Goal: Task Accomplishment & Management: Use online tool/utility

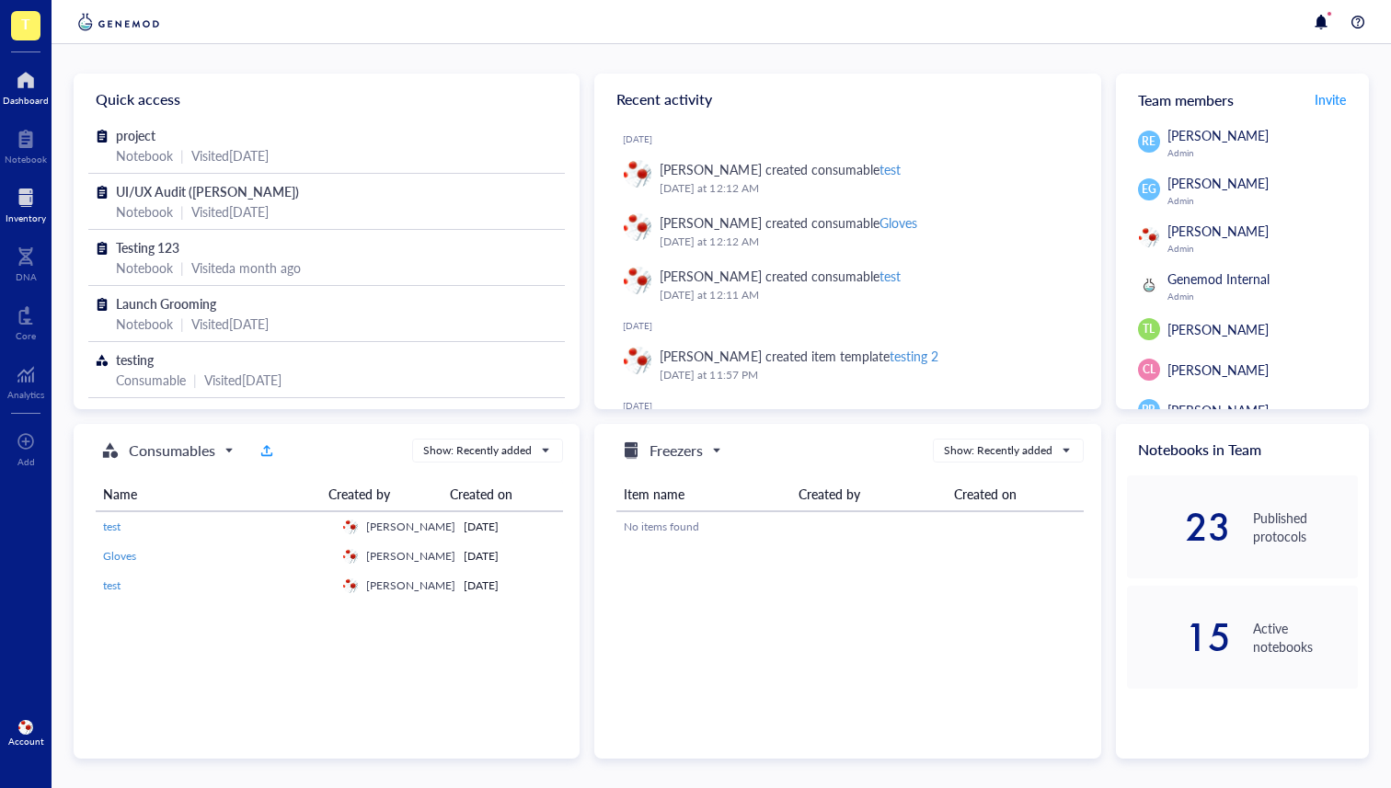
click at [11, 205] on div at bounding box center [26, 197] width 40 height 29
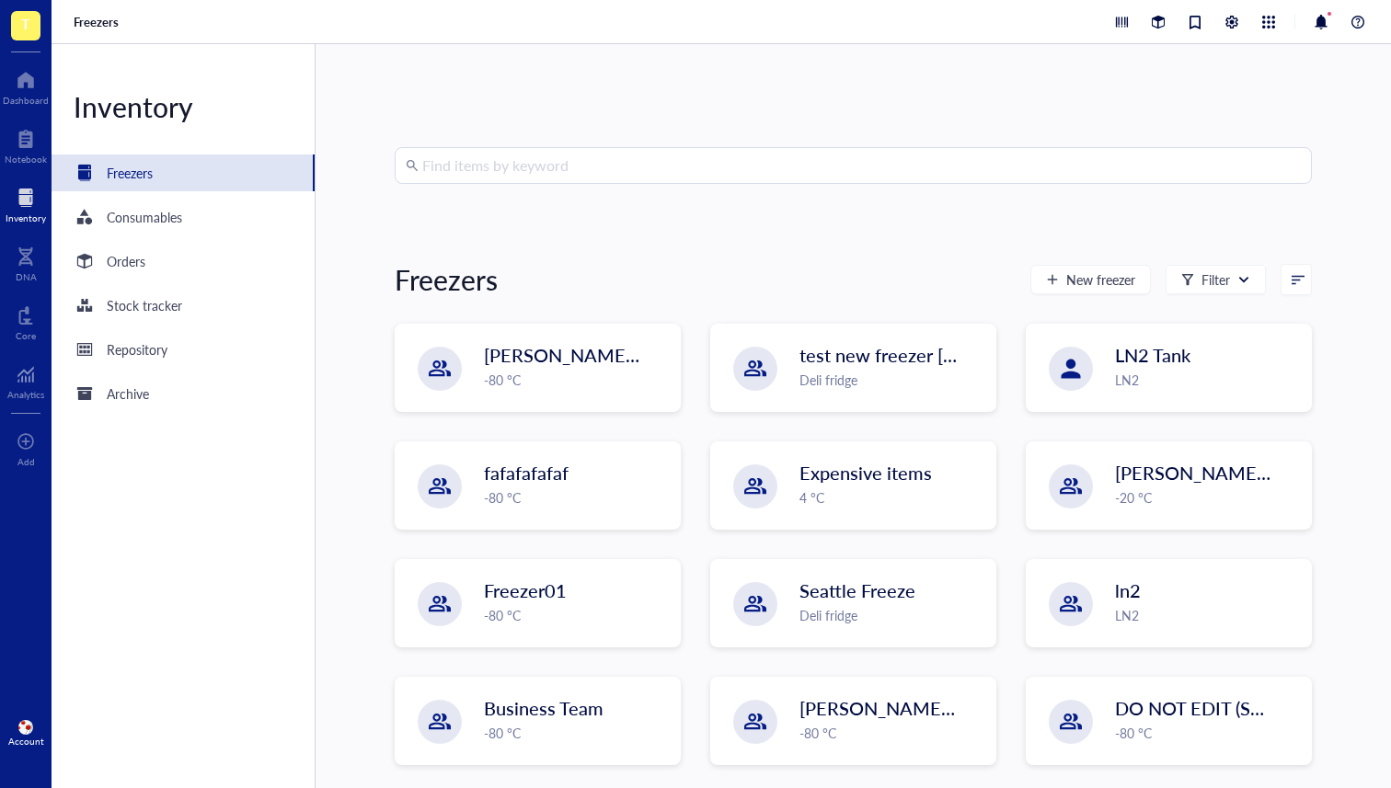
click at [508, 252] on div "Find items by keyword Freezers New freezer Filter IBRAHIM `[DATE] -80 °C test n…" at bounding box center [853, 416] width 917 height 538
click at [484, 163] on input "search" at bounding box center [861, 165] width 878 height 35
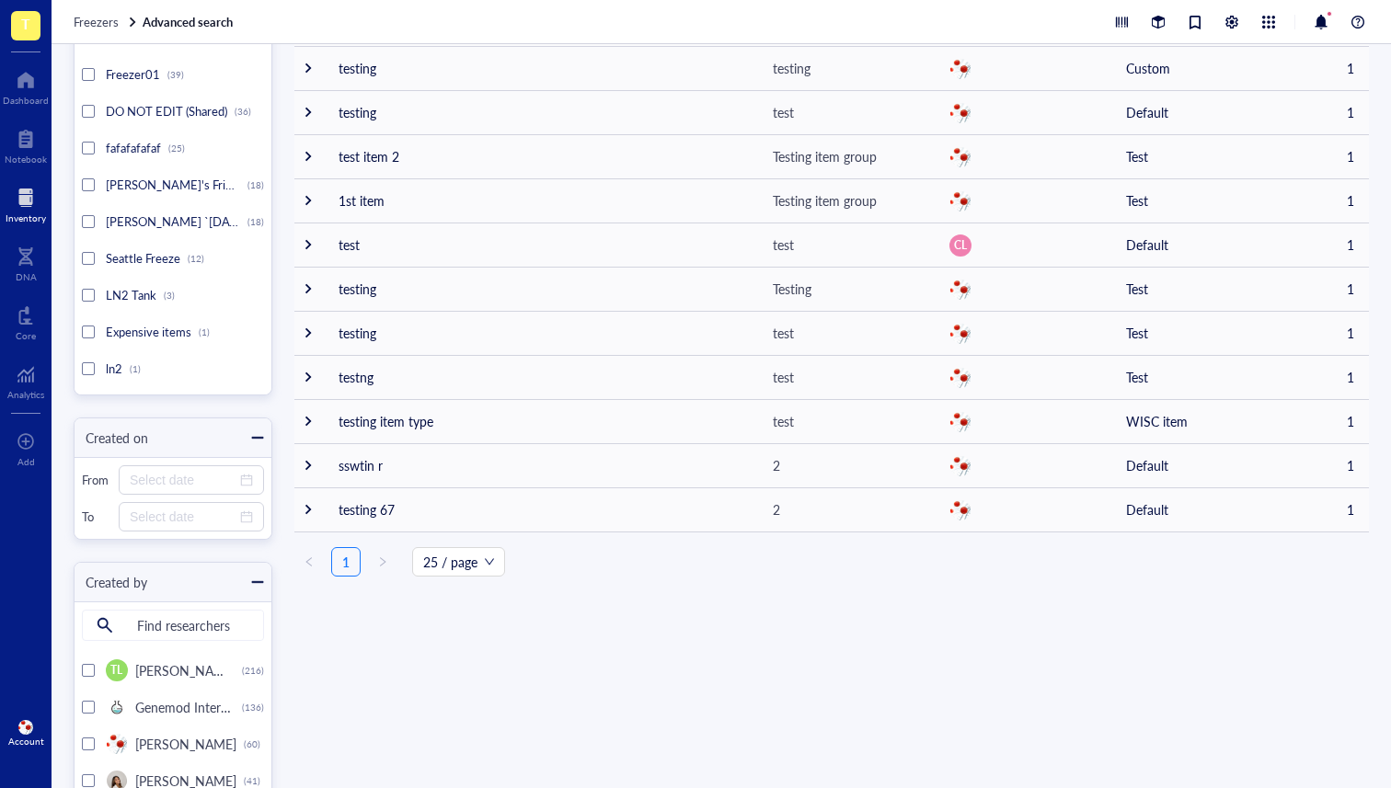
scroll to position [794, 0]
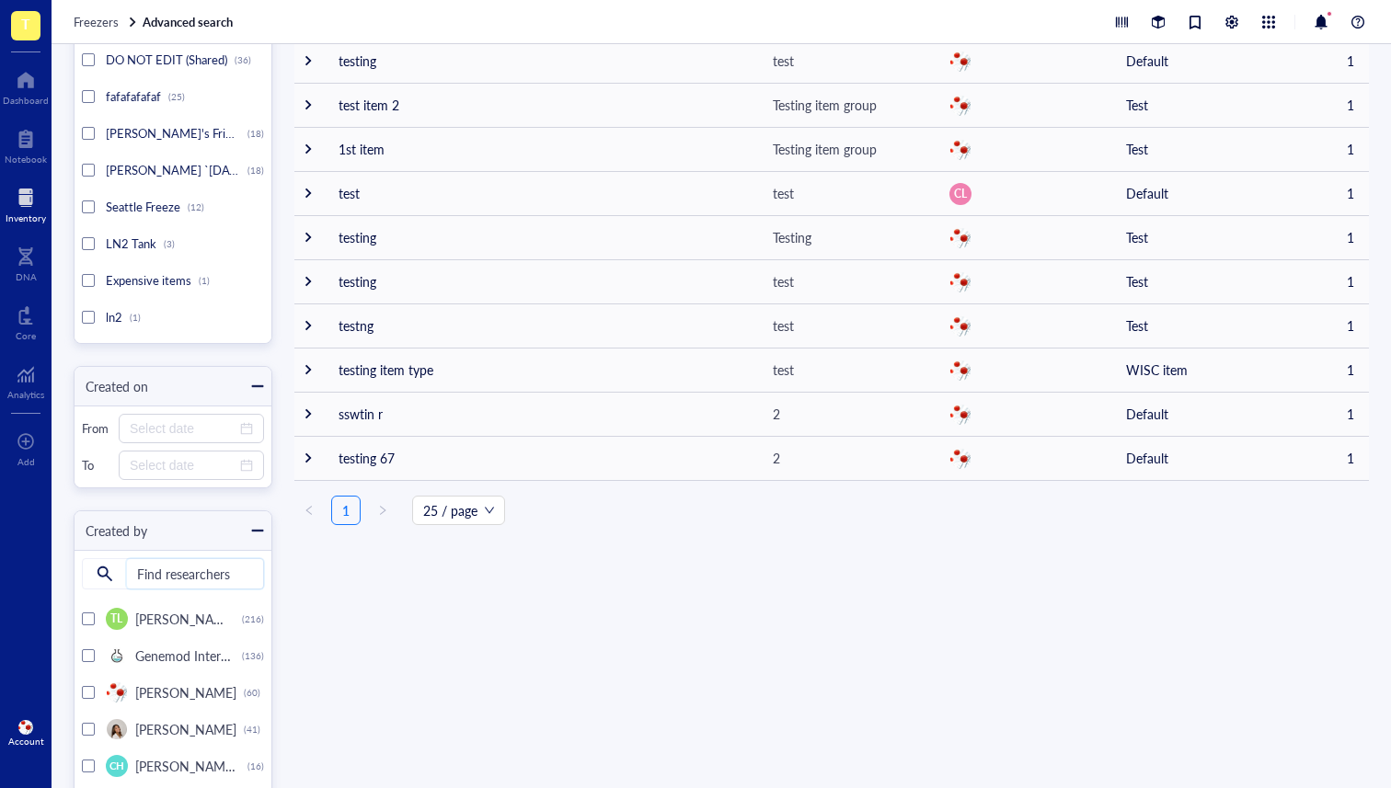
click at [191, 570] on input "search" at bounding box center [195, 573] width 136 height 29
click at [339, 589] on div "Advanced search Item type All types (544) Default (380) Primer (67) Test1 (46) …" at bounding box center [721, 416] width 1339 height 744
click at [215, 584] on input "search" at bounding box center [195, 573] width 136 height 29
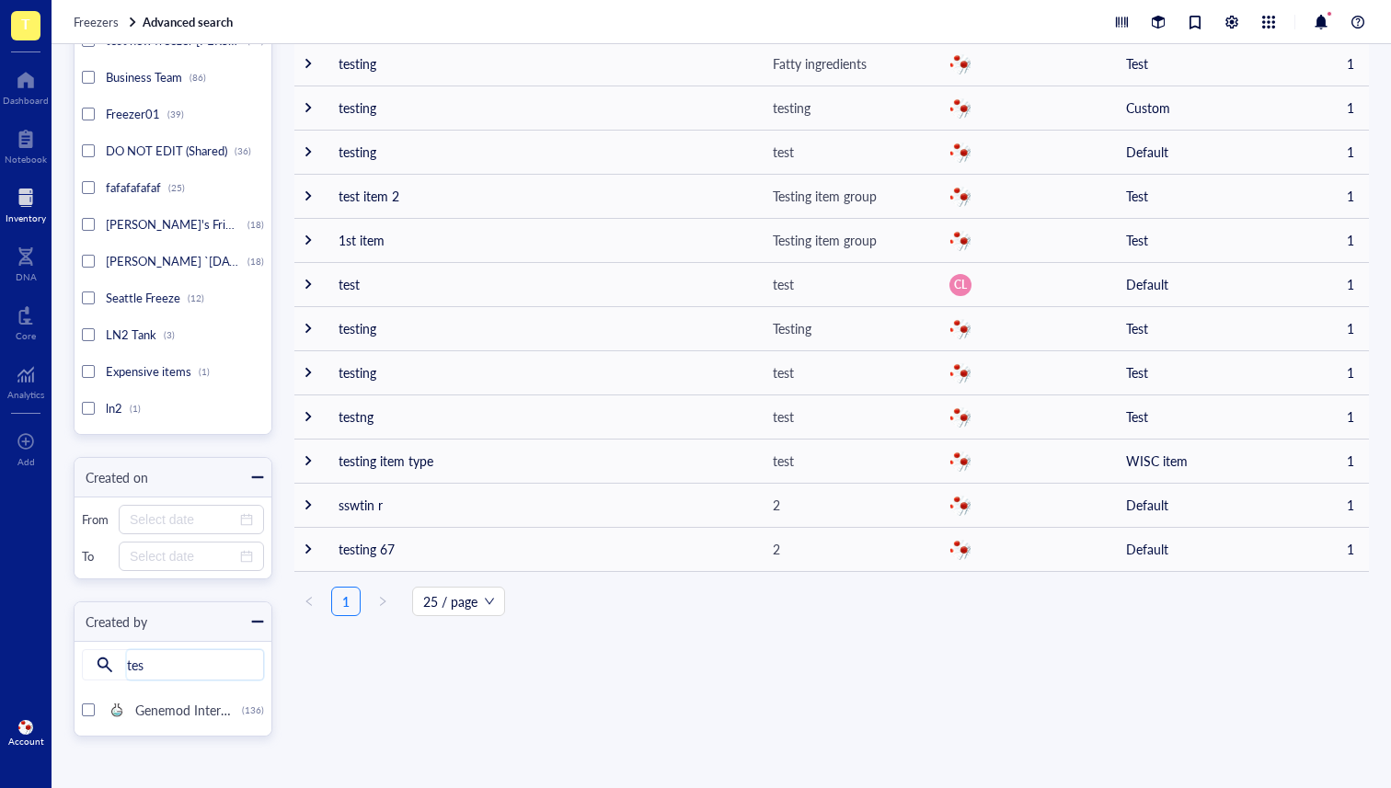
scroll to position [705, 0]
type input "testing"
click at [325, 602] on ul "1 25 / page" at bounding box center [831, 599] width 1074 height 29
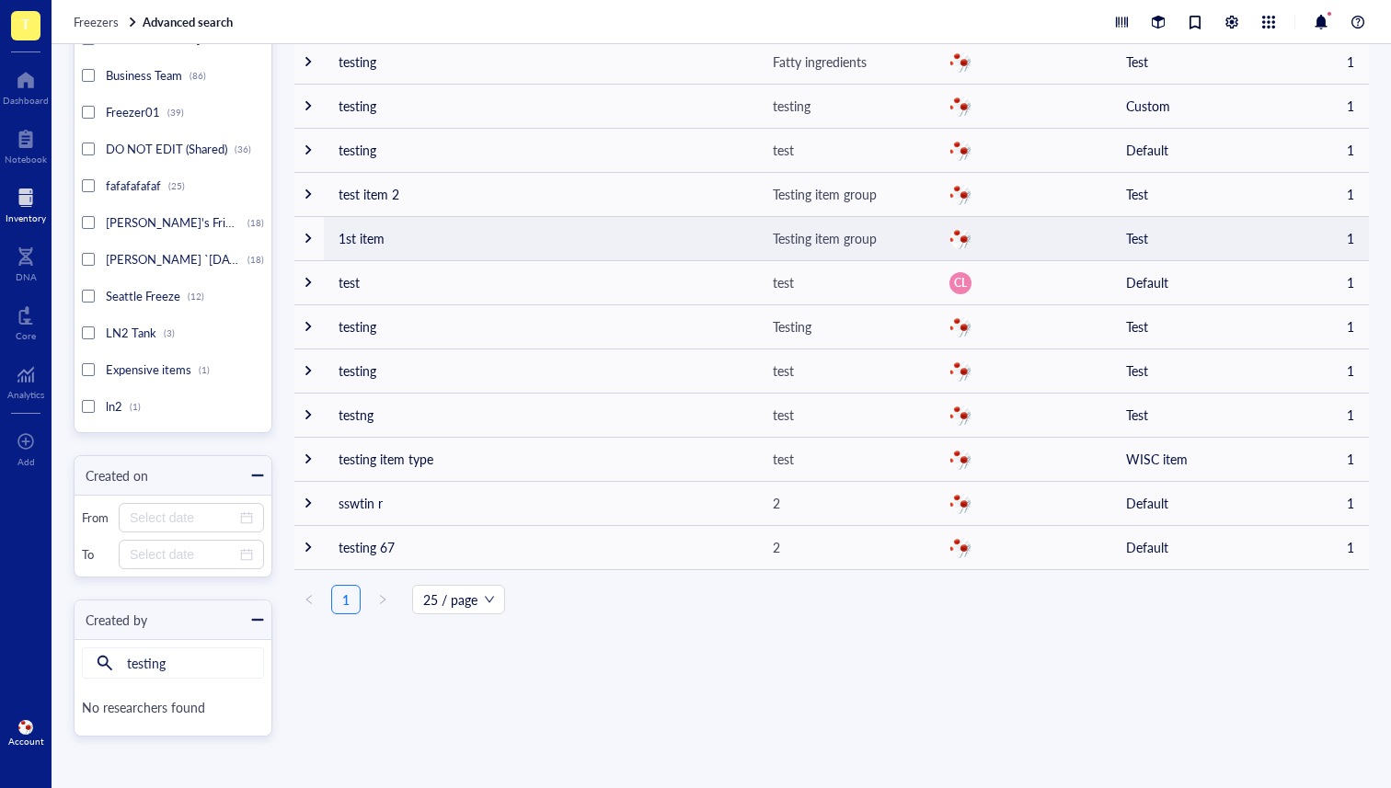
scroll to position [0, 0]
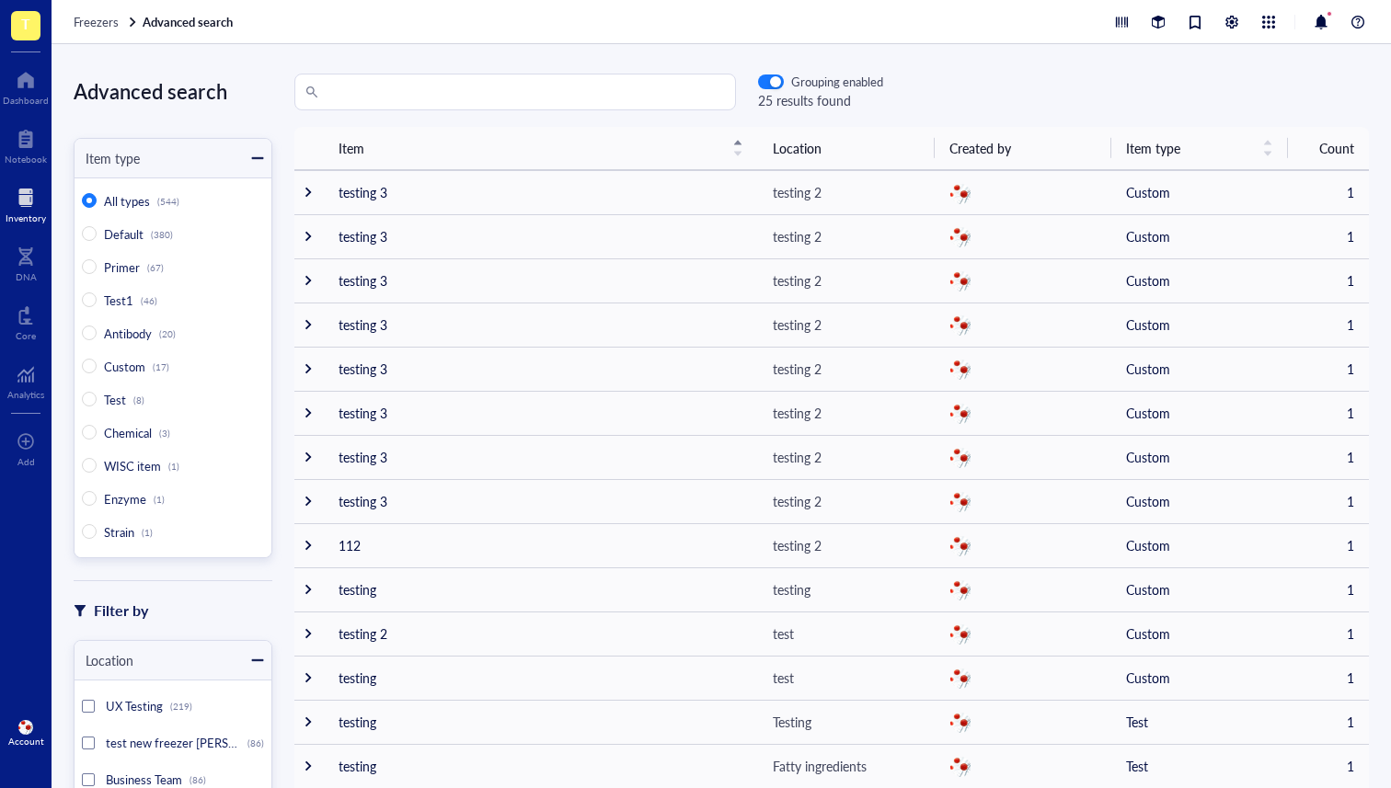
click at [380, 112] on div "Grouping enabled 25 results found Item Location Created by Item type Count test…" at bounding box center [831, 416] width 1118 height 685
click at [388, 103] on input "search" at bounding box center [523, 91] width 403 height 35
type input "testing"
click at [953, 90] on div "testing Grouping enabled 25 results found" at bounding box center [831, 92] width 1118 height 37
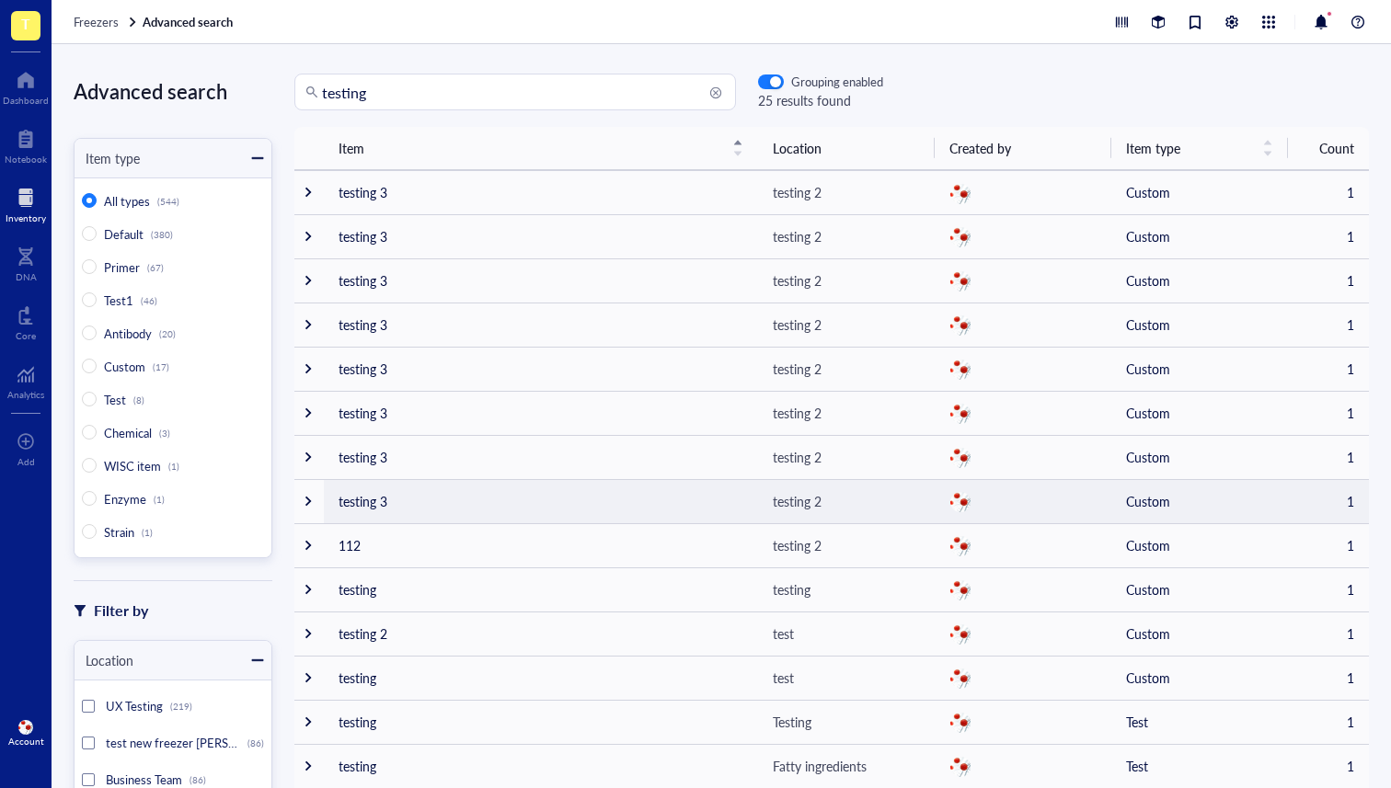
scroll to position [705, 0]
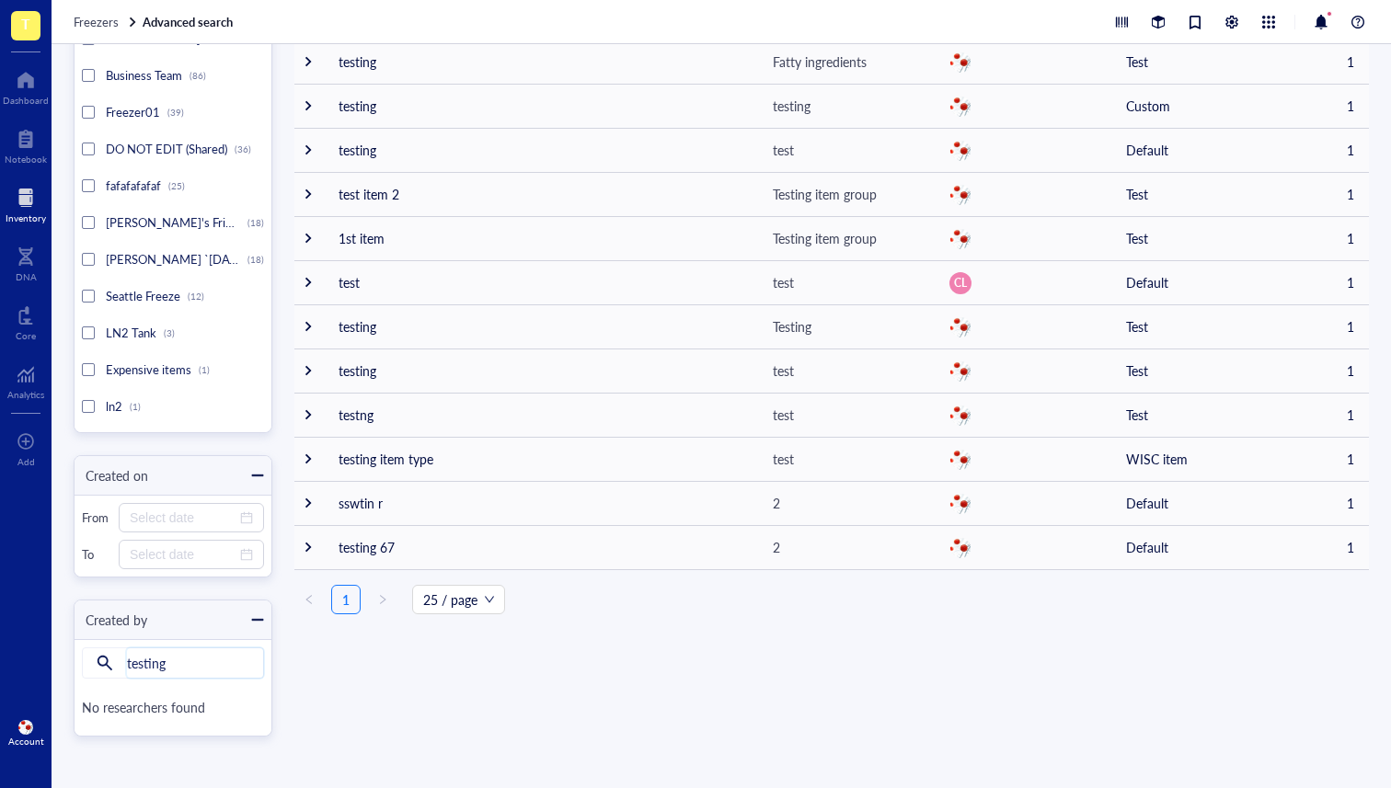
click at [211, 657] on input "testing" at bounding box center [195, 662] width 136 height 29
click at [217, 667] on input "testing" at bounding box center [195, 662] width 136 height 29
click at [327, 660] on div "Advanced search Item type All types (544) Default (380) Primer (67) Test1 (46) …" at bounding box center [721, 416] width 1339 height 744
click at [130, 666] on input "testing" at bounding box center [195, 662] width 136 height 29
click at [199, 668] on input "testing" at bounding box center [195, 662] width 136 height 29
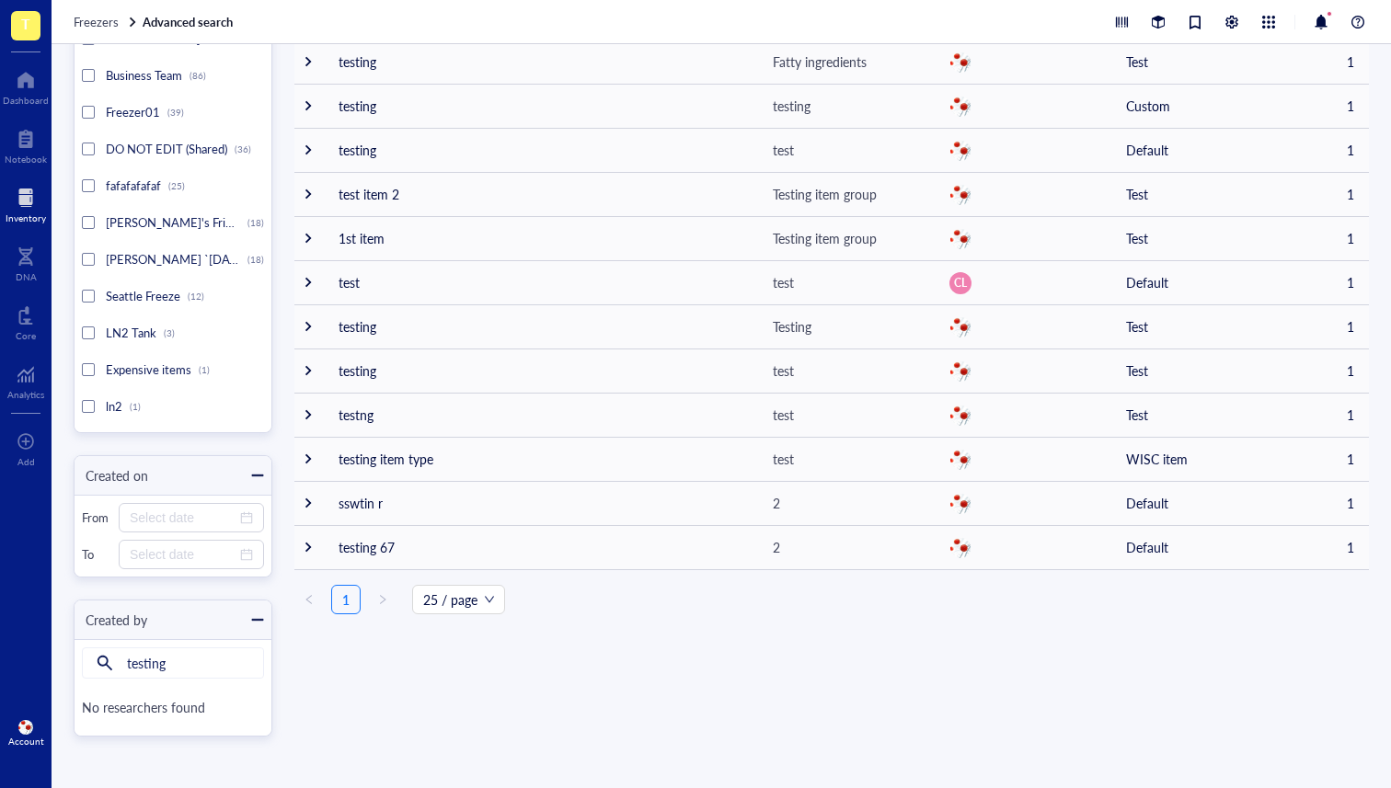
click at [354, 656] on div "Advanced search Item type All types (544) Default (380) Primer (67) Test1 (46) …" at bounding box center [721, 416] width 1339 height 744
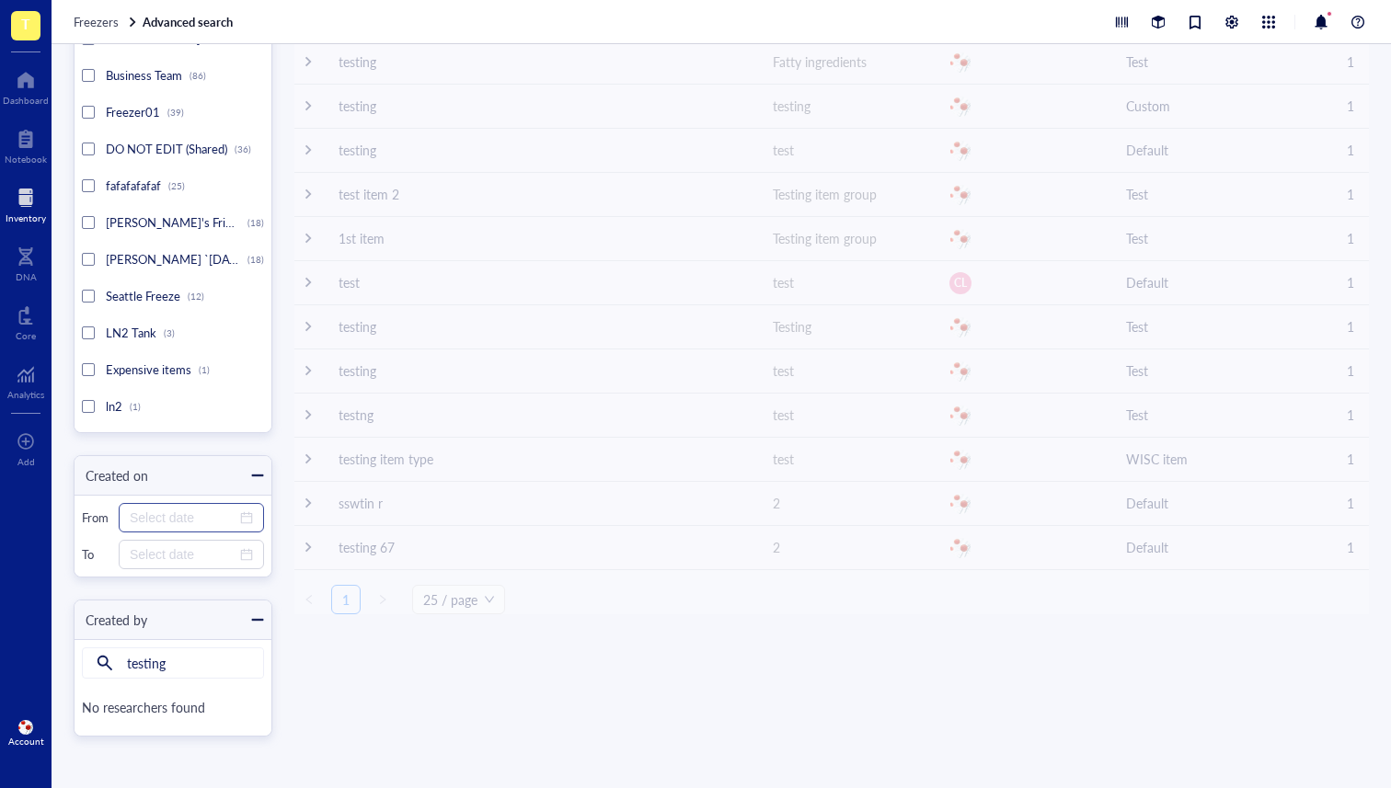
drag, startPoint x: 157, startPoint y: 501, endPoint x: 171, endPoint y: 517, distance: 20.9
click at [158, 501] on div "From To" at bounding box center [172, 536] width 197 height 82
click at [168, 669] on input "testing" at bounding box center [195, 662] width 136 height 29
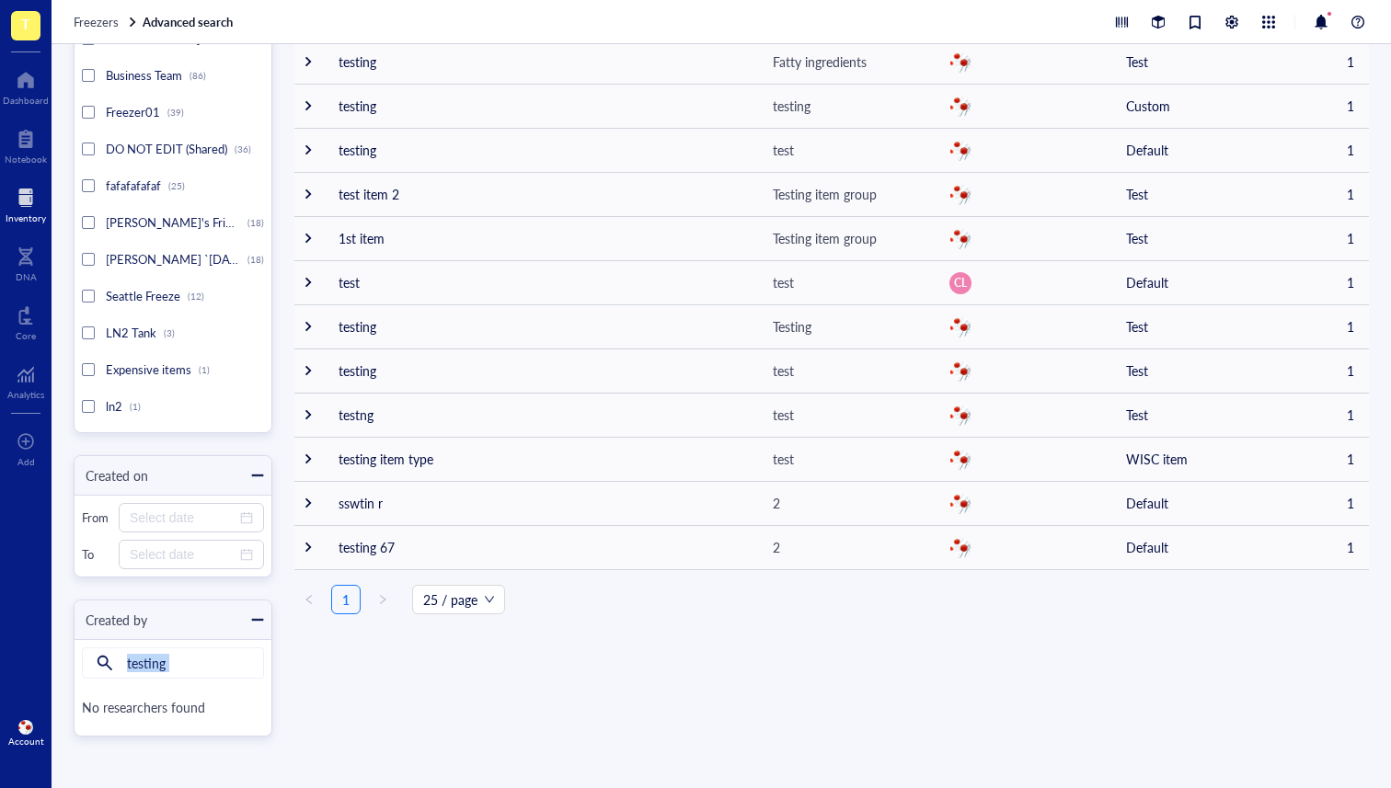
drag, startPoint x: 199, startPoint y: 682, endPoint x: 176, endPoint y: 668, distance: 27.3
click at [152, 674] on div "testing No researchers found" at bounding box center [173, 687] width 182 height 81
drag, startPoint x: 166, startPoint y: 670, endPoint x: 129, endPoint y: 667, distance: 37.9
click at [132, 667] on input "testing" at bounding box center [195, 662] width 136 height 29
type input "t"
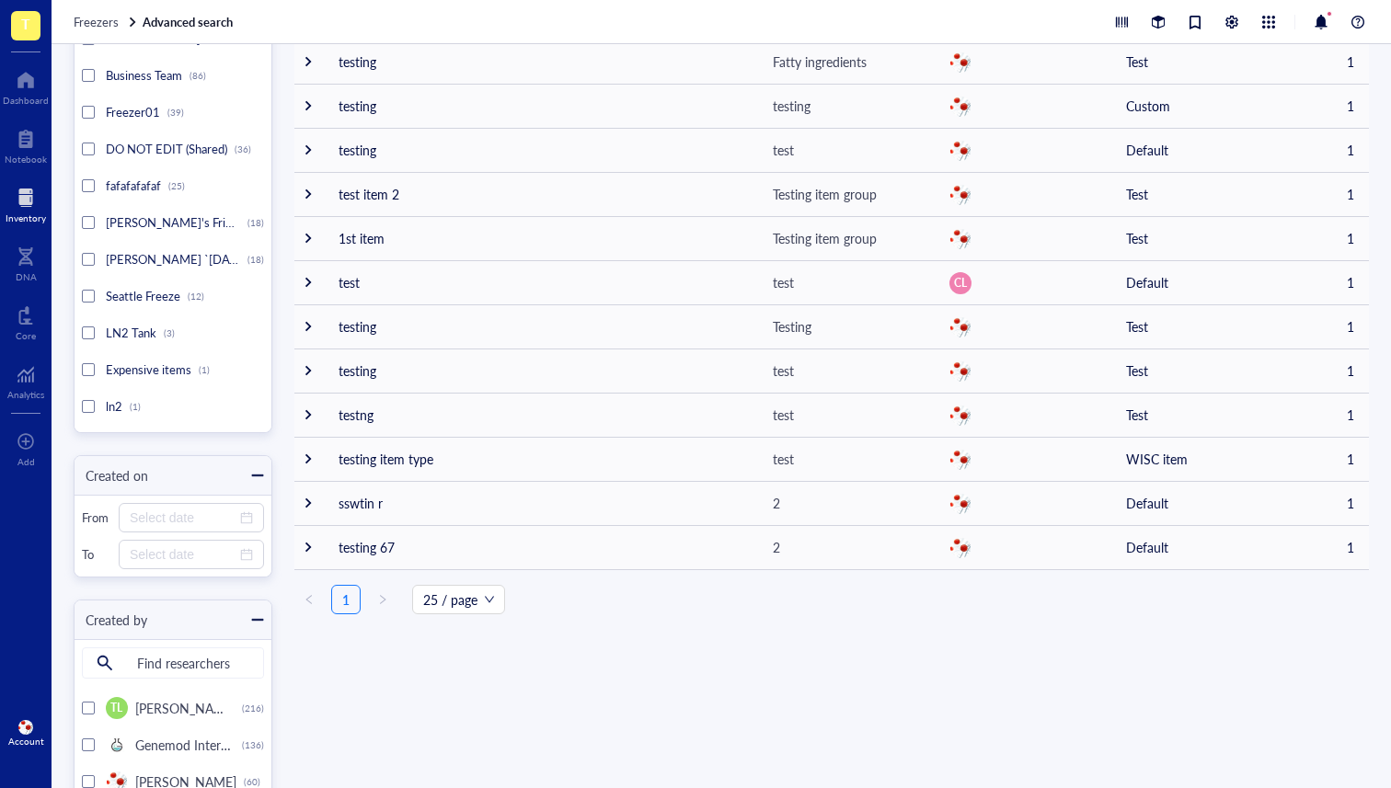
click at [410, 733] on div "Advanced search Item type All types (544) Default (380) Primer (67) Test1 (46) …" at bounding box center [721, 416] width 1339 height 744
click at [216, 665] on input "search" at bounding box center [195, 662] width 136 height 29
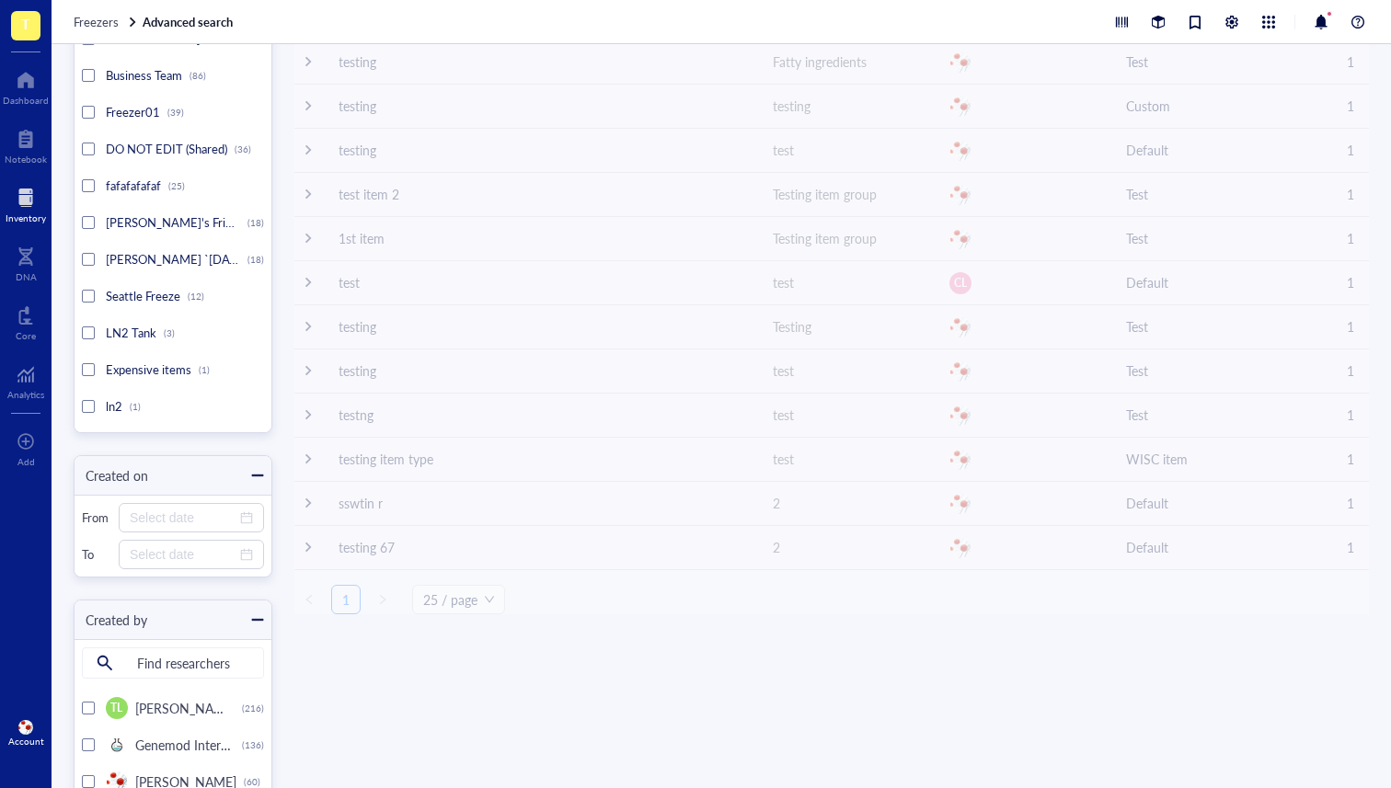
click at [167, 656] on input "search" at bounding box center [195, 662] width 136 height 29
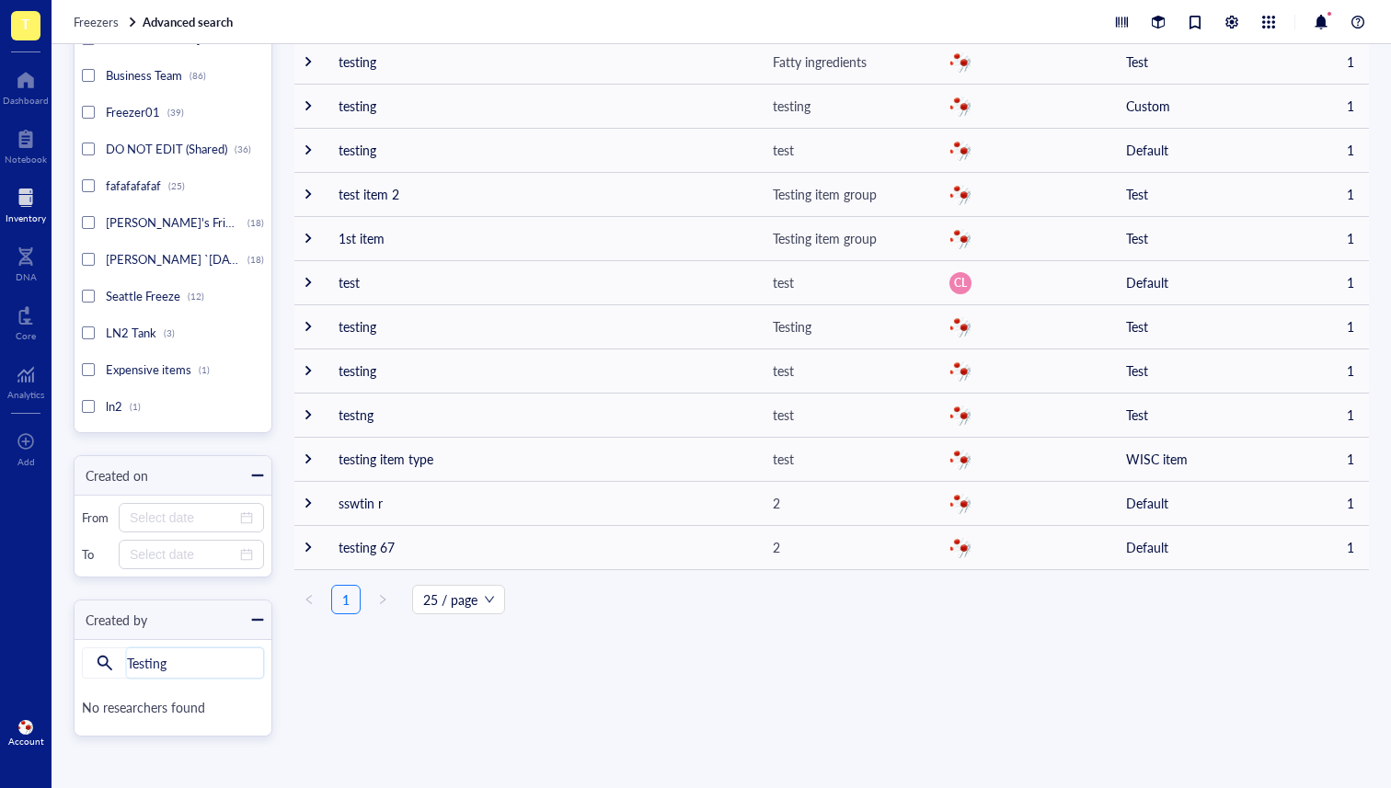
type input "Testing"
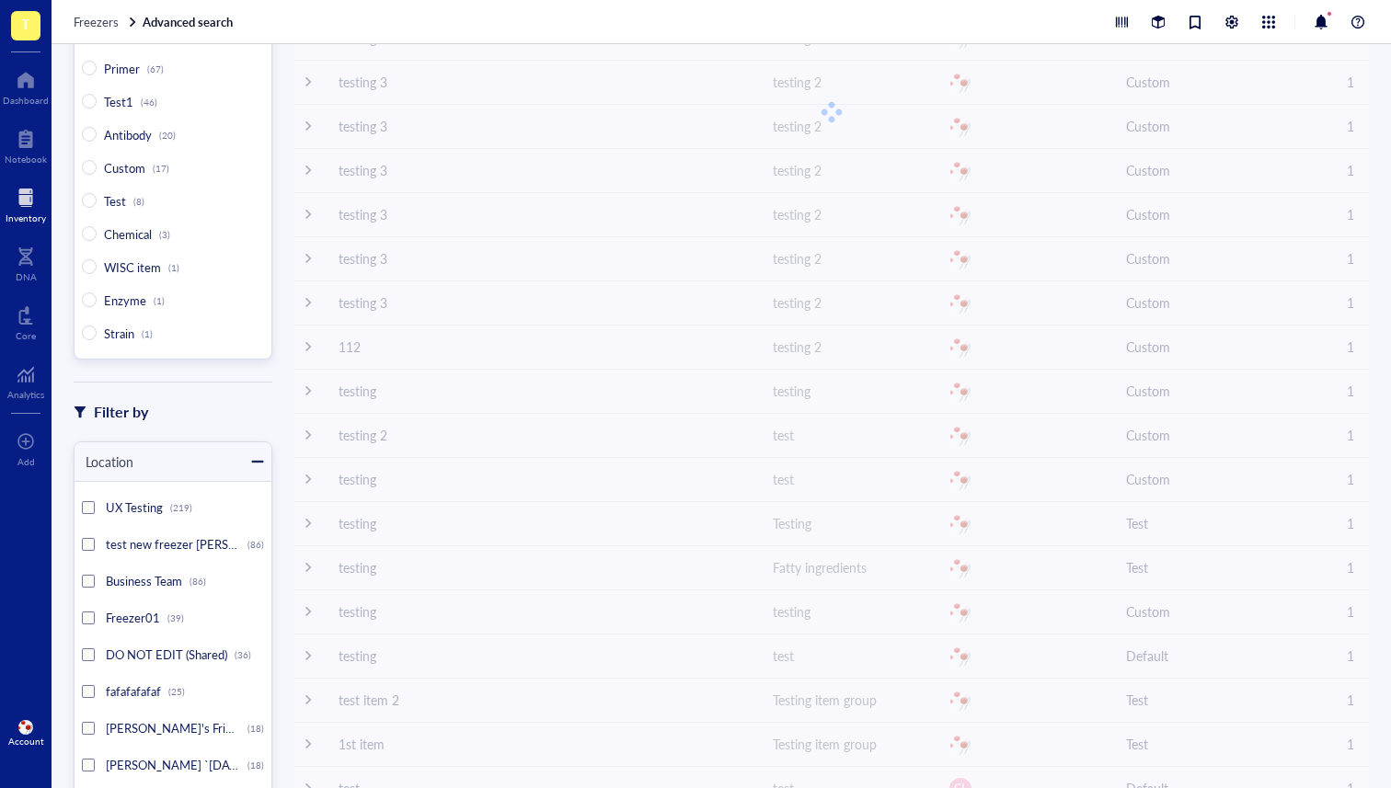
scroll to position [0, 0]
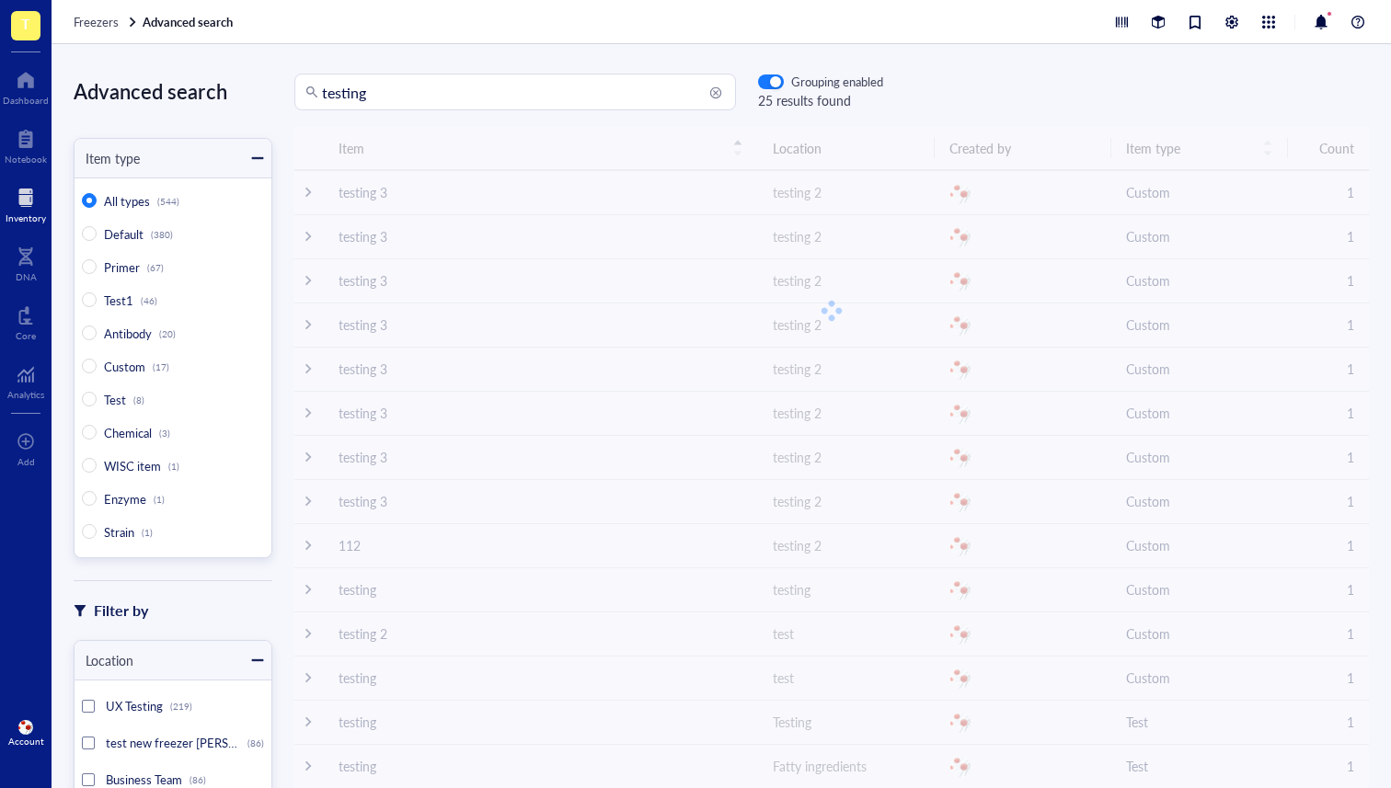
click at [406, 87] on input "testing" at bounding box center [523, 91] width 403 height 35
drag, startPoint x: 391, startPoint y: 89, endPoint x: 274, endPoint y: 93, distance: 116.9
click at [275, 93] on div "testing testing Grouping enabled 25 results found" at bounding box center [577, 92] width 611 height 37
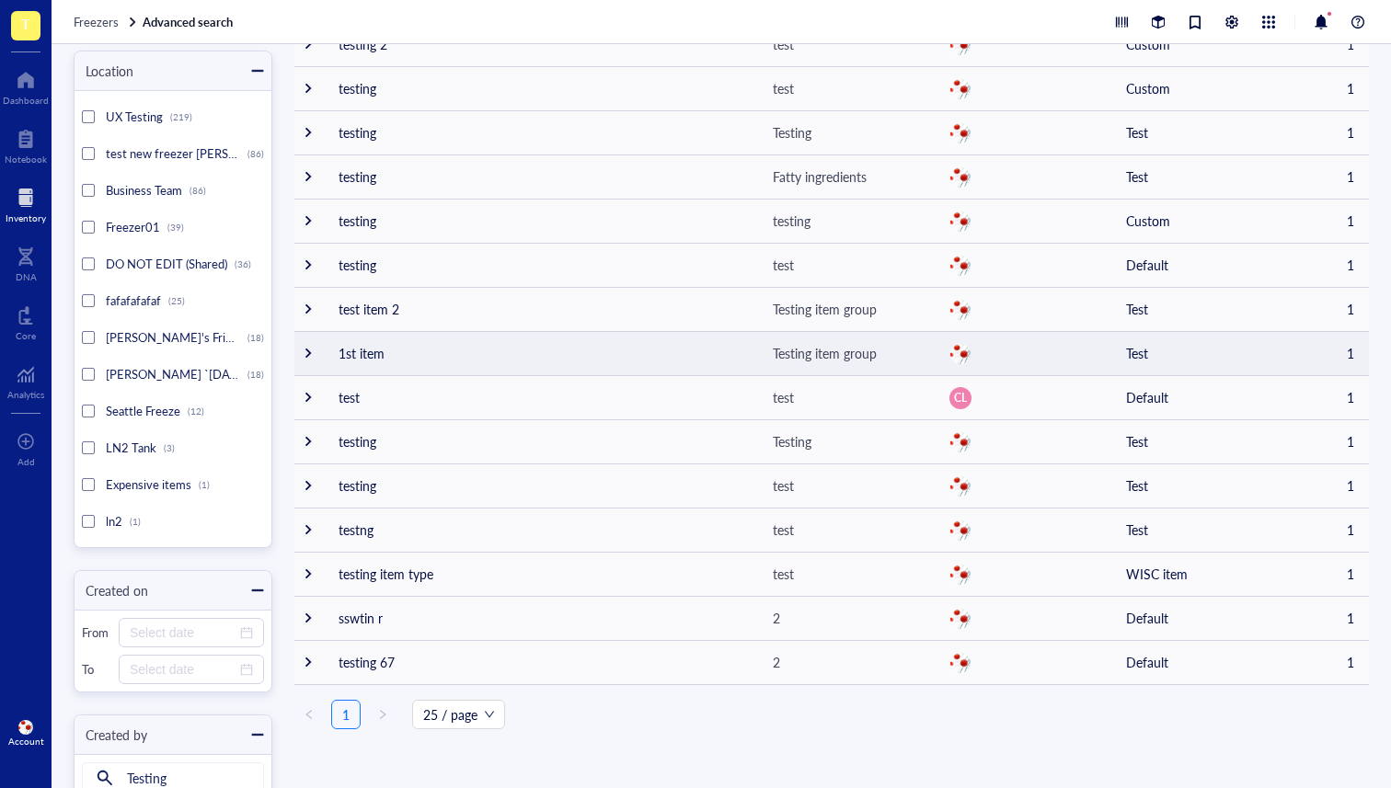
scroll to position [705, 0]
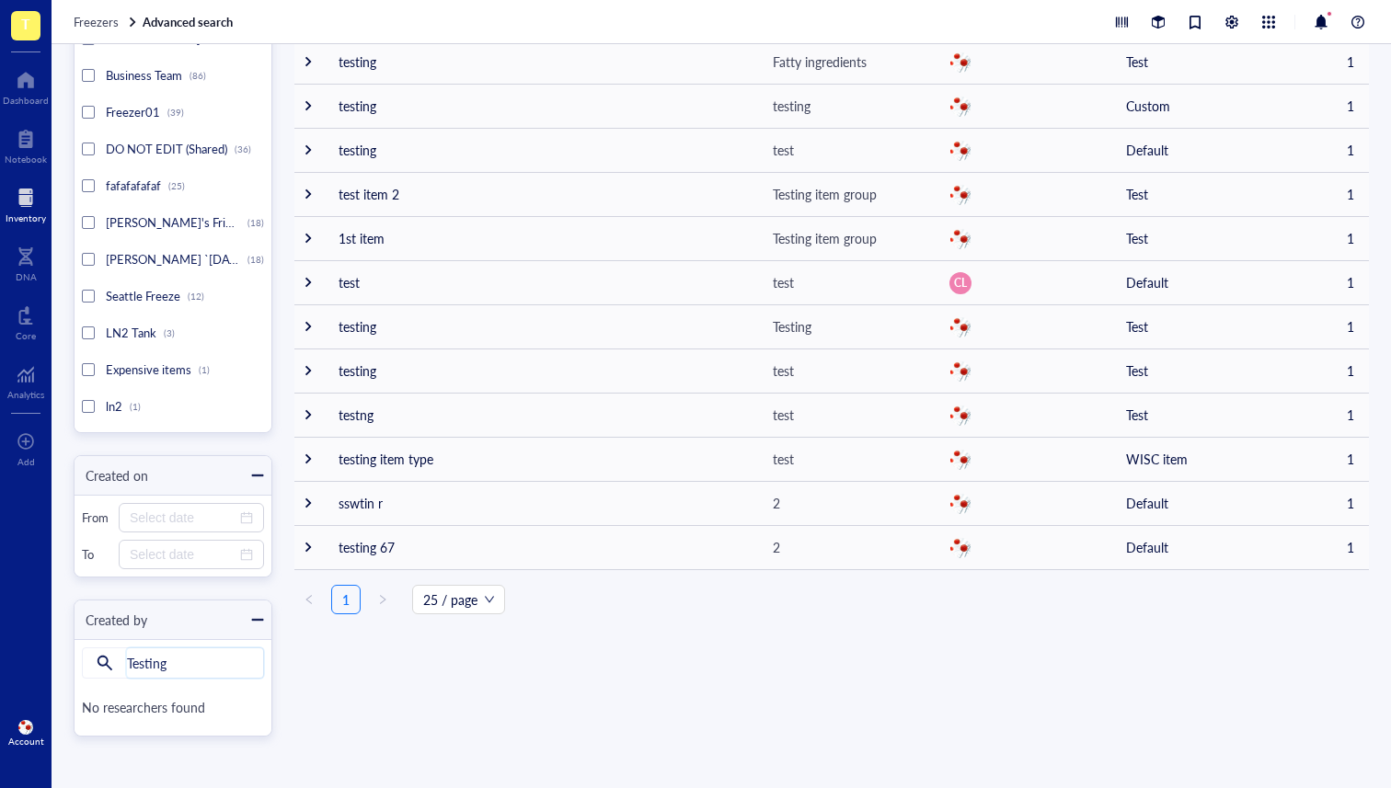
click at [175, 658] on input "Testing" at bounding box center [195, 662] width 136 height 29
drag, startPoint x: 169, startPoint y: 666, endPoint x: 111, endPoint y: 659, distance: 58.4
click at [111, 659] on div "Testing Testing" at bounding box center [173, 662] width 182 height 31
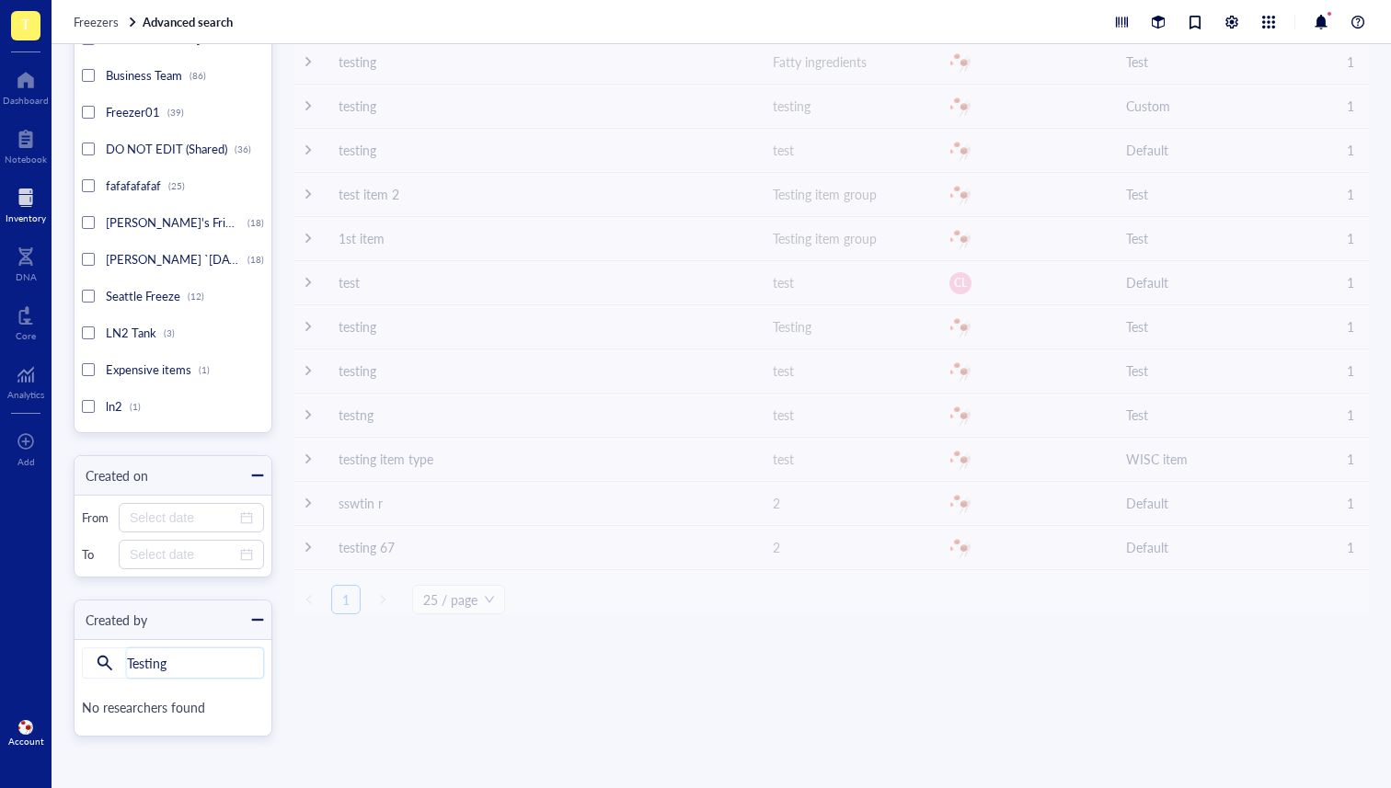
drag, startPoint x: 204, startPoint y: 666, endPoint x: 179, endPoint y: 675, distance: 26.5
click at [203, 667] on input "Testing" at bounding box center [195, 662] width 136 height 29
drag, startPoint x: 186, startPoint y: 664, endPoint x: 104, endPoint y: 662, distance: 81.9
click at [109, 663] on div "Testing Testing" at bounding box center [173, 662] width 182 height 31
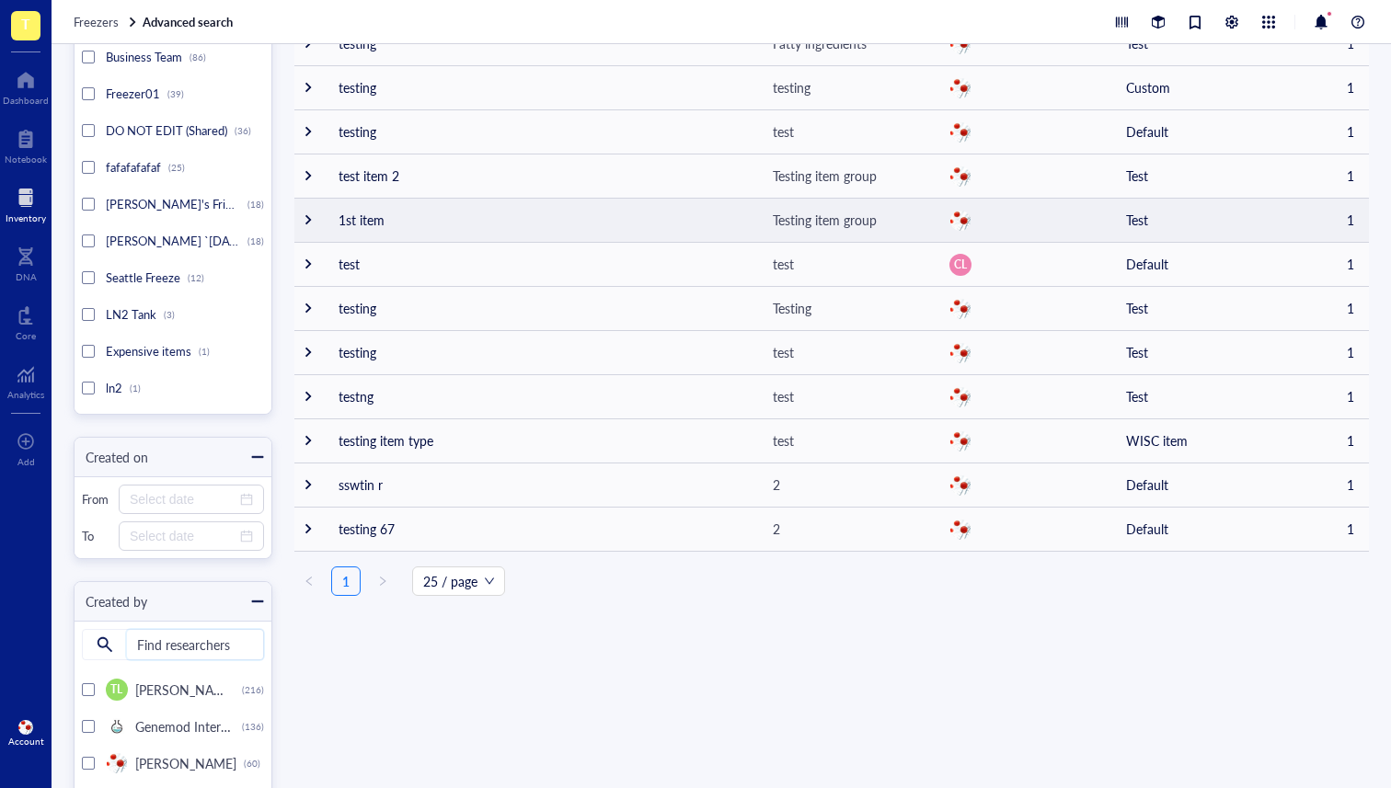
scroll to position [757, 0]
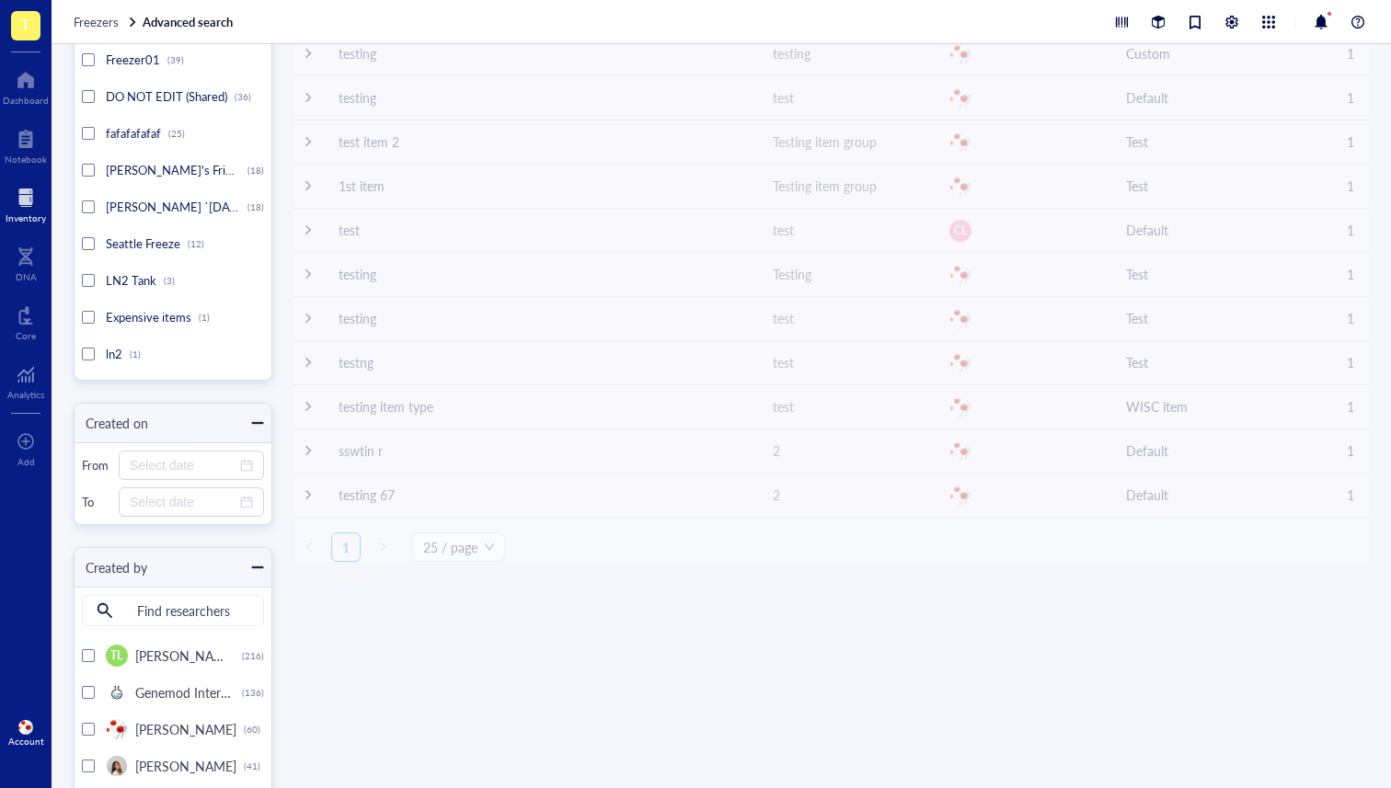
click at [27, 189] on div at bounding box center [26, 197] width 40 height 29
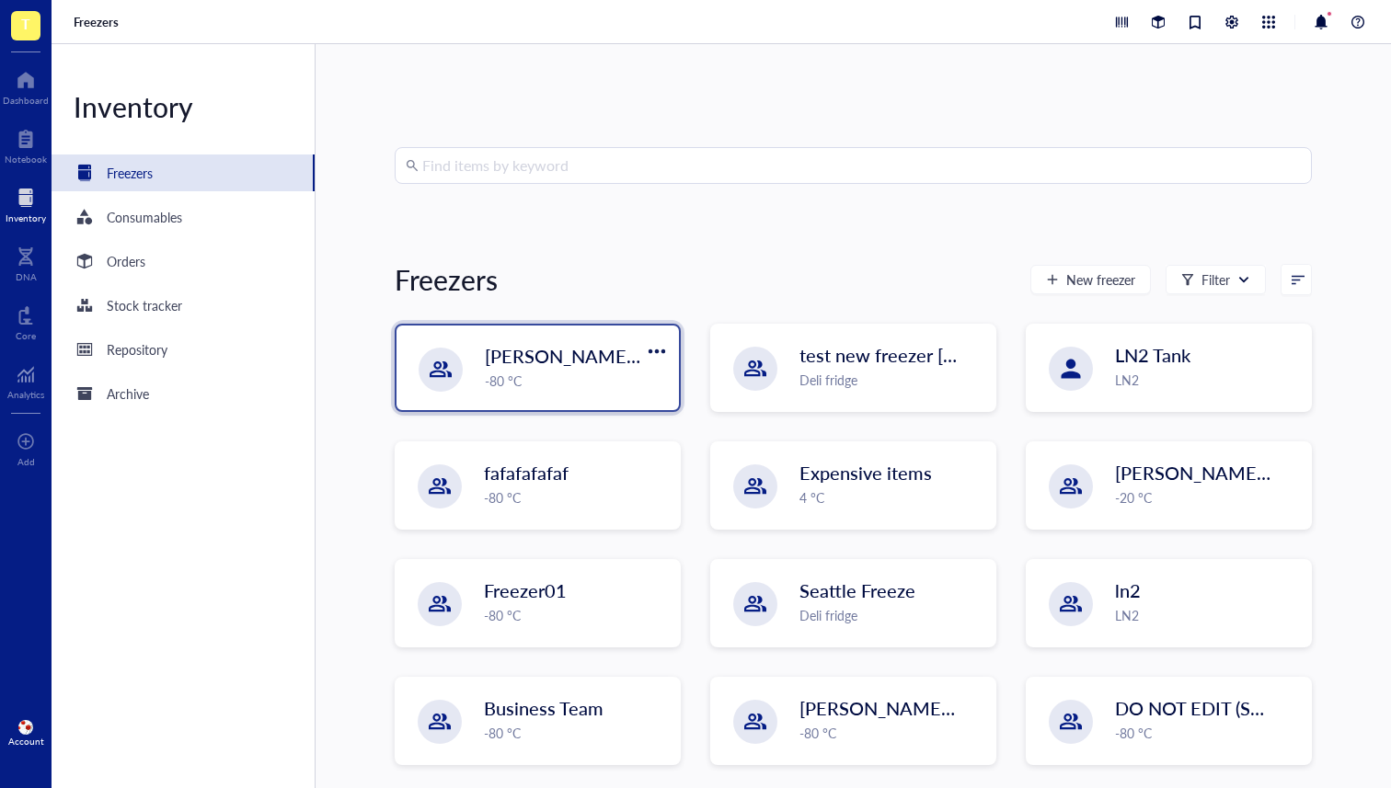
click at [468, 357] on div "[PERSON_NAME] `[DATE] -80 °C" at bounding box center [537, 368] width 282 height 85
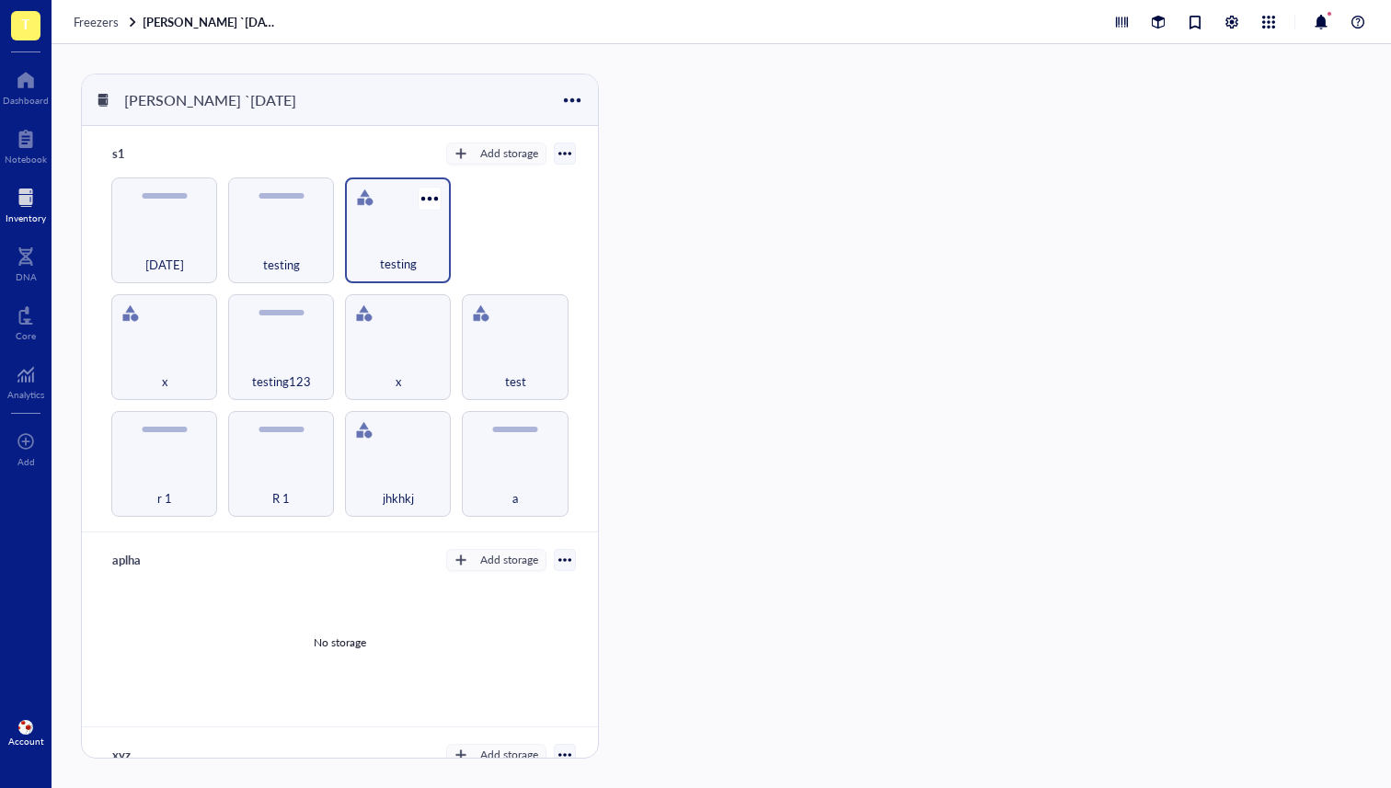
click at [372, 234] on div "testing" at bounding box center [397, 254] width 87 height 40
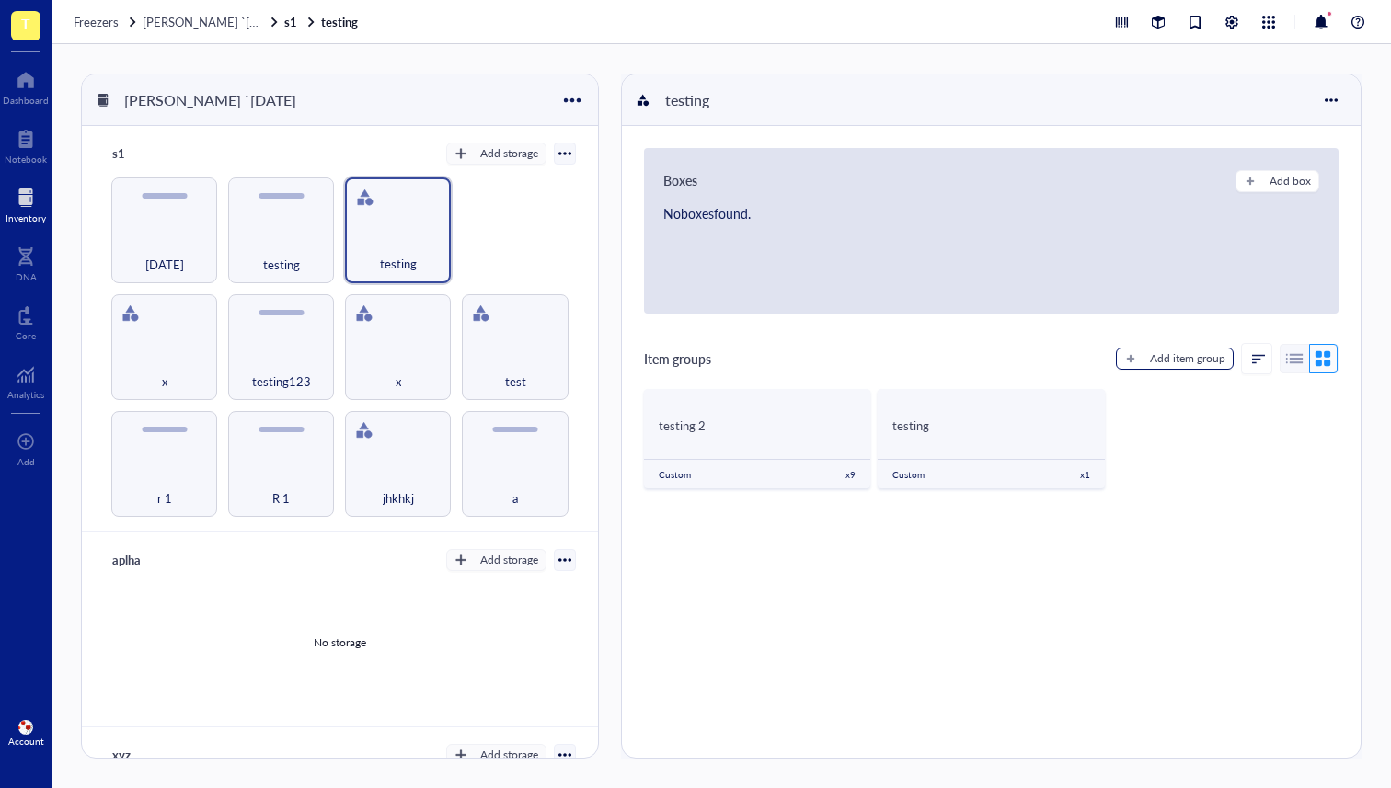
click at [1094, 365] on div "Add item group" at bounding box center [1187, 358] width 75 height 17
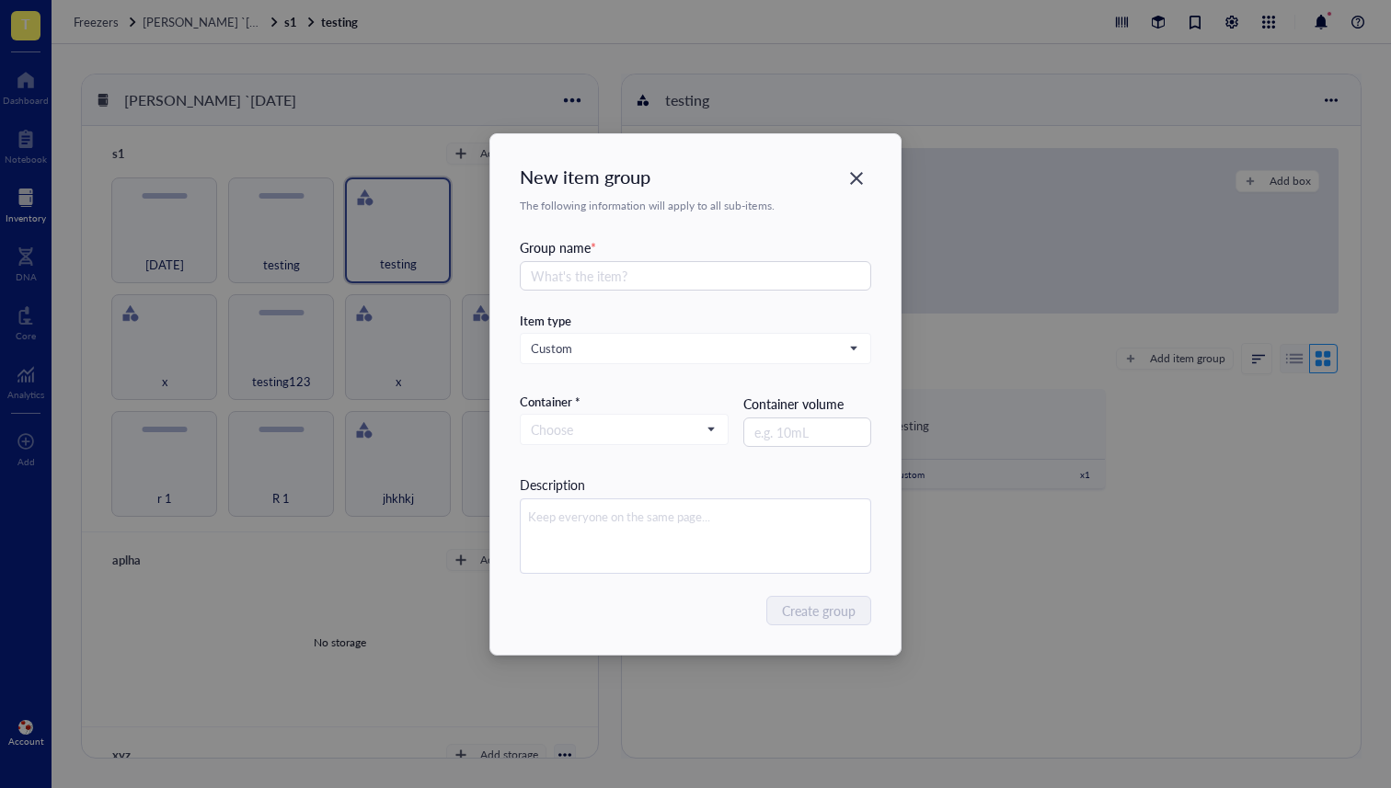
click at [1094, 447] on div "New item group The following information will apply to all sub-items. Group nam…" at bounding box center [695, 394] width 1391 height 788
click at [811, 347] on span "Custom" at bounding box center [694, 348] width 326 height 17
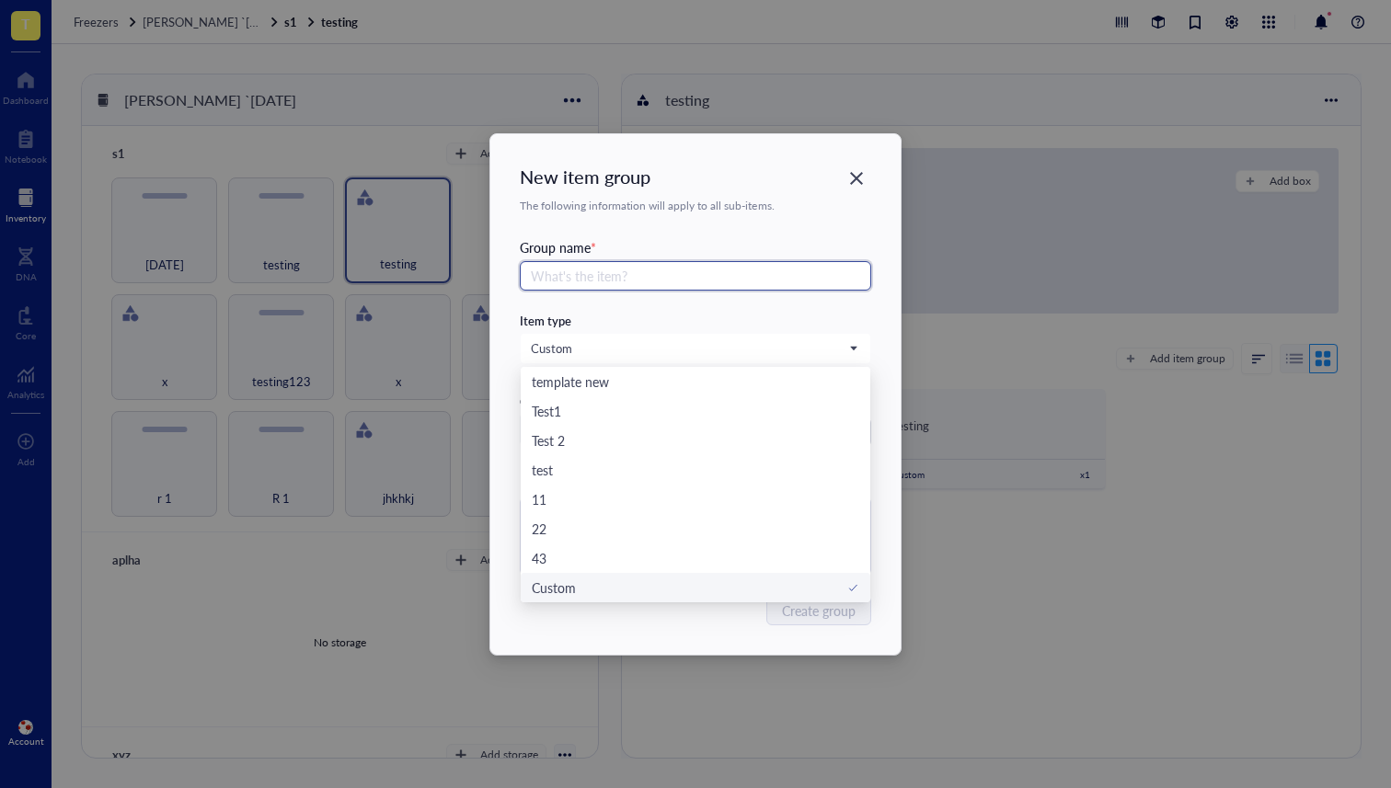
click at [783, 275] on input "text" at bounding box center [695, 275] width 351 height 29
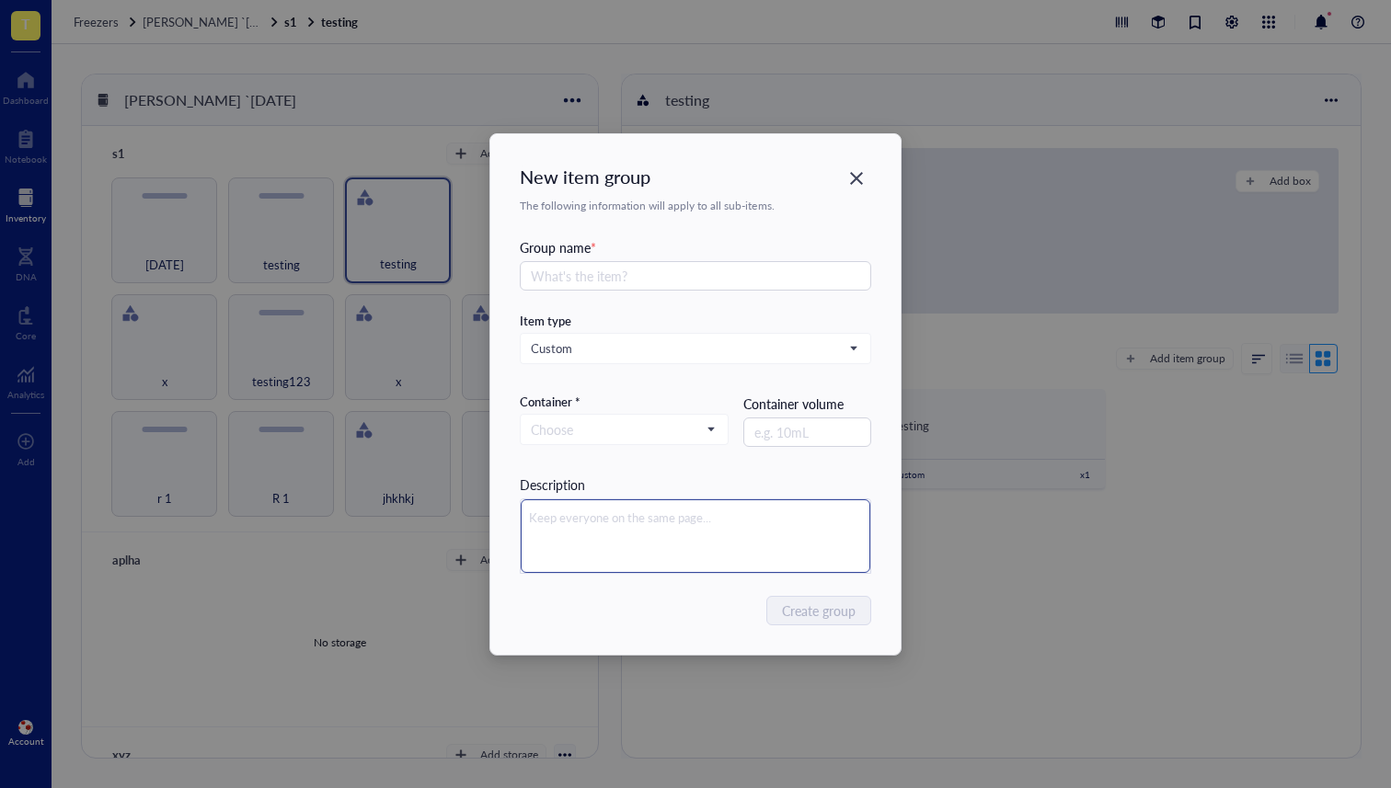
click at [681, 522] on textarea at bounding box center [695, 536] width 349 height 74
click at [808, 482] on div "Description" at bounding box center [695, 524] width 351 height 99
click at [840, 174] on div "New item group" at bounding box center [695, 177] width 351 height 26
click at [842, 178] on div "Close" at bounding box center [856, 178] width 29 height 29
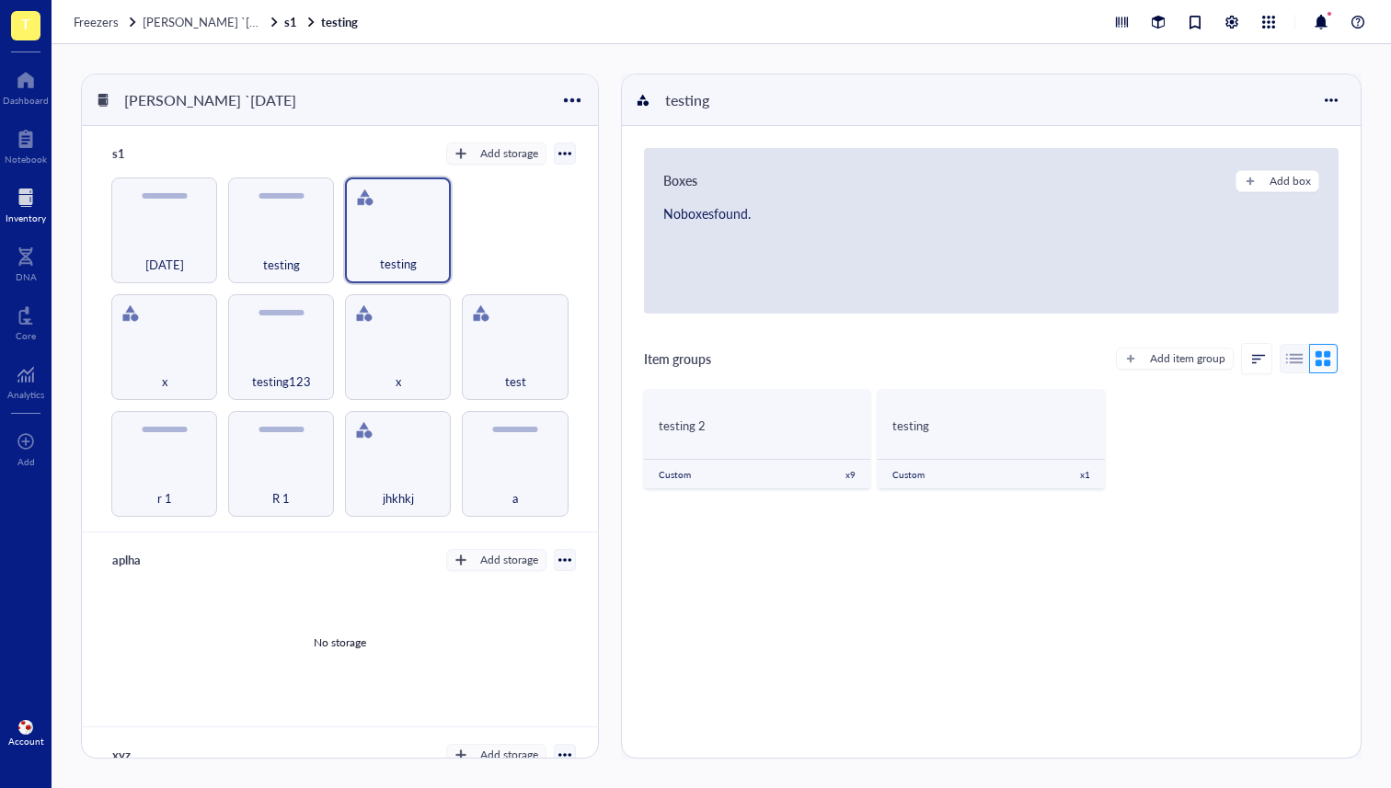
click at [105, 17] on span "Freezers" at bounding box center [96, 21] width 45 height 17
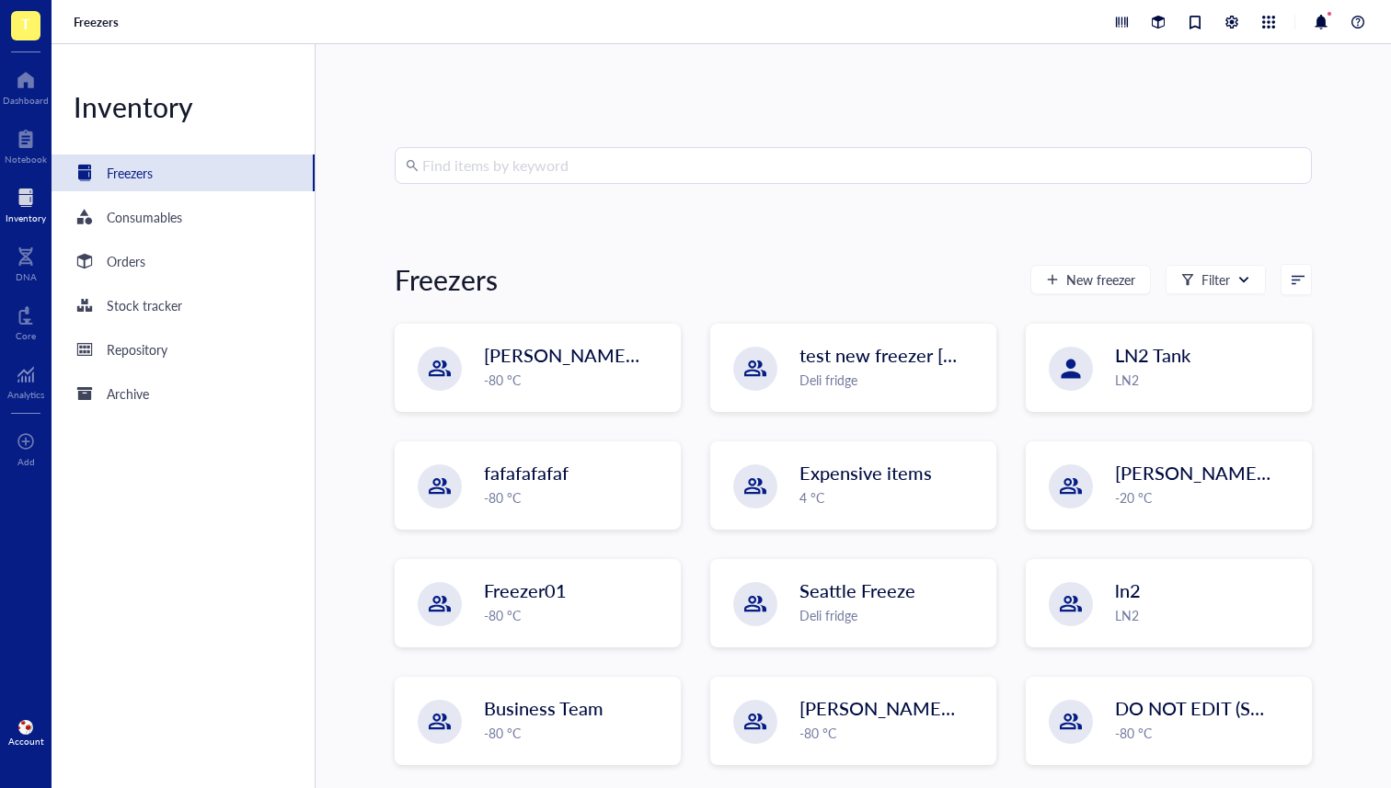
click at [516, 162] on input "search" at bounding box center [861, 165] width 878 height 35
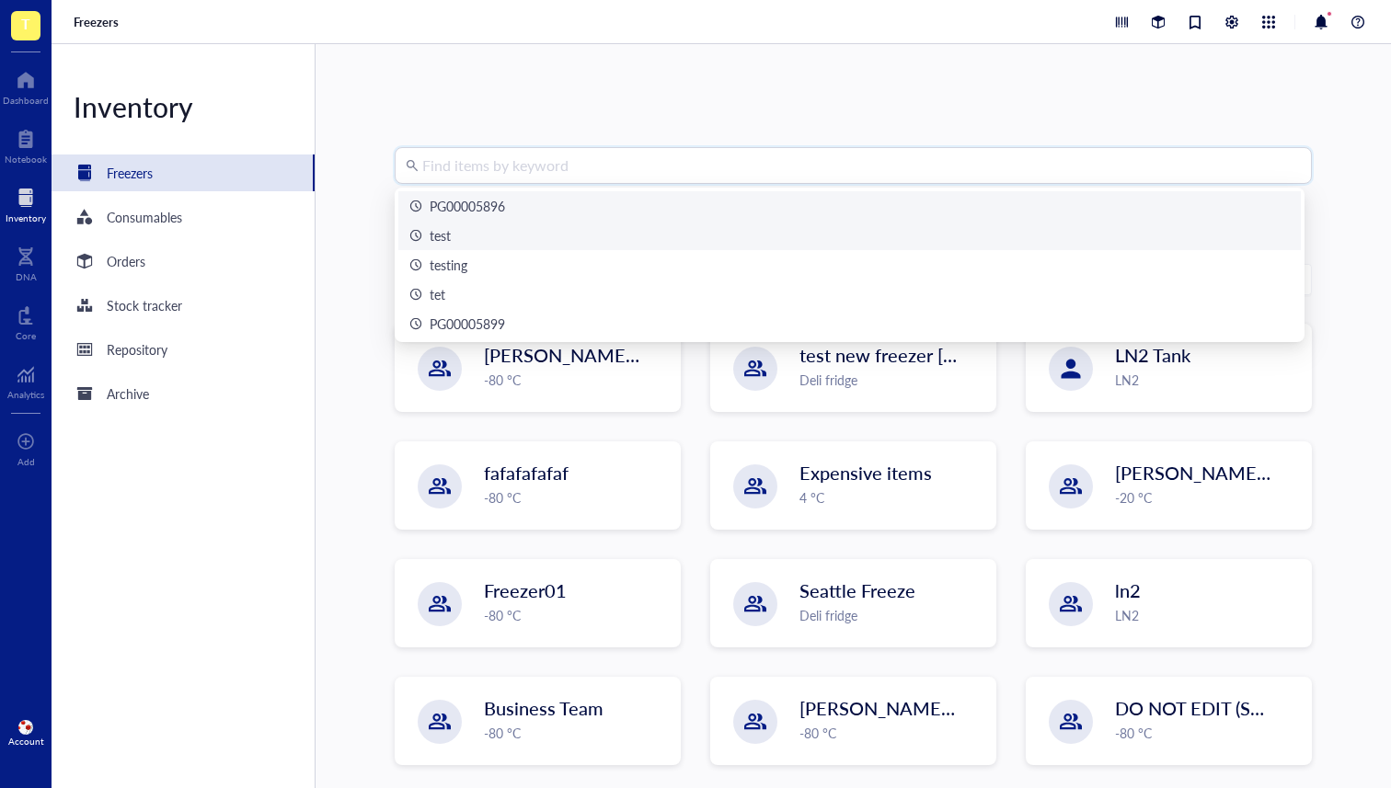
click at [614, 215] on div "PG00005896" at bounding box center [849, 206] width 880 height 20
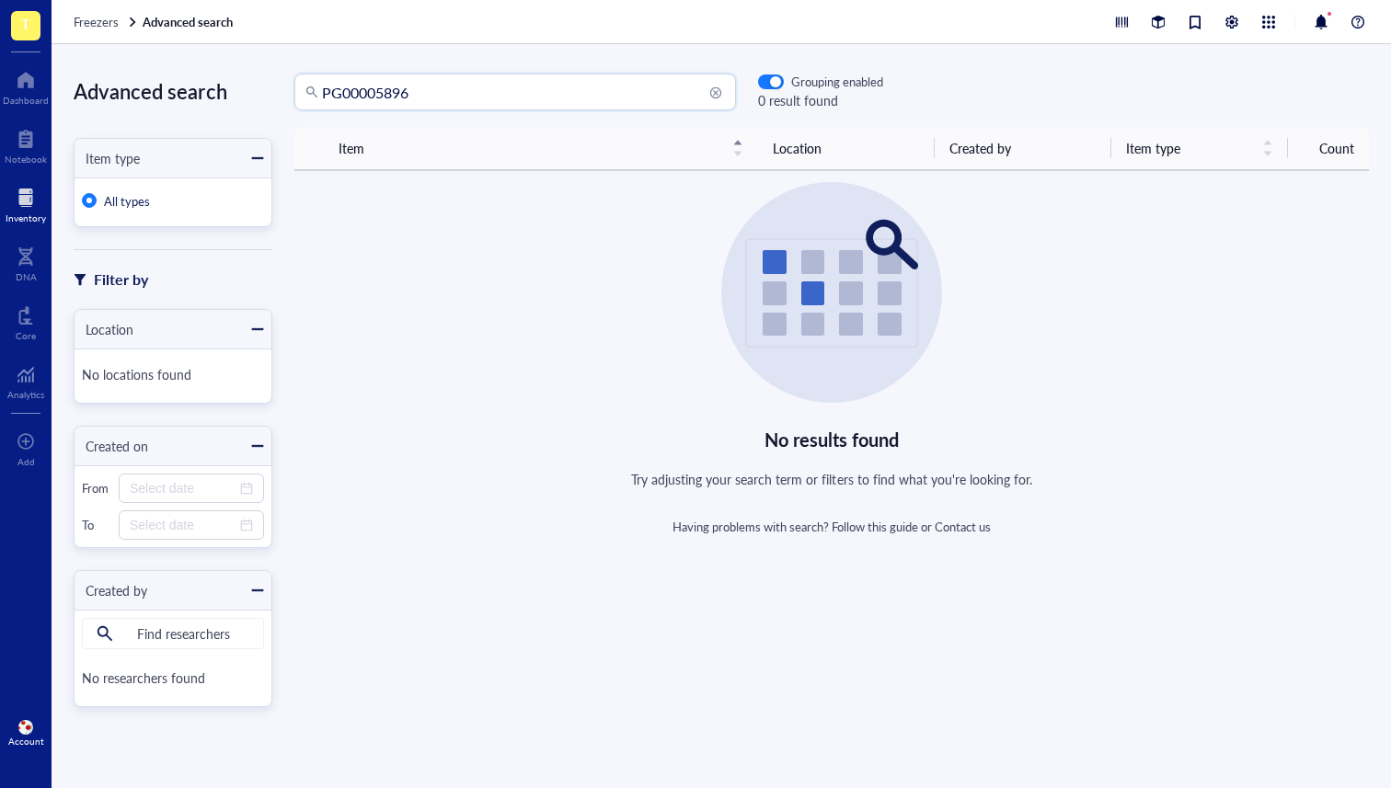
drag, startPoint x: 459, startPoint y: 98, endPoint x: 269, endPoint y: 91, distance: 190.5
click at [269, 91] on div "Advanced search Item type All types Filter by Location No locations found Creat…" at bounding box center [721, 416] width 1339 height 744
type input "test"
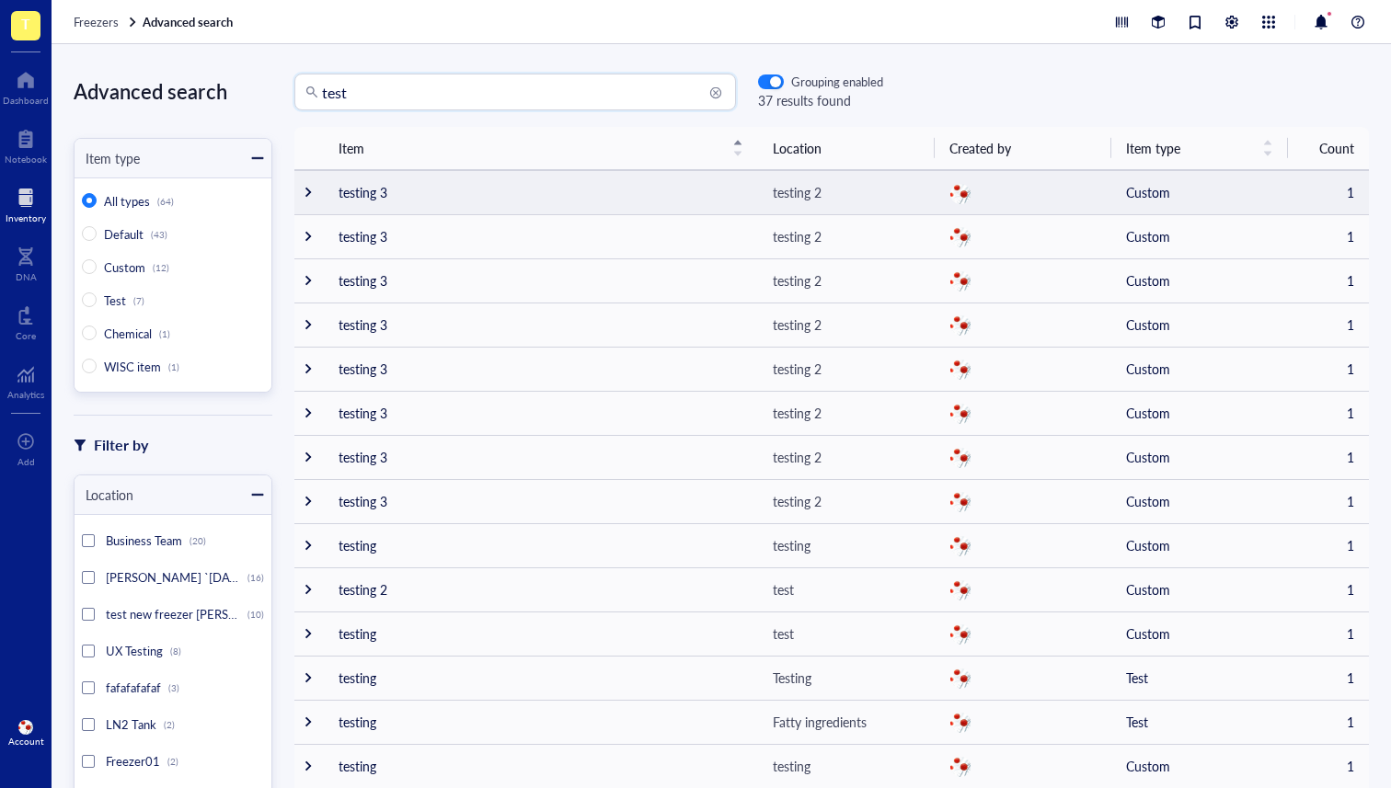
click at [304, 192] on div at bounding box center [308, 192] width 13 height 13
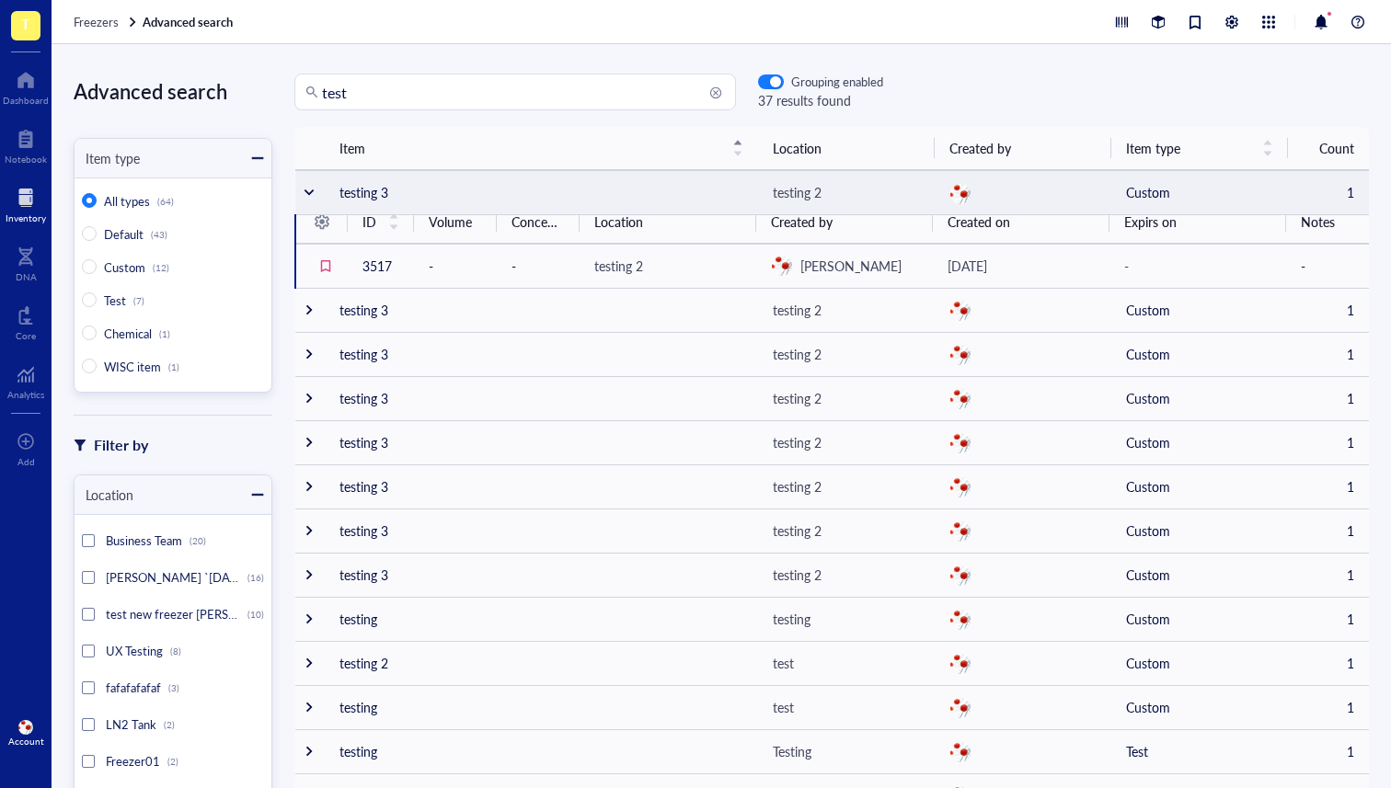
click at [298, 189] on td at bounding box center [309, 192] width 29 height 44
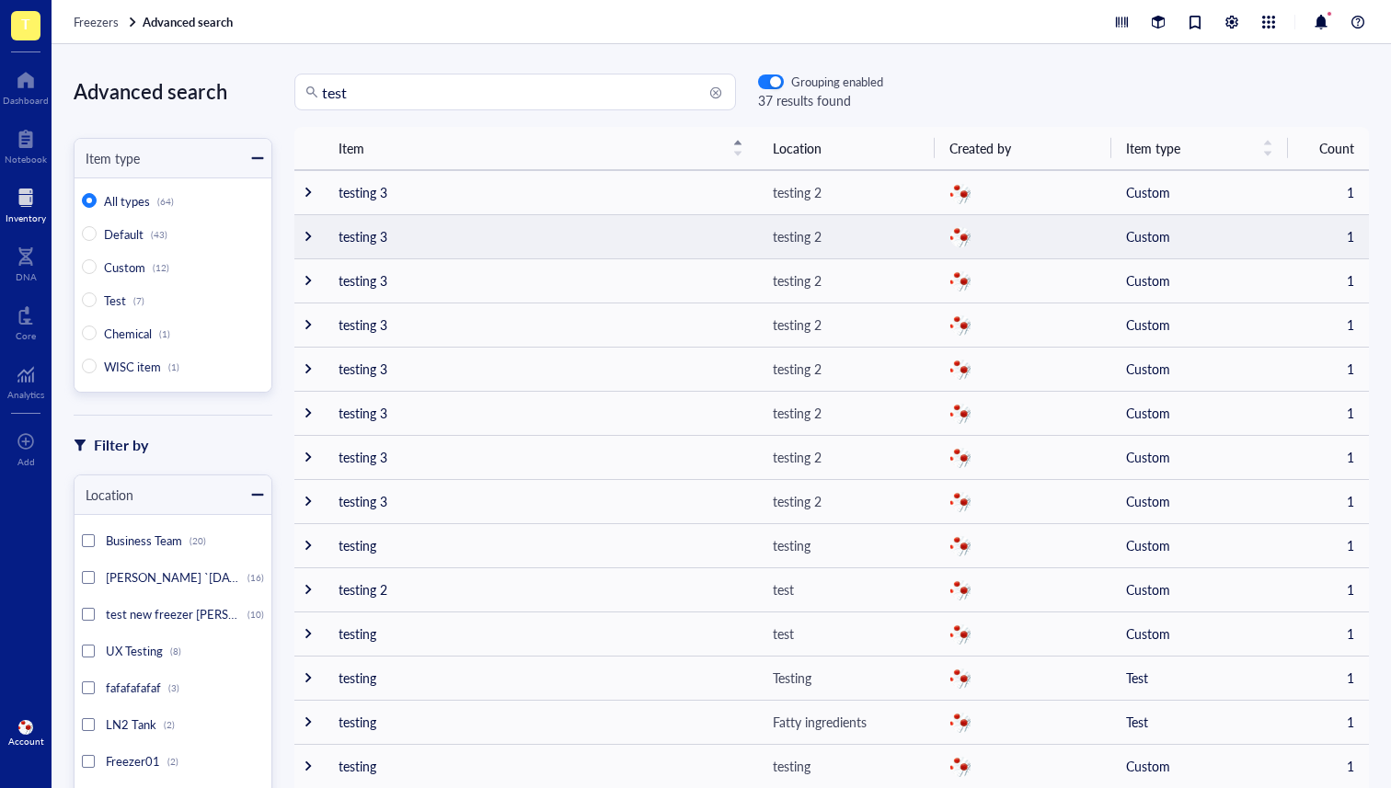
click at [305, 234] on div at bounding box center [308, 236] width 13 height 13
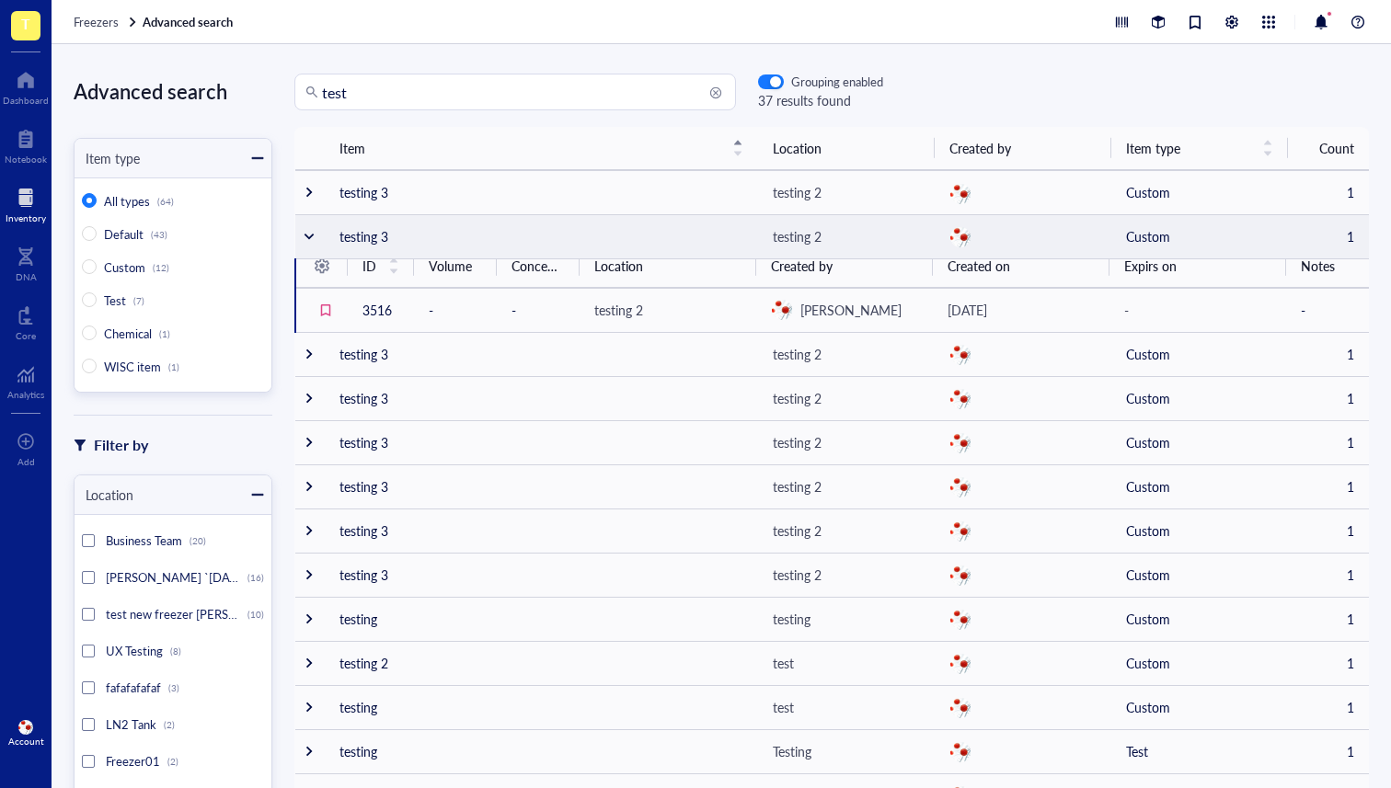
click at [305, 234] on div at bounding box center [309, 236] width 13 height 13
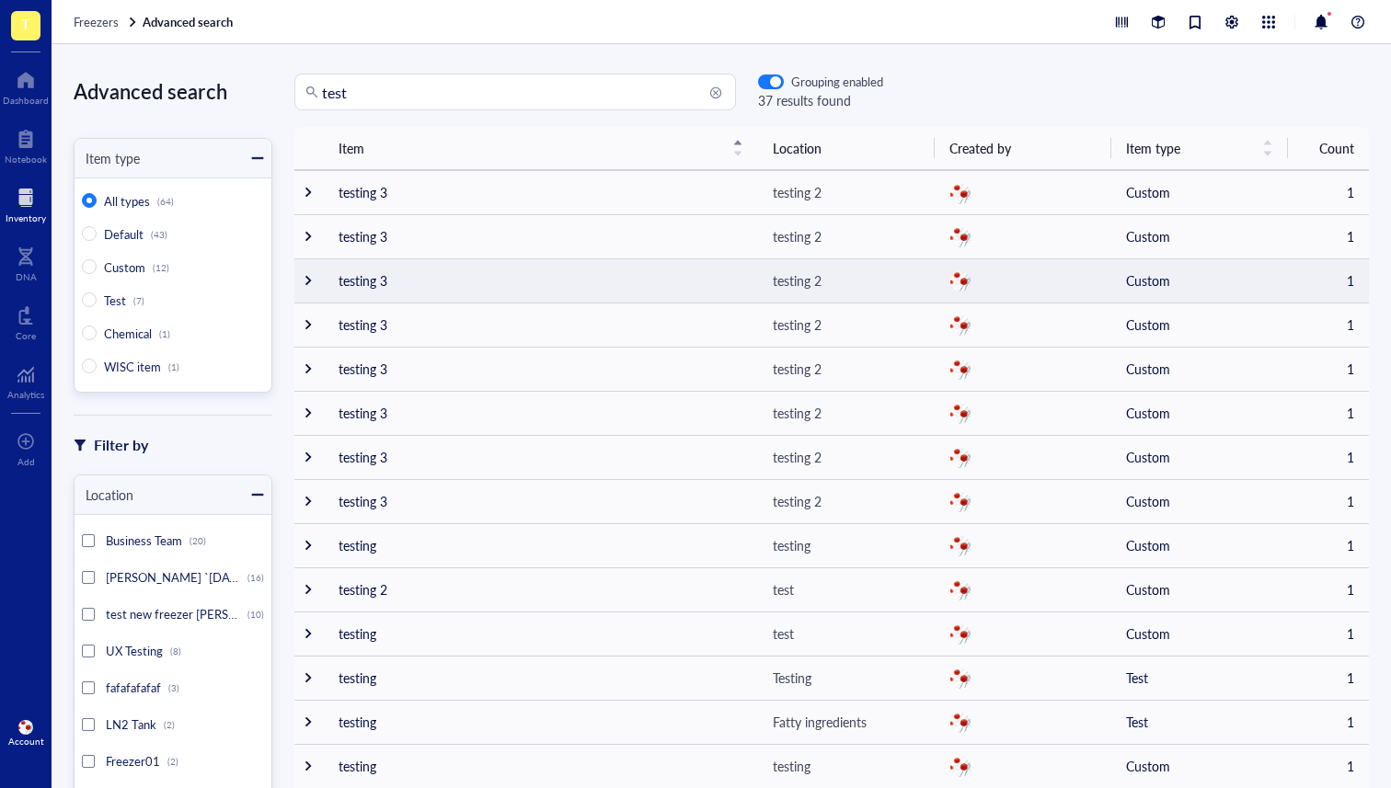
click at [304, 279] on div at bounding box center [308, 280] width 13 height 13
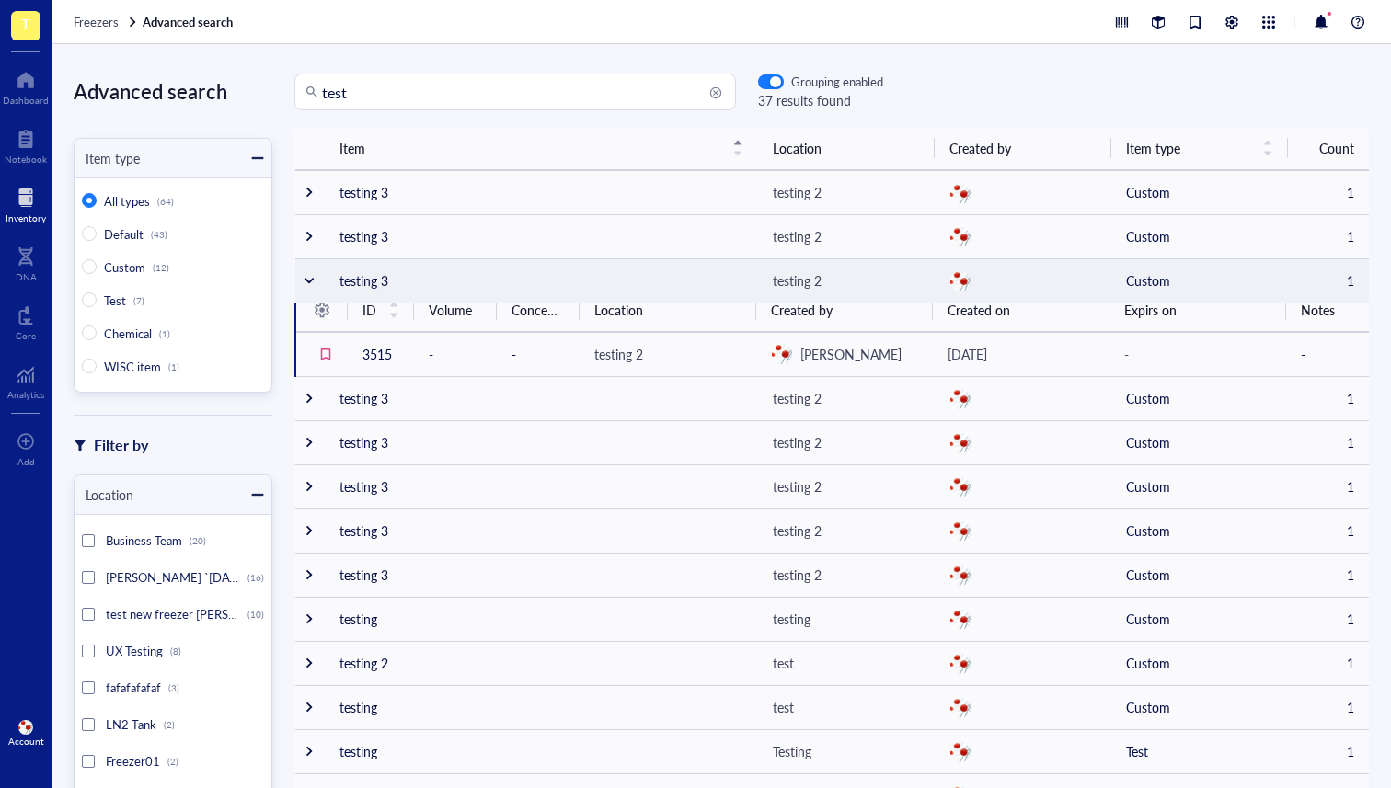
click at [304, 279] on div at bounding box center [309, 280] width 13 height 13
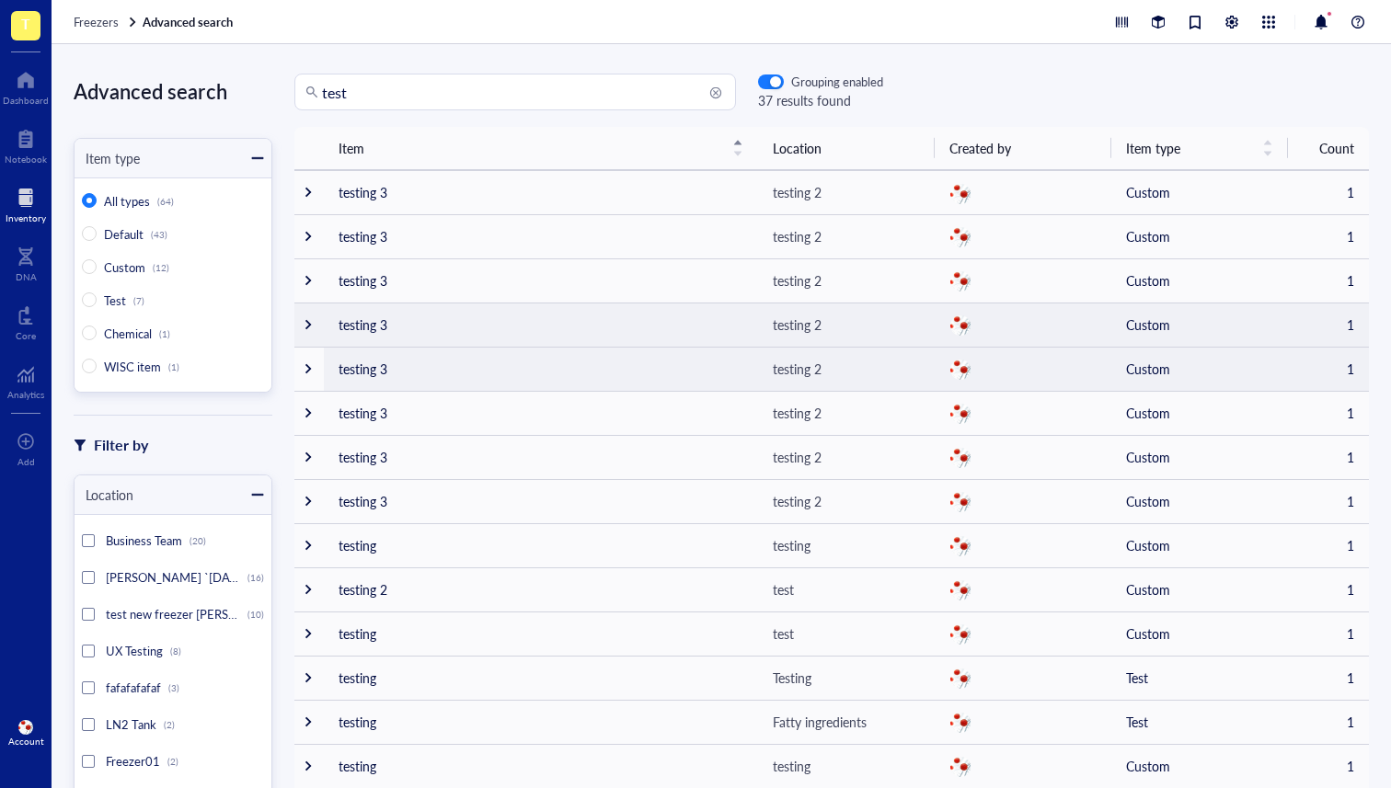
click at [302, 321] on div at bounding box center [308, 324] width 13 height 13
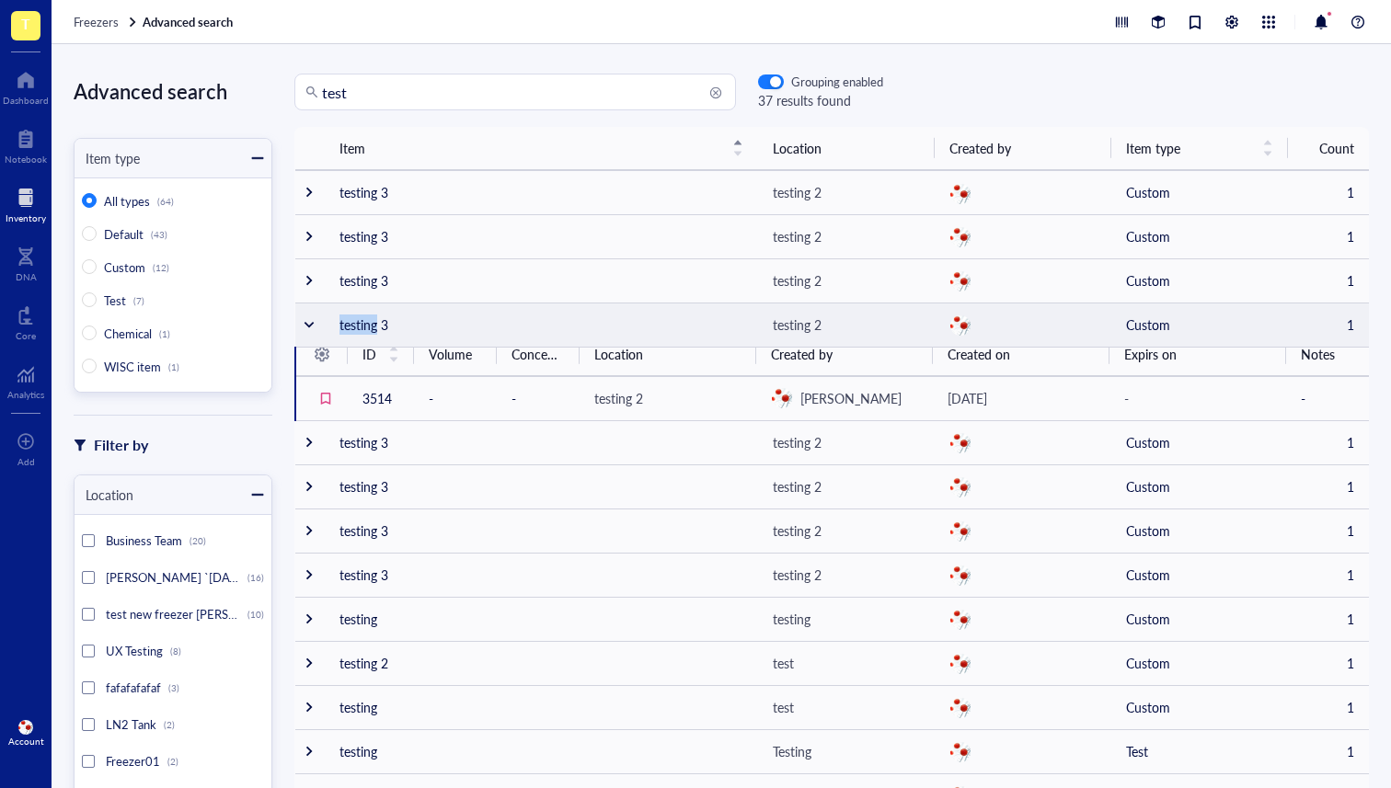
click at [301, 321] on td at bounding box center [309, 325] width 29 height 44
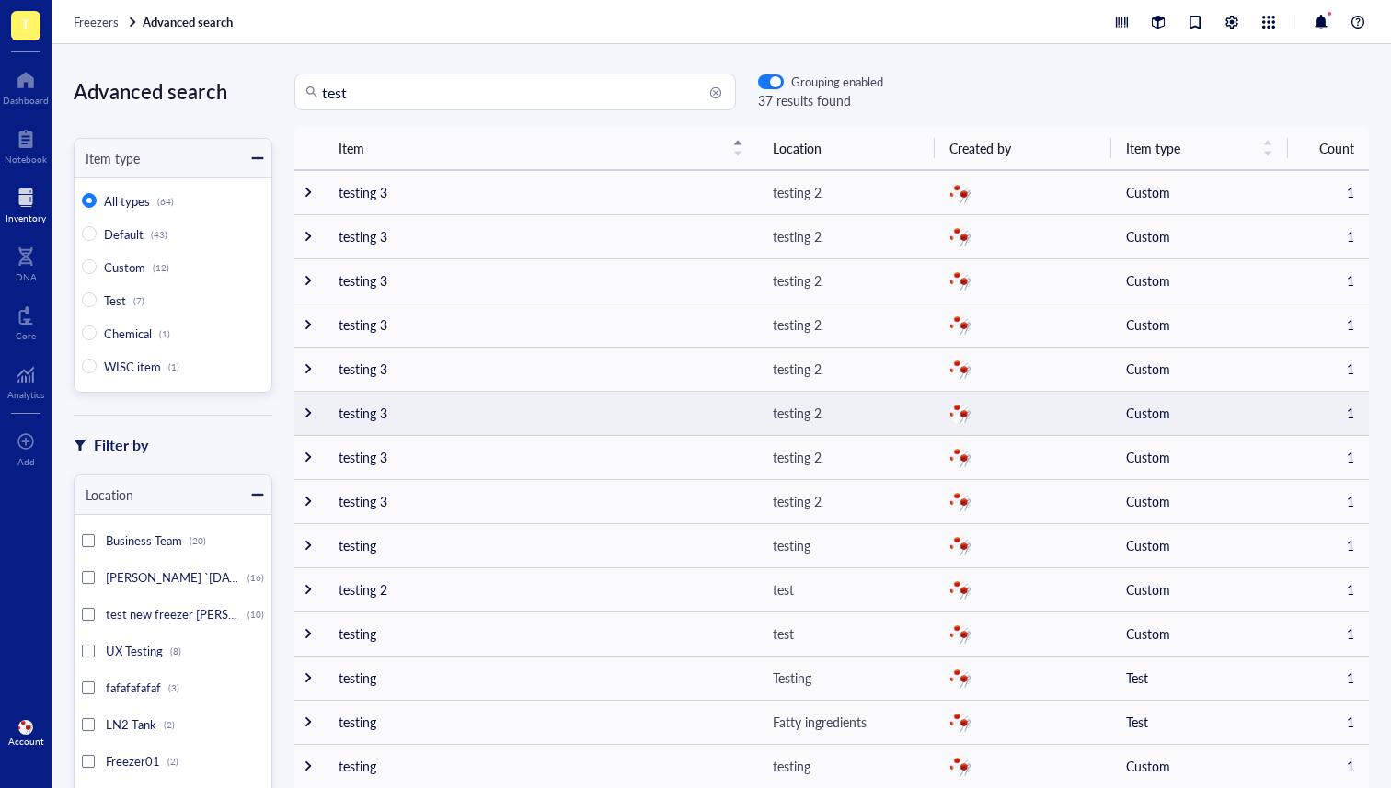
click at [305, 411] on div at bounding box center [308, 413] width 13 height 13
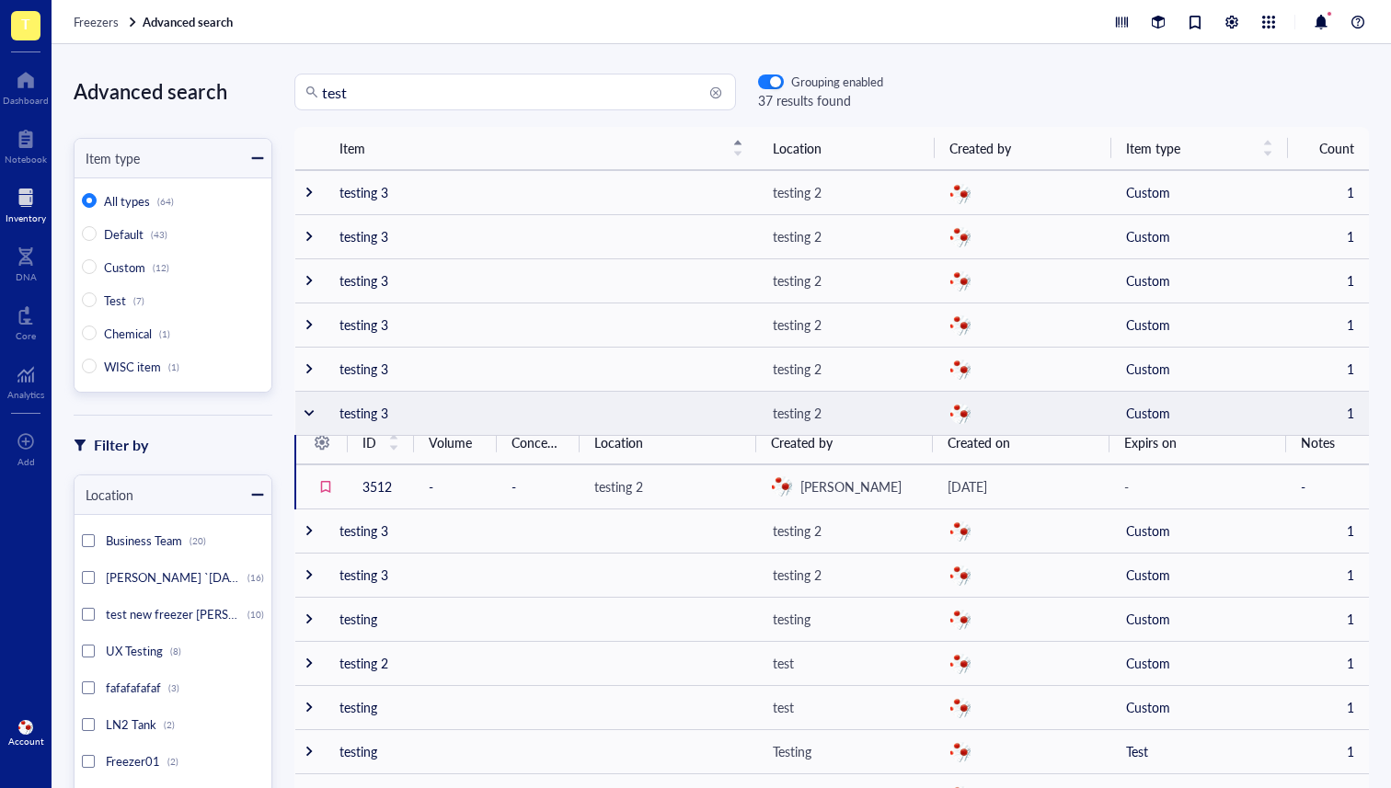
click at [305, 411] on div at bounding box center [309, 413] width 13 height 13
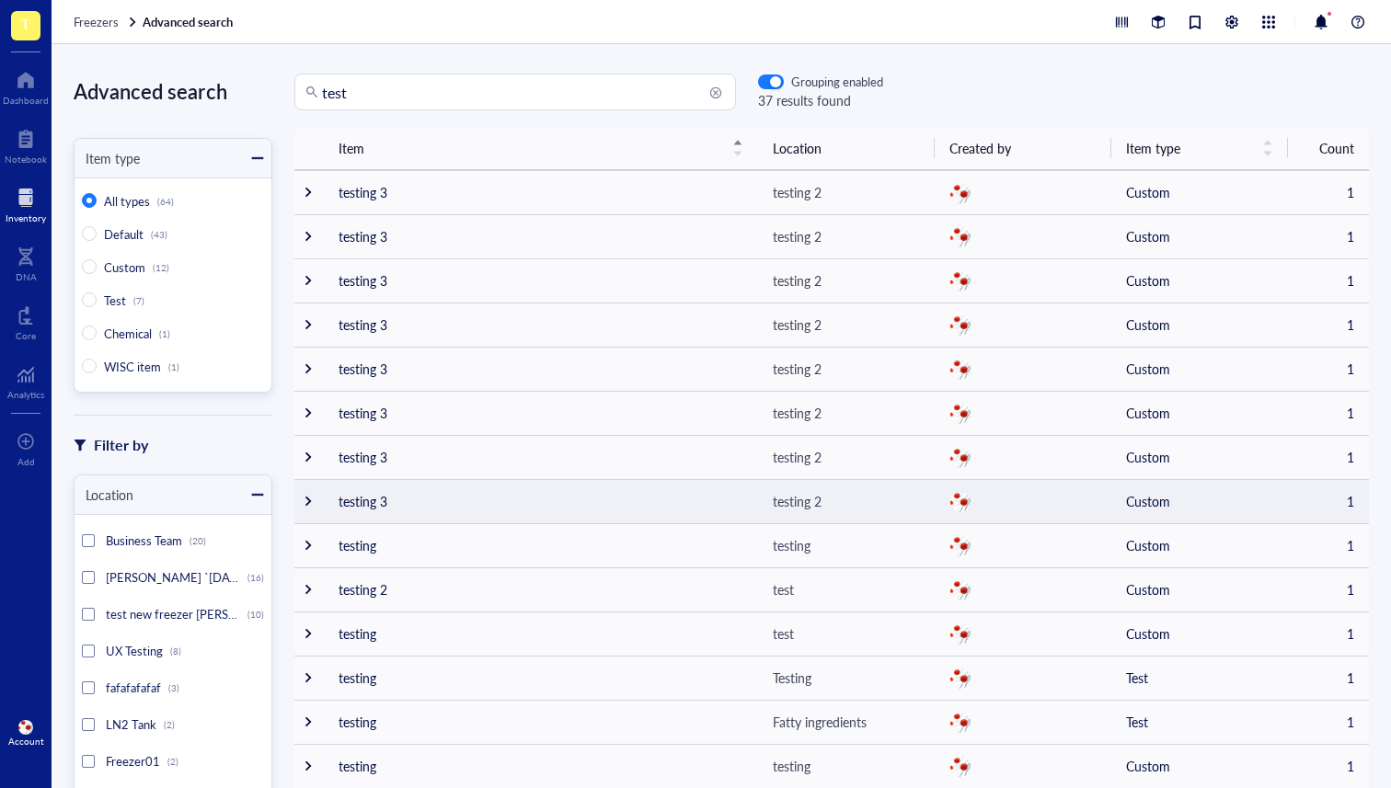
click at [302, 502] on div at bounding box center [308, 501] width 13 height 13
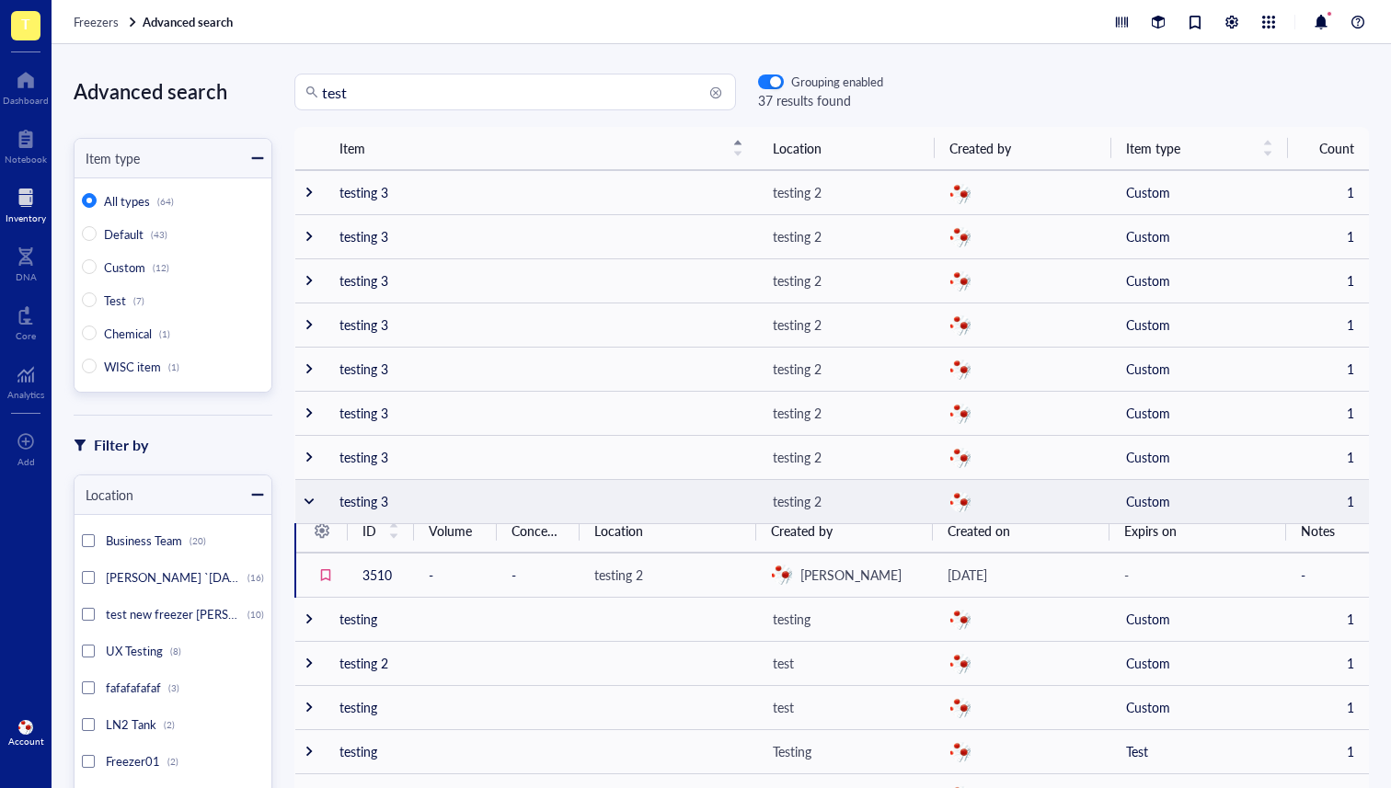
click at [301, 502] on td at bounding box center [309, 501] width 29 height 44
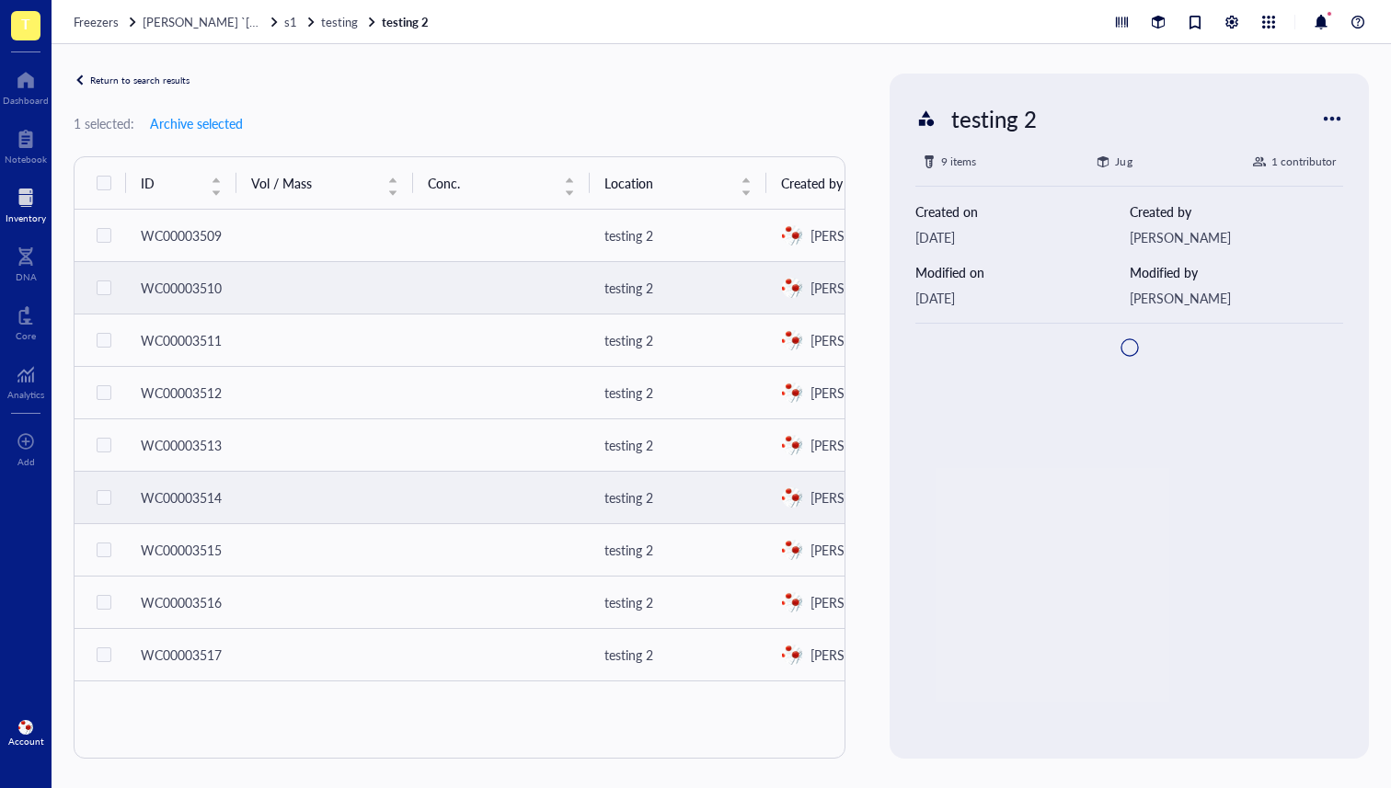
checkbox input "true"
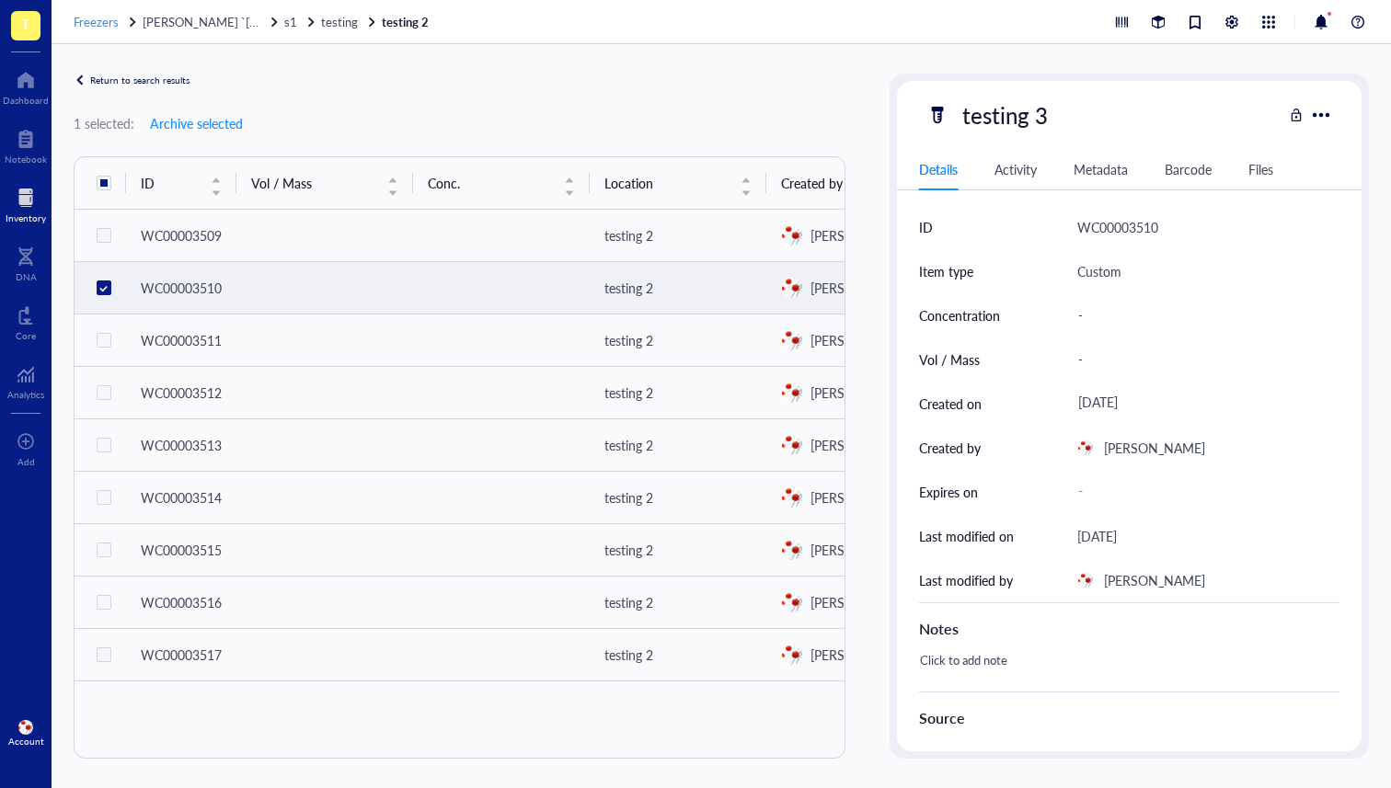
click at [108, 14] on span "Freezers" at bounding box center [96, 21] width 45 height 17
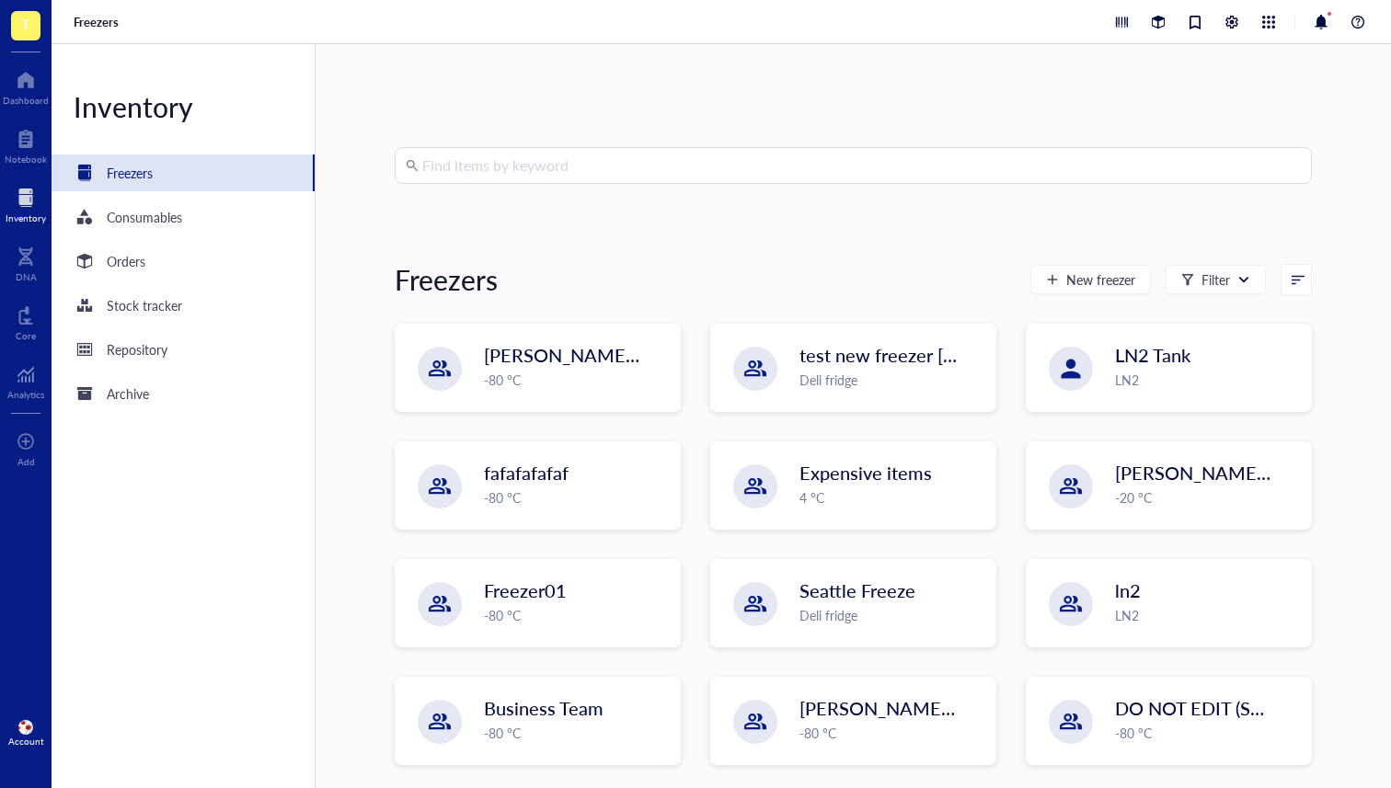
click at [450, 153] on input "search" at bounding box center [861, 165] width 878 height 35
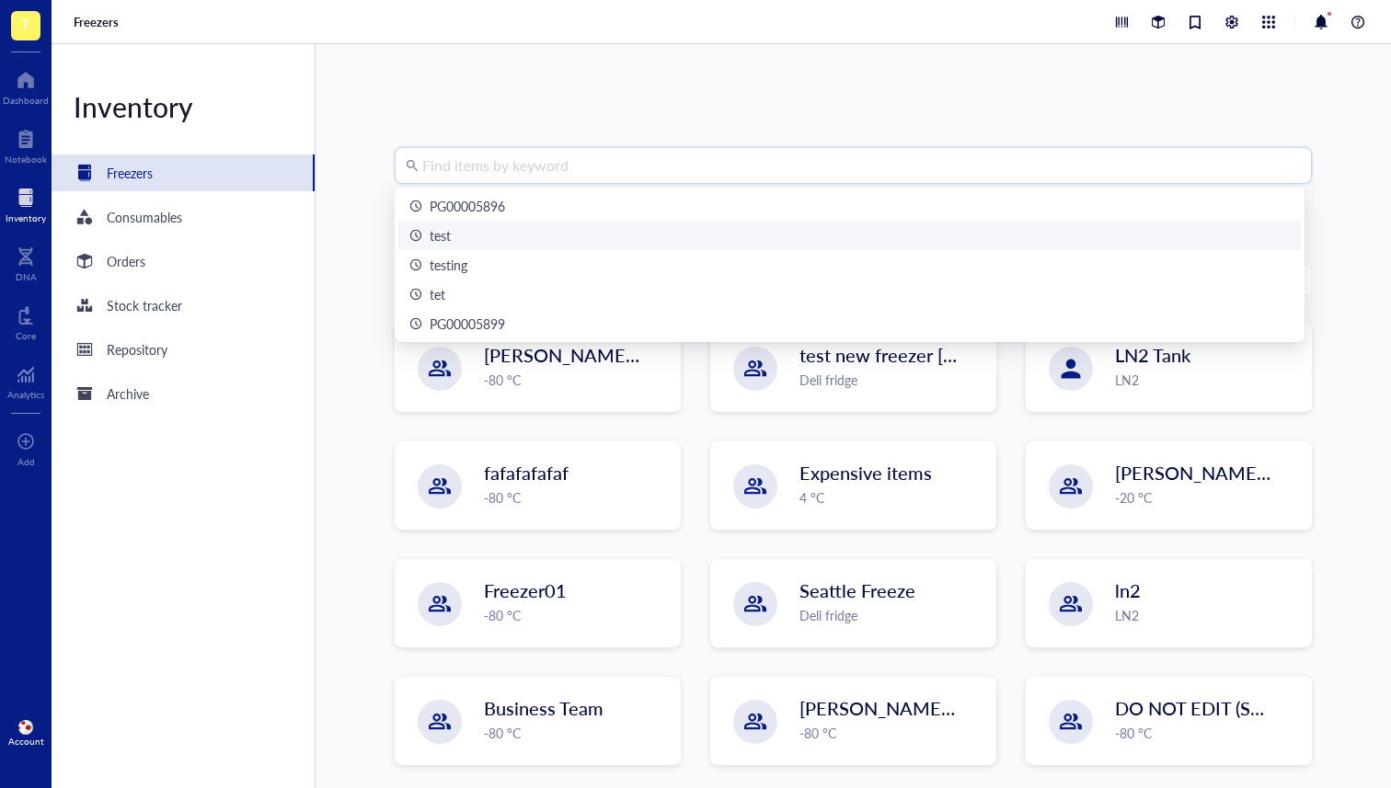
click at [483, 237] on div "test" at bounding box center [849, 235] width 880 height 20
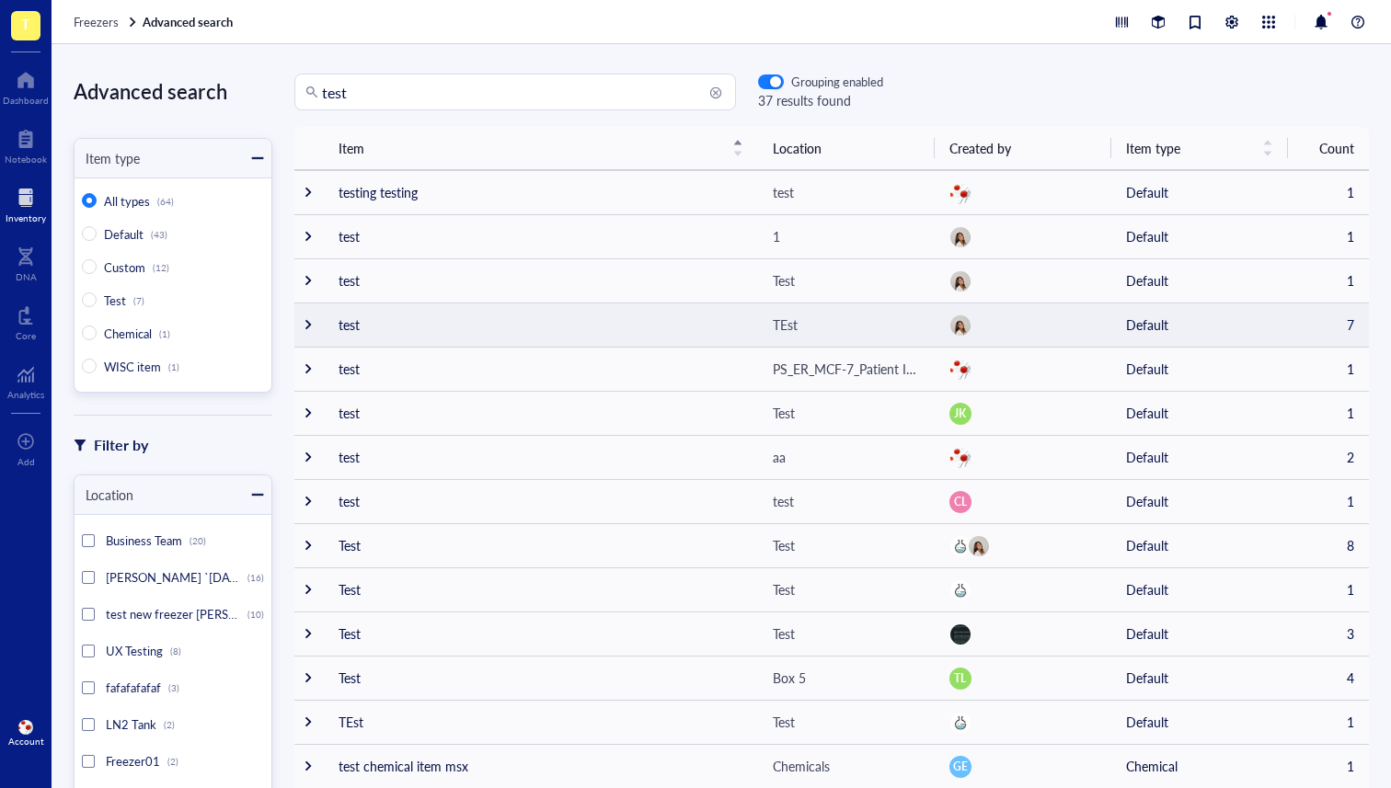
click at [303, 323] on div at bounding box center [308, 324] width 13 height 13
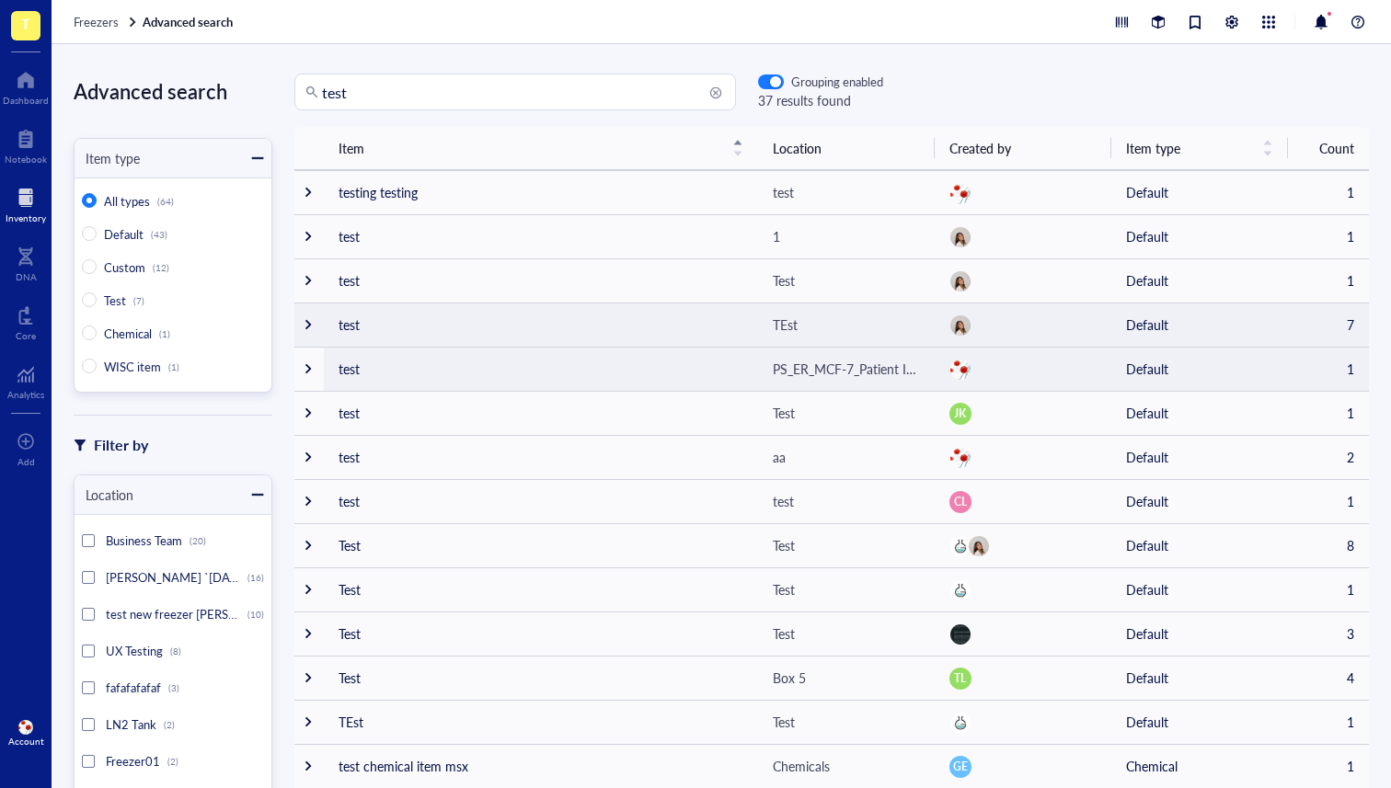
click at [309, 321] on div at bounding box center [308, 324] width 13 height 13
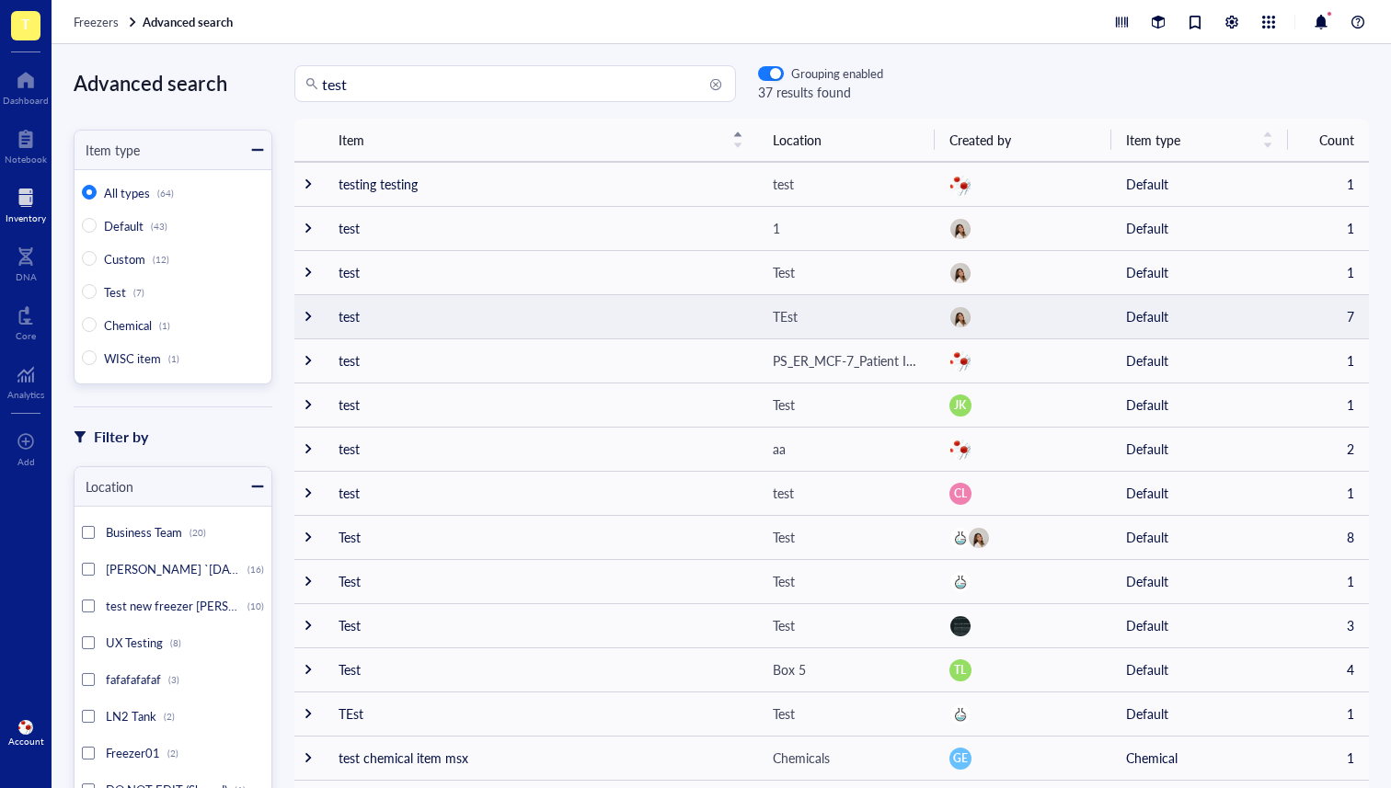
click at [313, 315] on div at bounding box center [308, 316] width 13 height 13
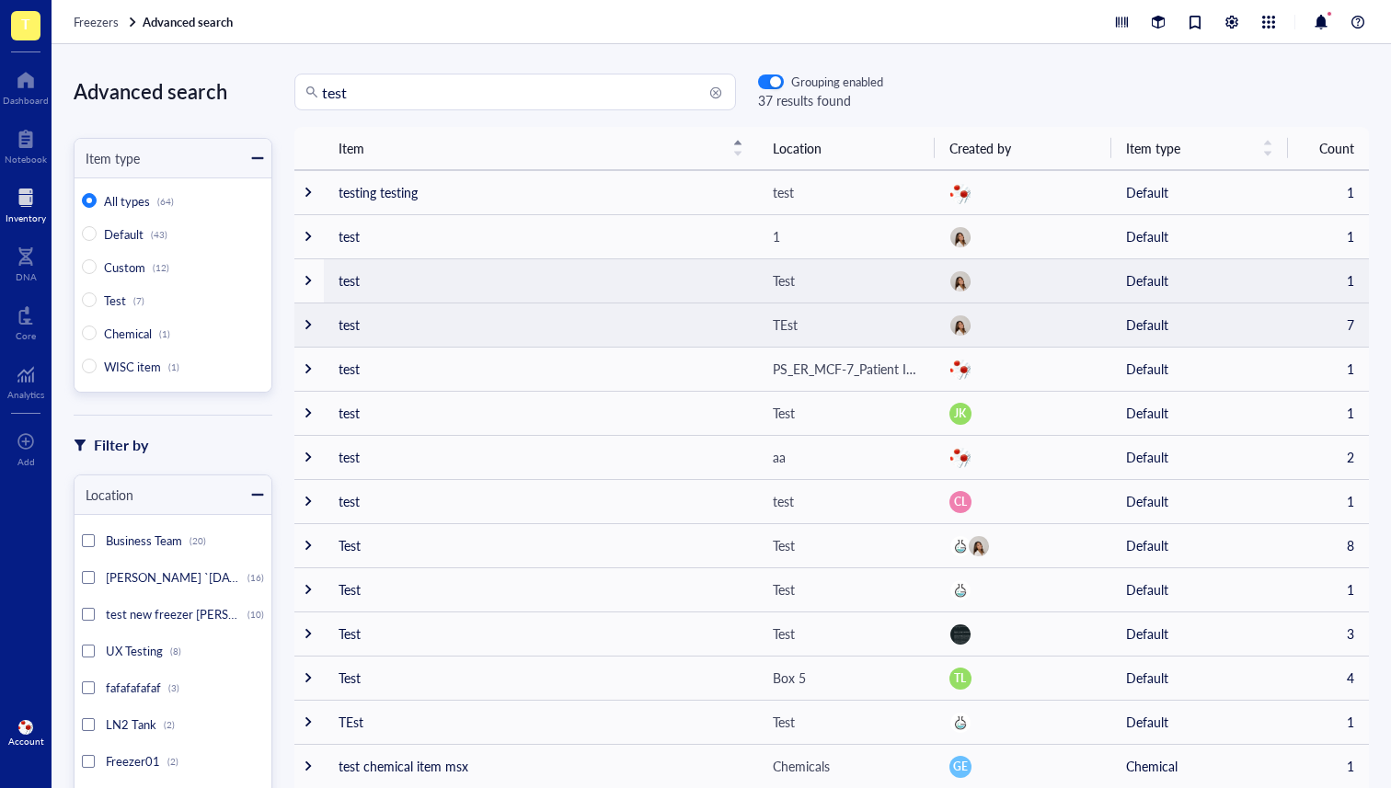
click at [315, 325] on td at bounding box center [308, 325] width 29 height 44
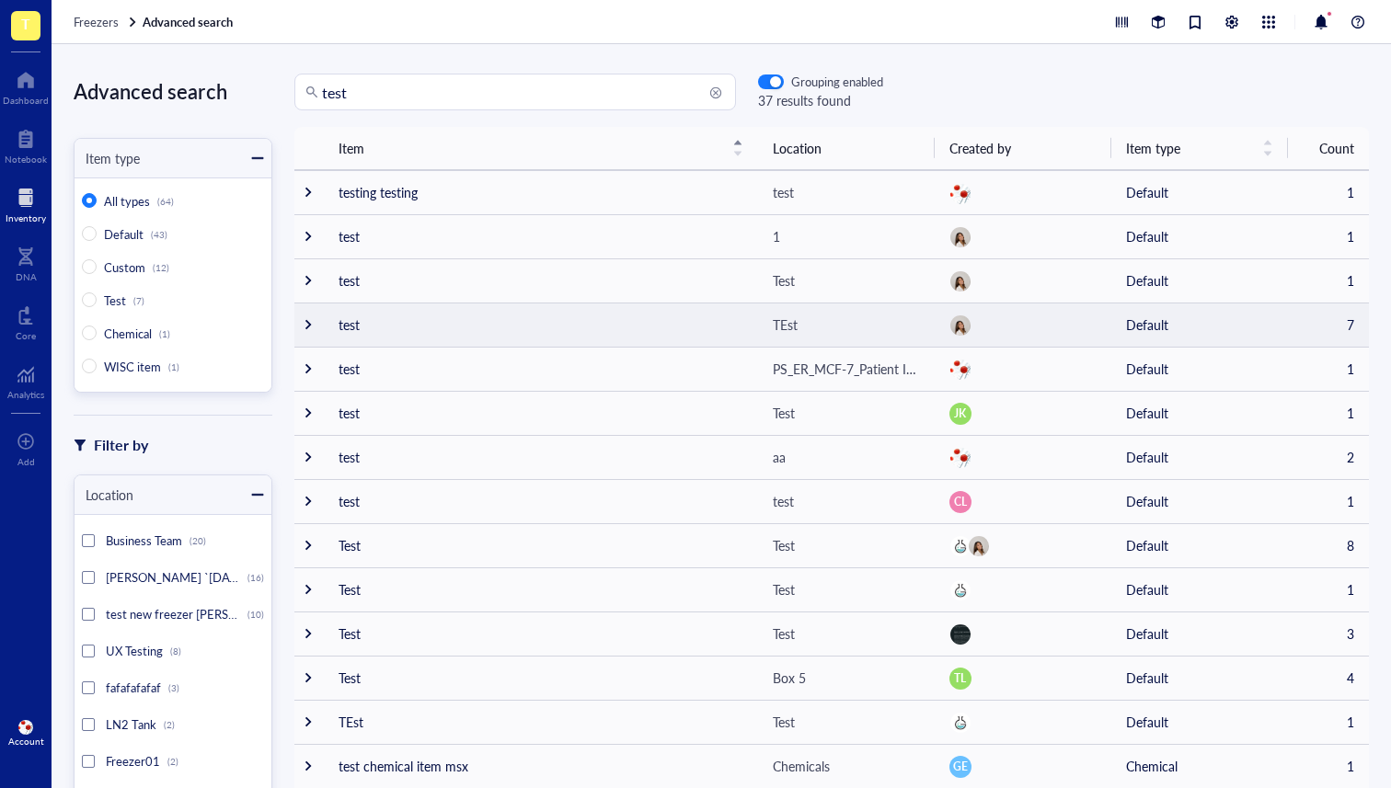
click at [304, 327] on div at bounding box center [308, 324] width 13 height 13
click at [315, 321] on td at bounding box center [308, 325] width 29 height 44
click at [310, 320] on div at bounding box center [308, 324] width 13 height 13
click at [307, 327] on div at bounding box center [308, 324] width 13 height 13
click at [316, 326] on td at bounding box center [308, 325] width 29 height 44
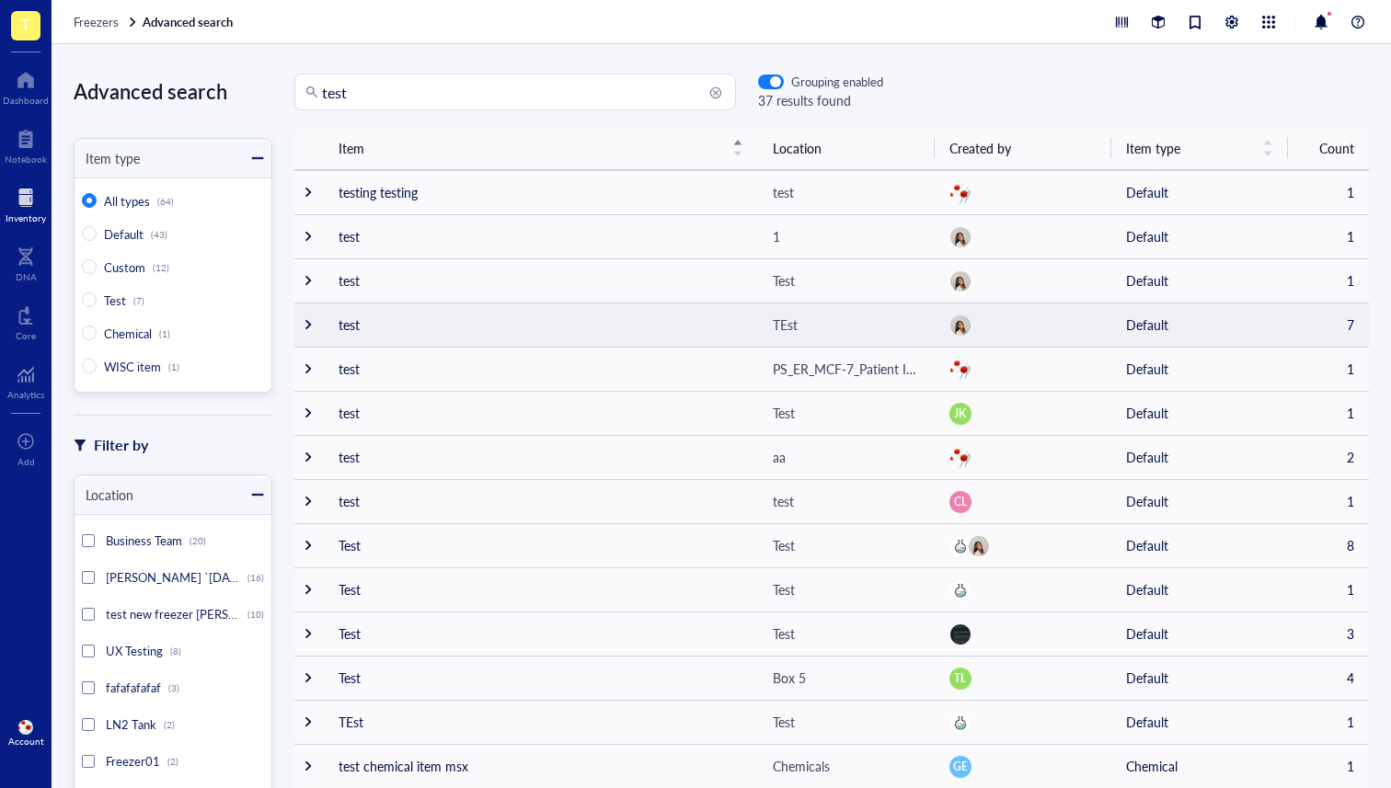
click at [302, 325] on div at bounding box center [308, 324] width 13 height 13
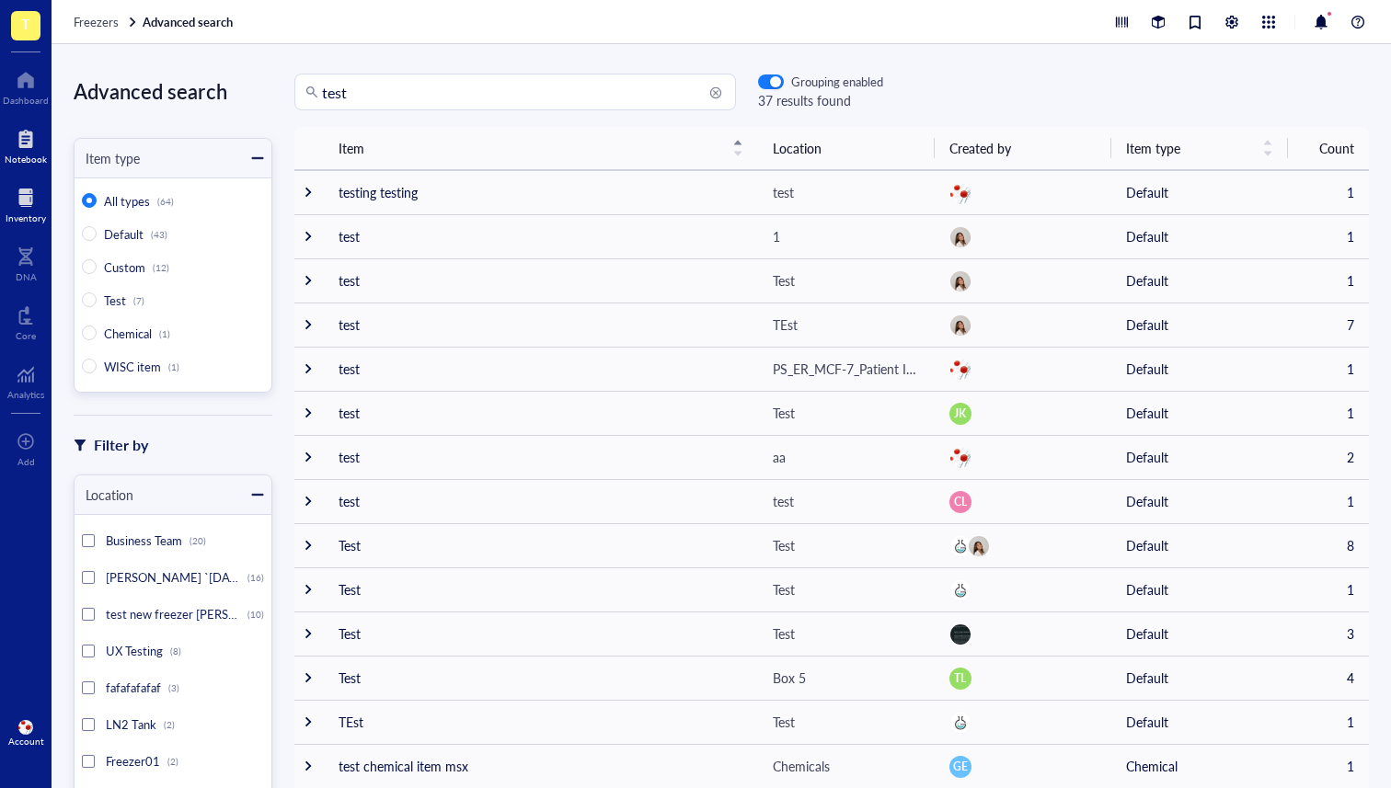
click at [25, 137] on div at bounding box center [26, 138] width 42 height 29
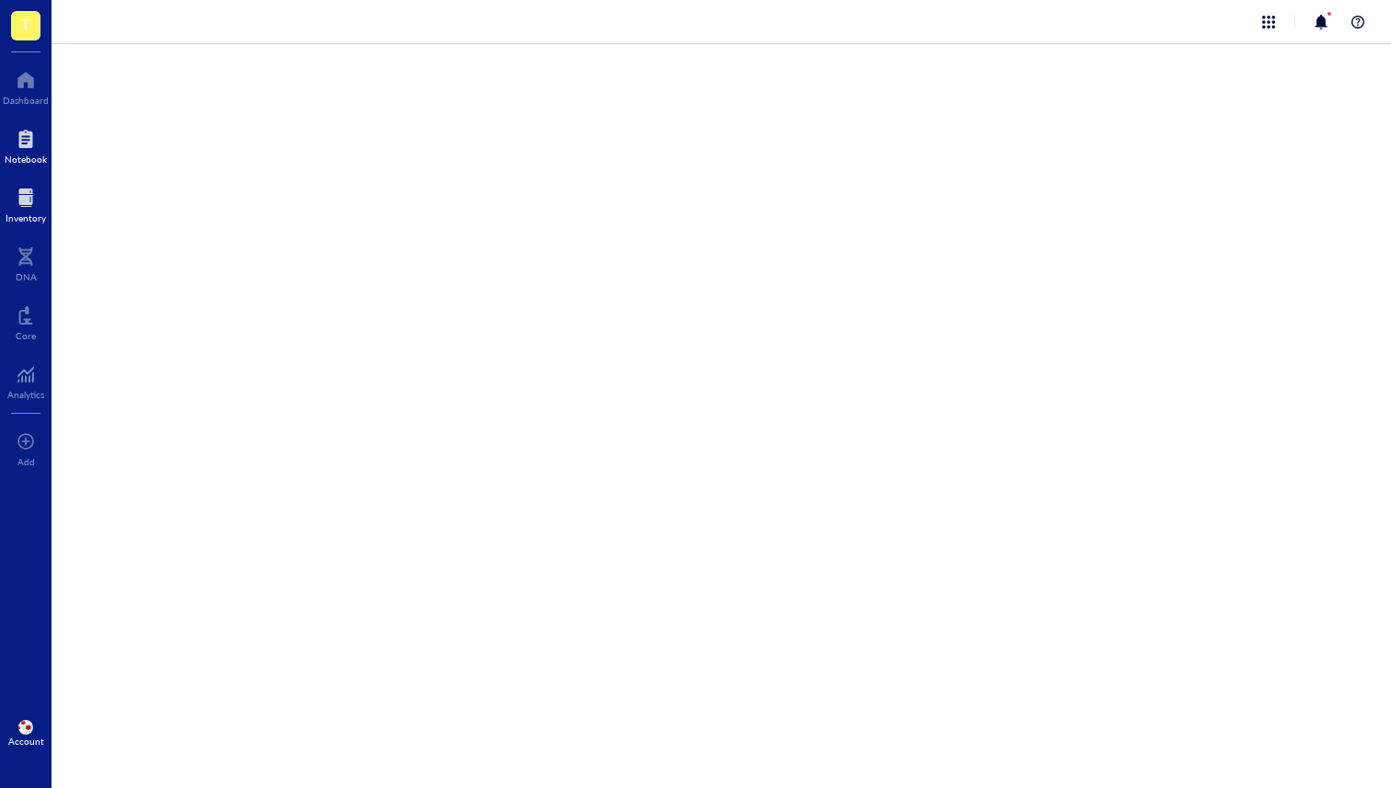
click at [24, 196] on div at bounding box center [26, 197] width 40 height 29
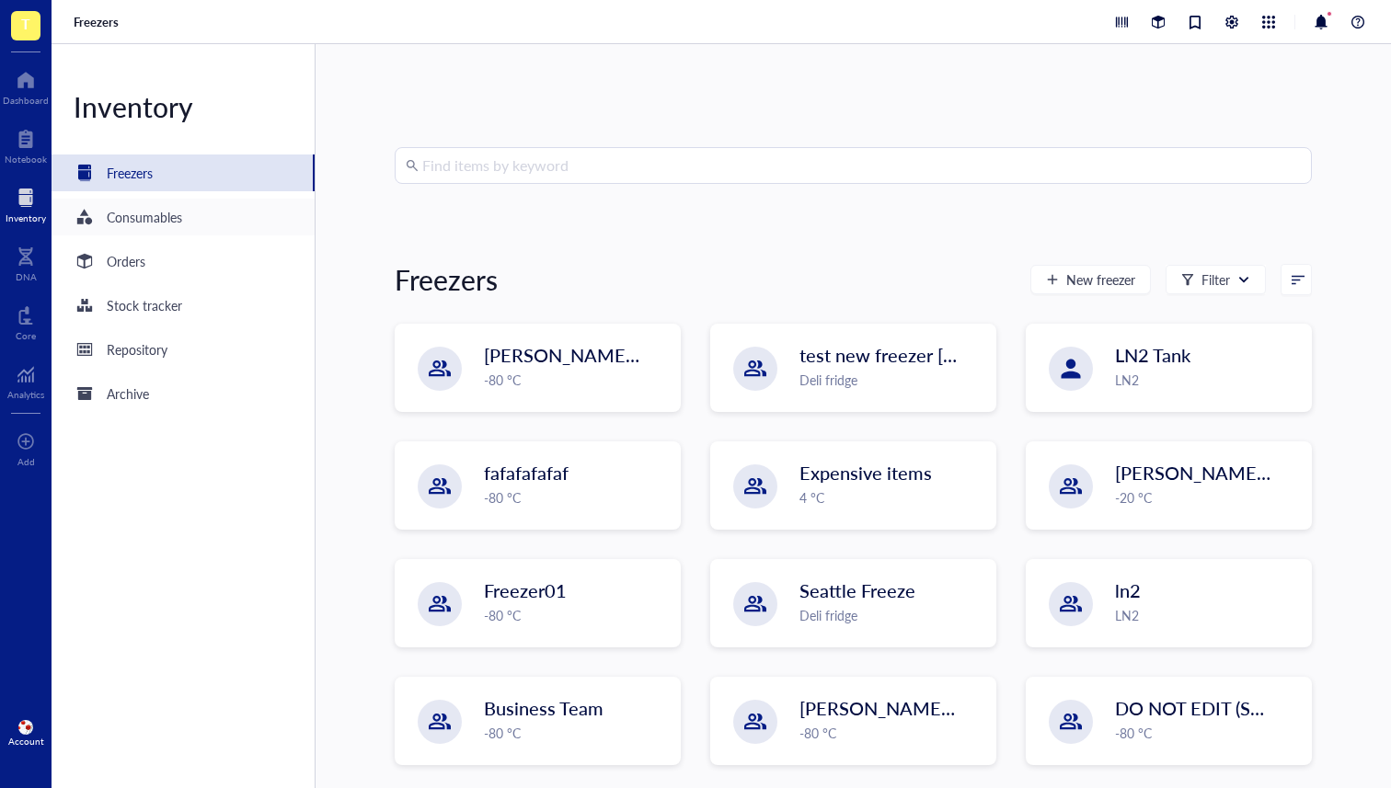
click at [145, 216] on div "Consumables" at bounding box center [144, 217] width 75 height 20
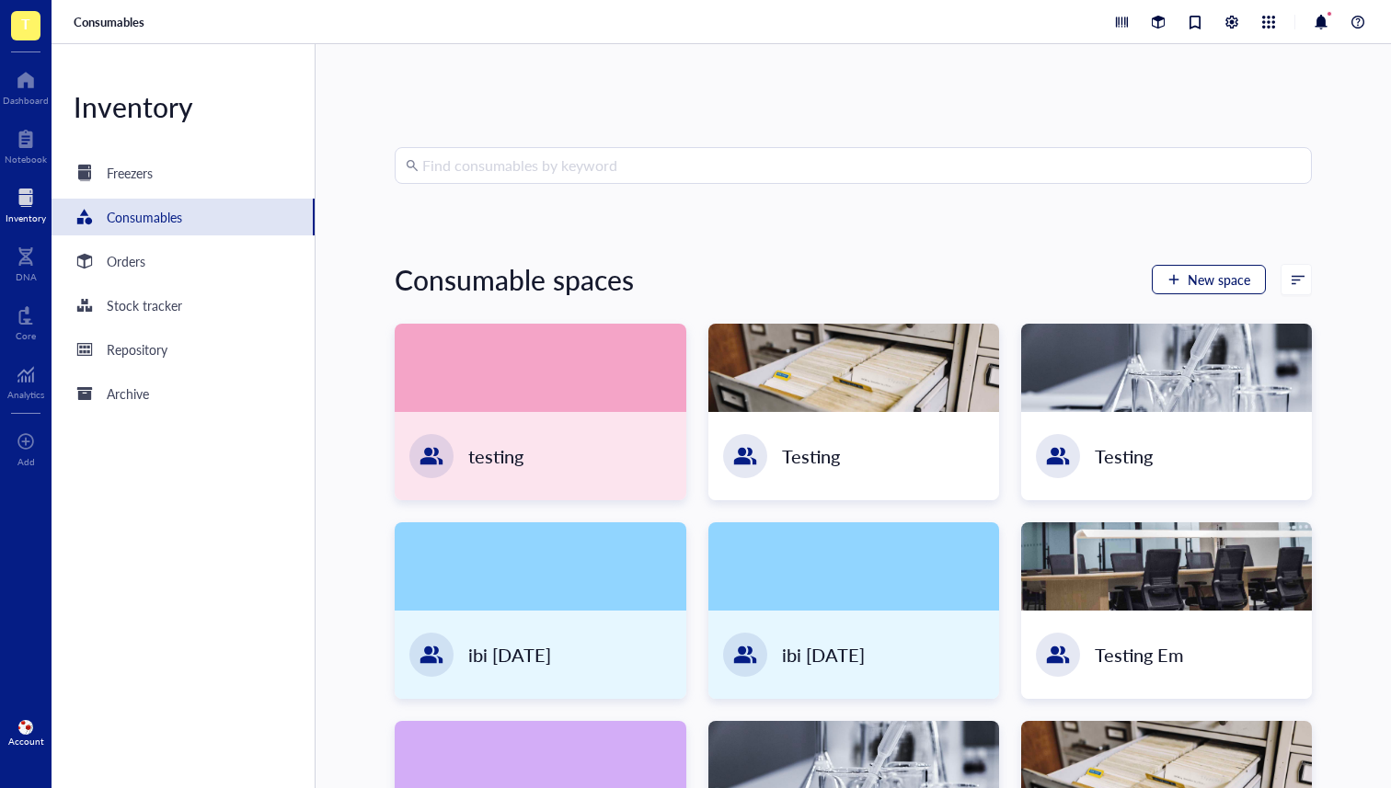
click at [1094, 284] on span "New space" at bounding box center [1218, 279] width 63 height 15
type textarea "Keep everyone on the same page"
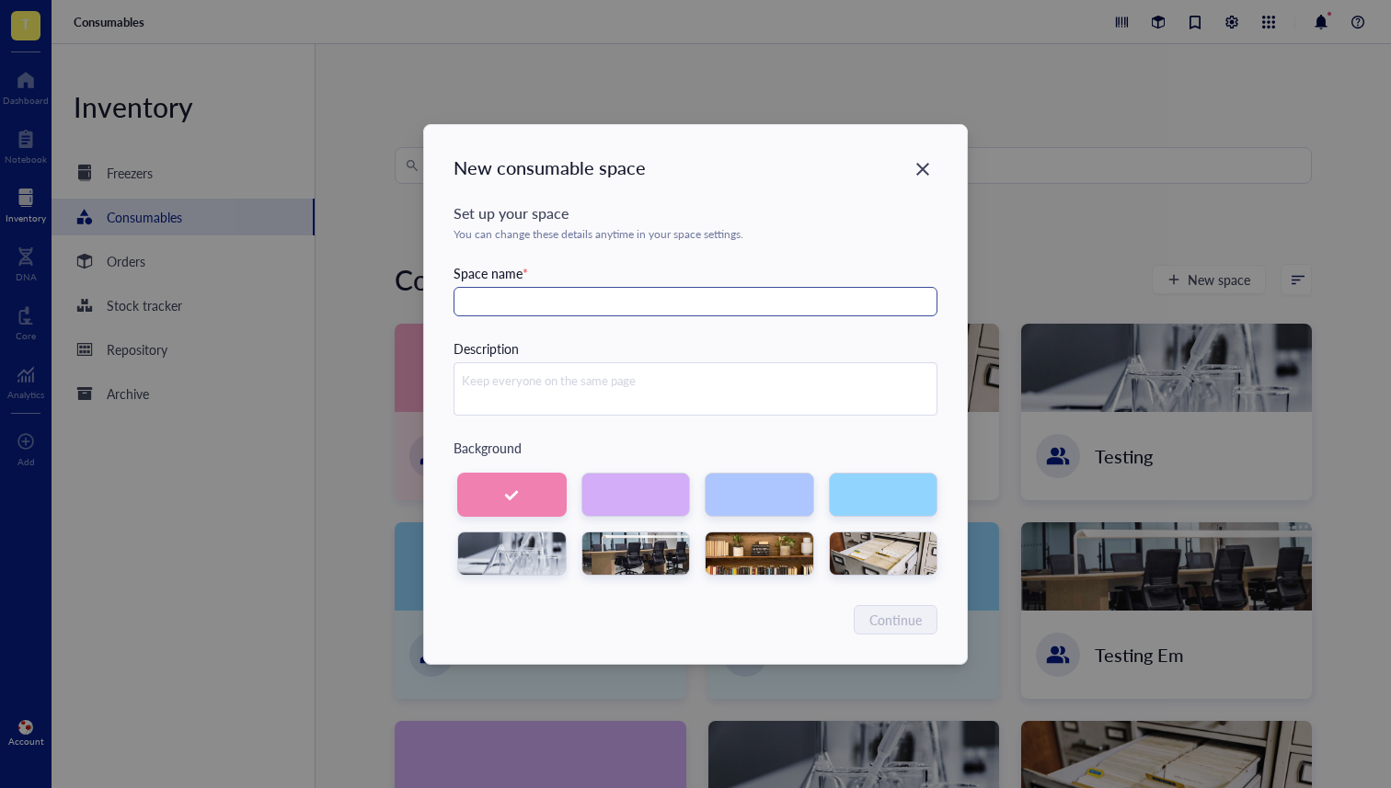
click at [561, 302] on input "text" at bounding box center [695, 301] width 484 height 29
click at [521, 393] on textarea at bounding box center [695, 389] width 482 height 52
click at [431, 433] on div "New consumable space Set up your space You can change these details anytime in …" at bounding box center [695, 394] width 543 height 539
click at [529, 287] on input "text" at bounding box center [695, 301] width 484 height 29
click at [518, 397] on textarea at bounding box center [695, 389] width 482 height 52
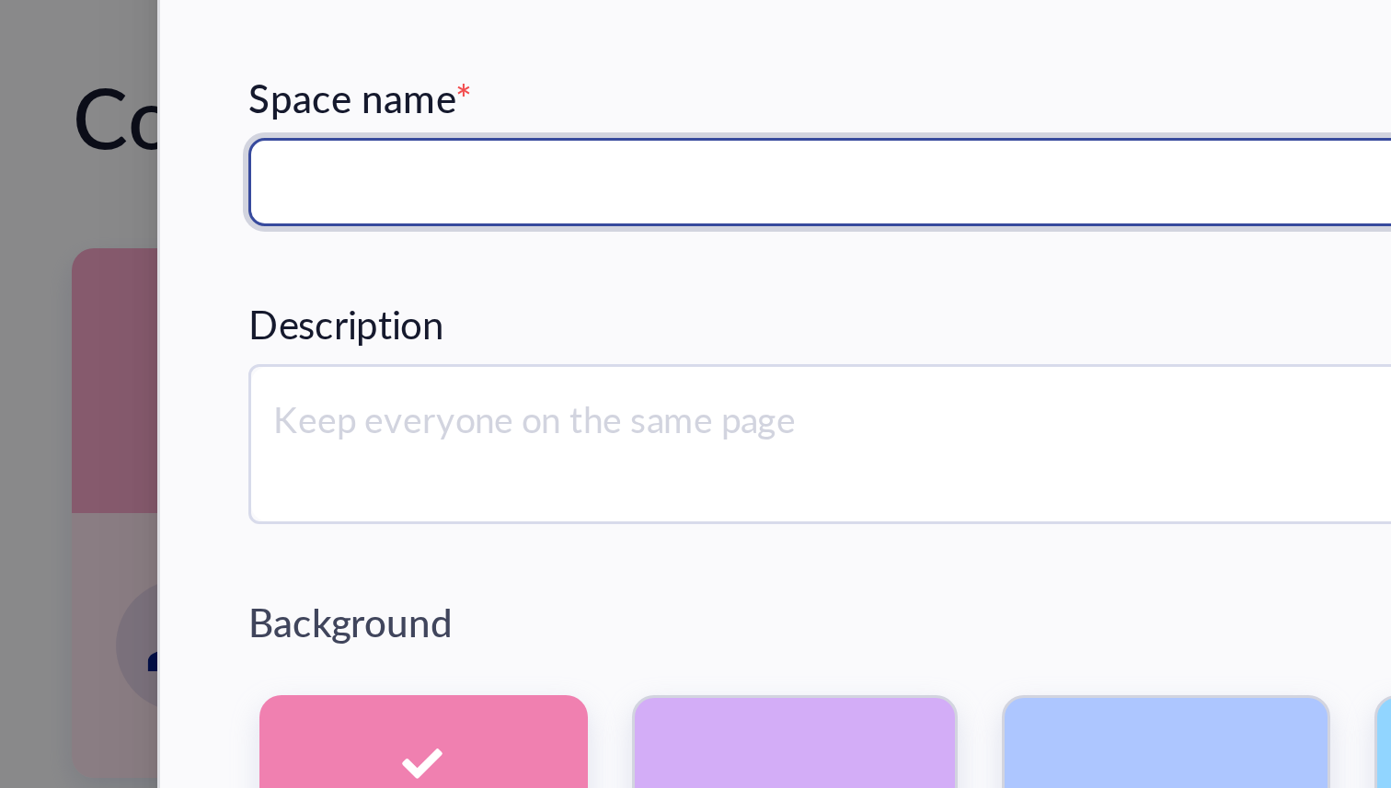
click at [482, 301] on input "text" at bounding box center [695, 301] width 484 height 29
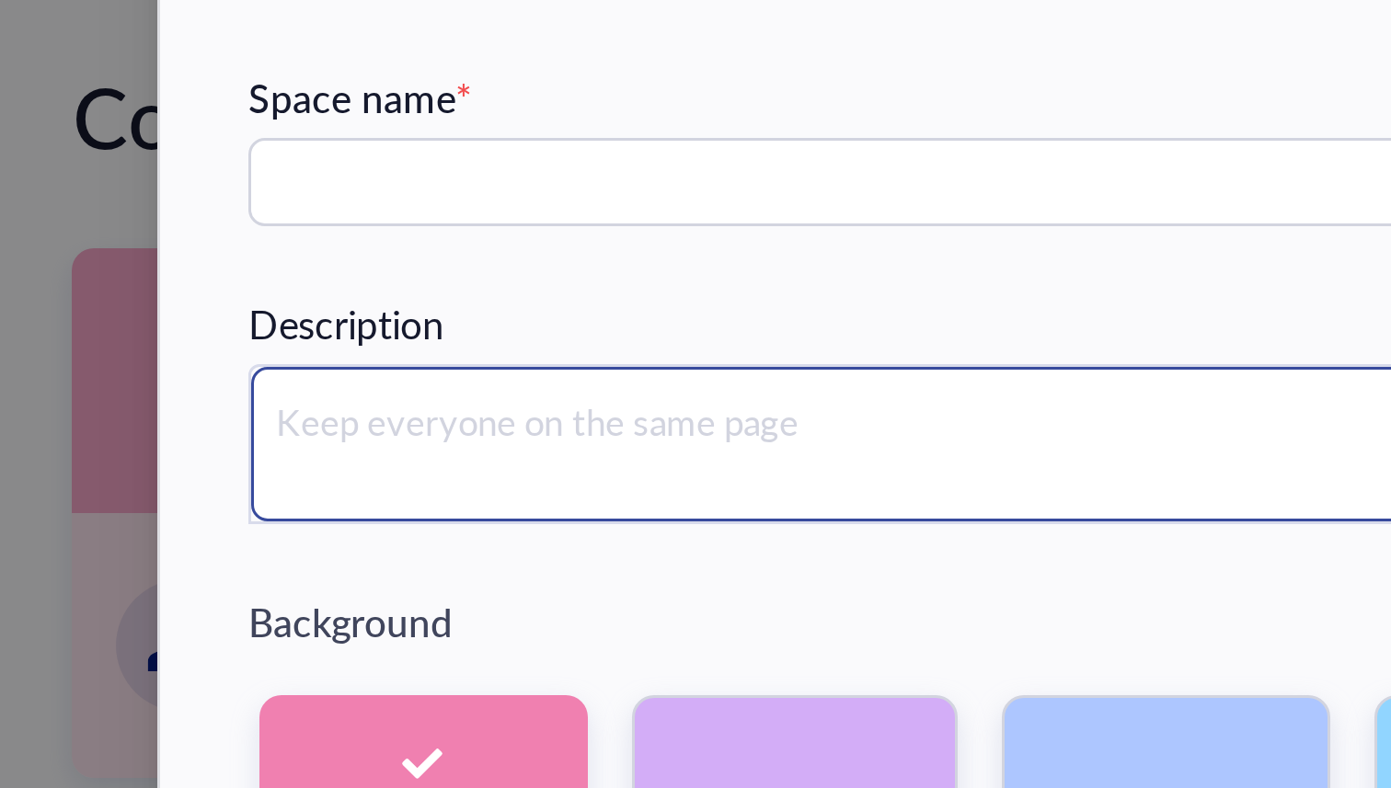
click at [481, 369] on textarea at bounding box center [695, 389] width 482 height 52
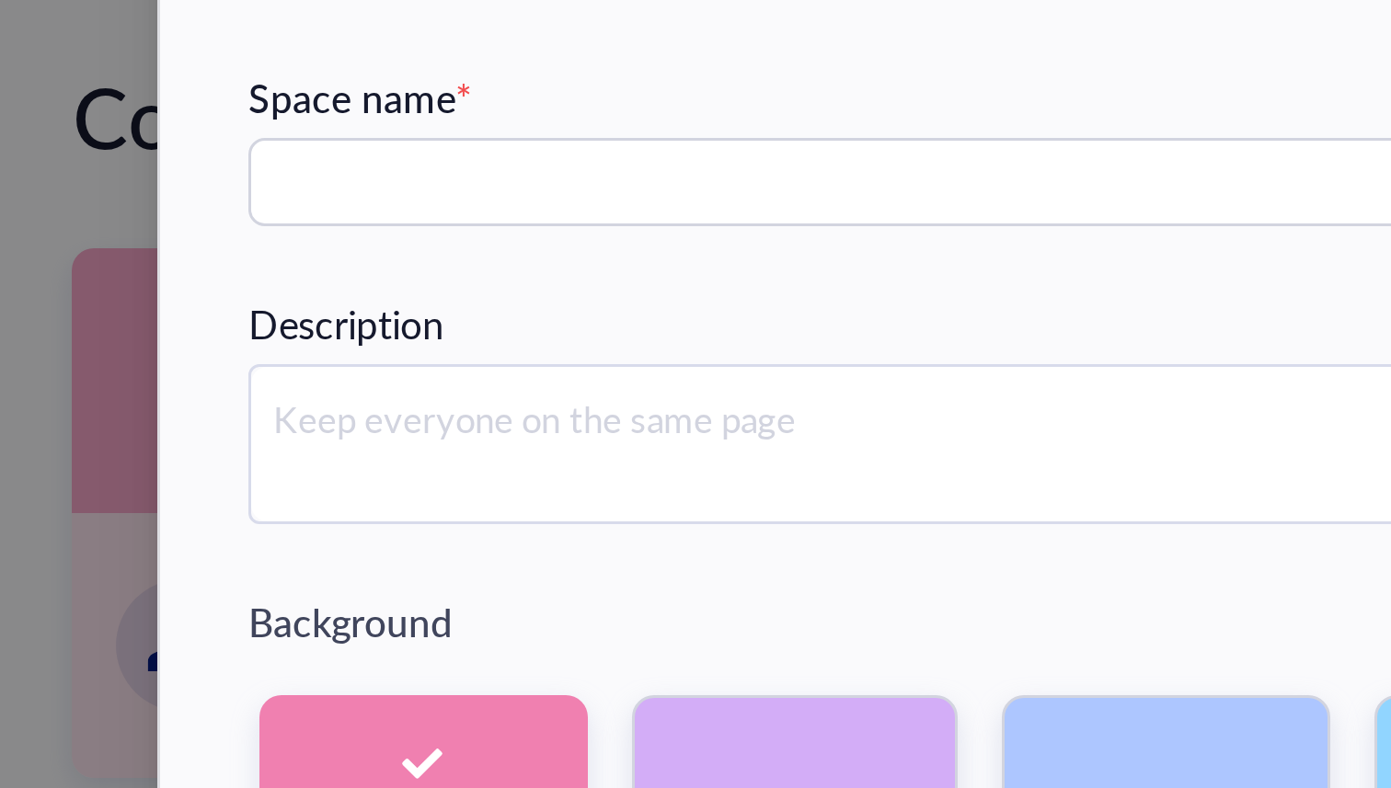
click at [485, 323] on div "Set up your space You can change these details anytime in your space settings. …" at bounding box center [695, 388] width 484 height 373
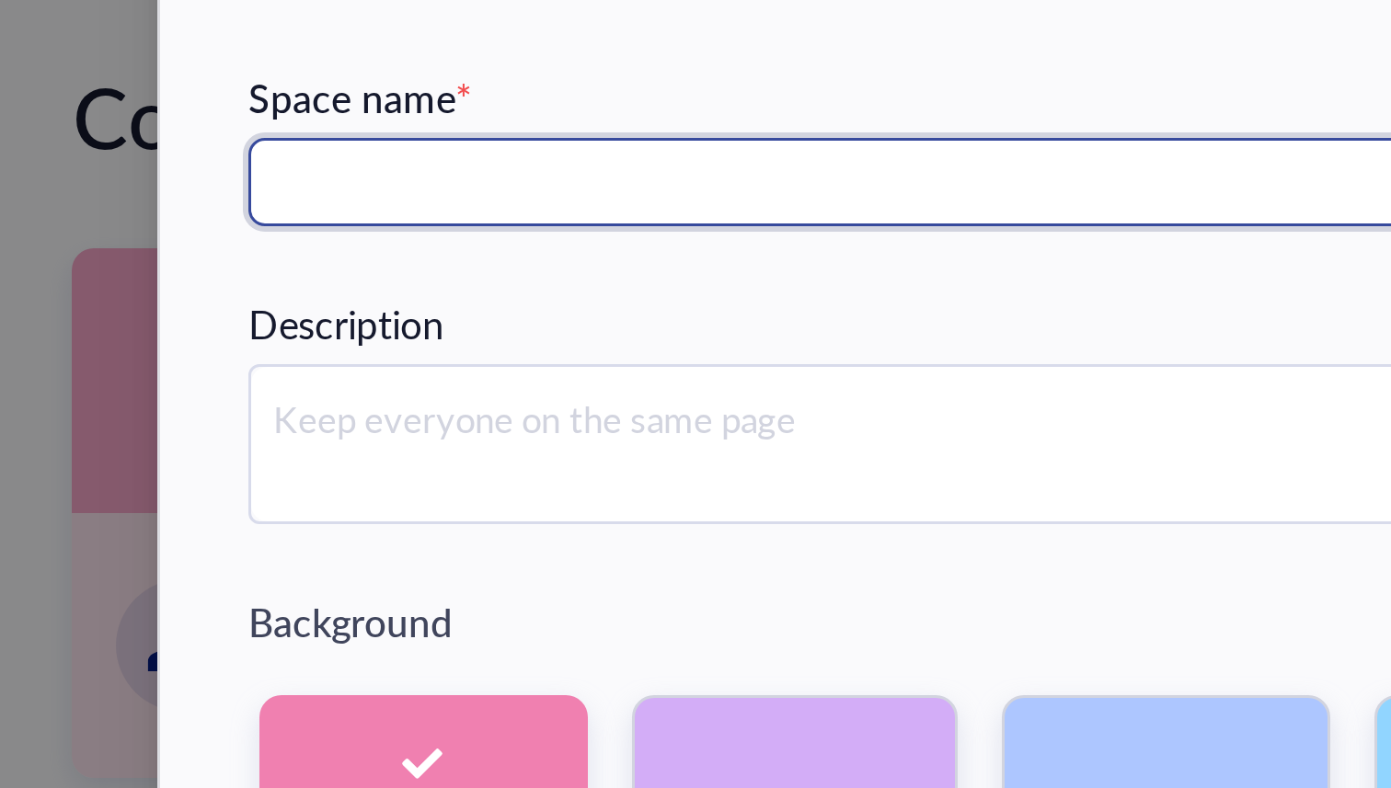
click at [489, 313] on input "text" at bounding box center [695, 301] width 484 height 29
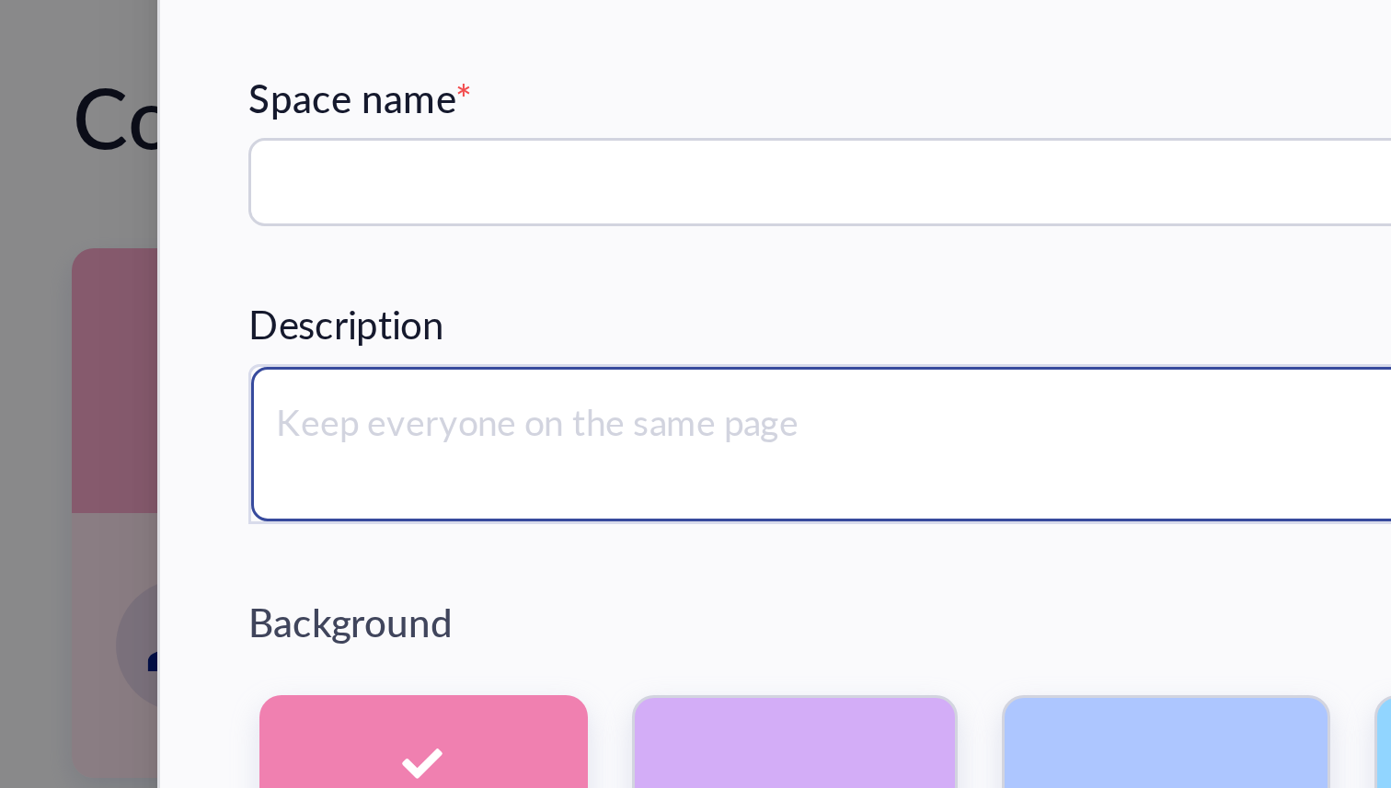
click at [478, 392] on textarea at bounding box center [695, 389] width 482 height 52
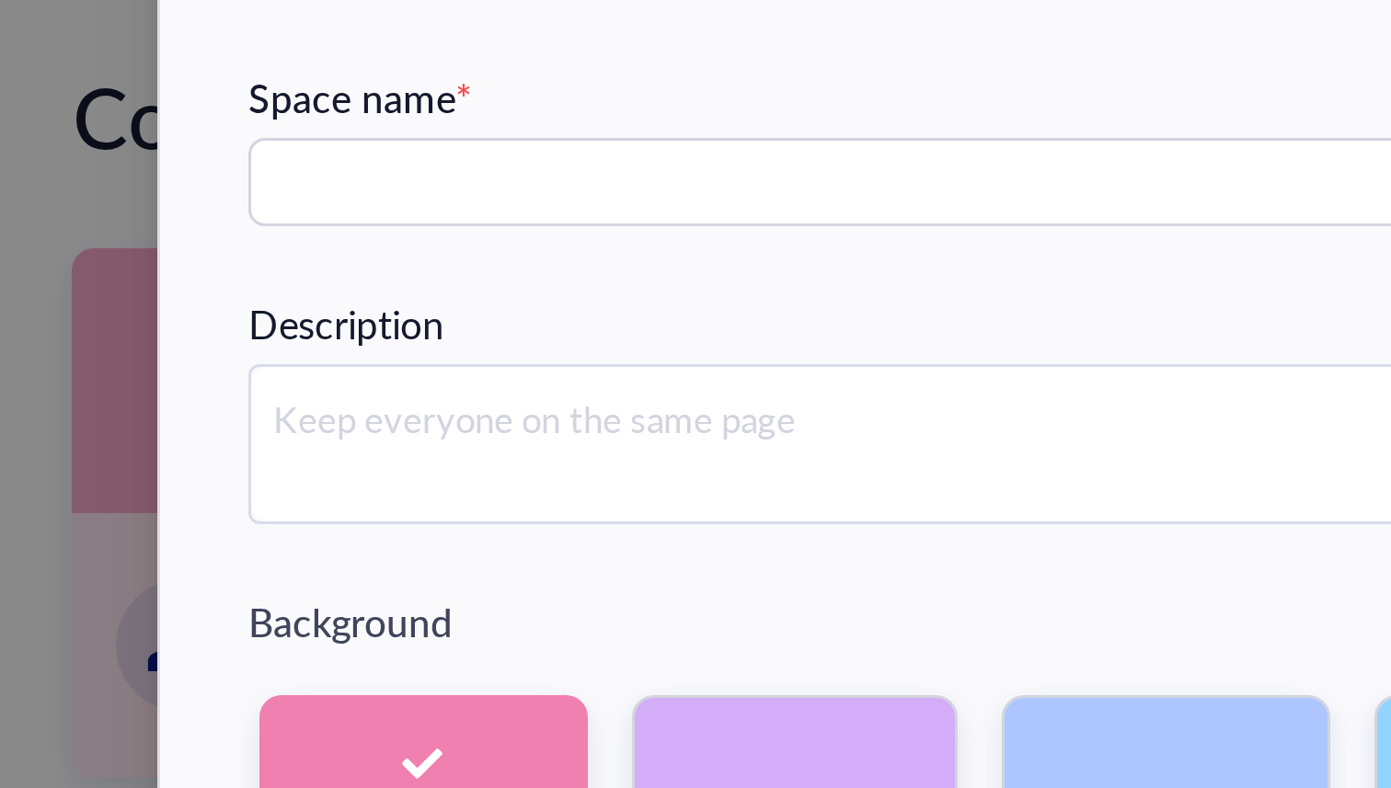
click at [488, 343] on div "Description" at bounding box center [485, 348] width 65 height 20
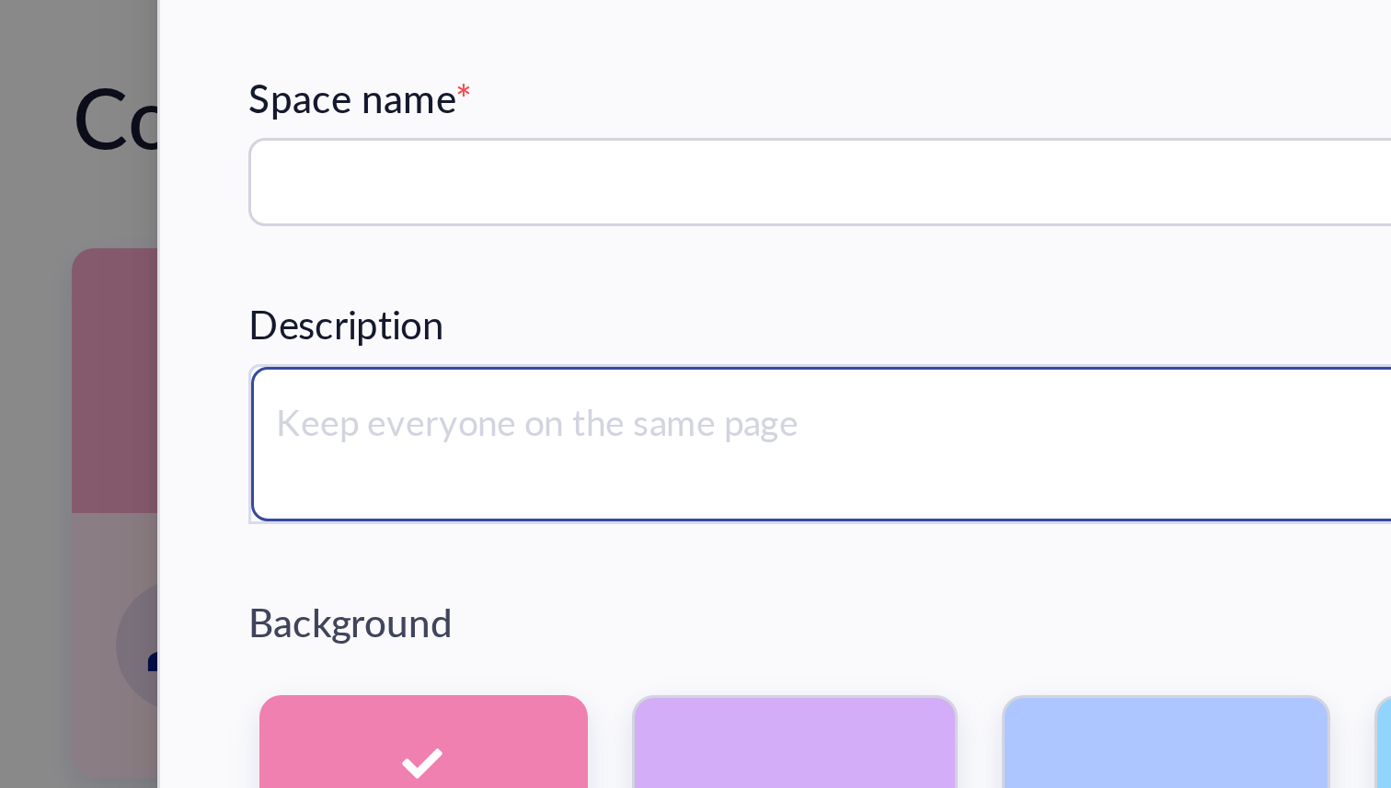
click at [487, 375] on textarea at bounding box center [695, 389] width 482 height 52
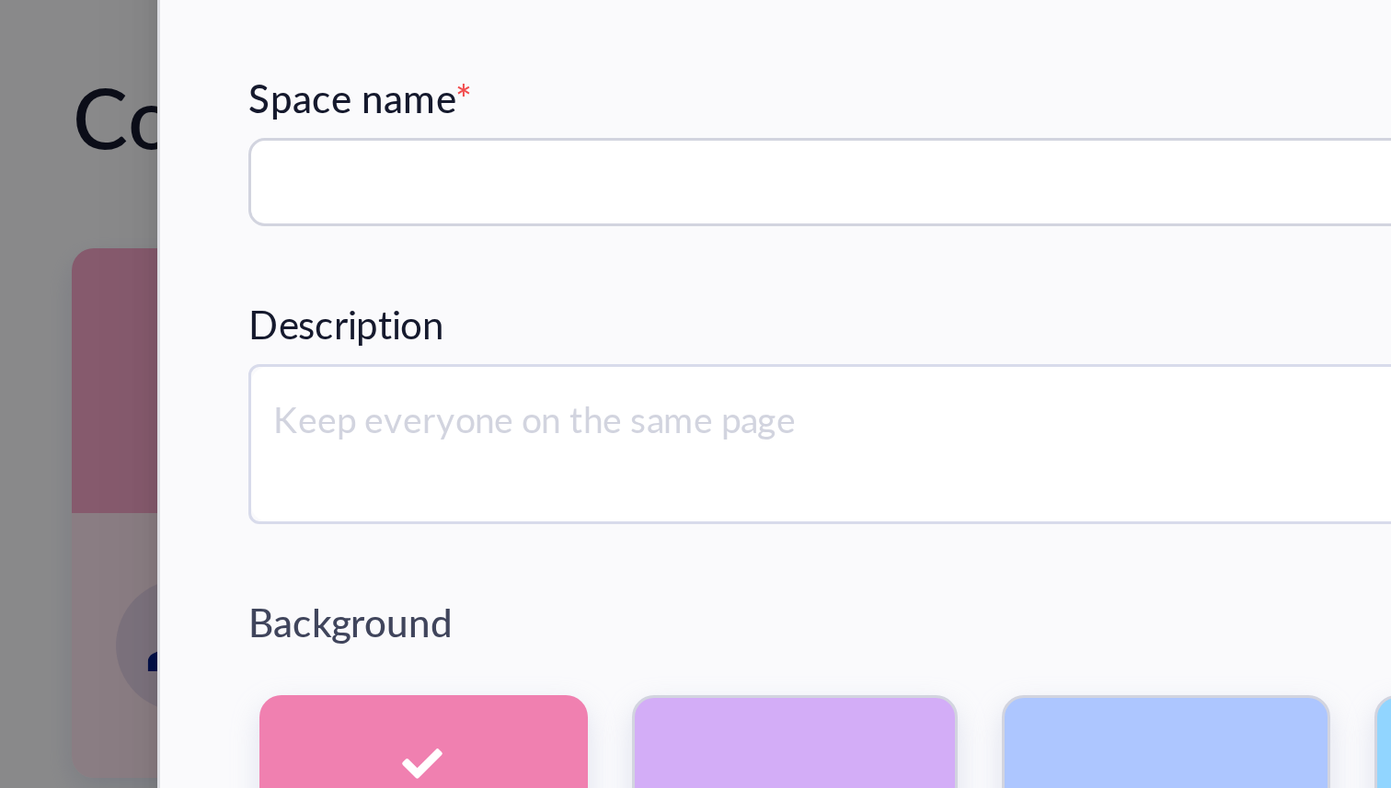
click at [505, 340] on div "Description" at bounding box center [485, 348] width 65 height 20
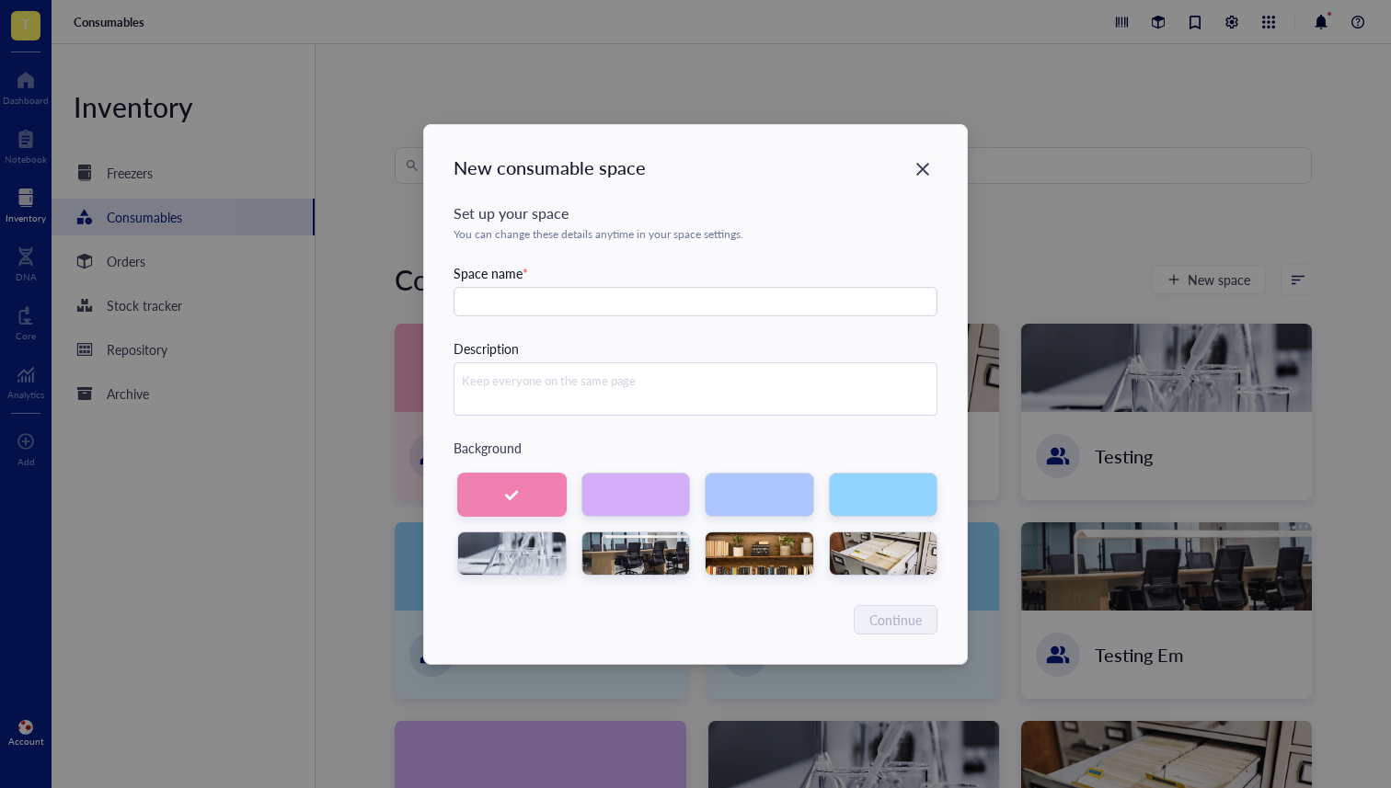
click at [496, 221] on div "Set up your space" at bounding box center [695, 213] width 484 height 22
click at [536, 376] on textarea at bounding box center [695, 389] width 482 height 52
click at [498, 321] on div "Set up your space You can change these details anytime in your space settings. …" at bounding box center [695, 388] width 484 height 373
click at [548, 385] on textarea at bounding box center [695, 389] width 482 height 52
click at [568, 343] on div "Description" at bounding box center [695, 376] width 484 height 77
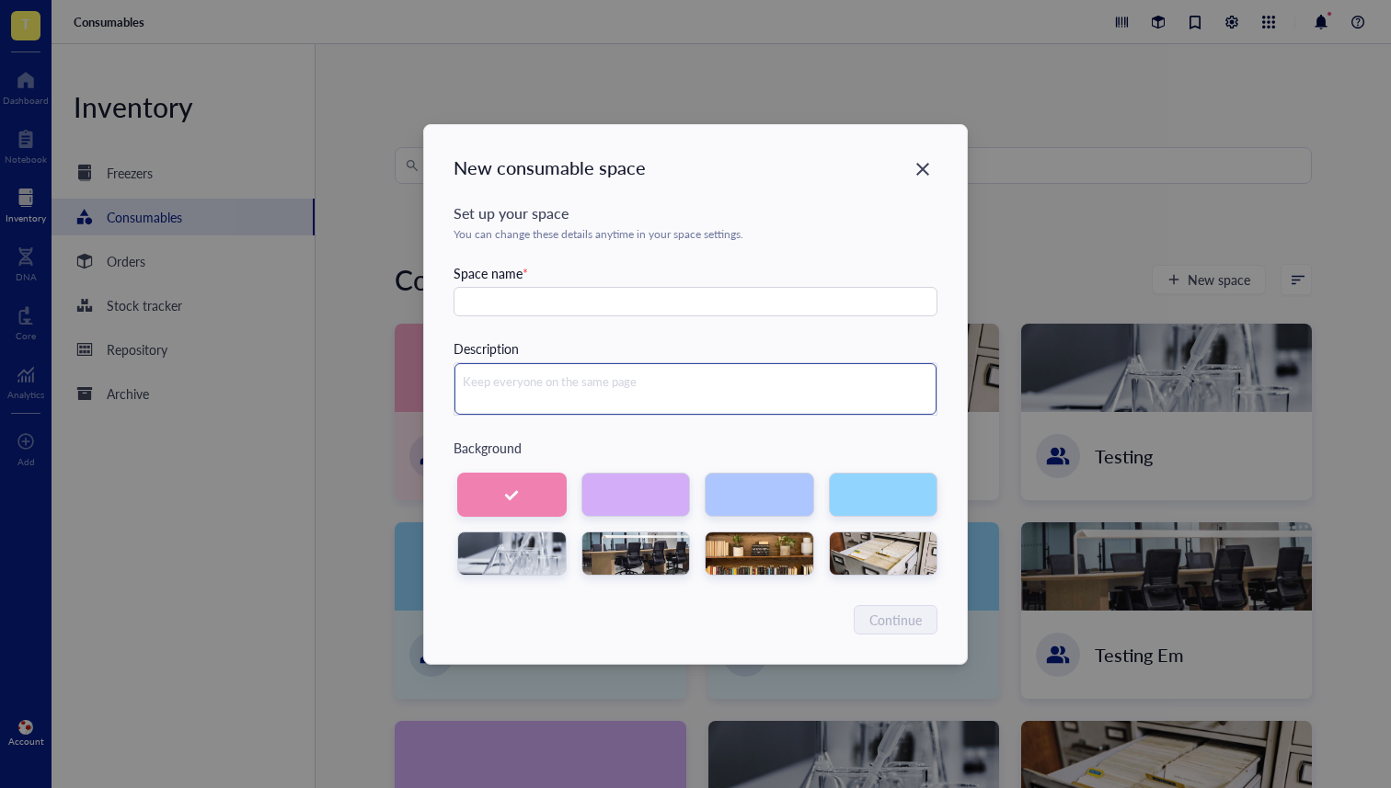
click at [558, 372] on textarea at bounding box center [695, 389] width 482 height 52
click at [568, 336] on div "Set up your space You can change these details anytime in your space settings. …" at bounding box center [695, 388] width 484 height 373
click at [533, 388] on textarea at bounding box center [695, 389] width 482 height 52
click at [552, 338] on div "Description" at bounding box center [695, 376] width 484 height 77
click at [543, 384] on textarea at bounding box center [695, 389] width 482 height 52
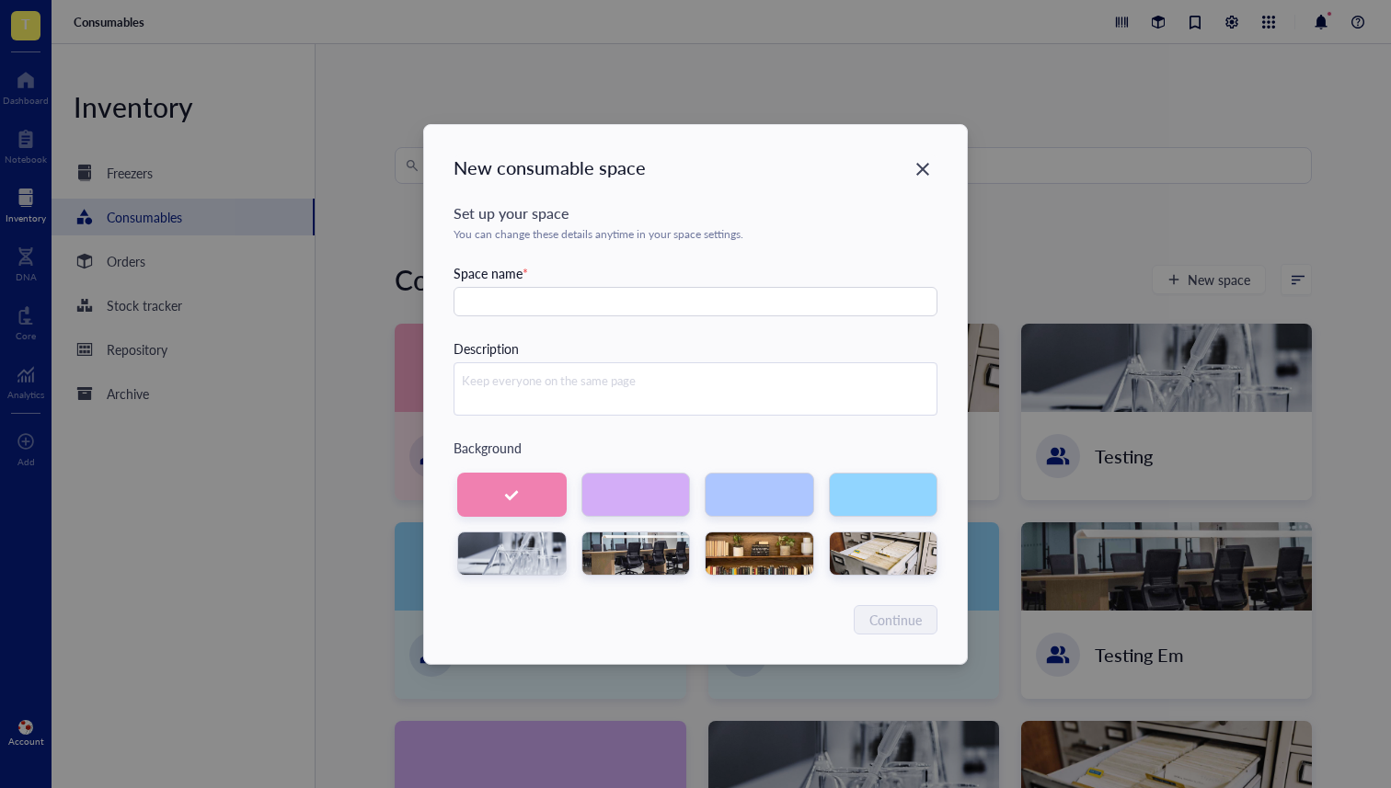
click at [560, 338] on div "Description" at bounding box center [695, 376] width 484 height 77
drag, startPoint x: 537, startPoint y: 385, endPoint x: 527, endPoint y: 384, distance: 10.2
click at [527, 384] on textarea at bounding box center [695, 389] width 482 height 52
click at [520, 326] on div "Set up your space You can change these details anytime in your space settings. …" at bounding box center [695, 388] width 484 height 373
click at [491, 302] on input "text" at bounding box center [695, 301] width 484 height 29
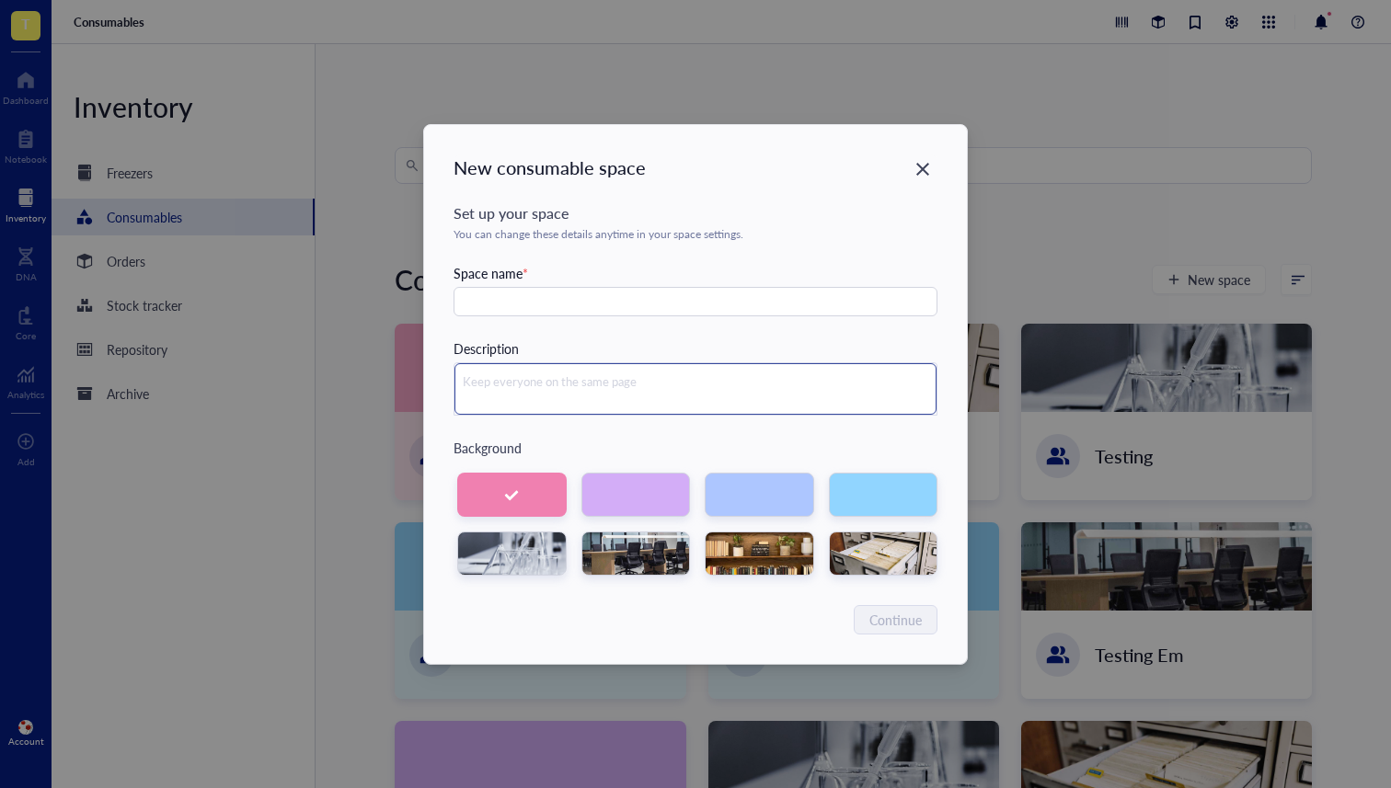
click at [494, 388] on textarea at bounding box center [695, 389] width 482 height 52
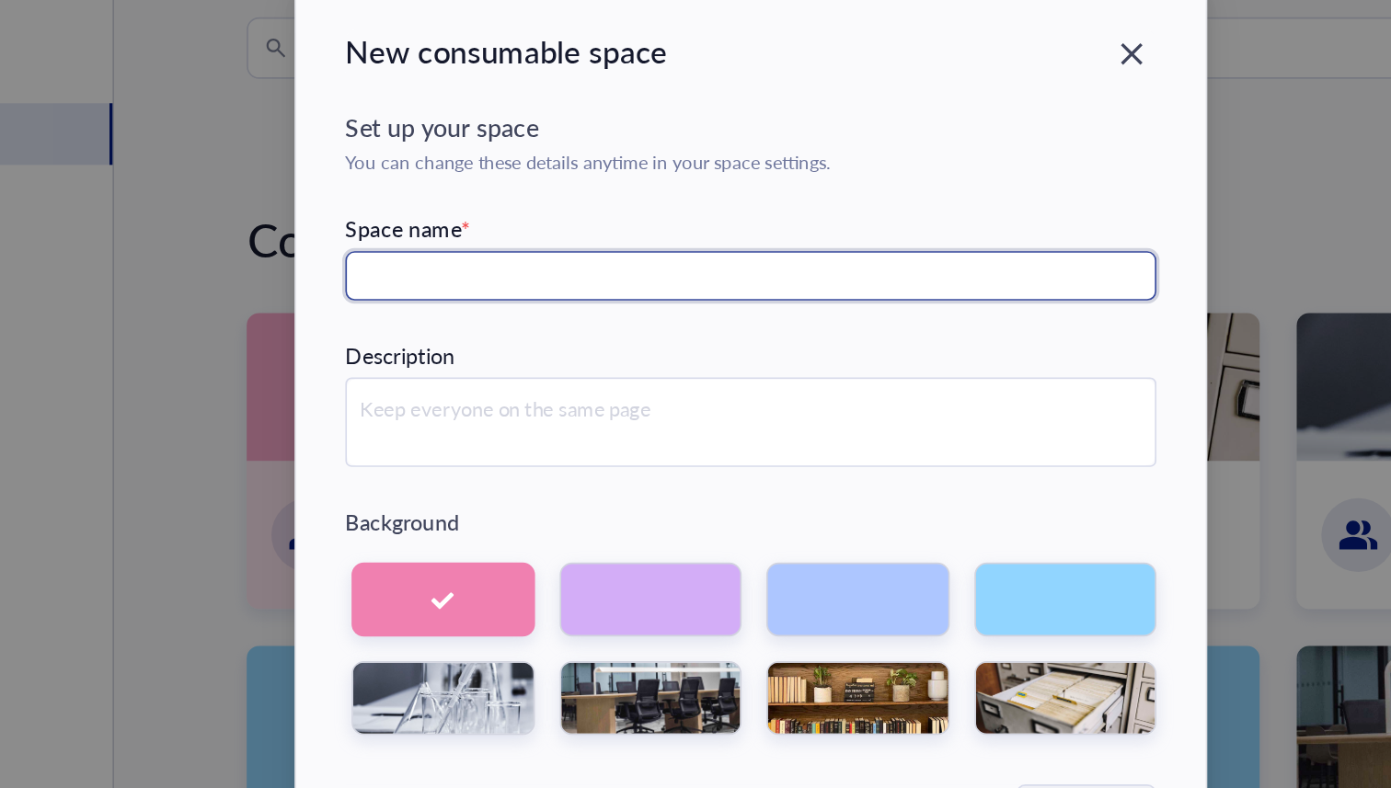
click at [495, 304] on input "text" at bounding box center [695, 301] width 484 height 29
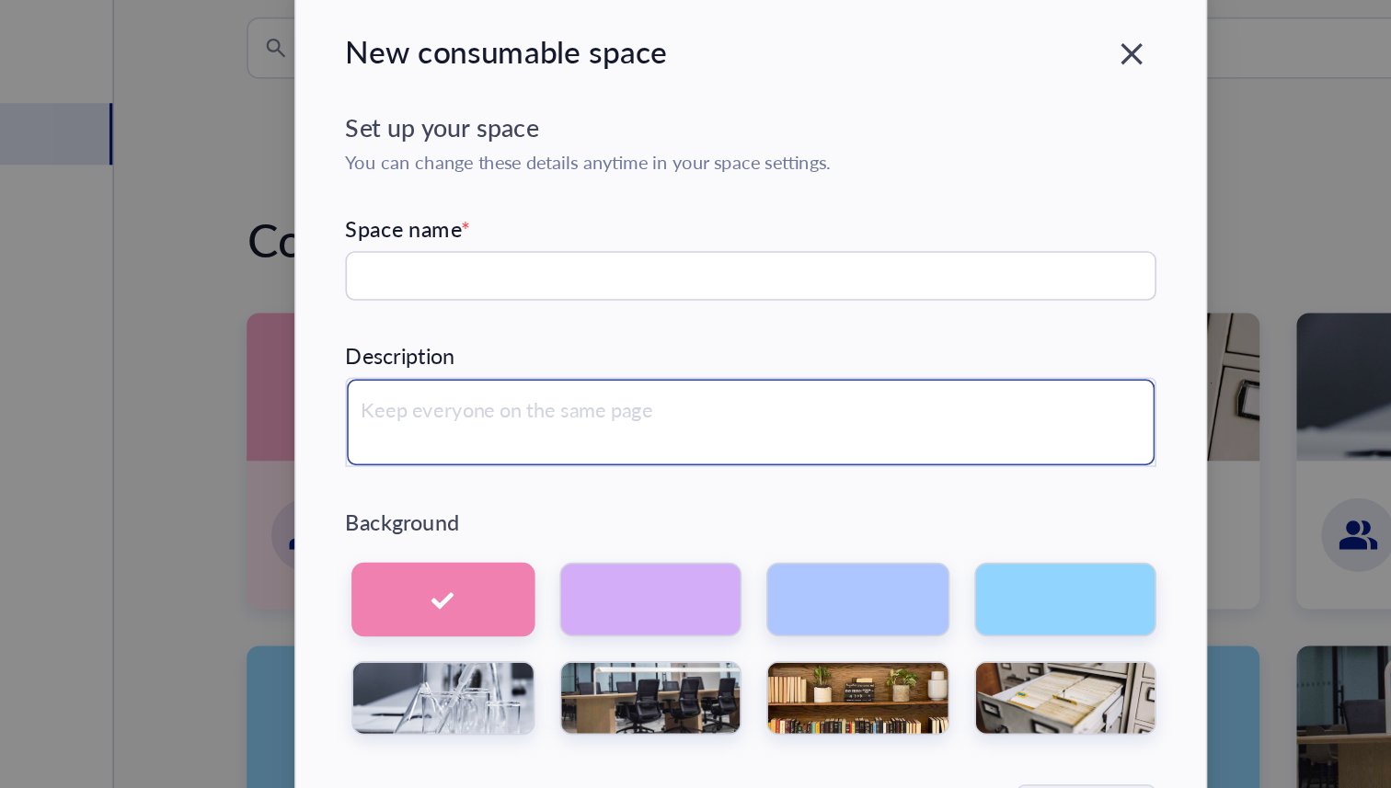
click at [505, 378] on textarea at bounding box center [695, 389] width 482 height 52
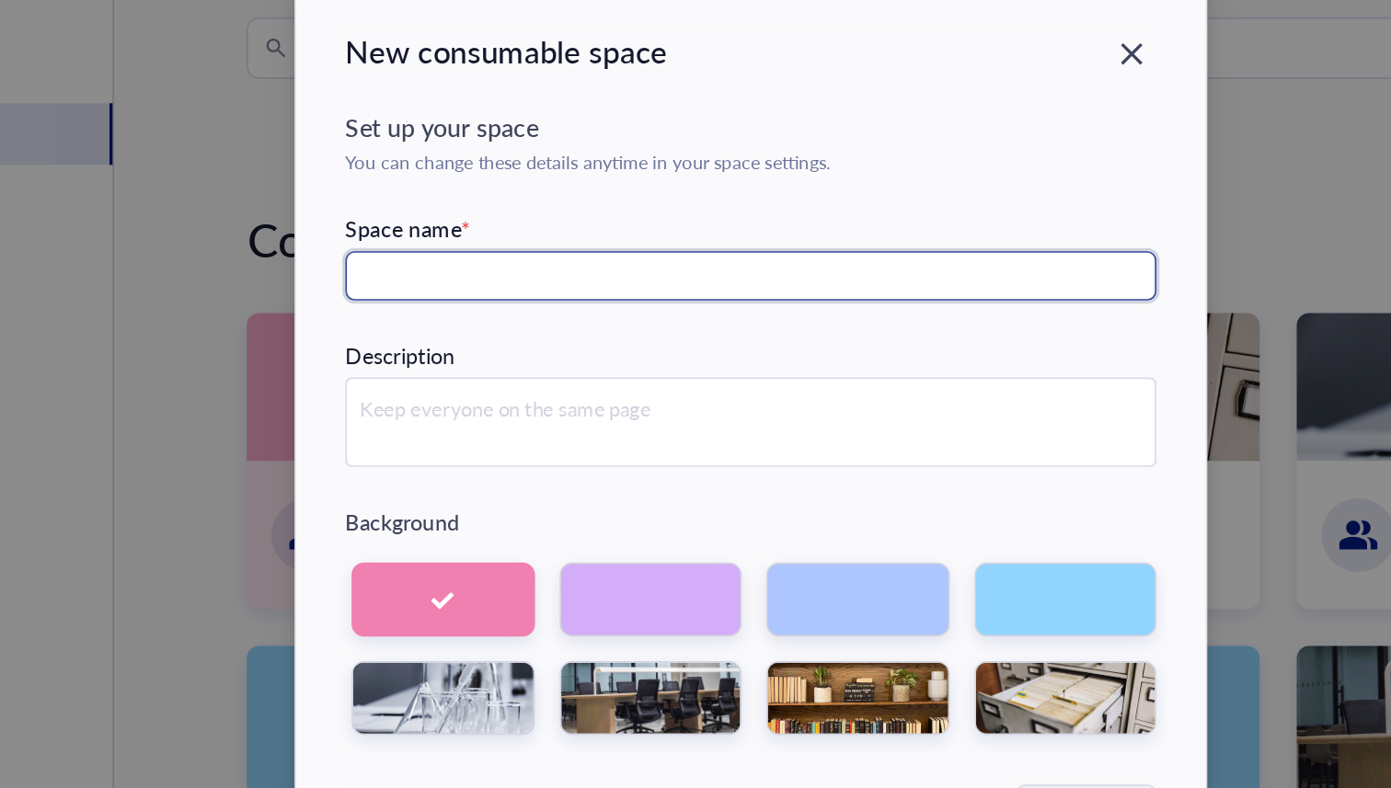
click at [487, 291] on input "text" at bounding box center [695, 301] width 484 height 29
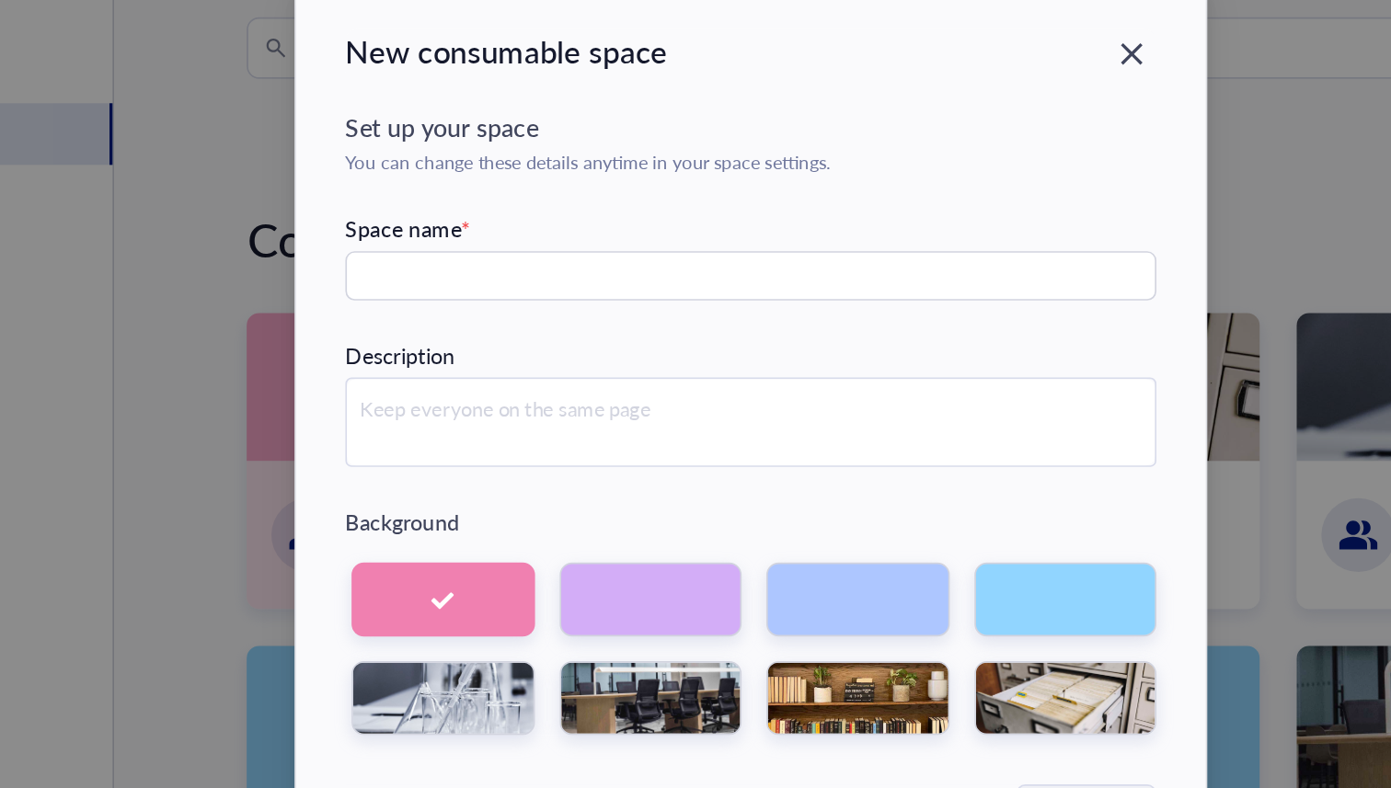
drag, startPoint x: 432, startPoint y: 319, endPoint x: 461, endPoint y: 326, distance: 29.2
click at [433, 319] on div "New consumable space Set up your space You can change these details anytime in …" at bounding box center [695, 394] width 543 height 539
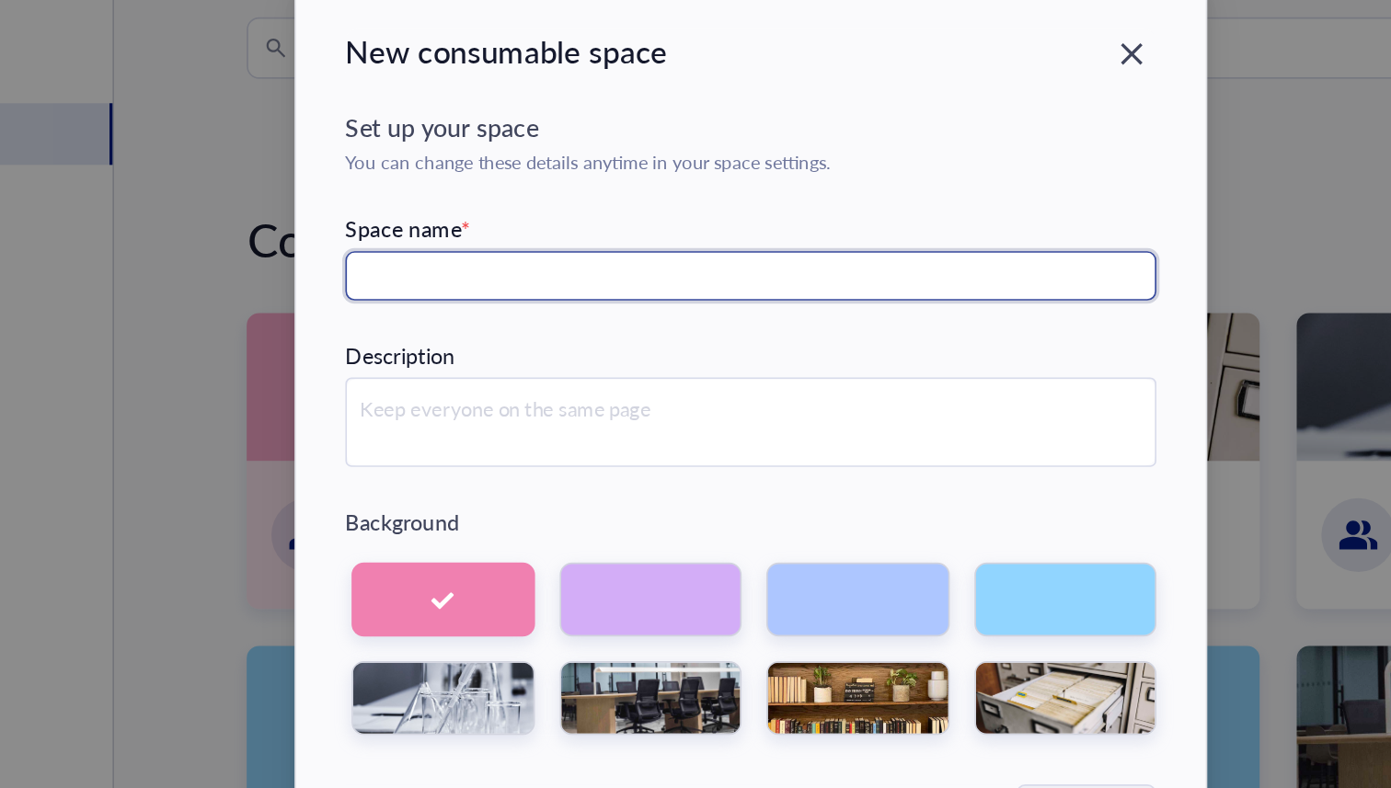
click at [478, 309] on input "text" at bounding box center [695, 301] width 484 height 29
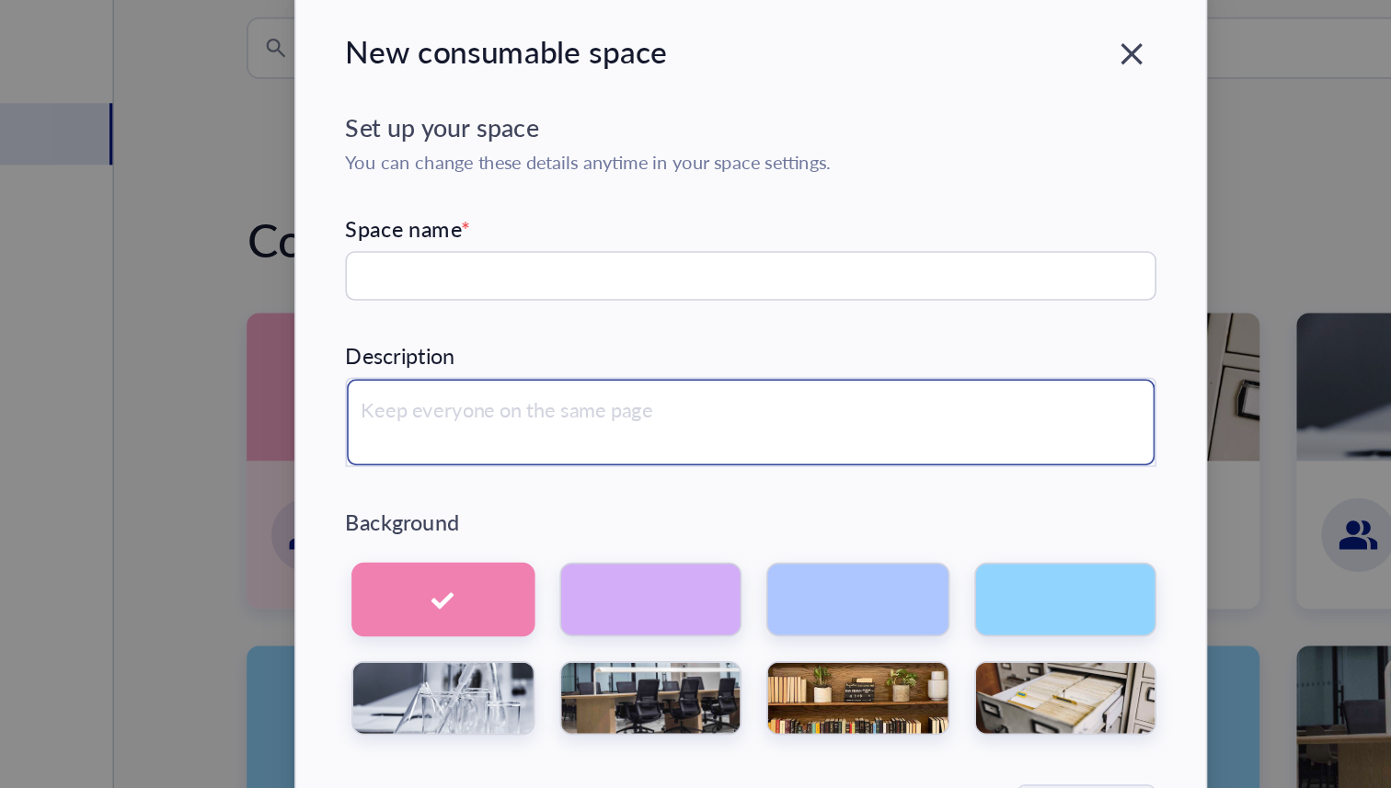
click at [484, 391] on textarea at bounding box center [695, 389] width 482 height 52
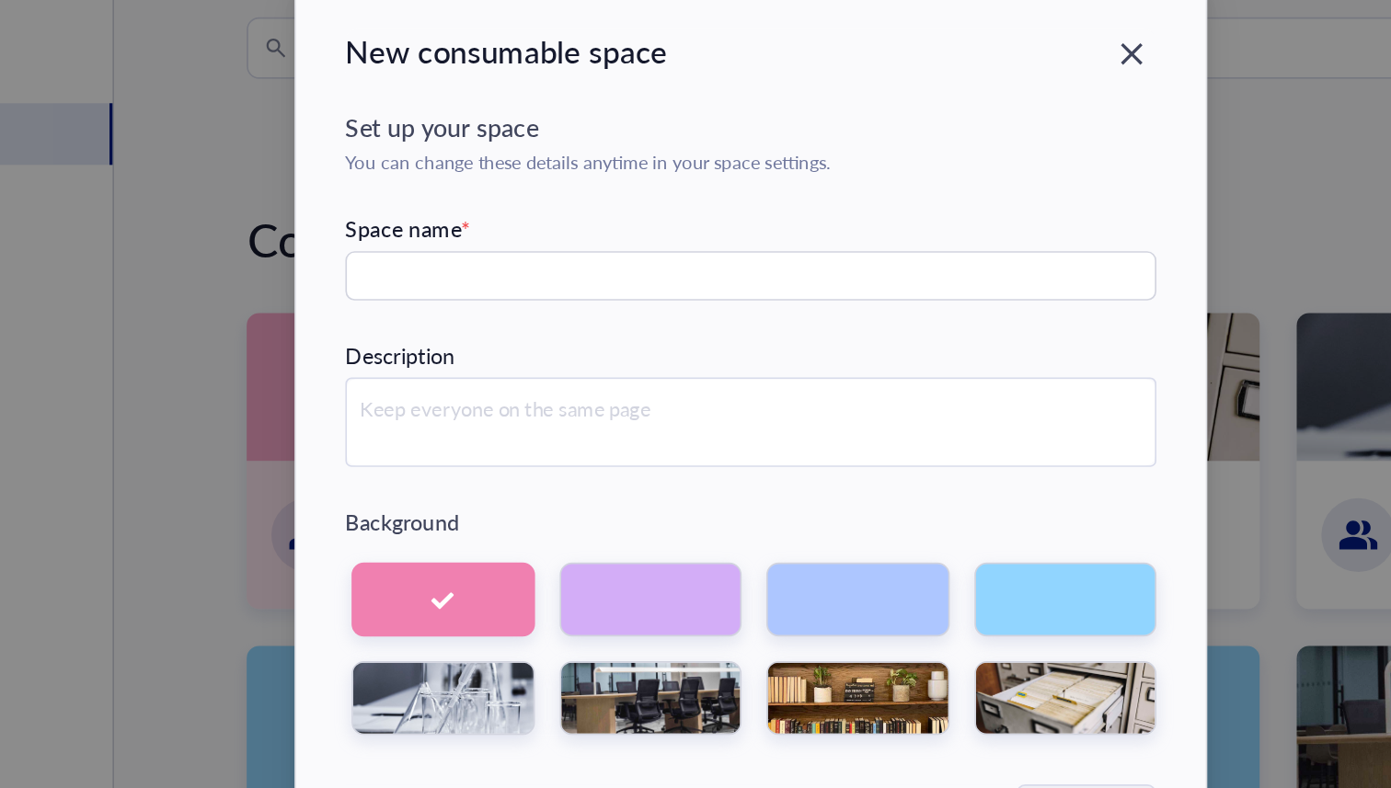
click at [439, 301] on div "New consumable space Set up your space You can change these details anytime in …" at bounding box center [695, 394] width 543 height 539
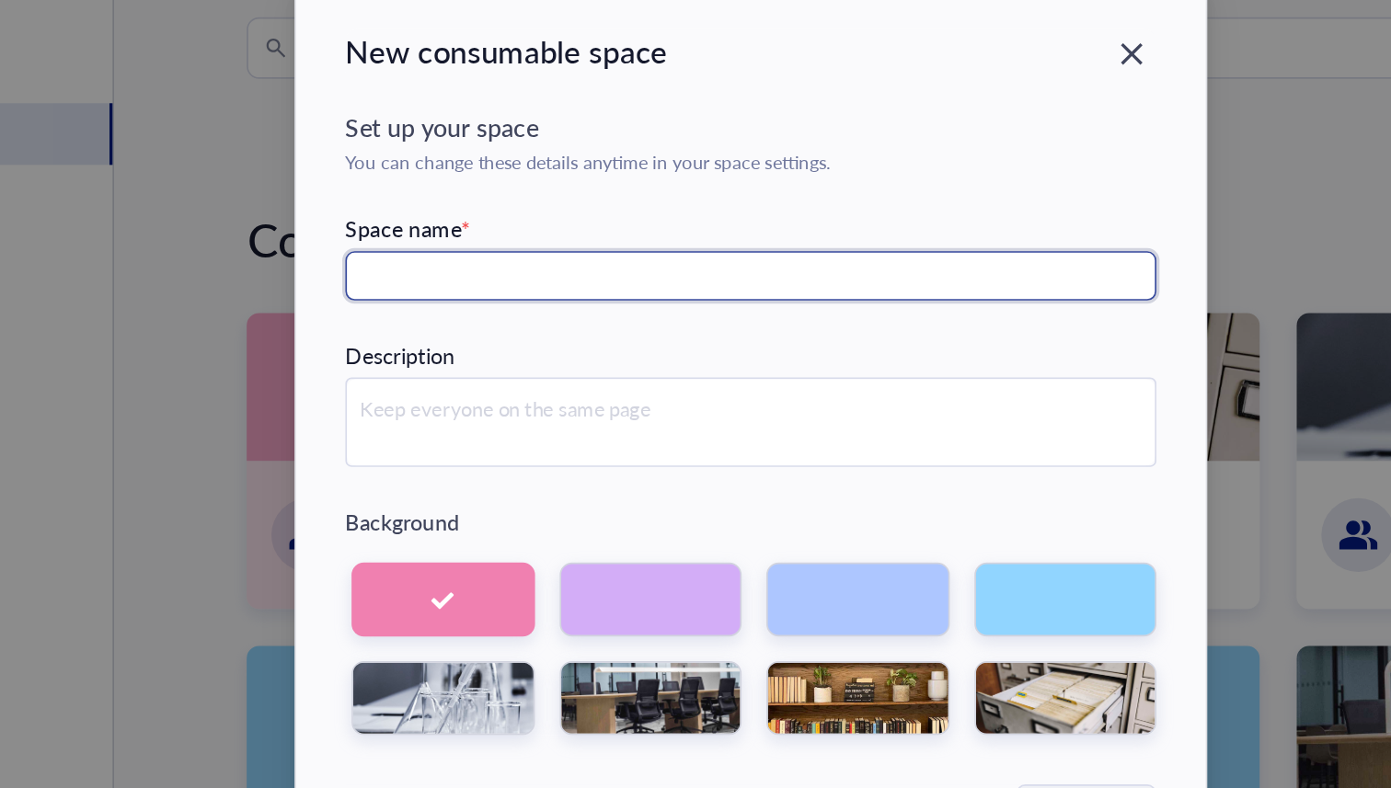
click at [492, 310] on input "text" at bounding box center [695, 301] width 484 height 29
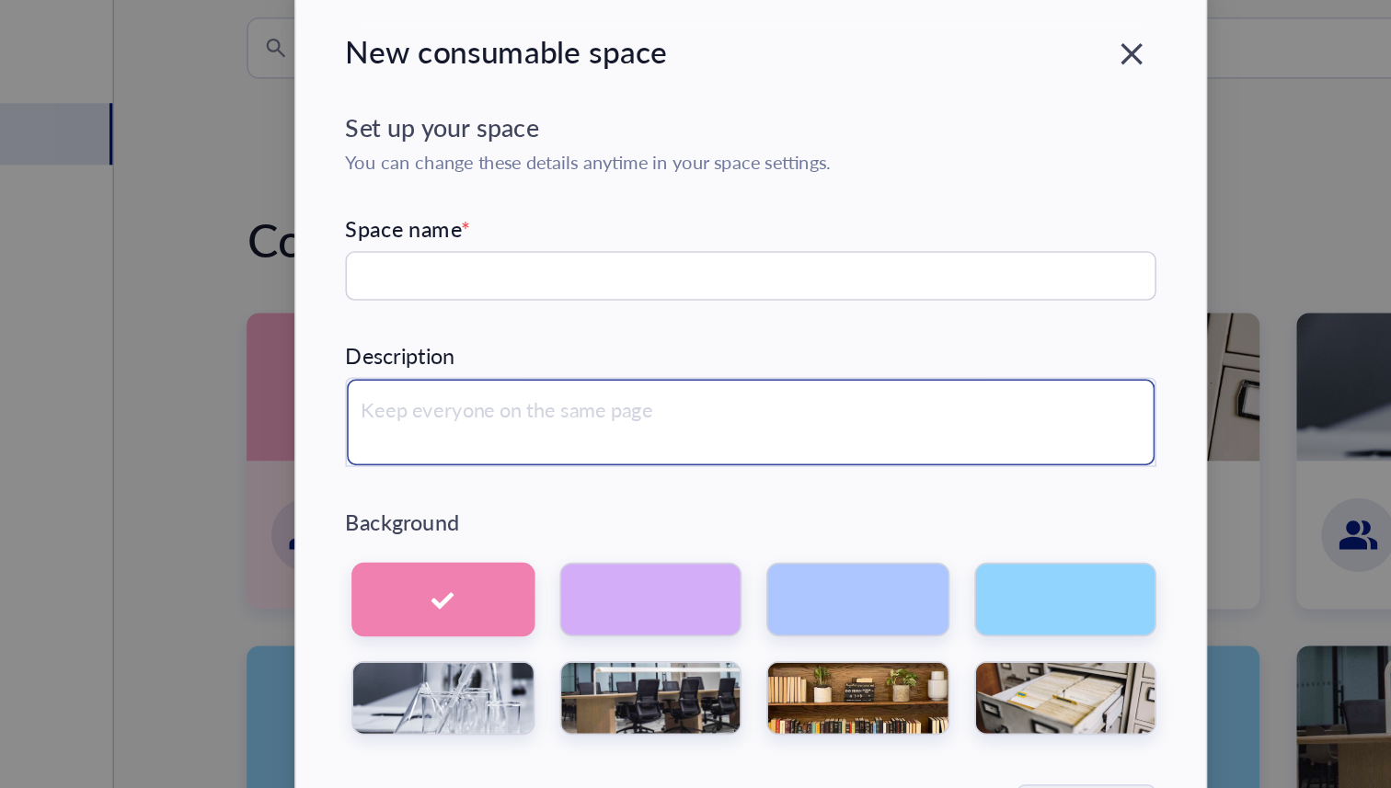
click at [487, 373] on textarea at bounding box center [695, 389] width 482 height 52
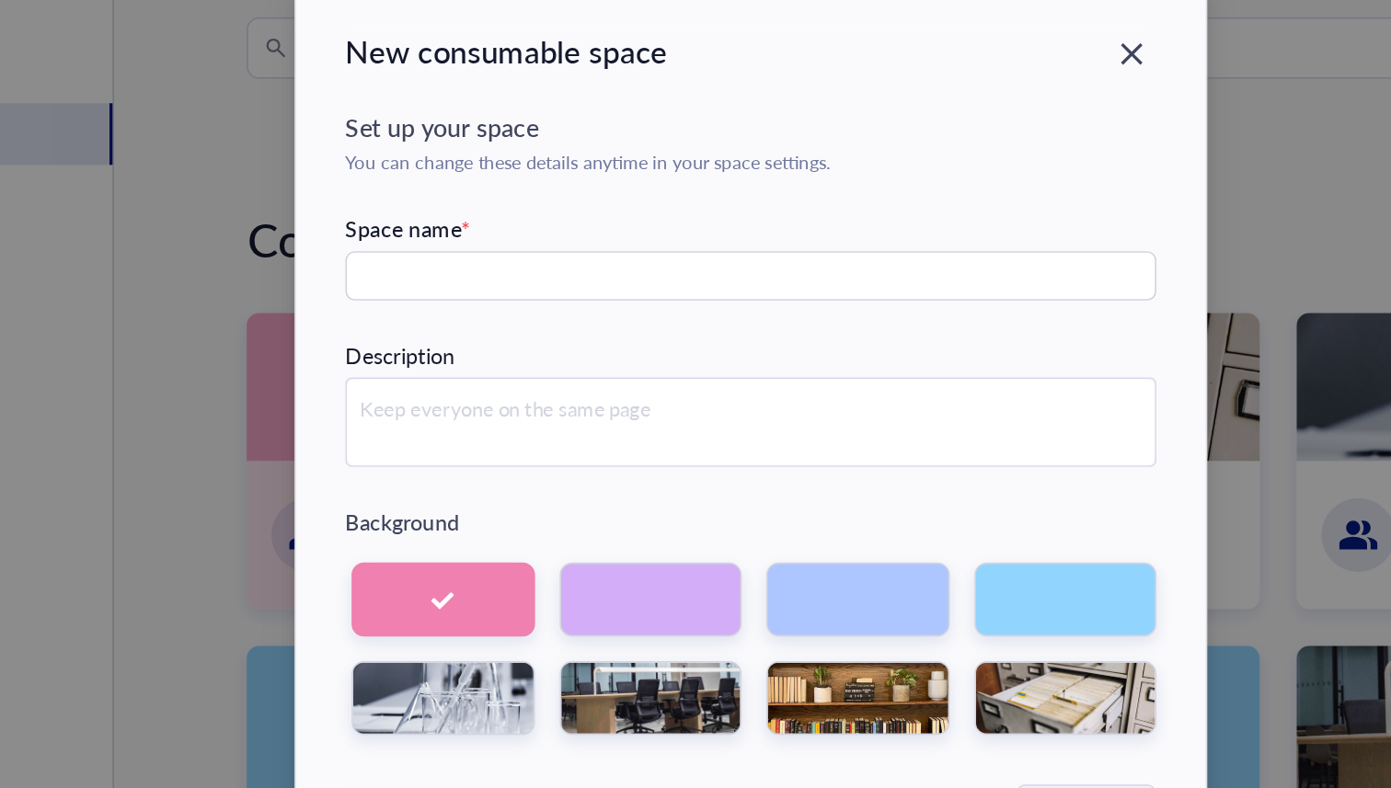
click at [539, 260] on div "Set up your space You can change these details anytime in your space settings. …" at bounding box center [695, 388] width 484 height 373
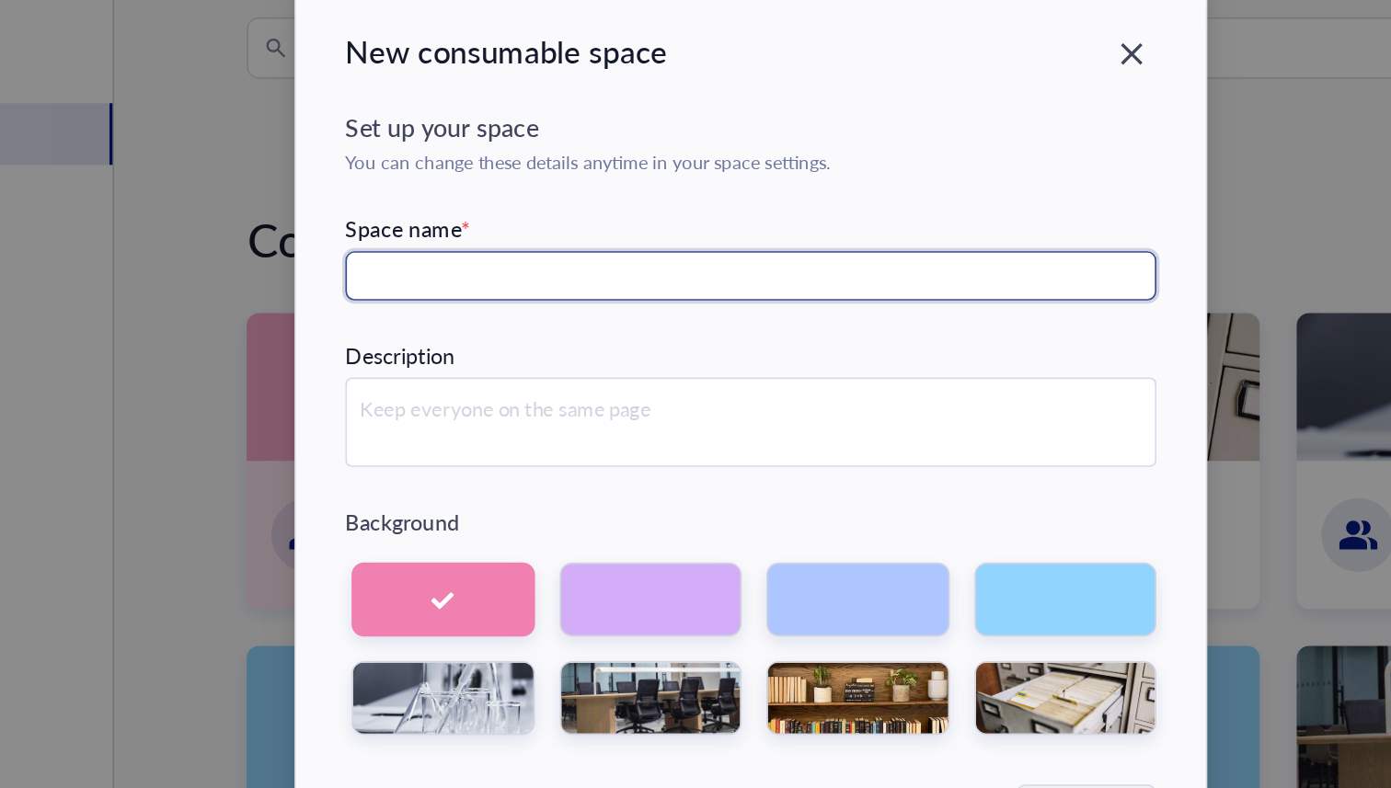
click at [483, 287] on input "text" at bounding box center [695, 301] width 484 height 29
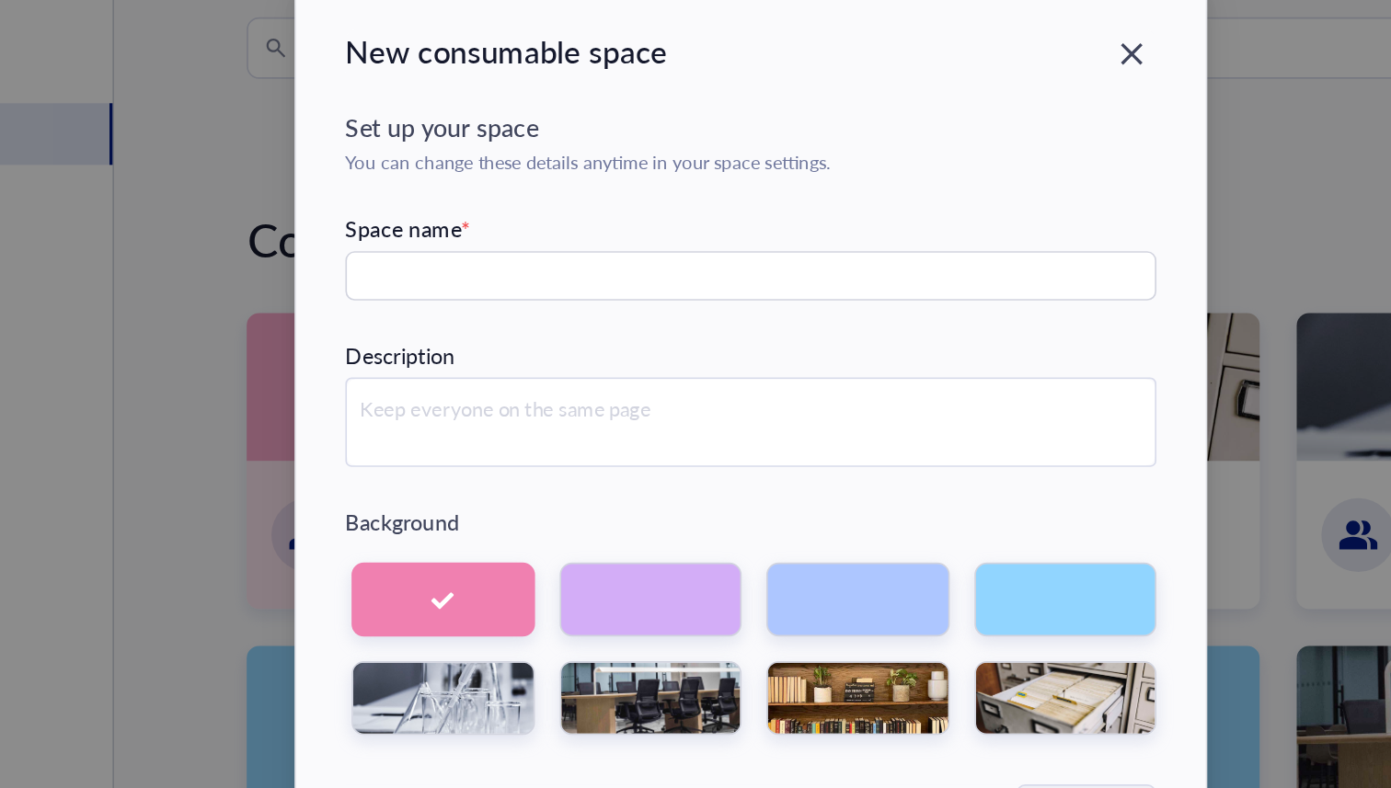
click at [577, 252] on div "Set up your space You can change these details anytime in your space settings. …" at bounding box center [695, 388] width 484 height 373
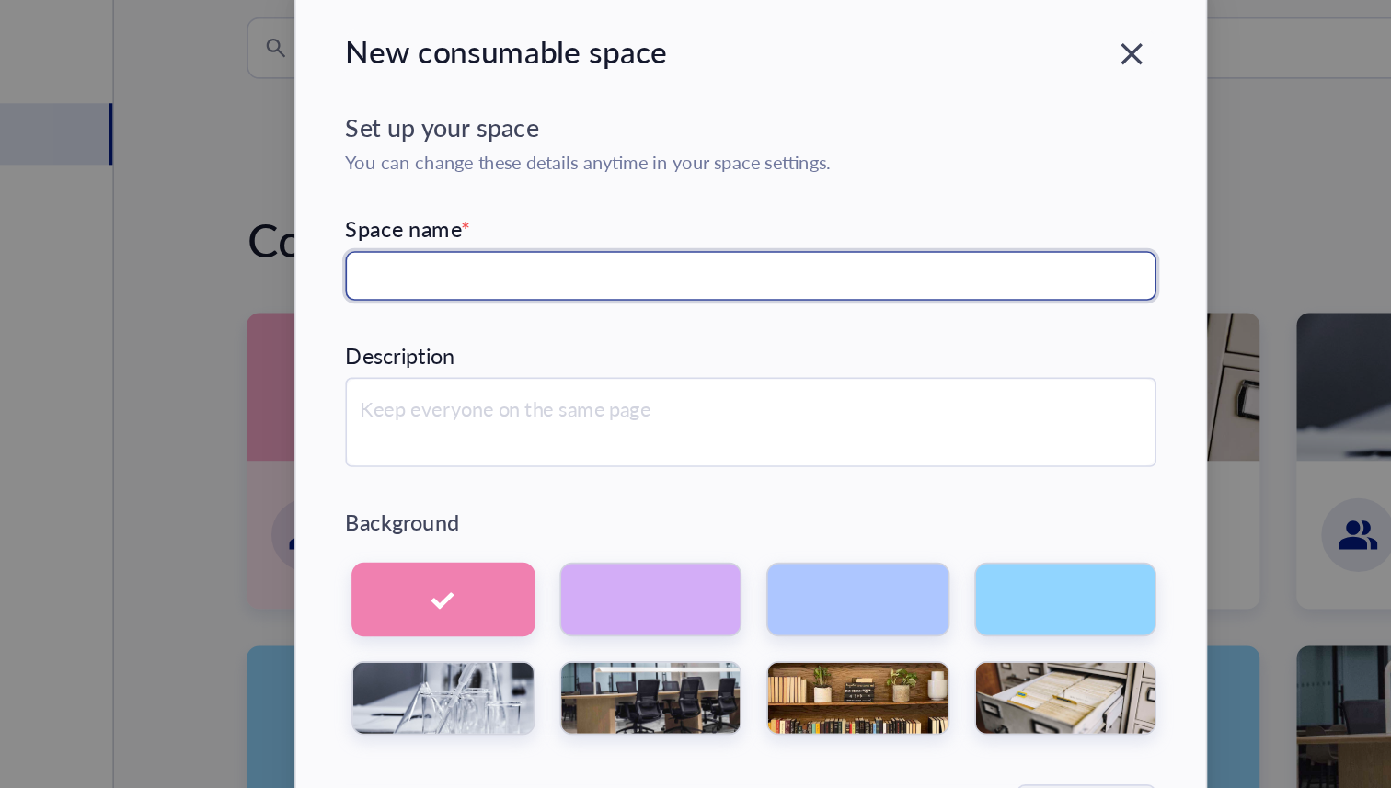
click at [502, 300] on input "text" at bounding box center [695, 301] width 484 height 29
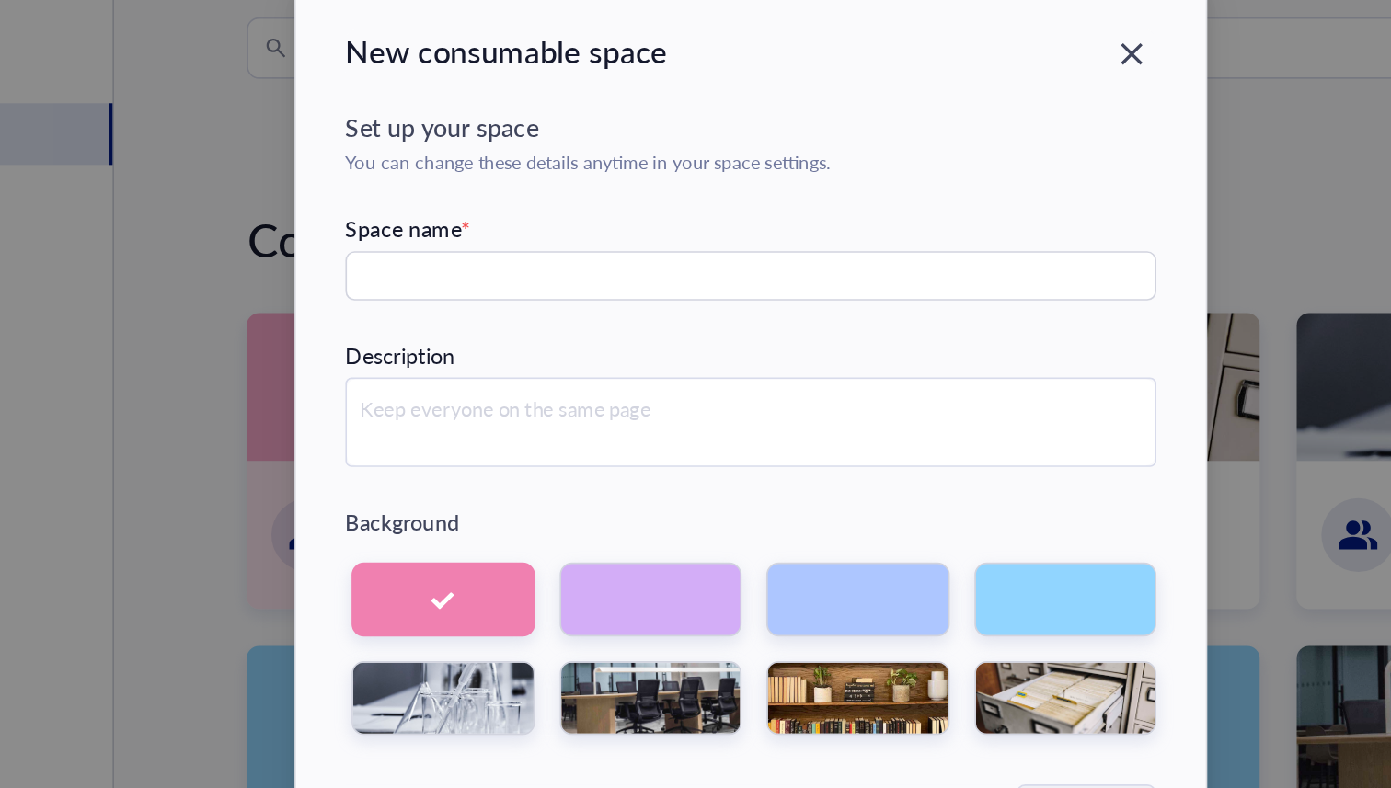
click at [511, 263] on div "Space name *" at bounding box center [695, 273] width 484 height 20
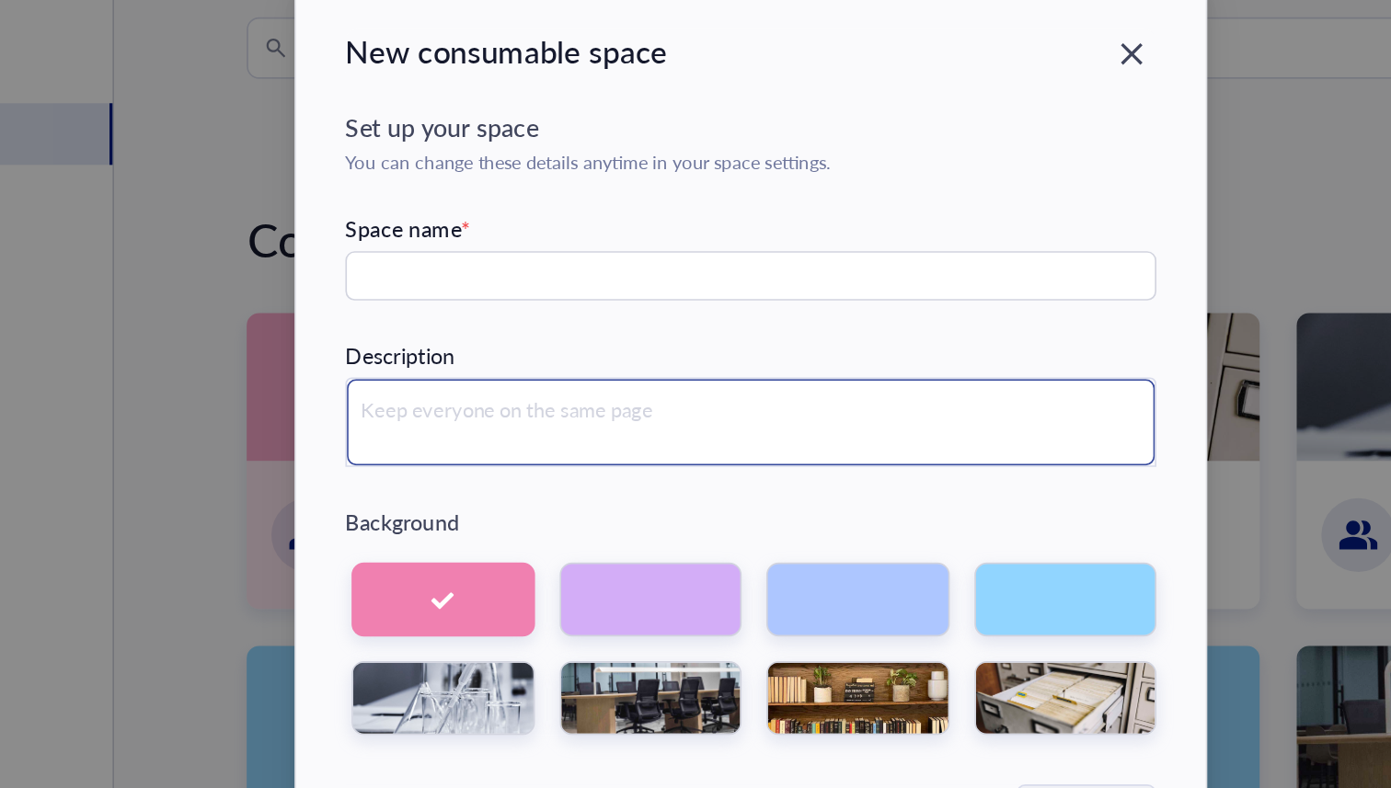
click at [506, 370] on textarea at bounding box center [695, 389] width 482 height 52
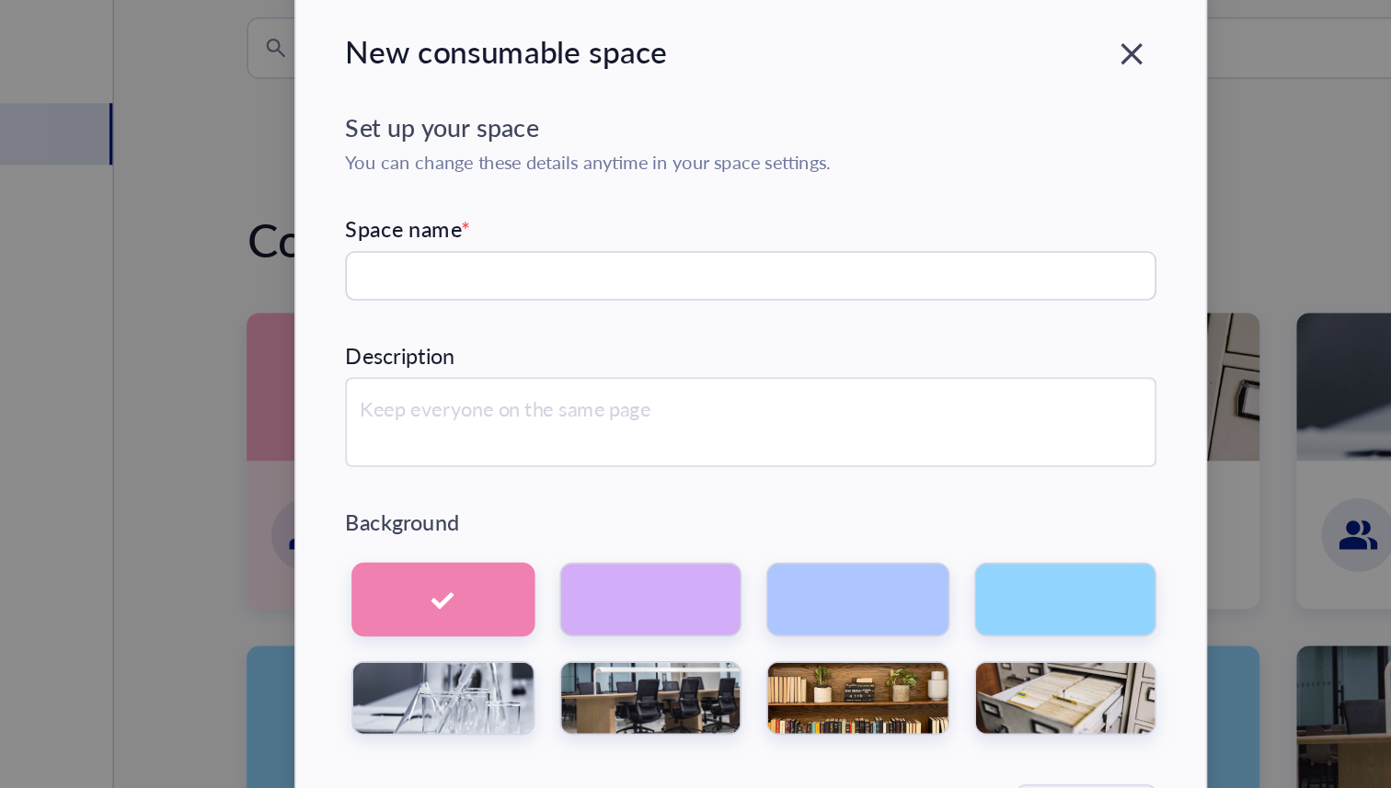
click at [502, 351] on div "Description" at bounding box center [485, 348] width 65 height 20
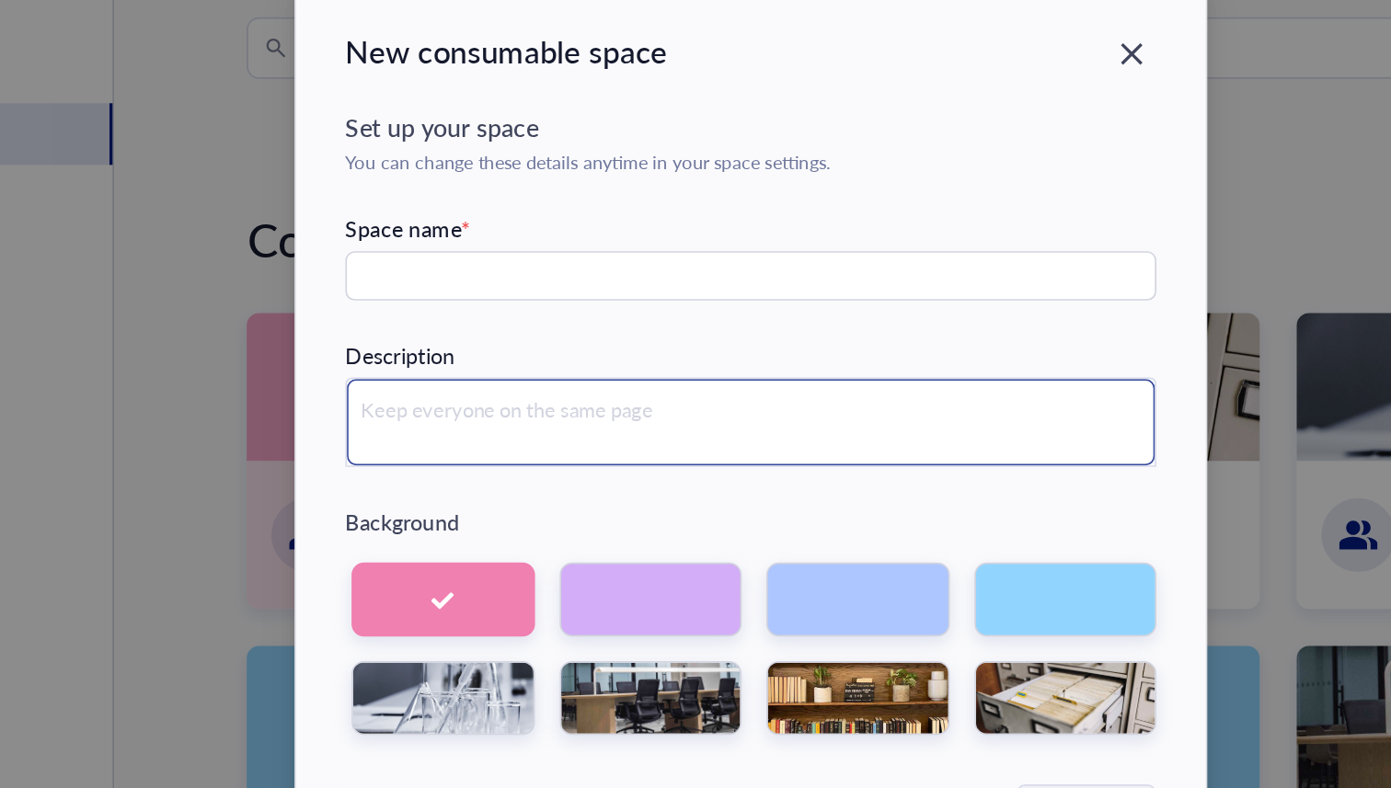
click at [493, 380] on textarea at bounding box center [695, 389] width 482 height 52
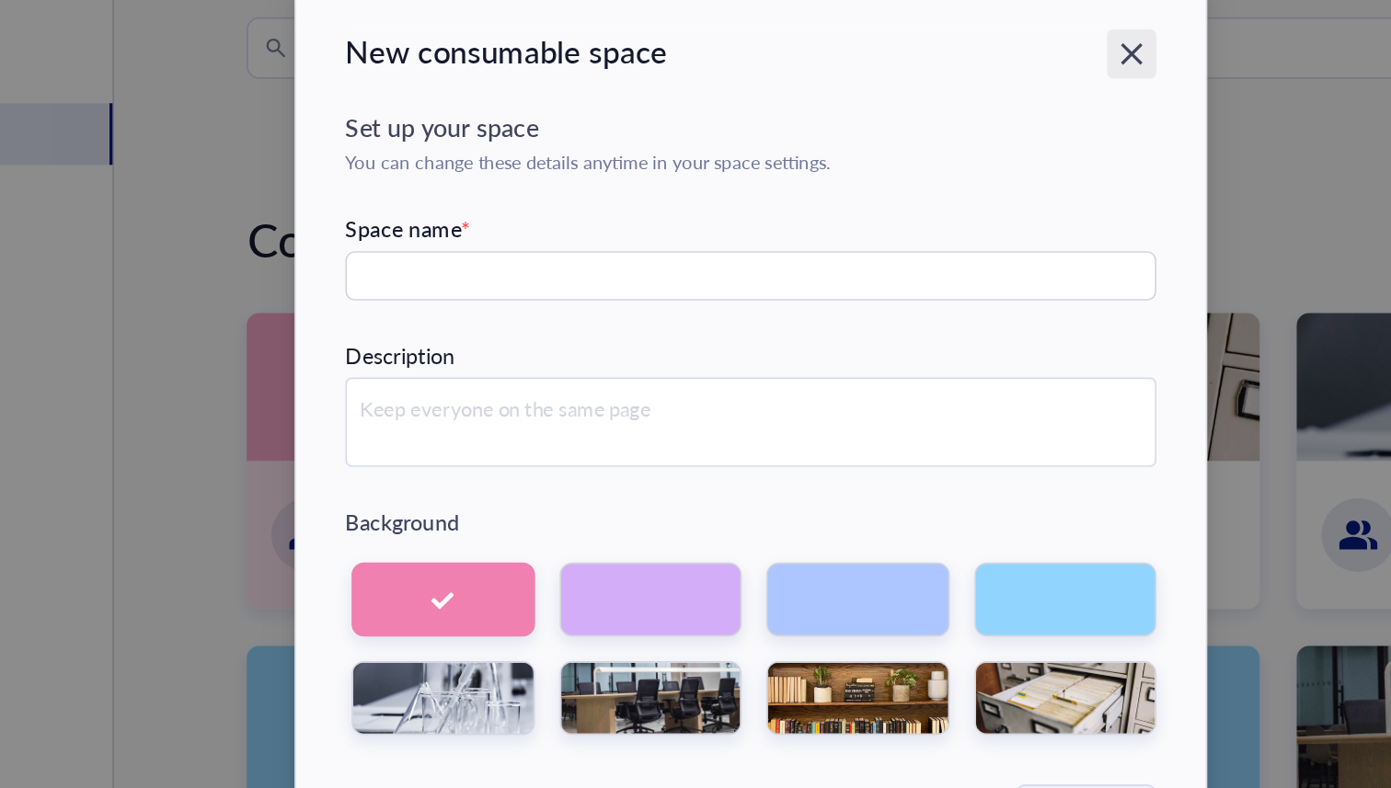
click at [923, 167] on icon "Close" at bounding box center [922, 169] width 13 height 13
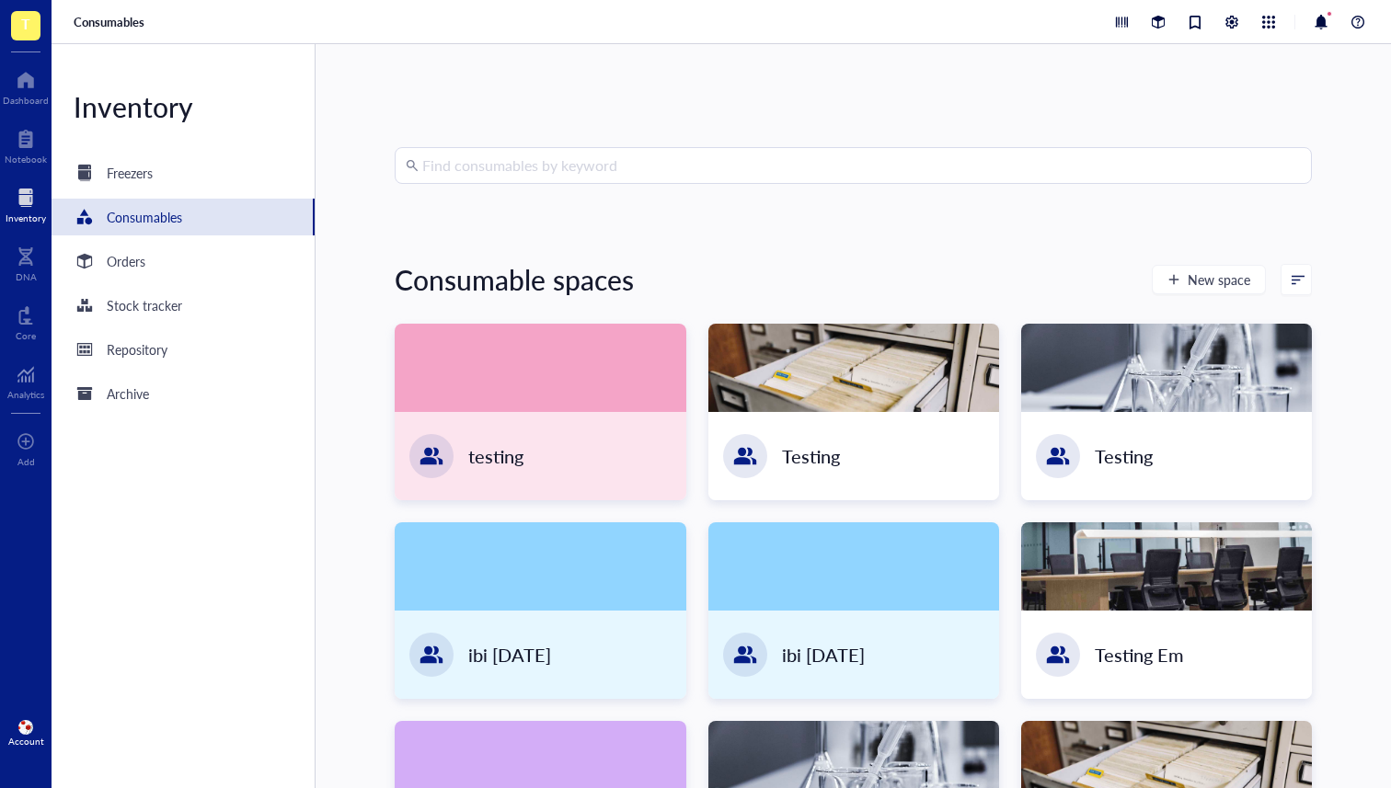
click at [95, 152] on div "Inventory Freezers Consumables Orders Stock tracker Repository Archive" at bounding box center [184, 416] width 264 height 744
click at [101, 166] on div "Freezers" at bounding box center [113, 173] width 79 height 22
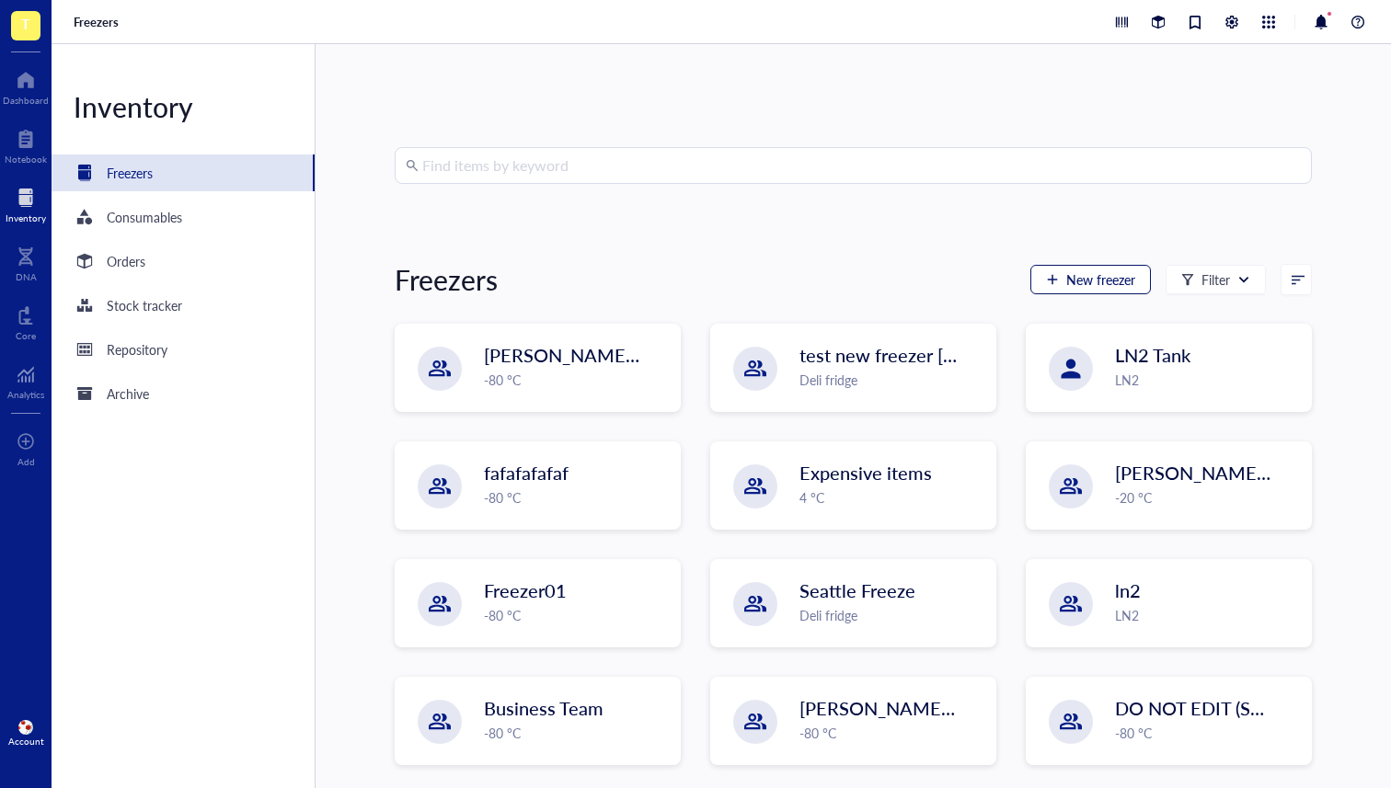
click at [1086, 272] on span "New freezer" at bounding box center [1100, 279] width 69 height 15
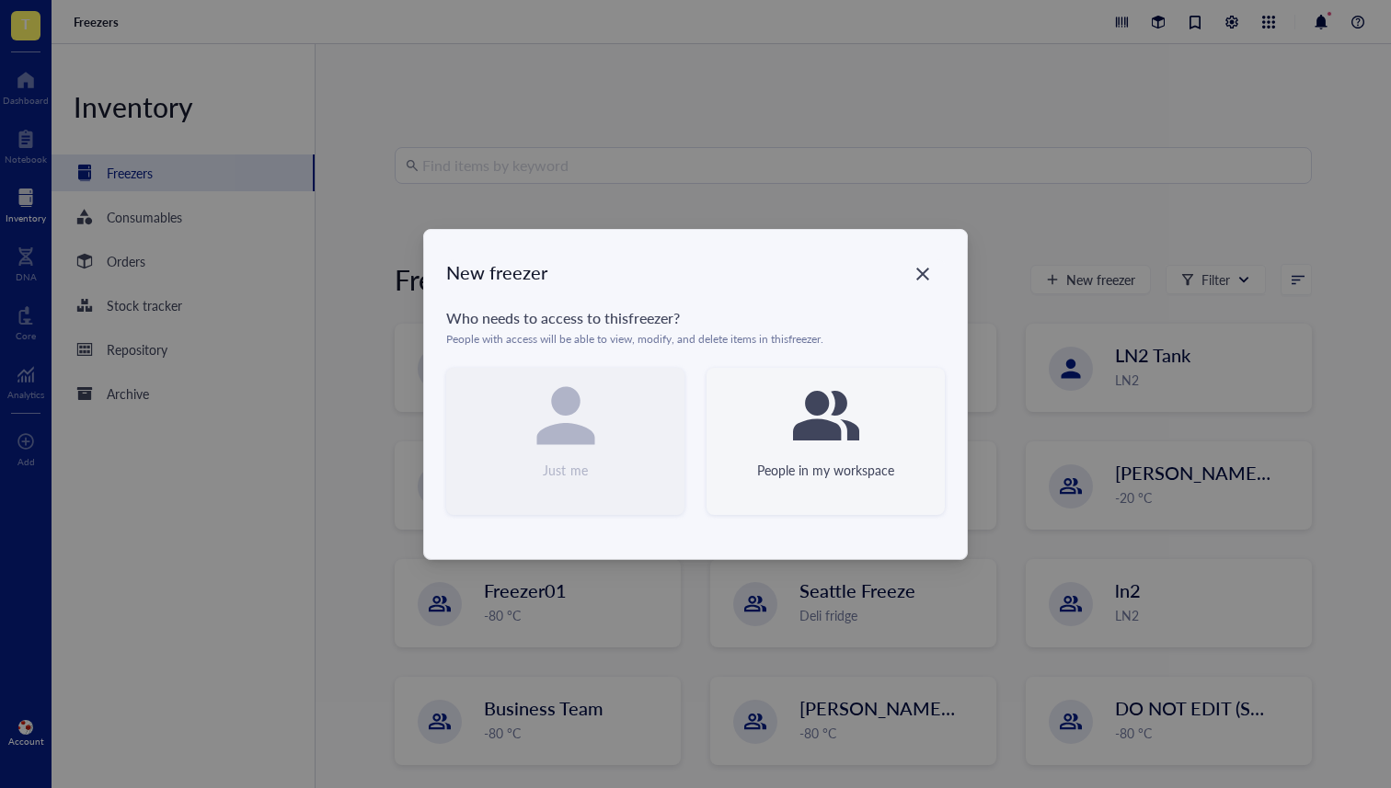
click at [866, 414] on div "People in my workspace" at bounding box center [825, 441] width 238 height 147
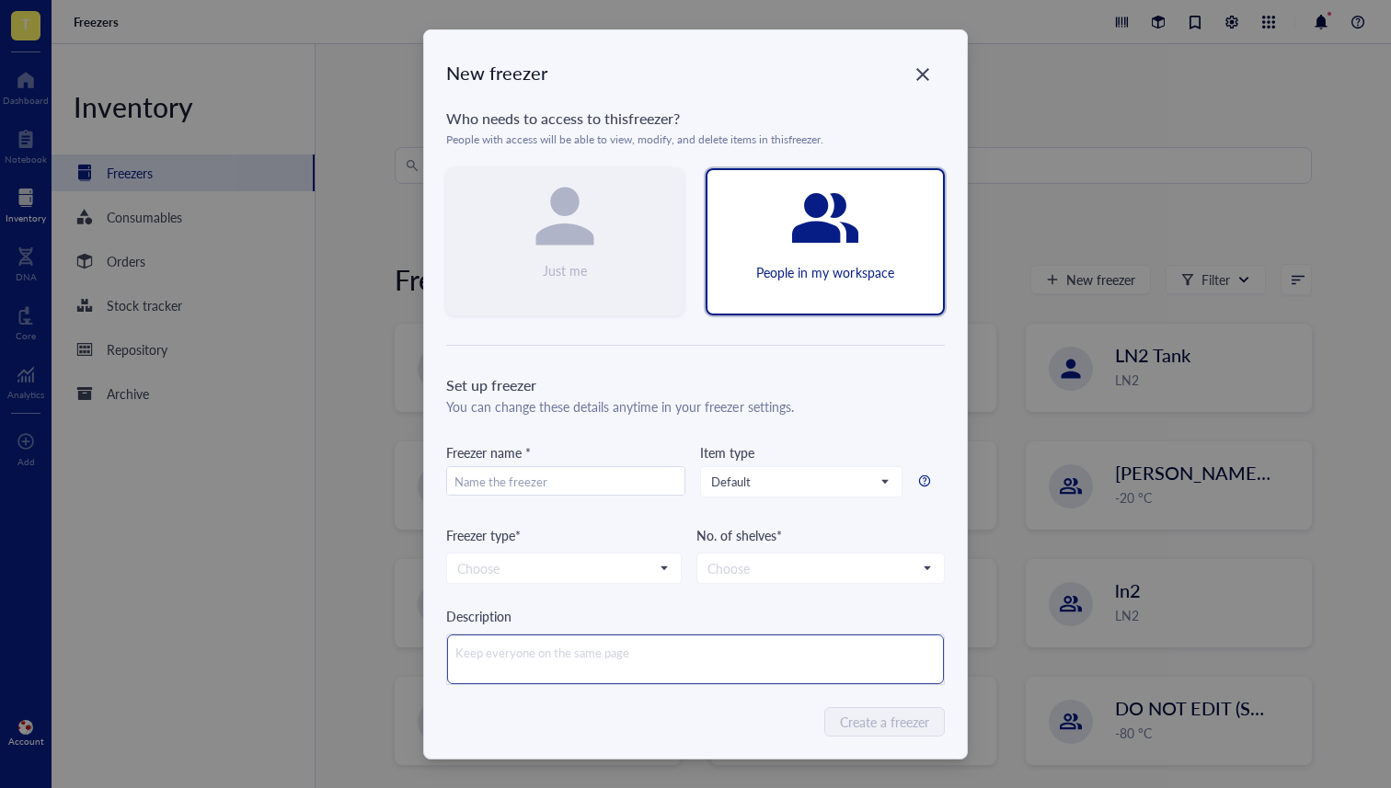
click at [561, 652] on textarea at bounding box center [695, 660] width 497 height 50
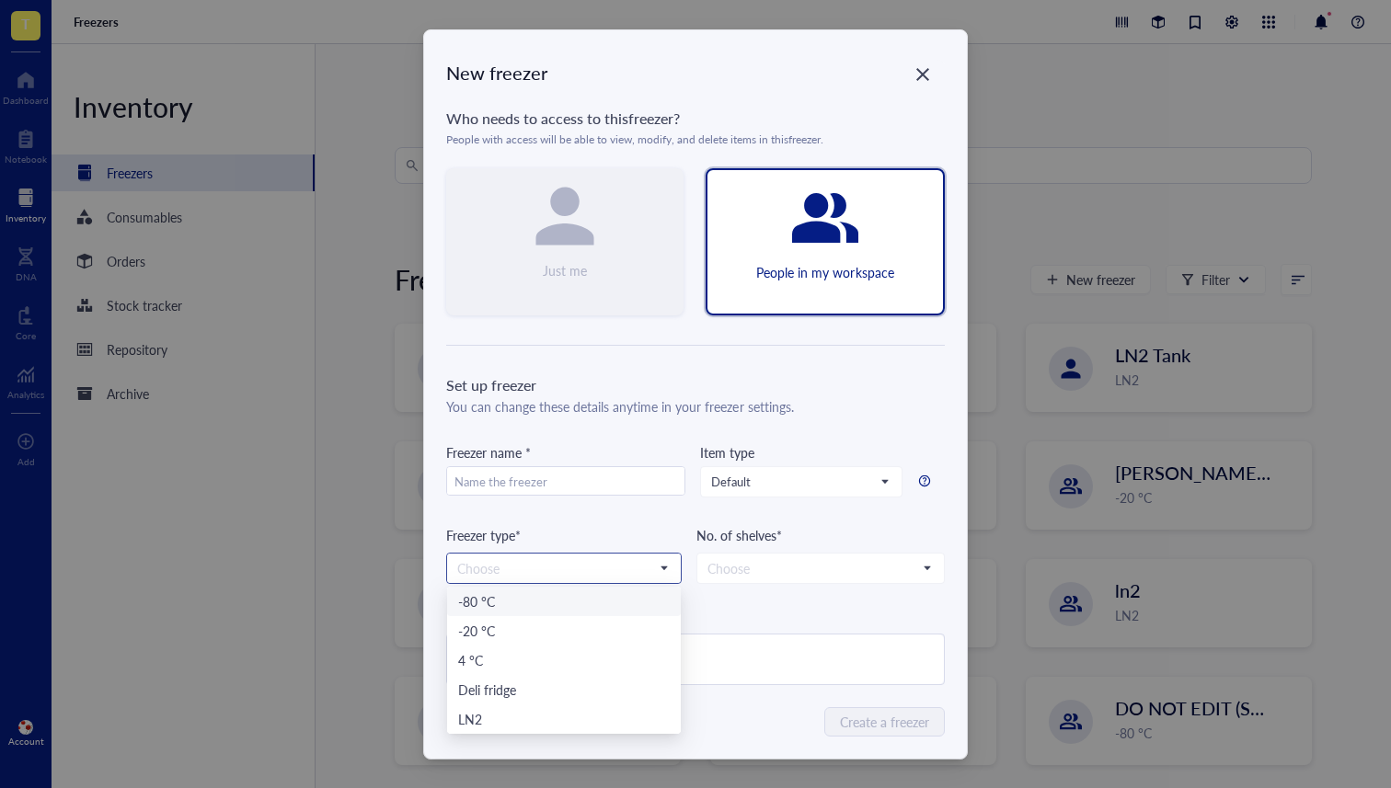
click at [523, 572] on input "search" at bounding box center [555, 569] width 197 height 28
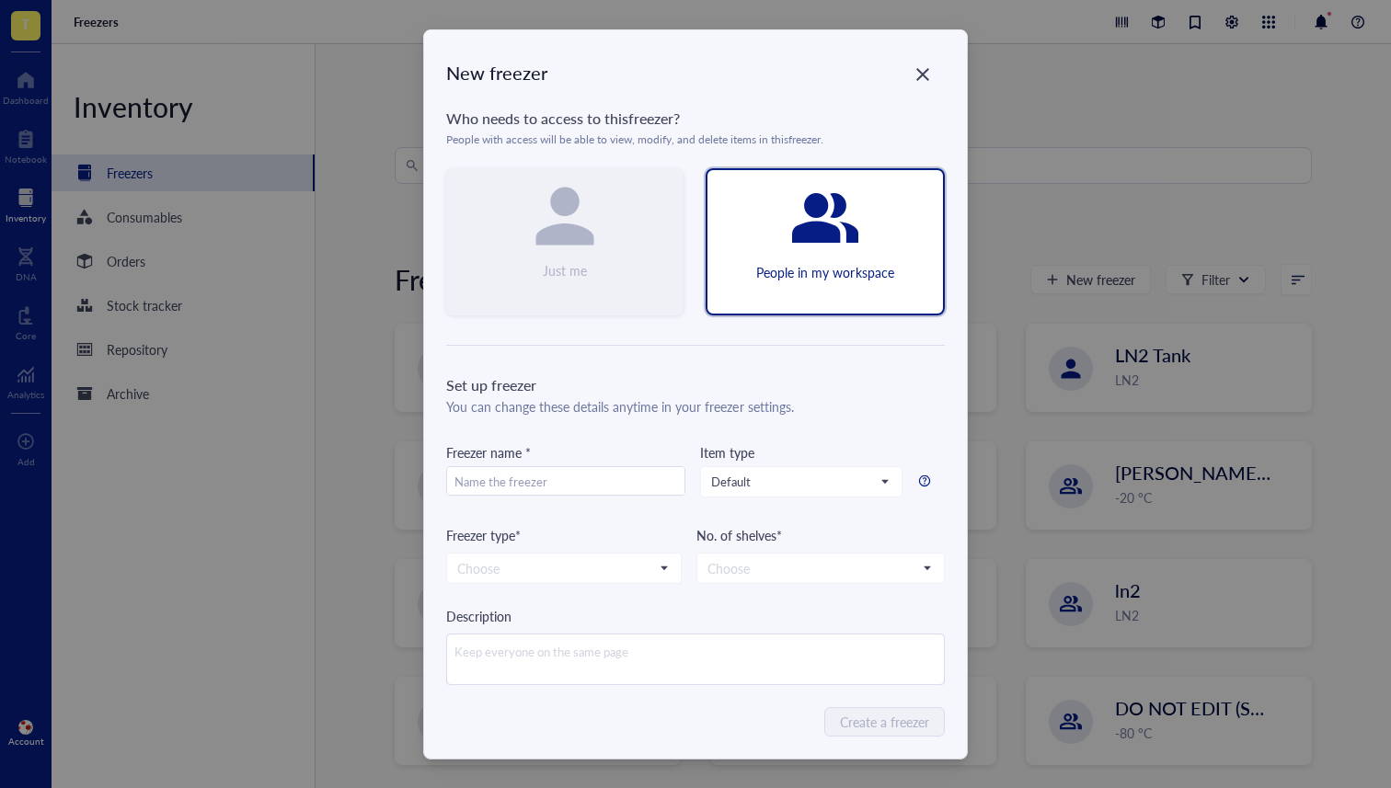
click at [491, 520] on div "Freezer name *" at bounding box center [565, 483] width 239 height 83
click at [473, 473] on input "text" at bounding box center [565, 481] width 237 height 29
click at [474, 666] on textarea at bounding box center [695, 660] width 497 height 50
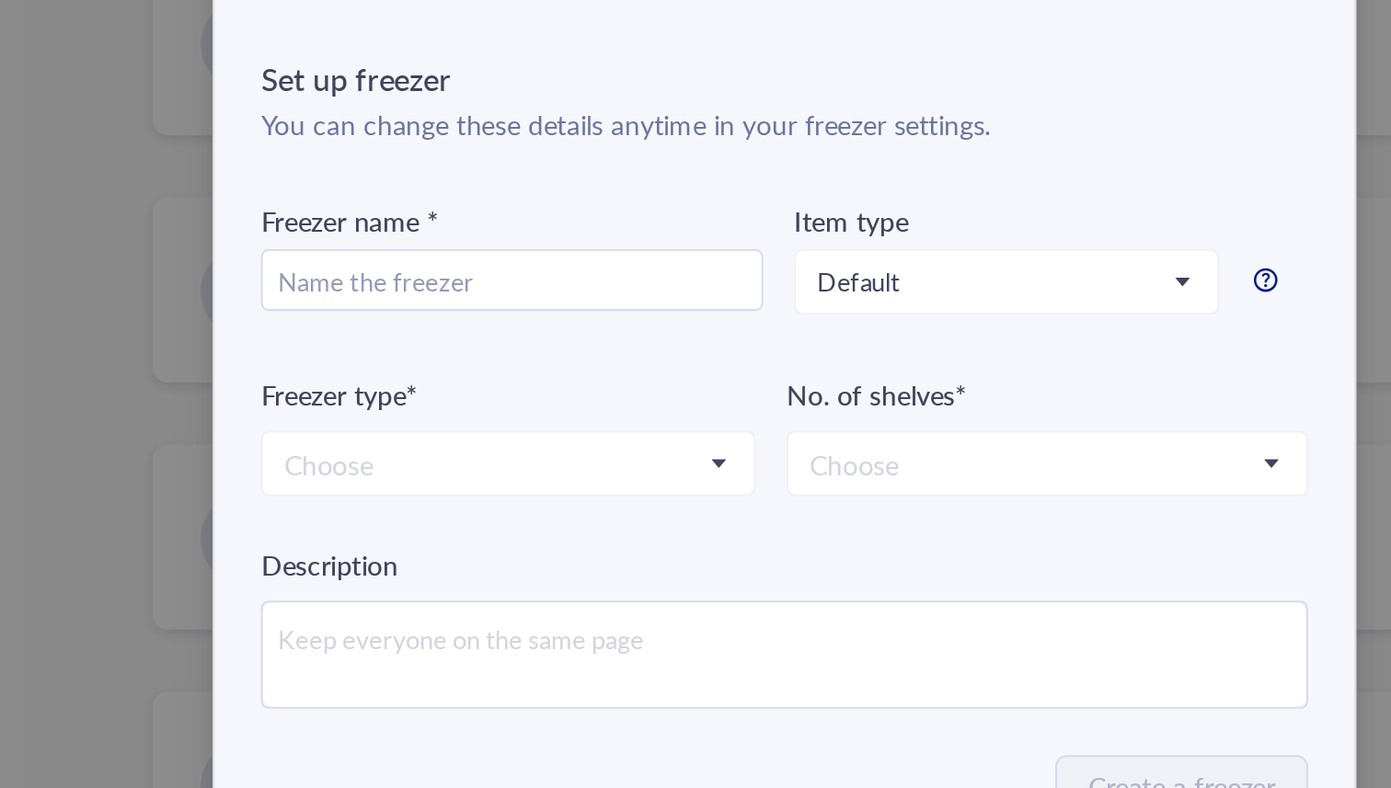
click at [658, 613] on div "Description" at bounding box center [695, 616] width 498 height 20
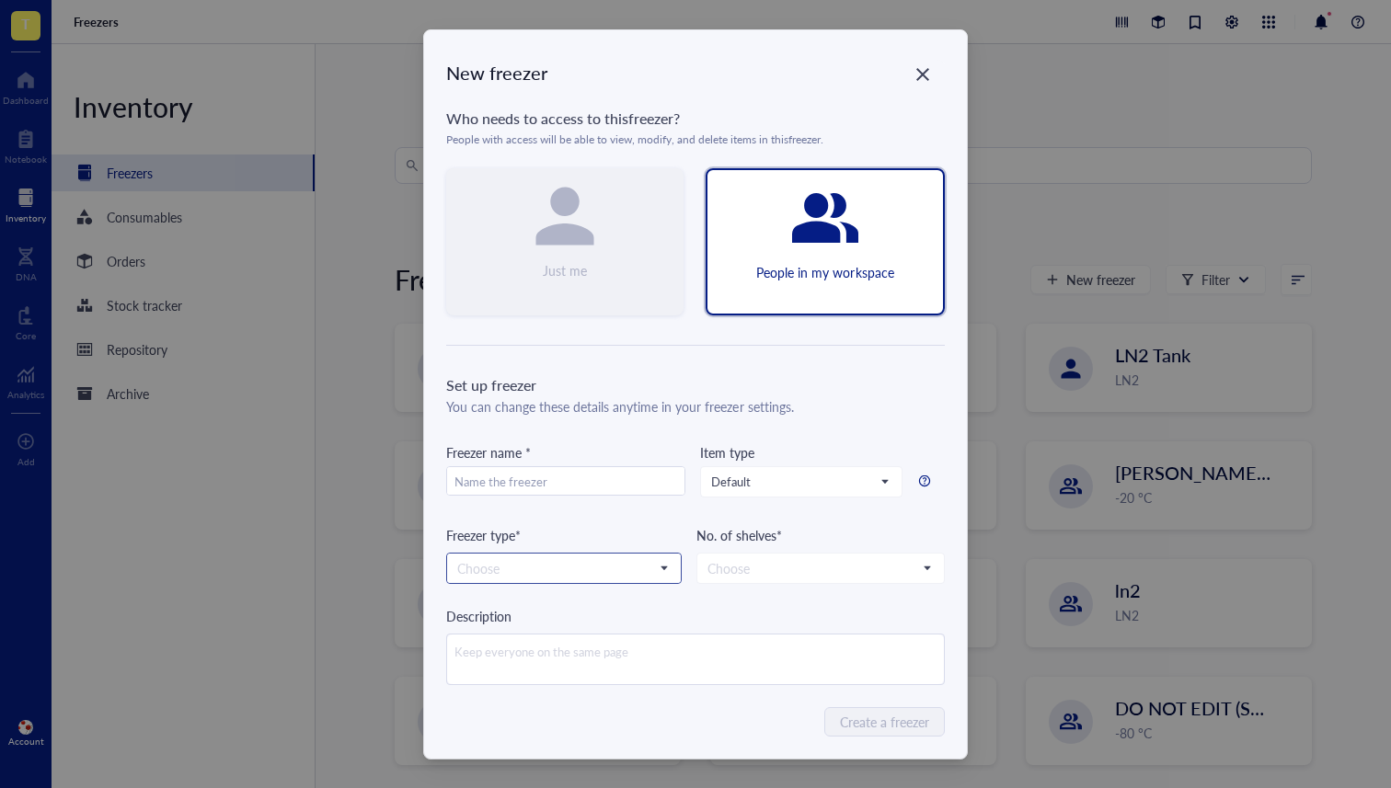
click at [494, 575] on input "search" at bounding box center [555, 569] width 197 height 28
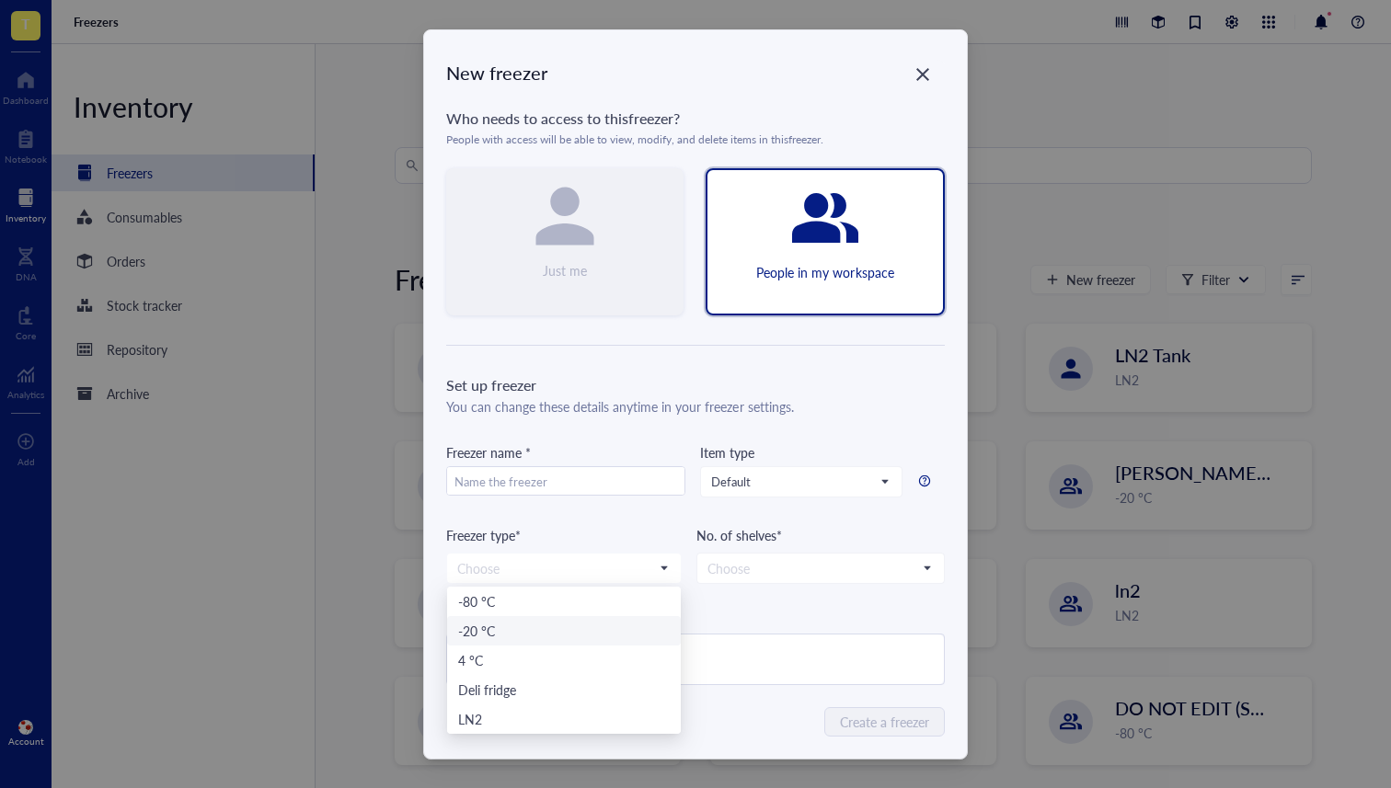
click at [779, 617] on div "Description" at bounding box center [695, 616] width 498 height 20
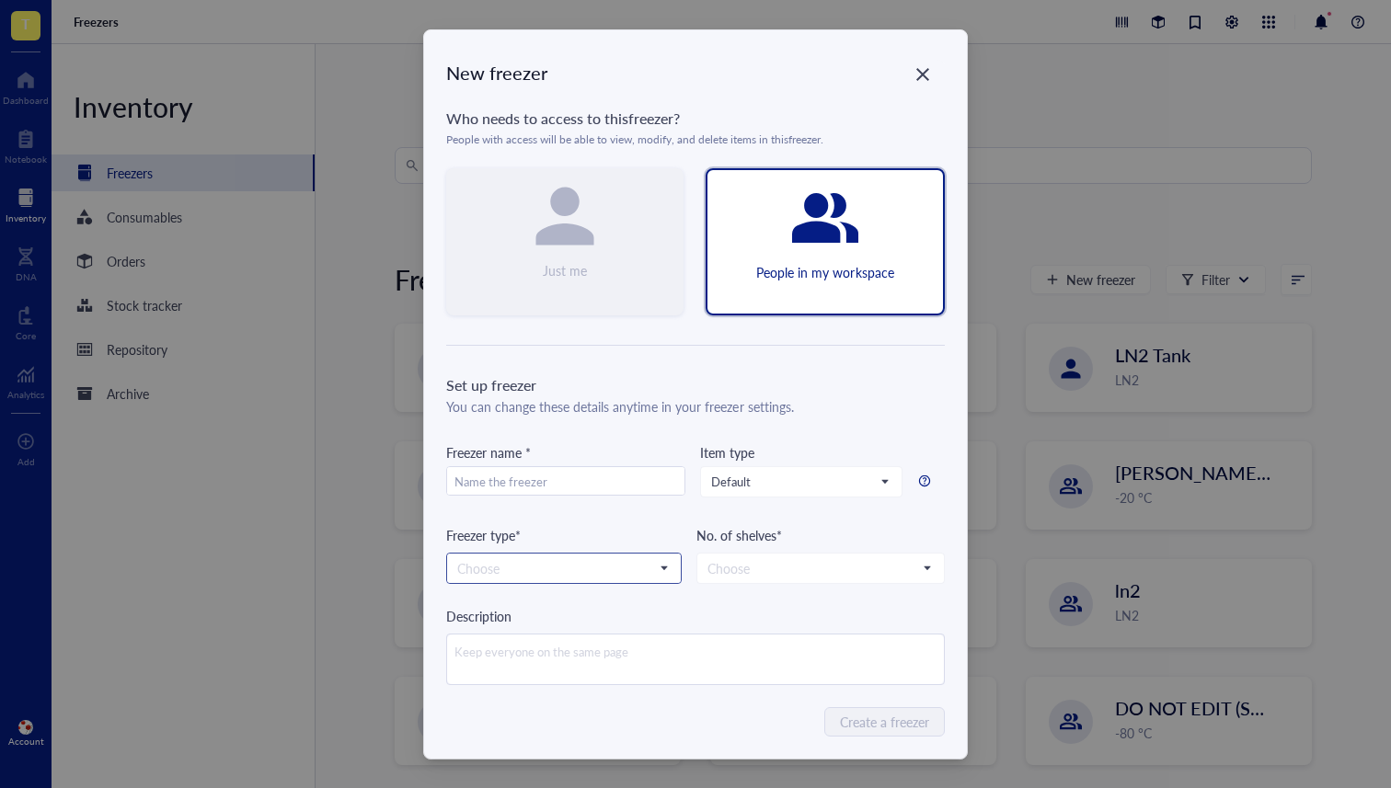
click at [661, 557] on span at bounding box center [563, 569] width 213 height 28
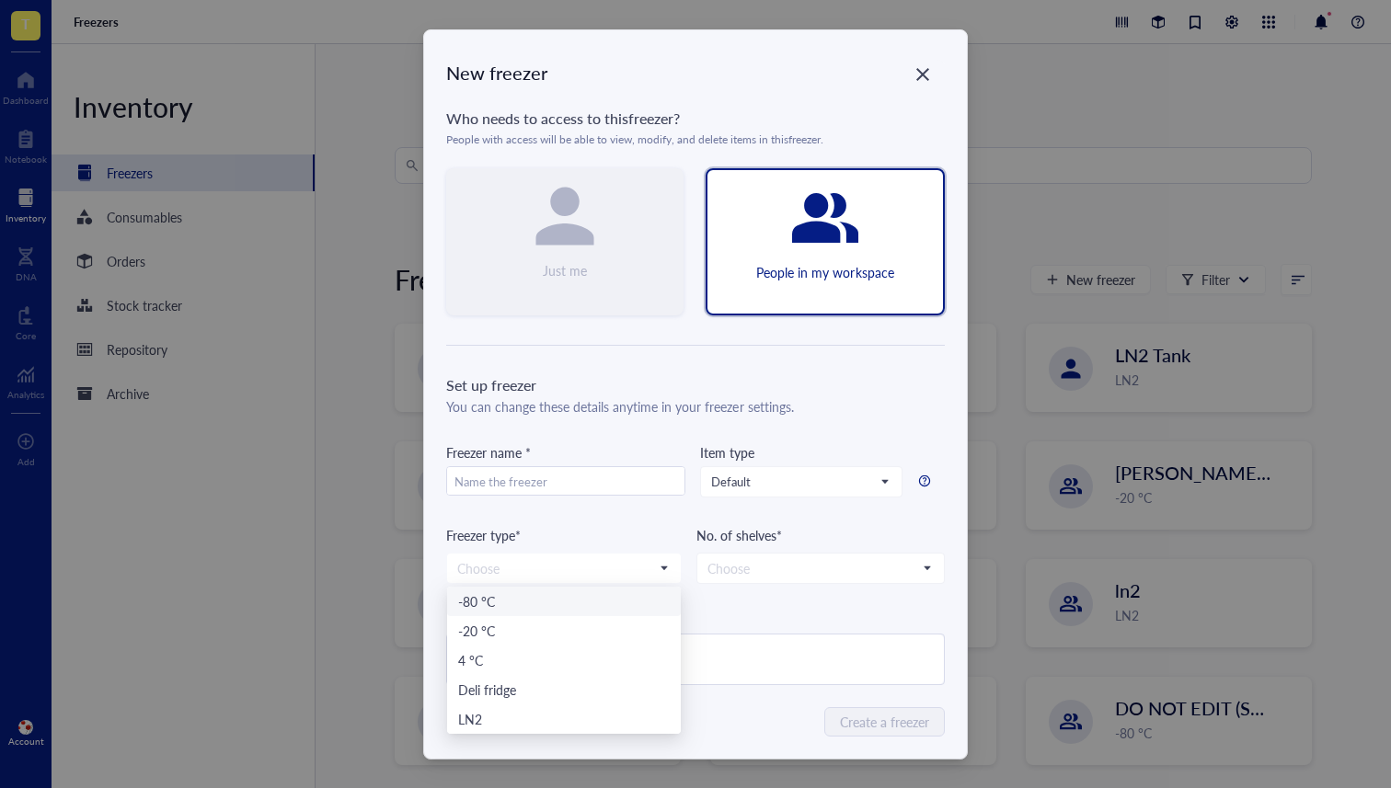
click at [770, 611] on div "Description" at bounding box center [695, 616] width 498 height 20
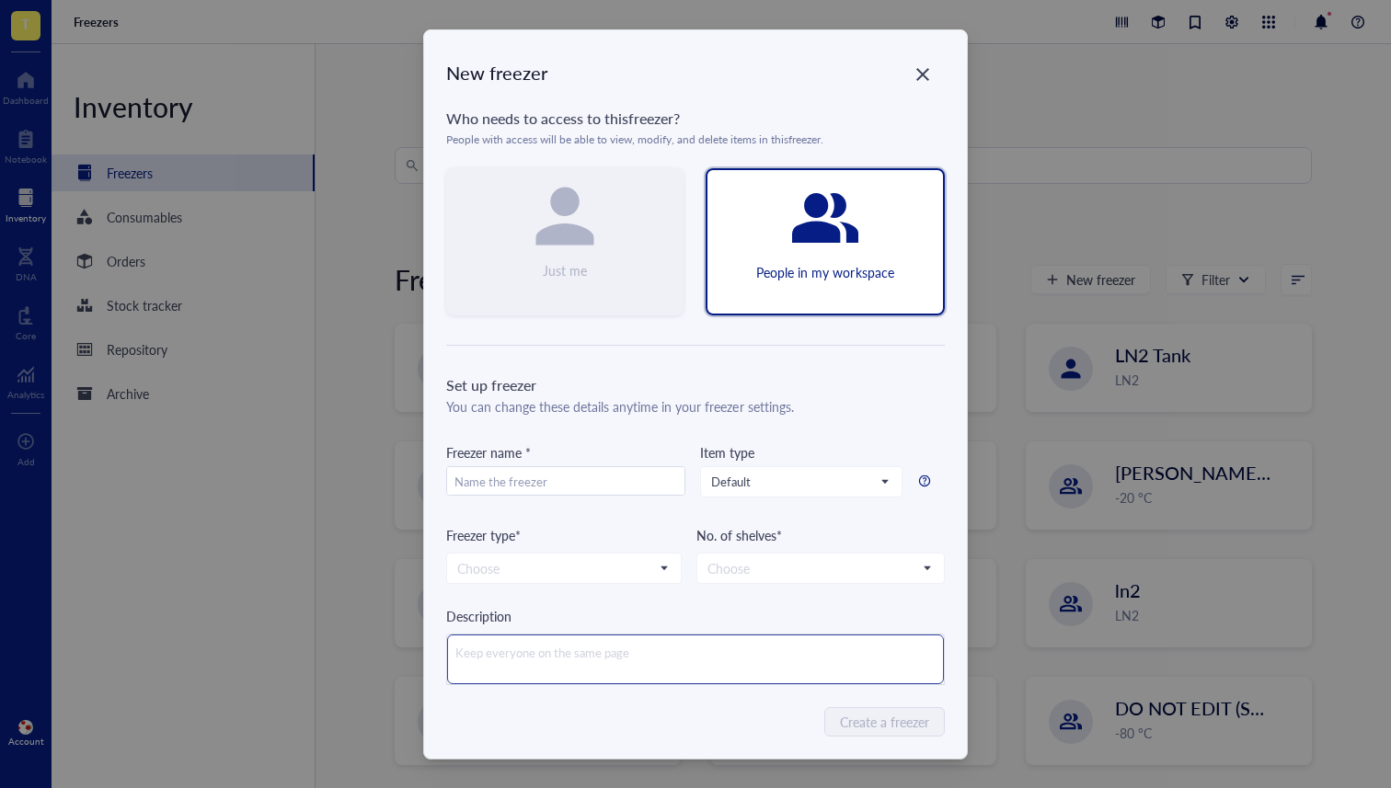
click at [692, 647] on textarea at bounding box center [695, 660] width 497 height 50
click at [503, 592] on div "Set up freezer You can change these details anytime in your freezer settings. F…" at bounding box center [695, 529] width 498 height 311
click at [521, 656] on textarea at bounding box center [695, 660] width 497 height 50
click at [470, 572] on input "search" at bounding box center [555, 569] width 197 height 28
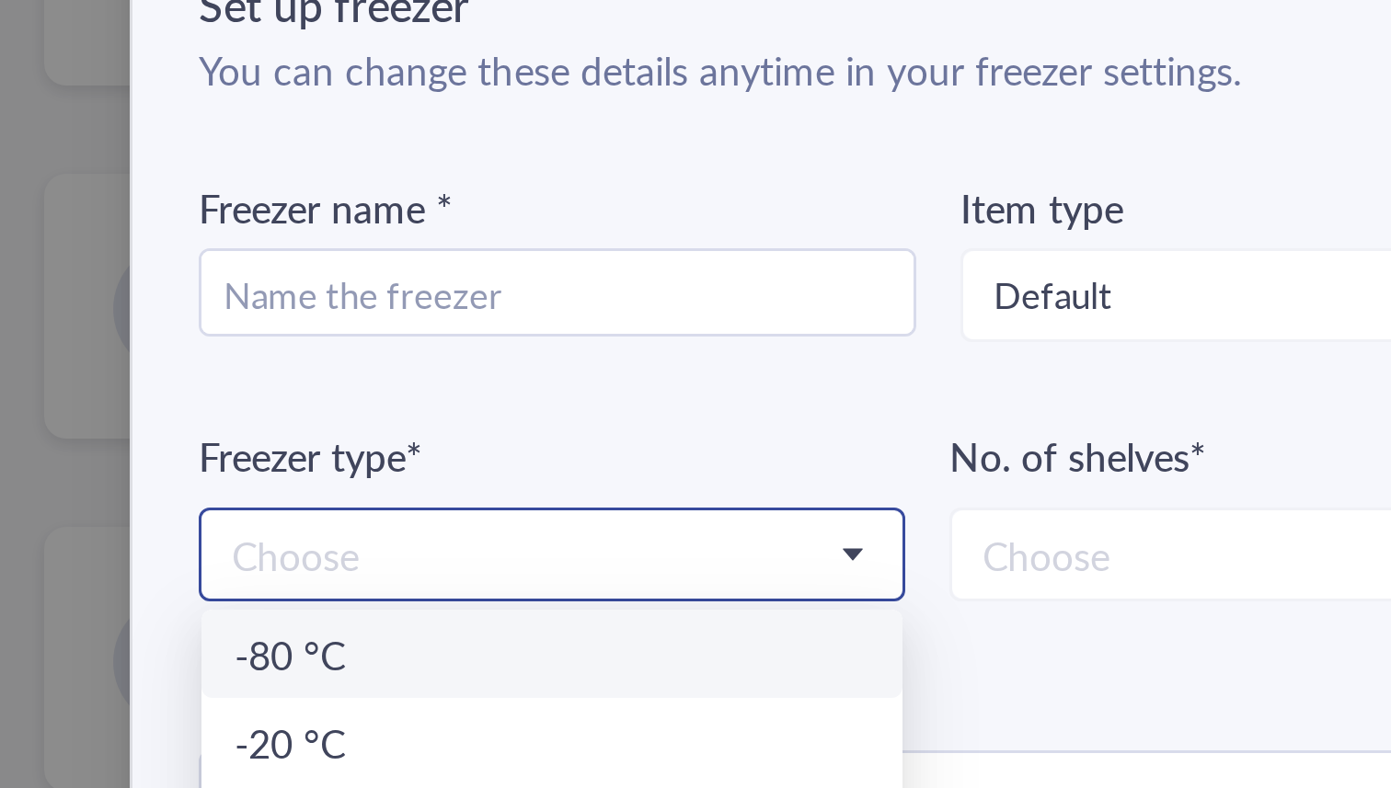
click at [627, 564] on input "search" at bounding box center [555, 569] width 197 height 28
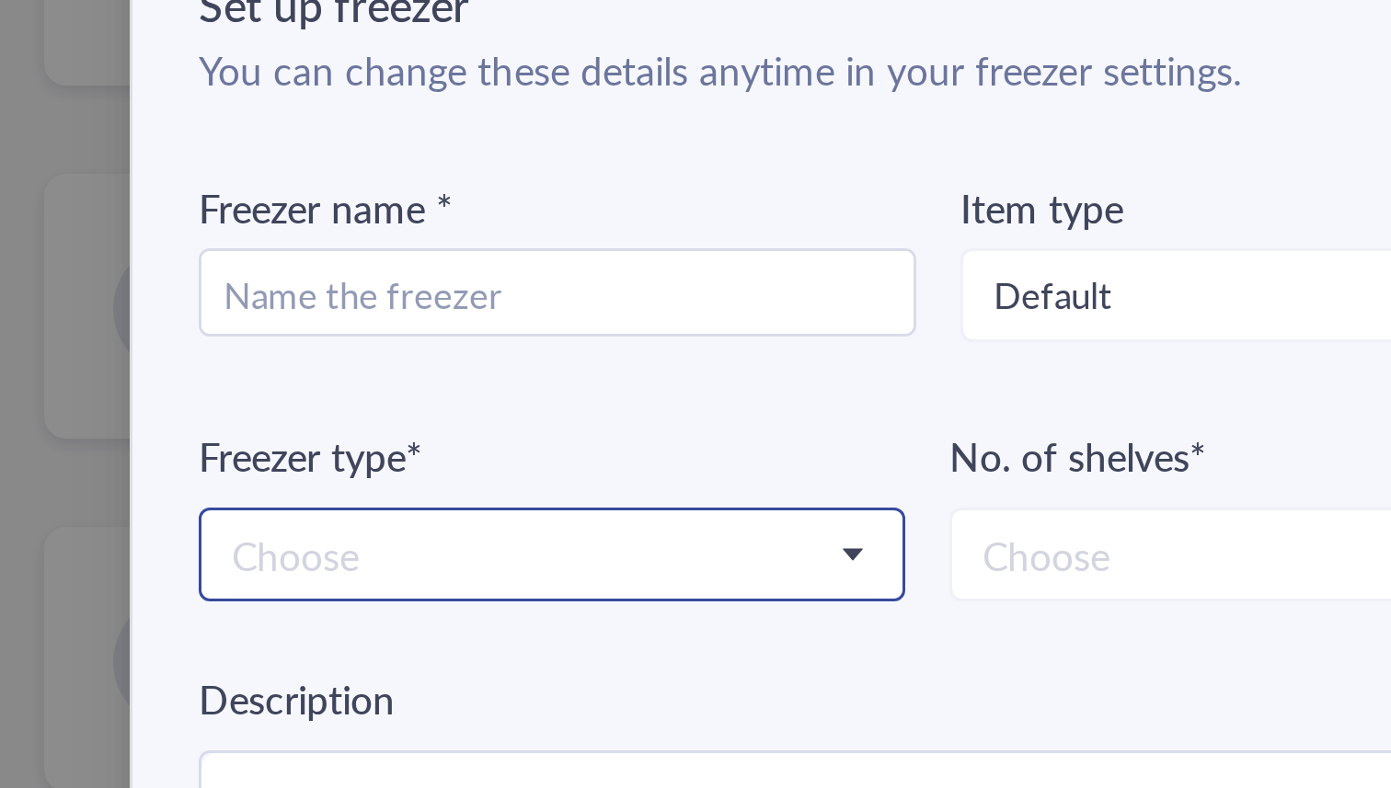
scroll to position [1, 0]
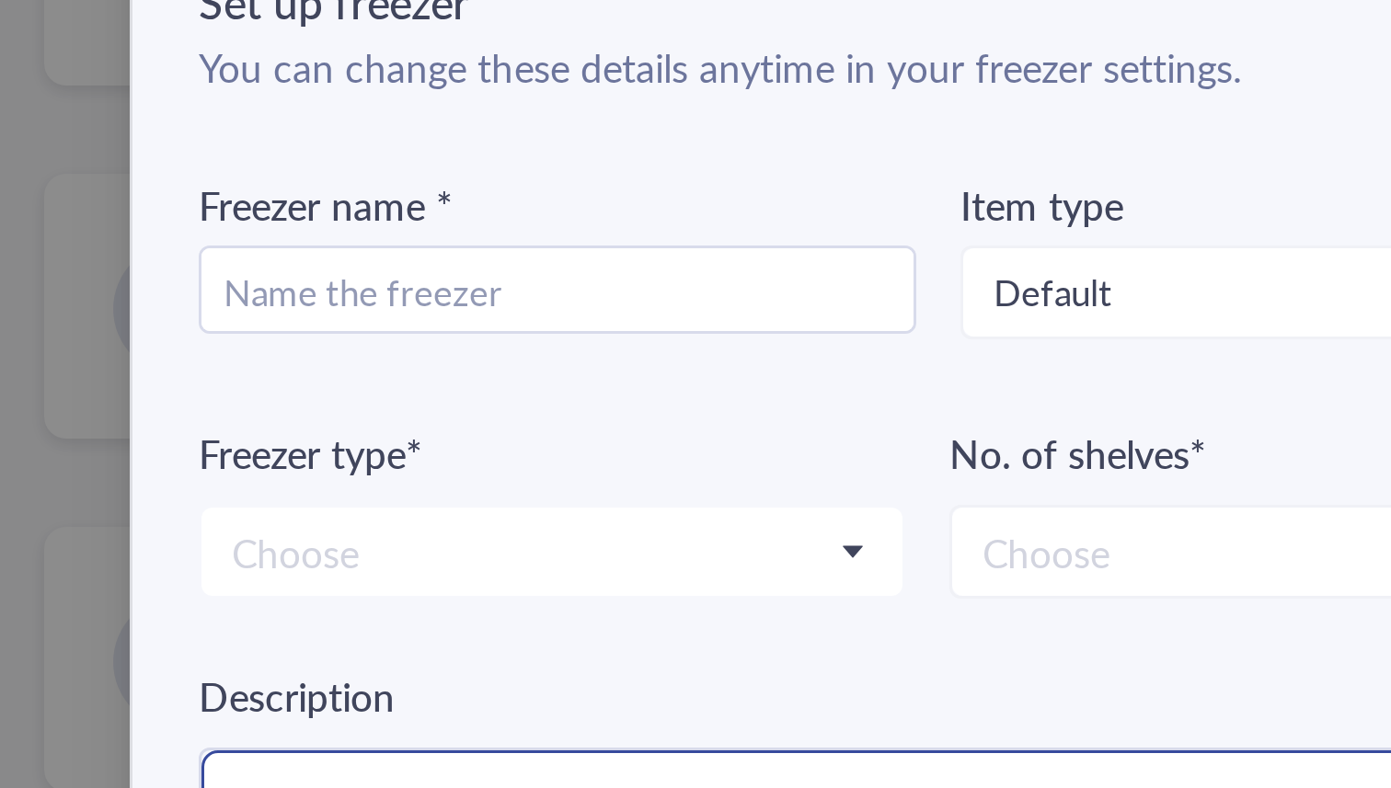
click at [453, 637] on textarea at bounding box center [695, 659] width 497 height 50
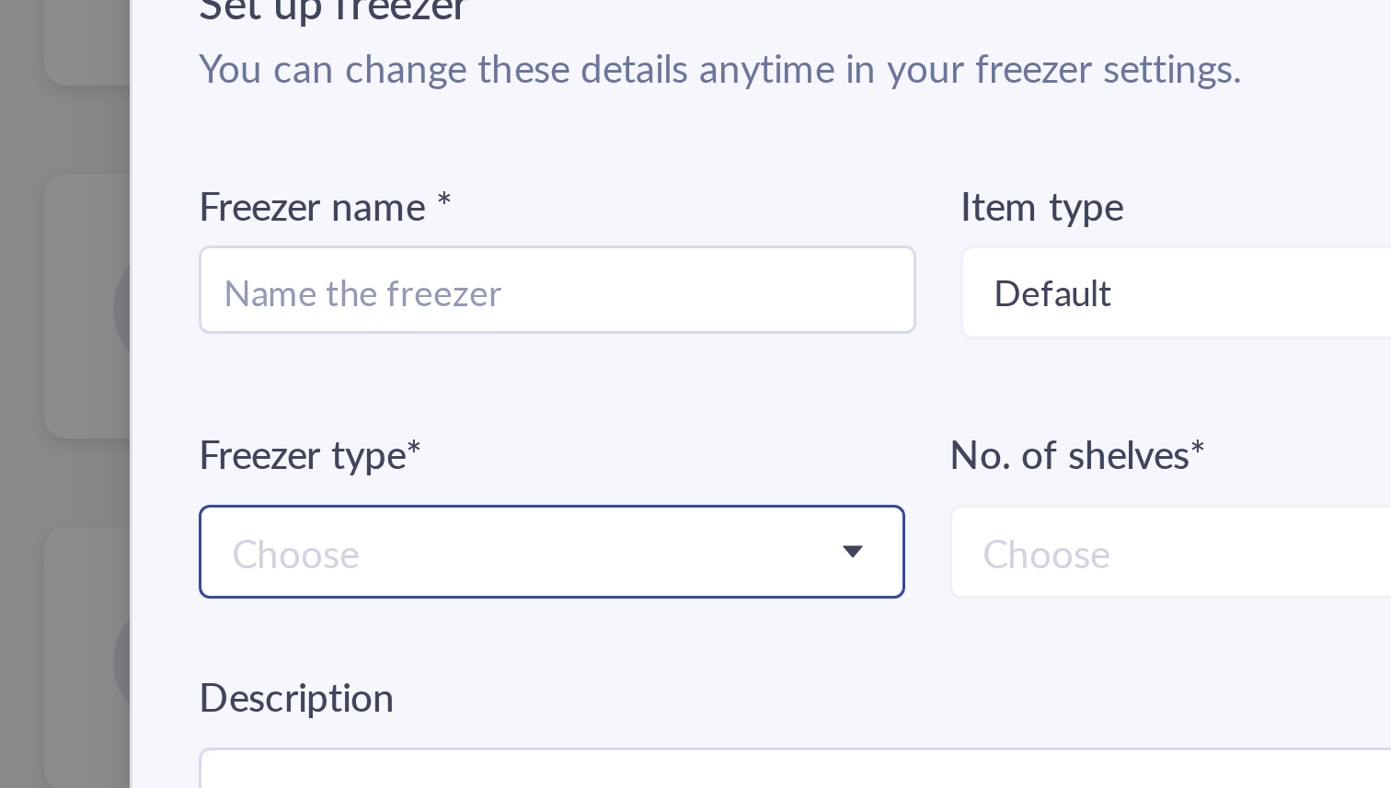
click at [474, 565] on input "search" at bounding box center [555, 568] width 197 height 28
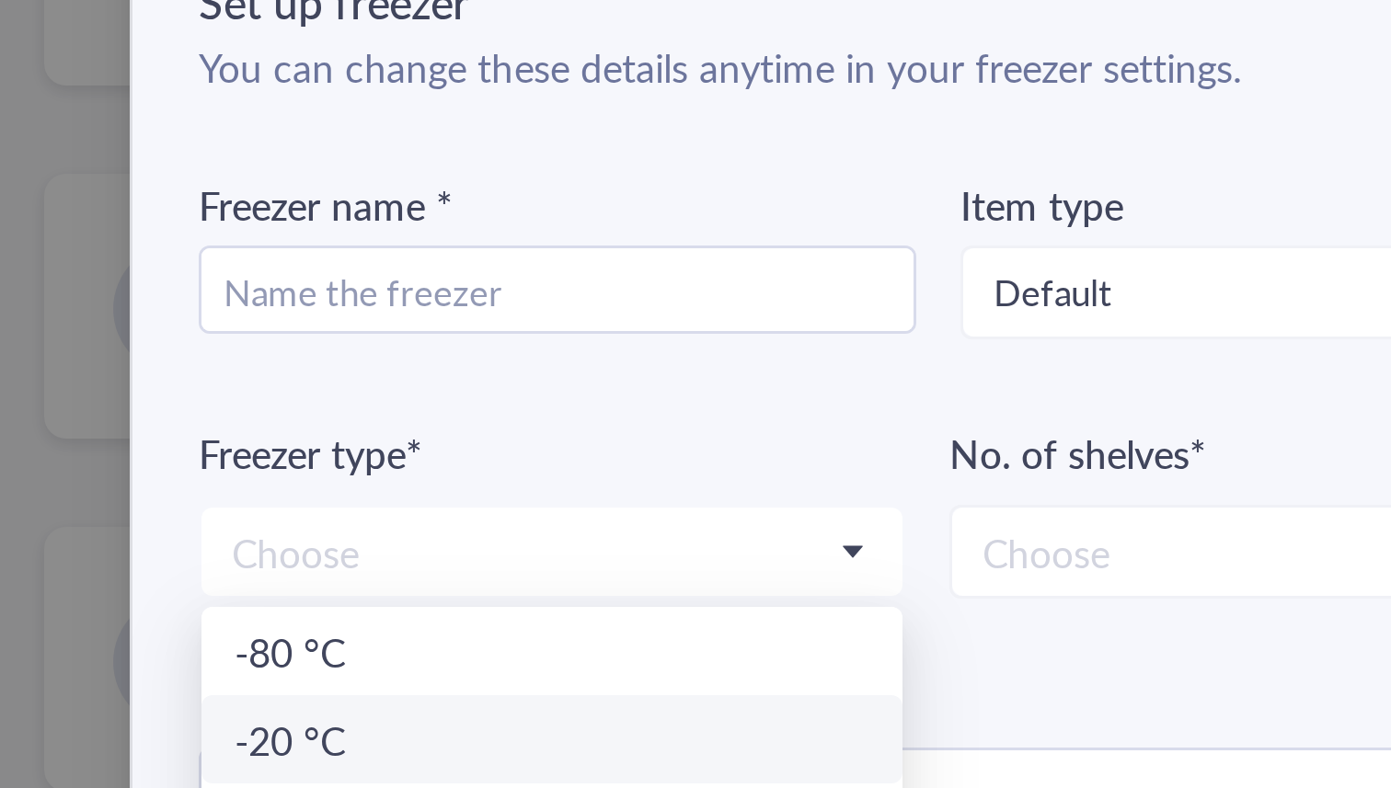
click at [706, 607] on div "Description" at bounding box center [695, 615] width 498 height 20
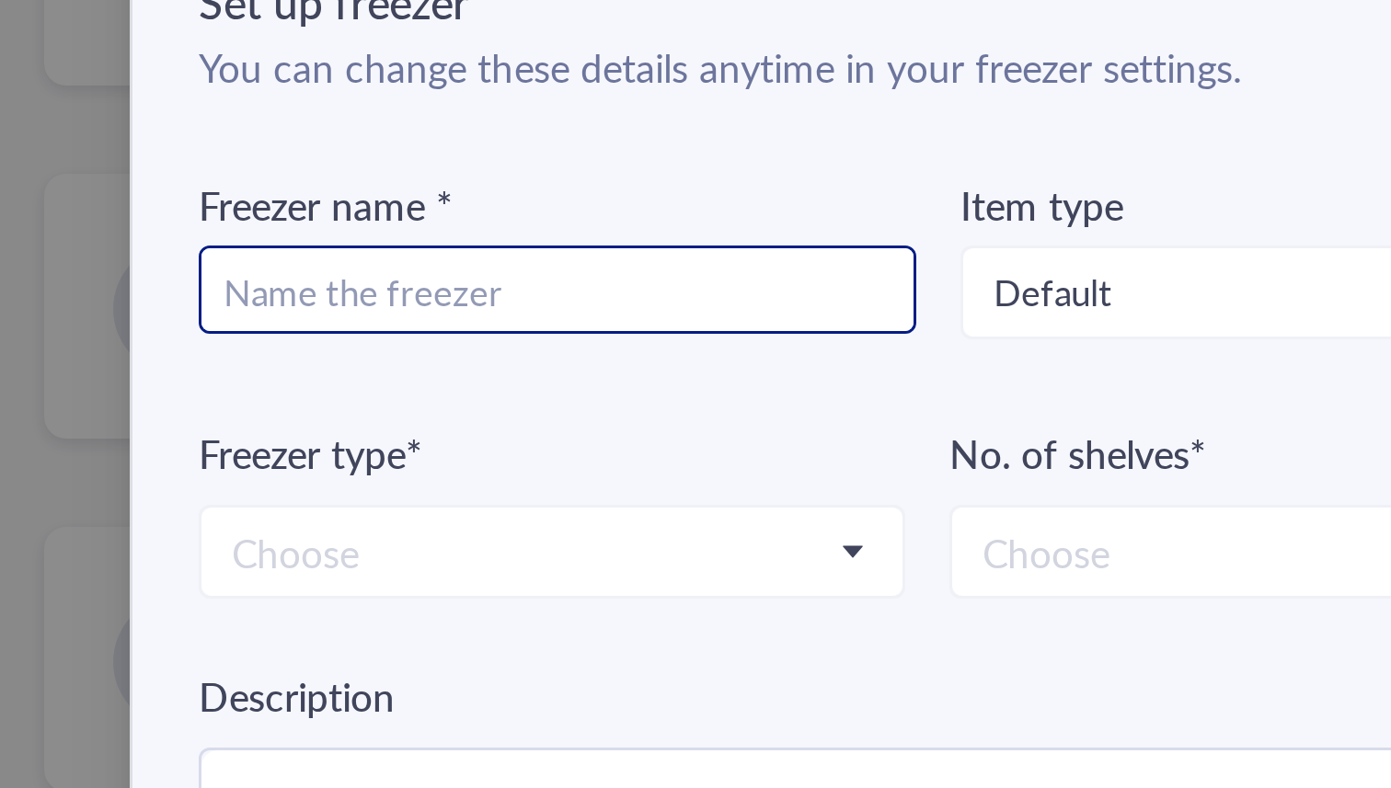
click at [647, 490] on input "text" at bounding box center [565, 480] width 237 height 29
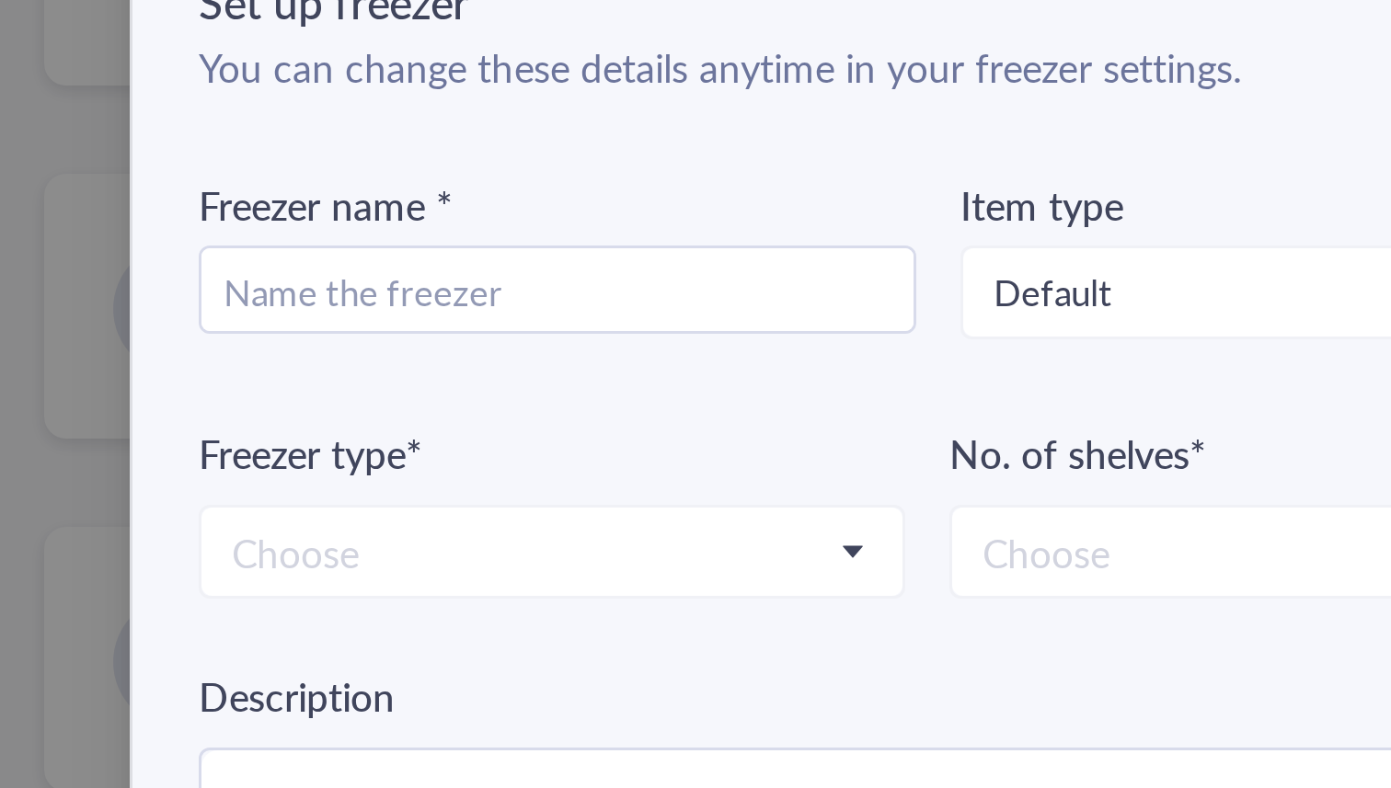
click at [629, 520] on div "Freezer name *" at bounding box center [565, 482] width 239 height 83
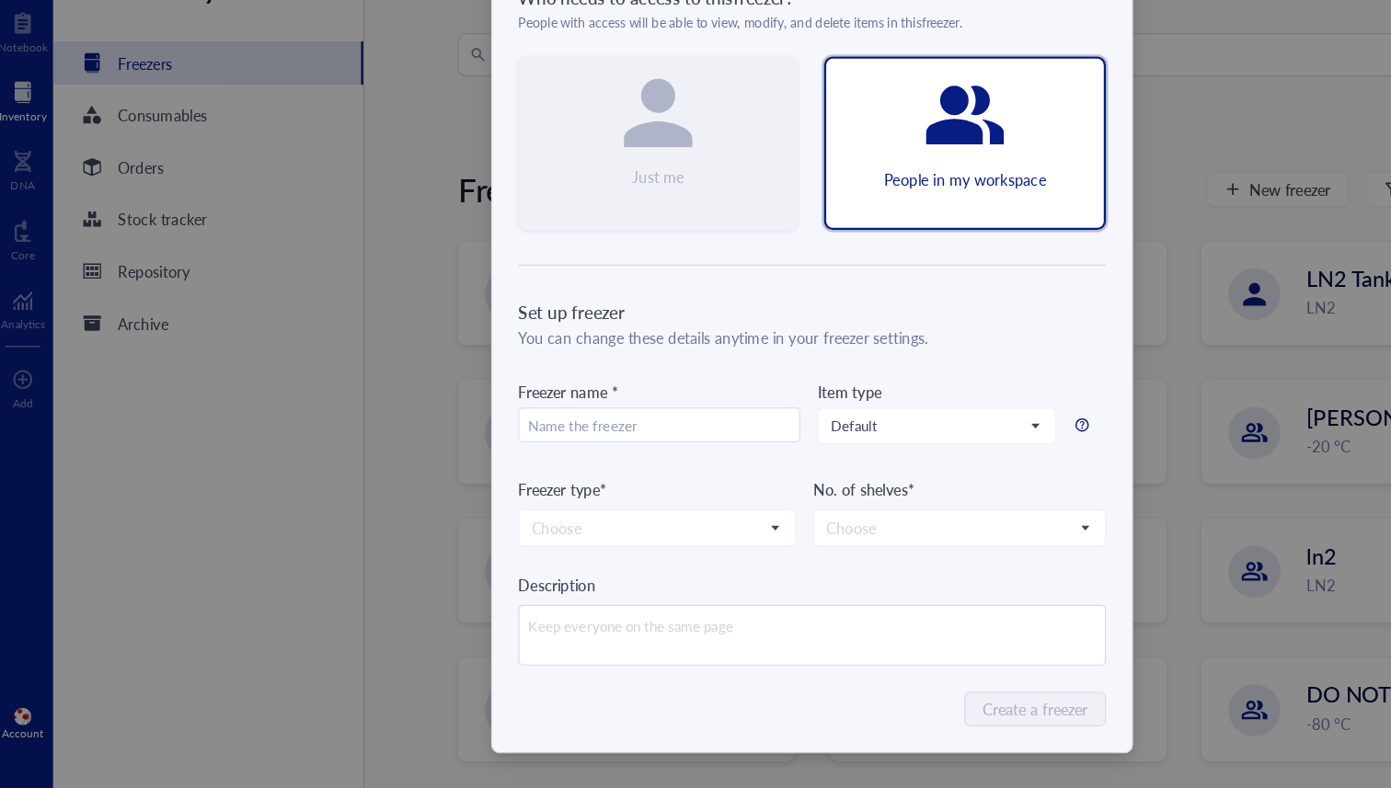
scroll to position [0, 0]
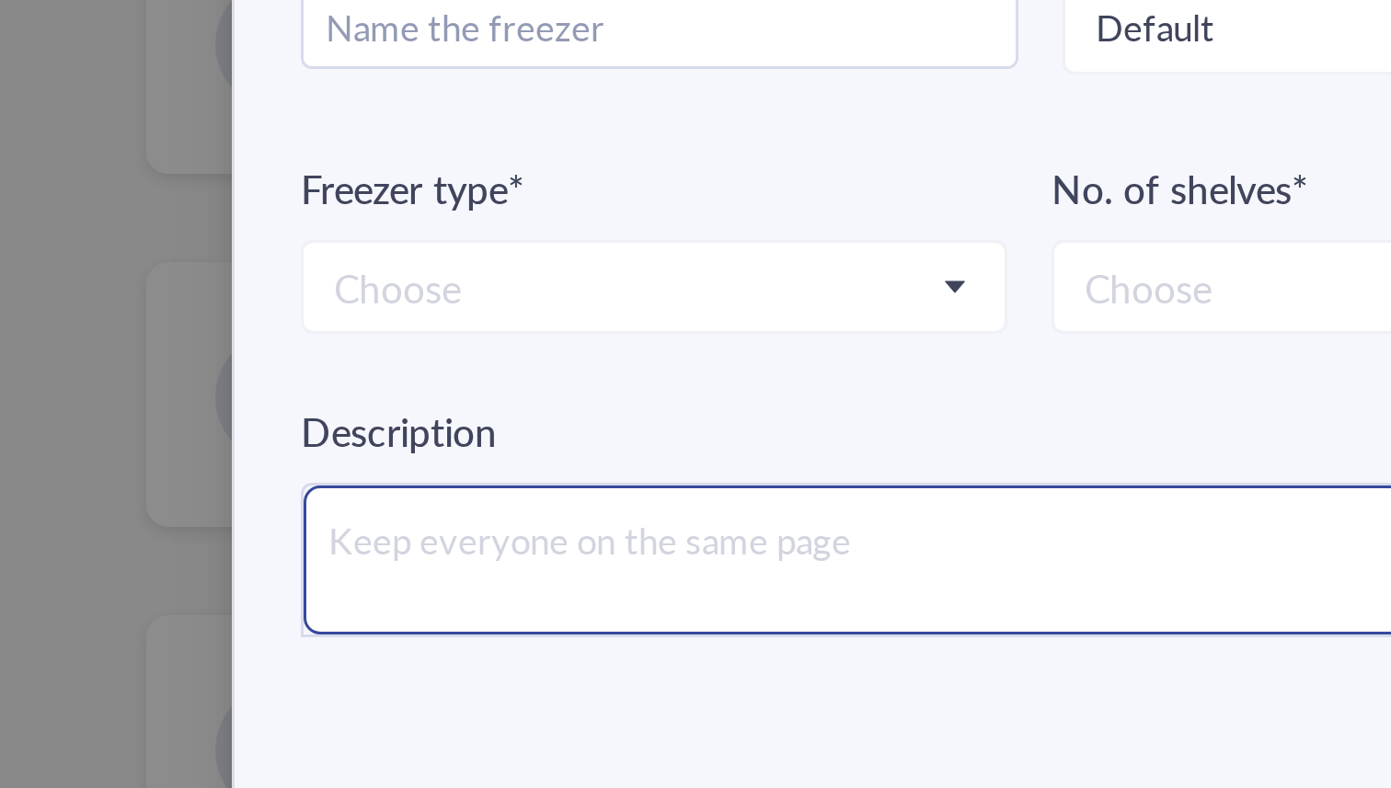
click at [453, 640] on textarea at bounding box center [695, 659] width 497 height 50
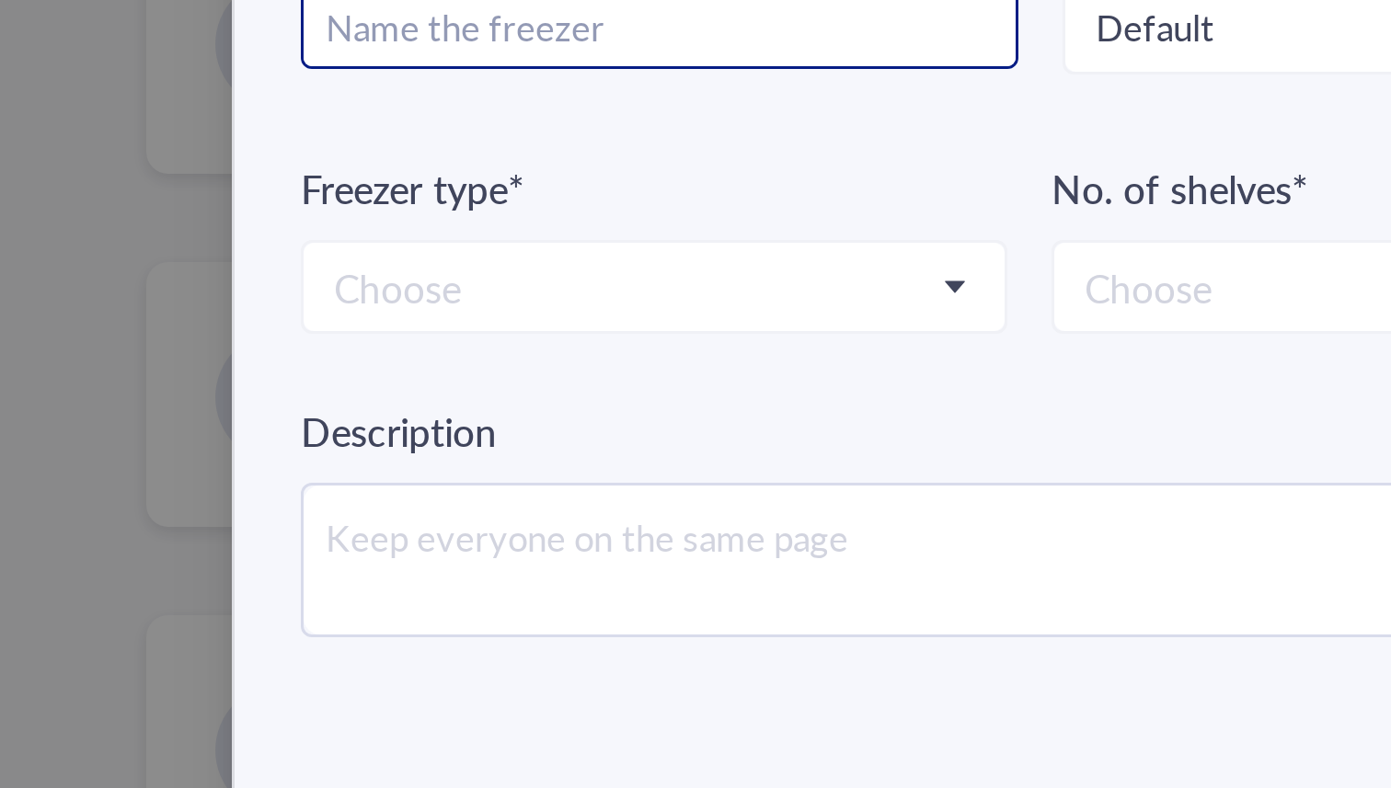
click at [483, 491] on input "text" at bounding box center [565, 480] width 237 height 29
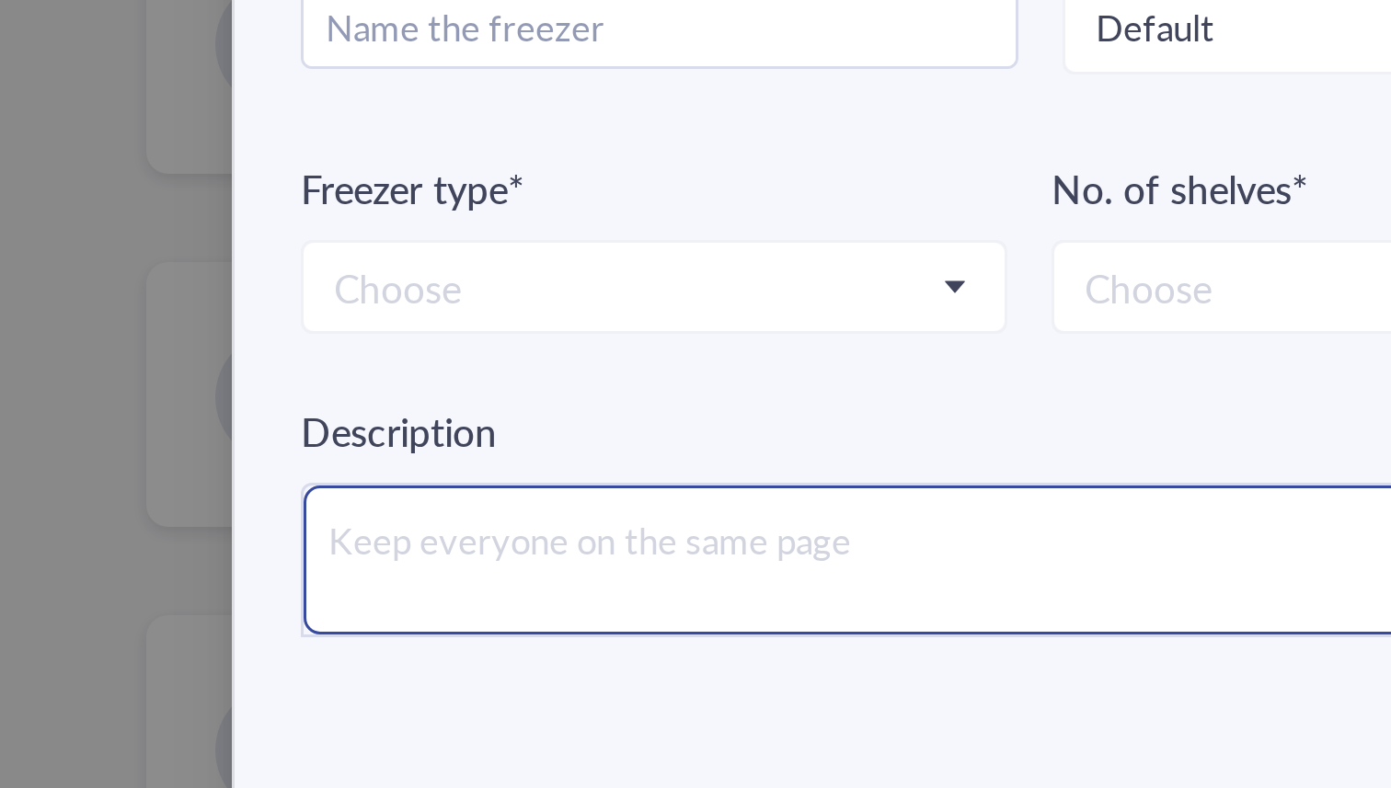
click at [509, 640] on textarea at bounding box center [695, 659] width 497 height 50
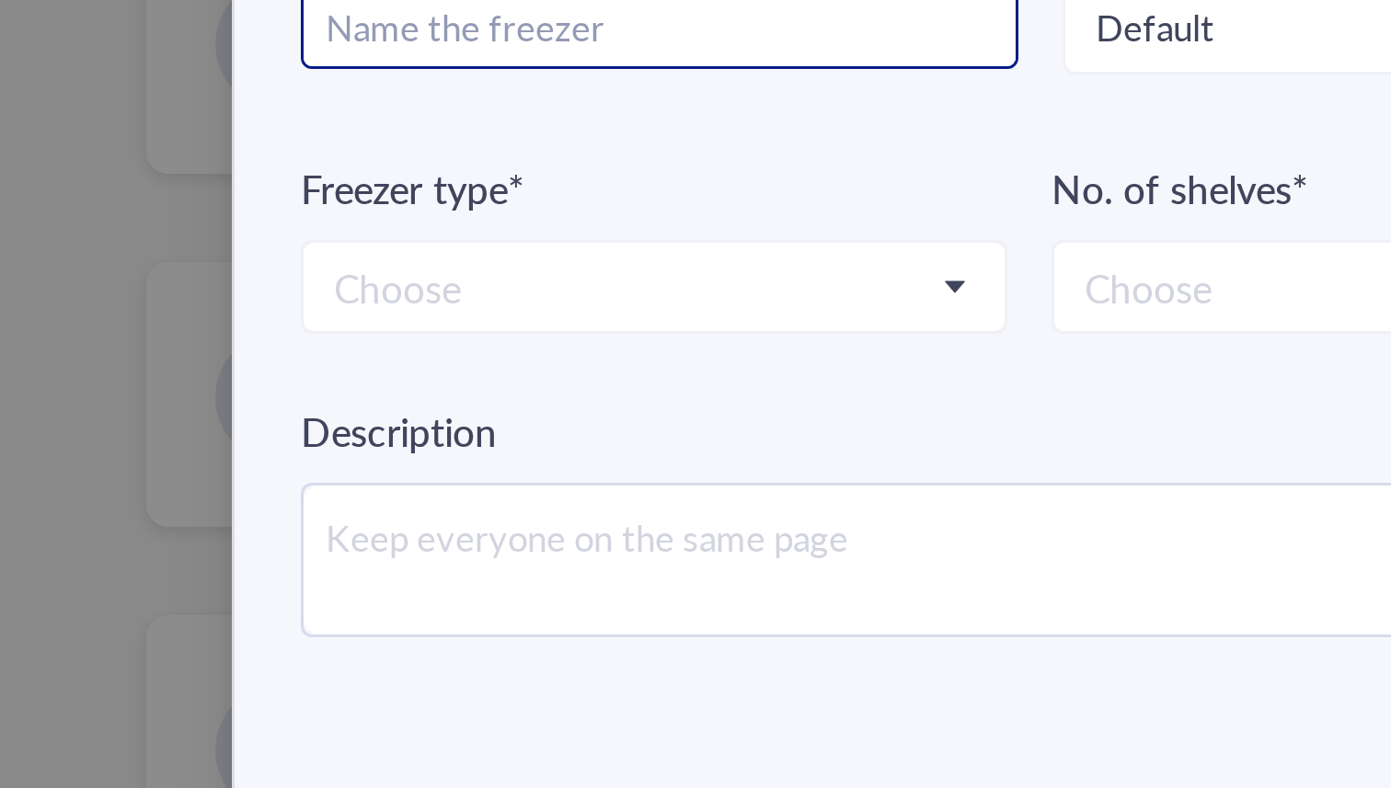
click at [483, 477] on input "text" at bounding box center [565, 480] width 237 height 29
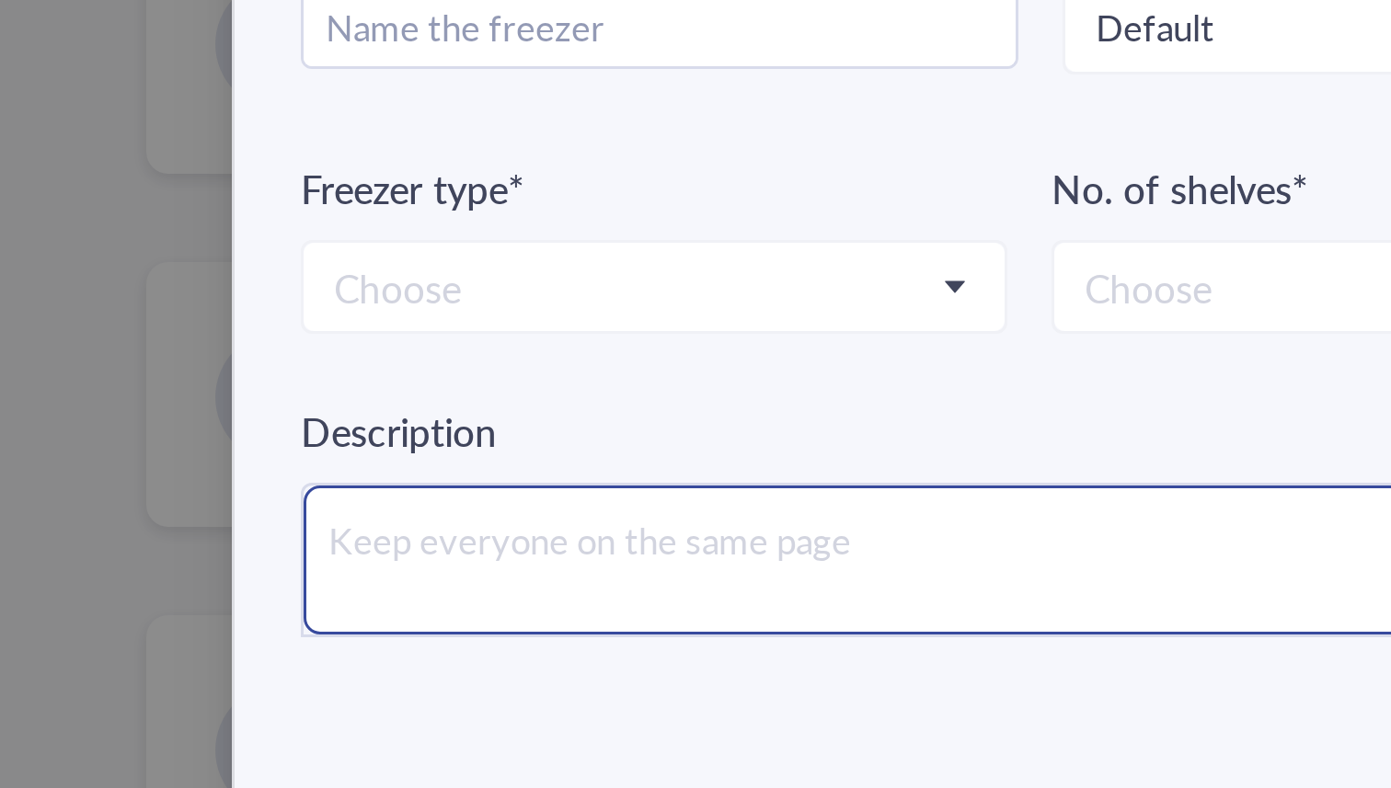
click at [483, 643] on textarea at bounding box center [695, 659] width 497 height 50
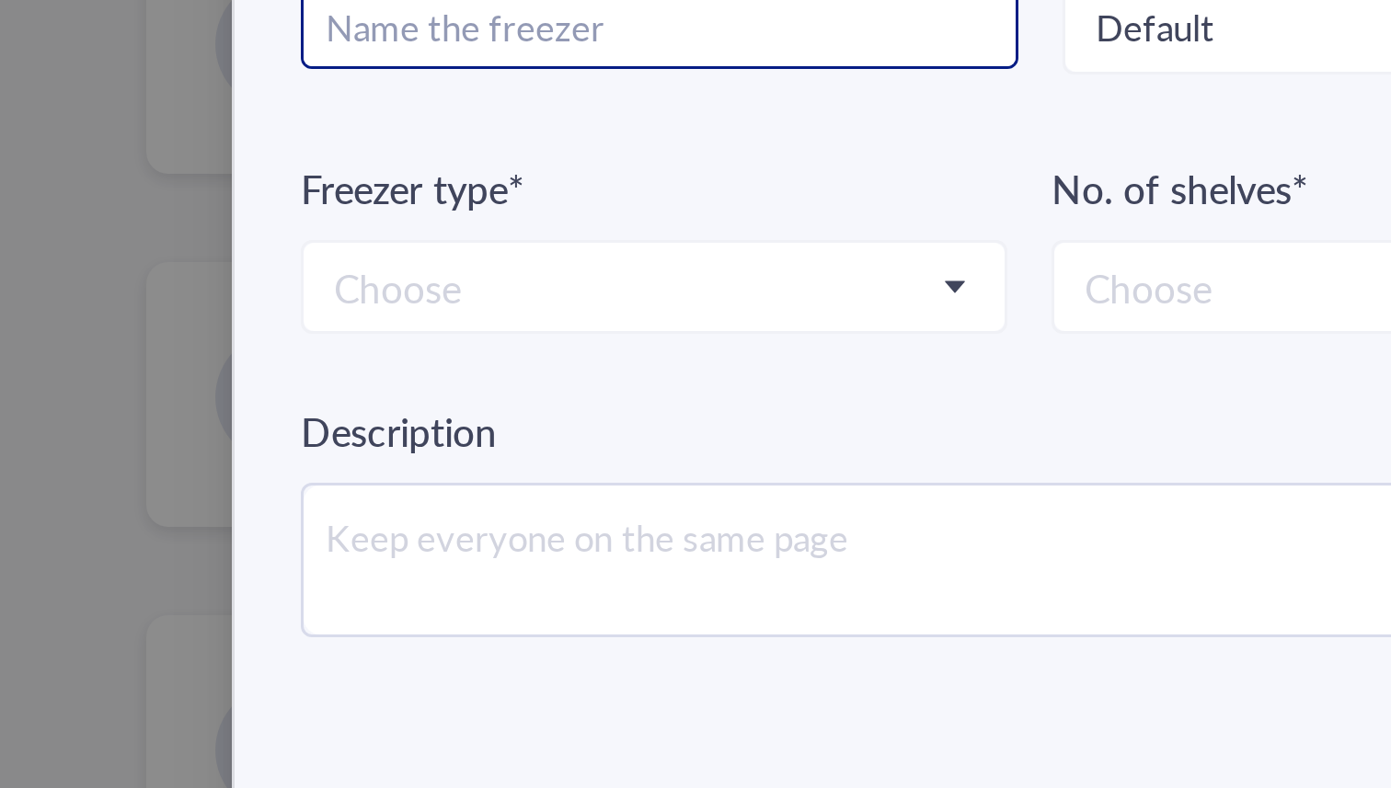
click at [469, 488] on input "text" at bounding box center [565, 480] width 237 height 29
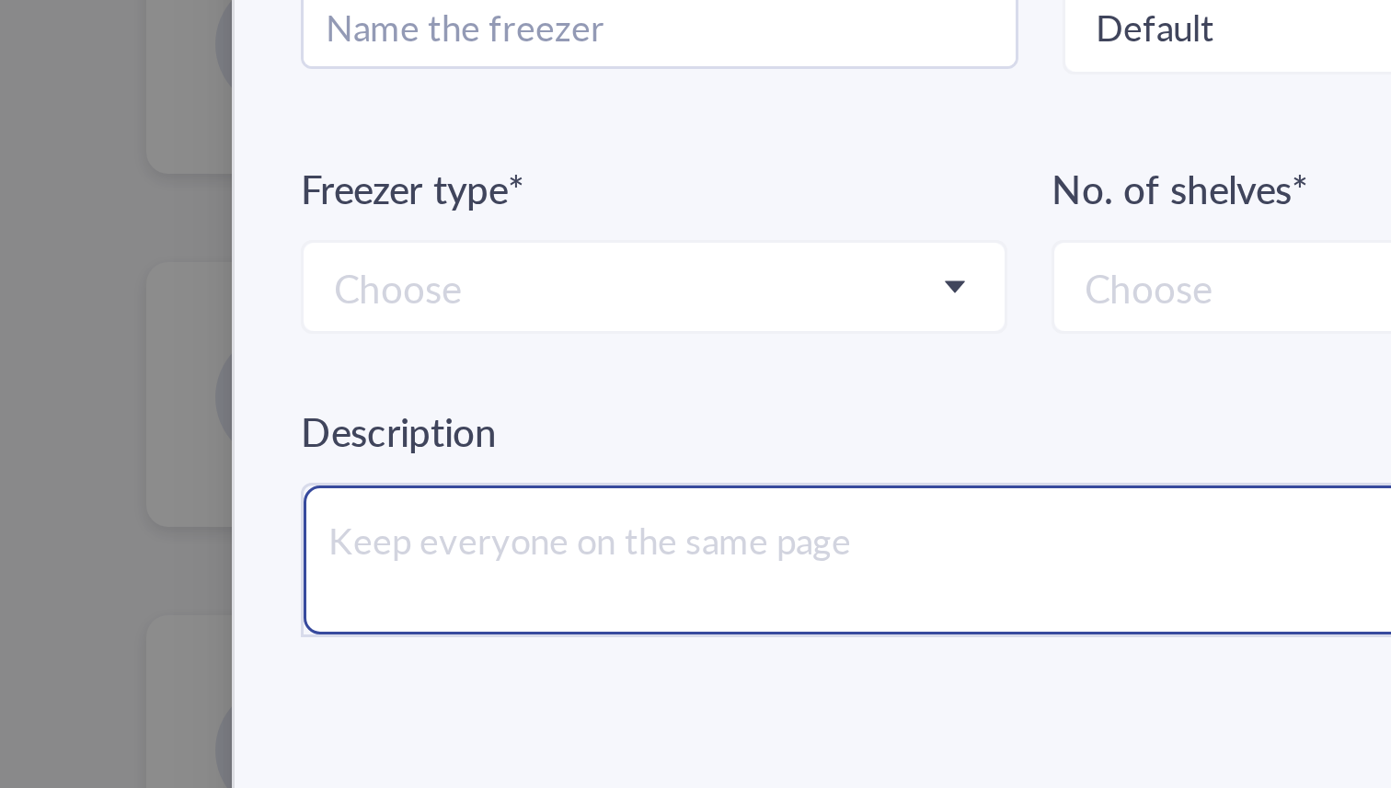
click at [513, 642] on textarea at bounding box center [695, 659] width 497 height 50
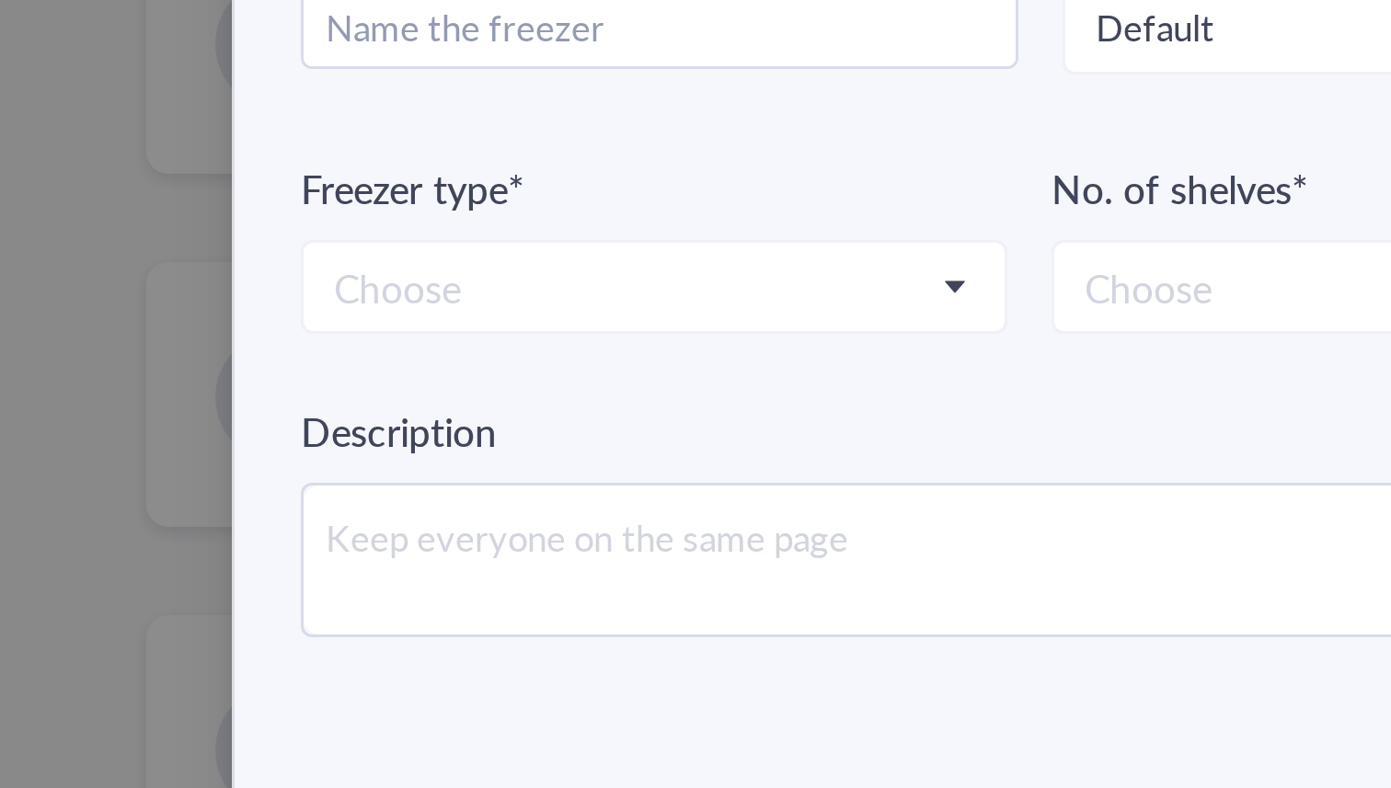
click at [534, 627] on div "Description" at bounding box center [695, 644] width 498 height 79
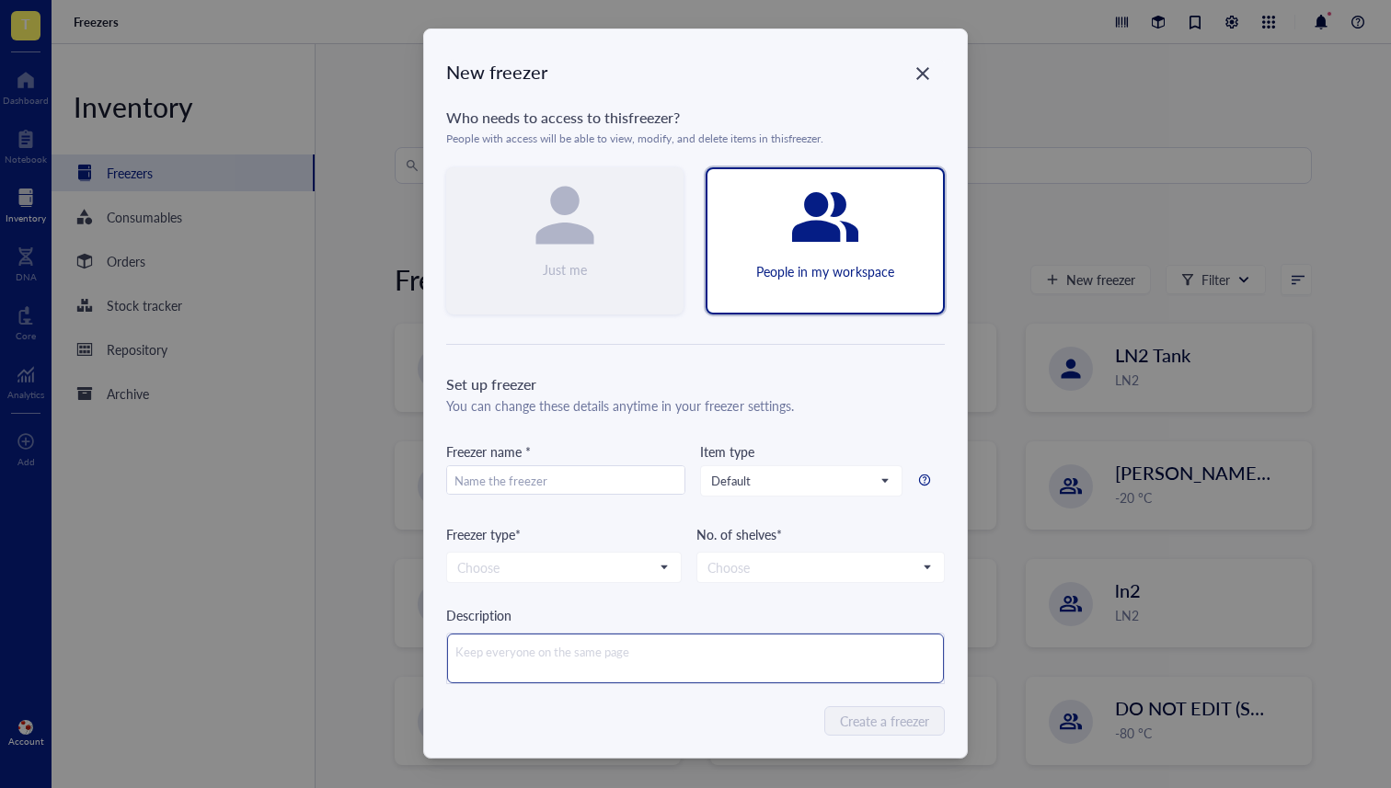
click at [552, 647] on textarea at bounding box center [695, 659] width 497 height 50
click at [918, 73] on icon "Close" at bounding box center [922, 73] width 13 height 13
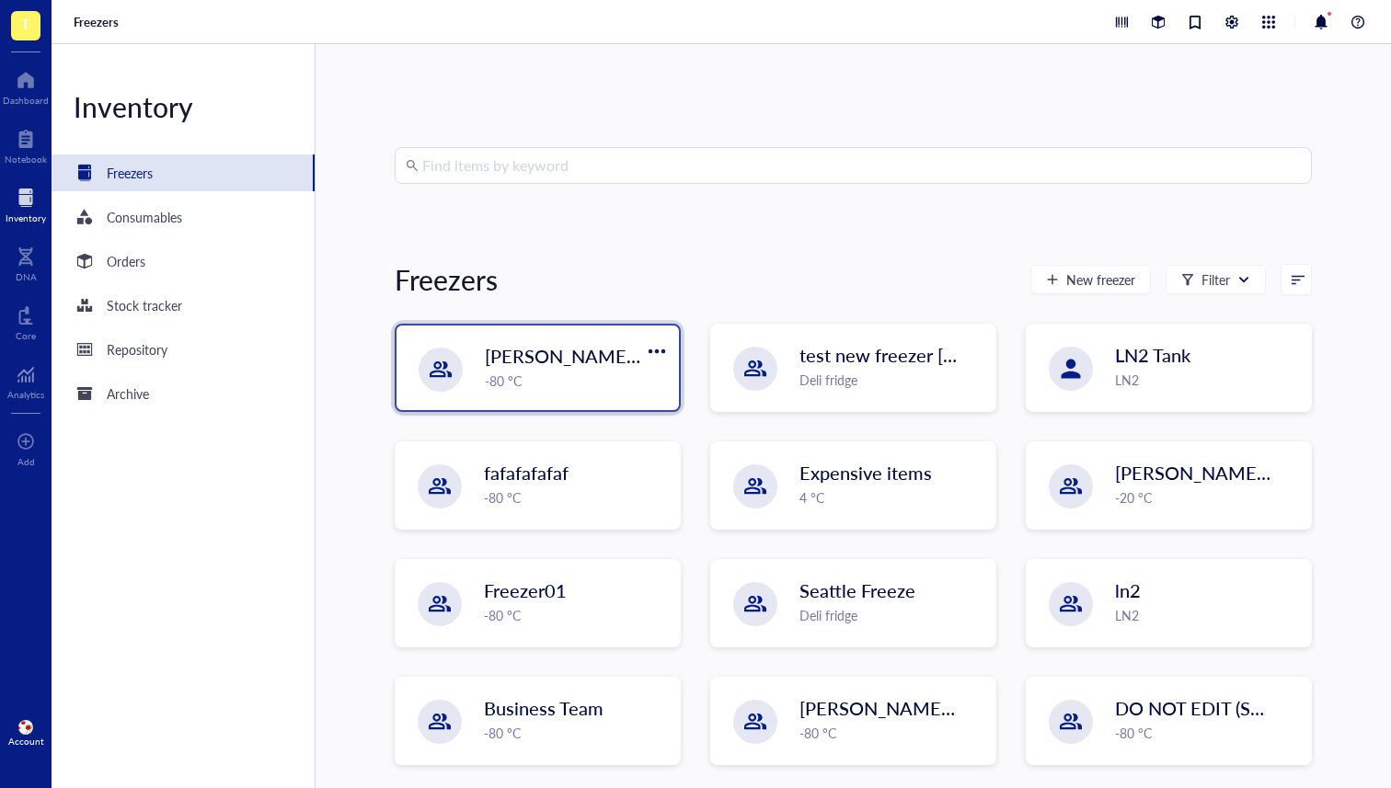
click at [558, 368] on span "[PERSON_NAME] `[DATE]" at bounding box center [594, 356] width 218 height 26
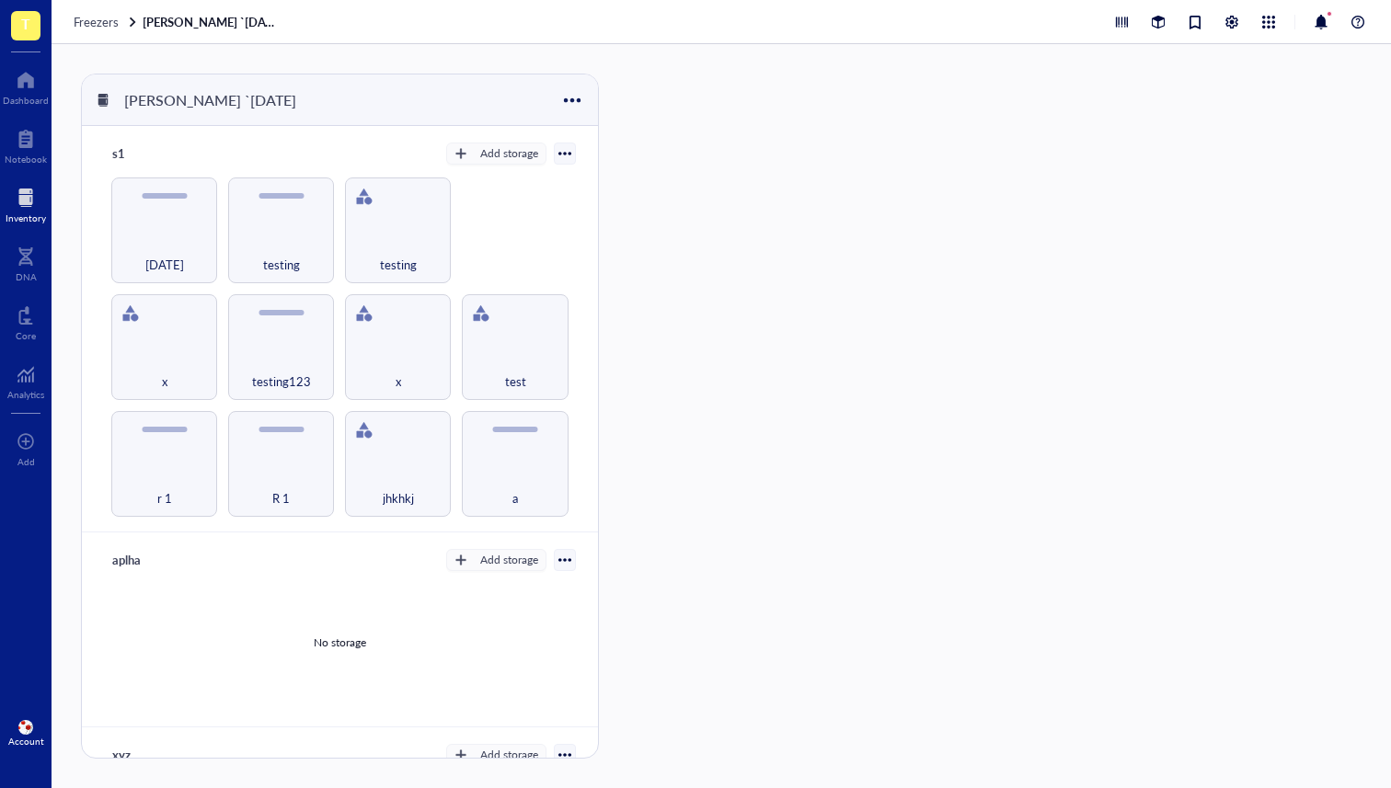
click at [27, 214] on div "Inventory" at bounding box center [26, 217] width 40 height 11
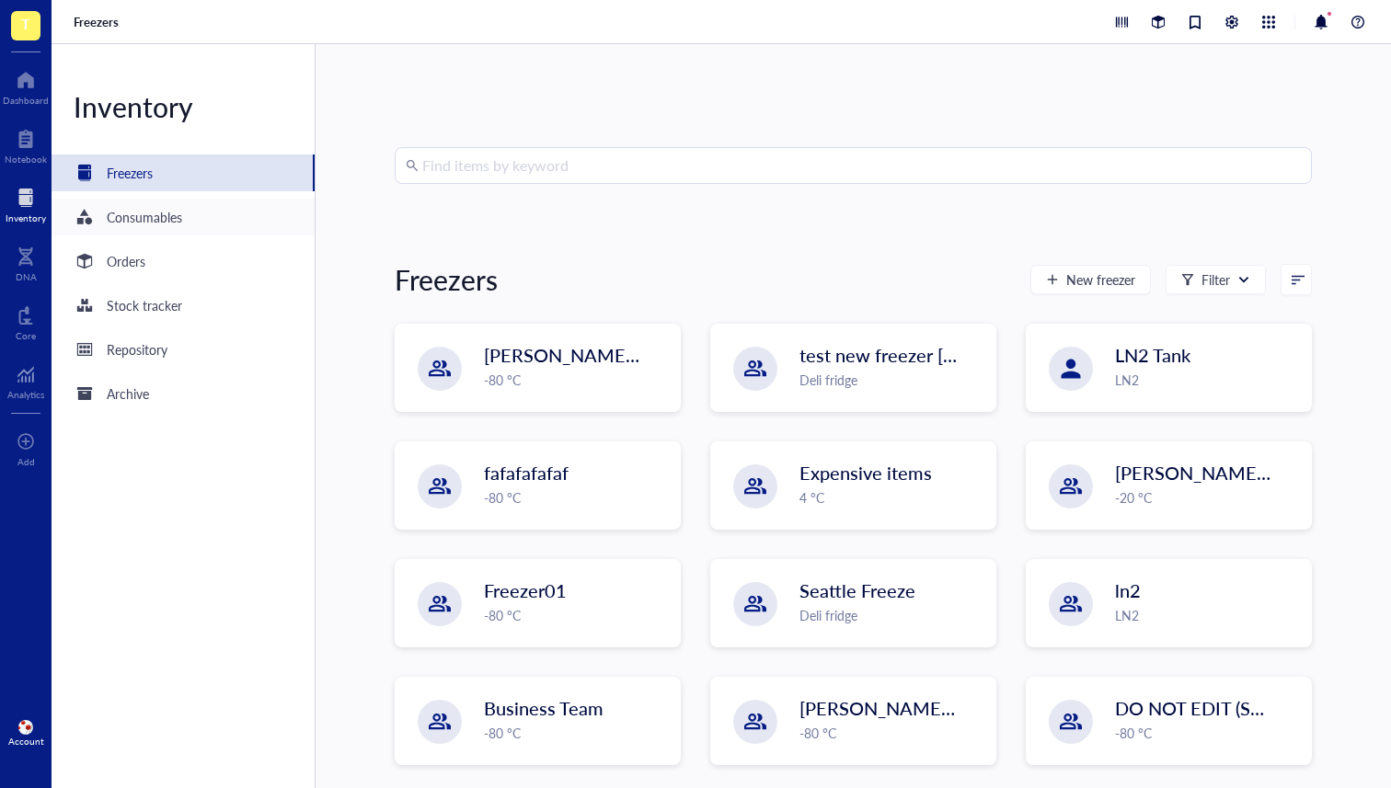
click at [159, 204] on div "Consumables" at bounding box center [183, 217] width 263 height 37
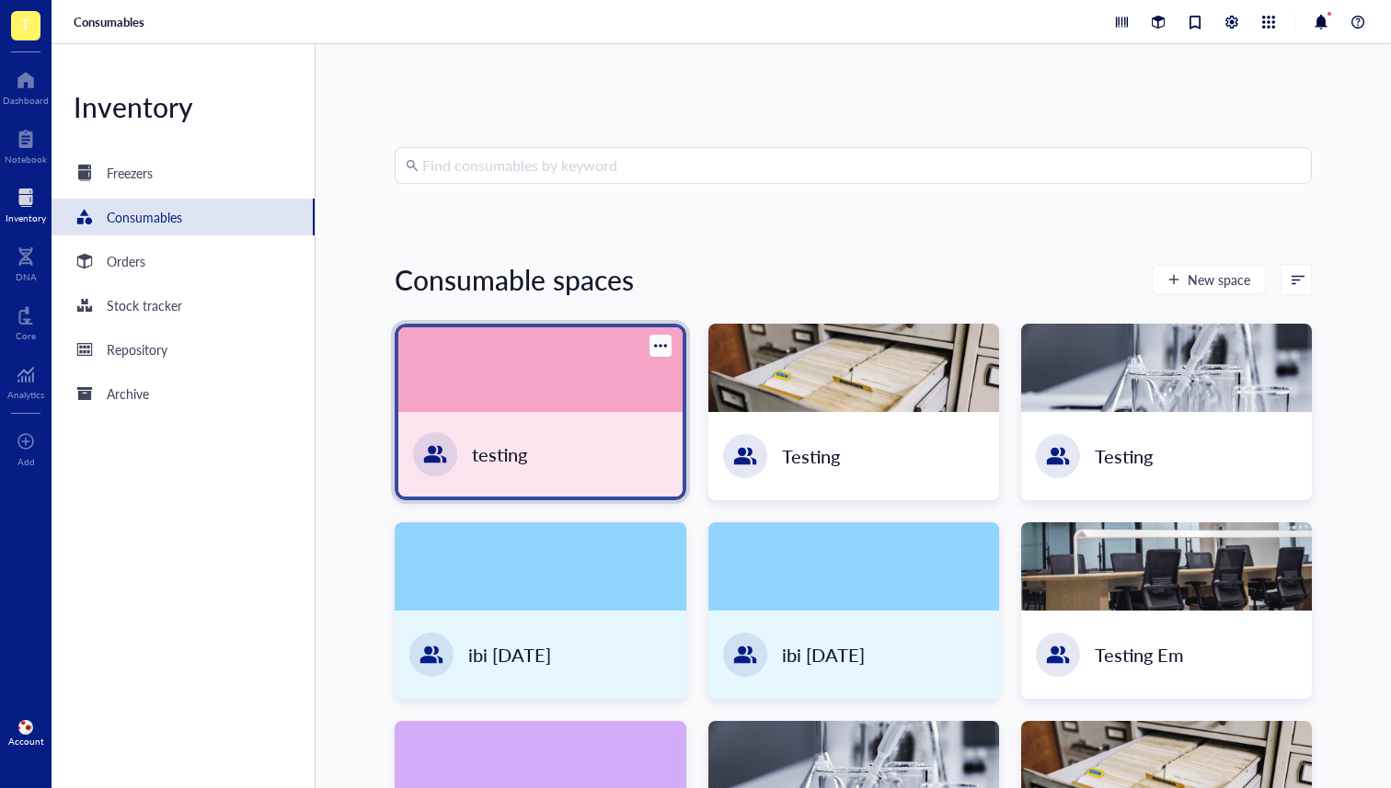
click at [475, 409] on div at bounding box center [539, 369] width 283 height 85
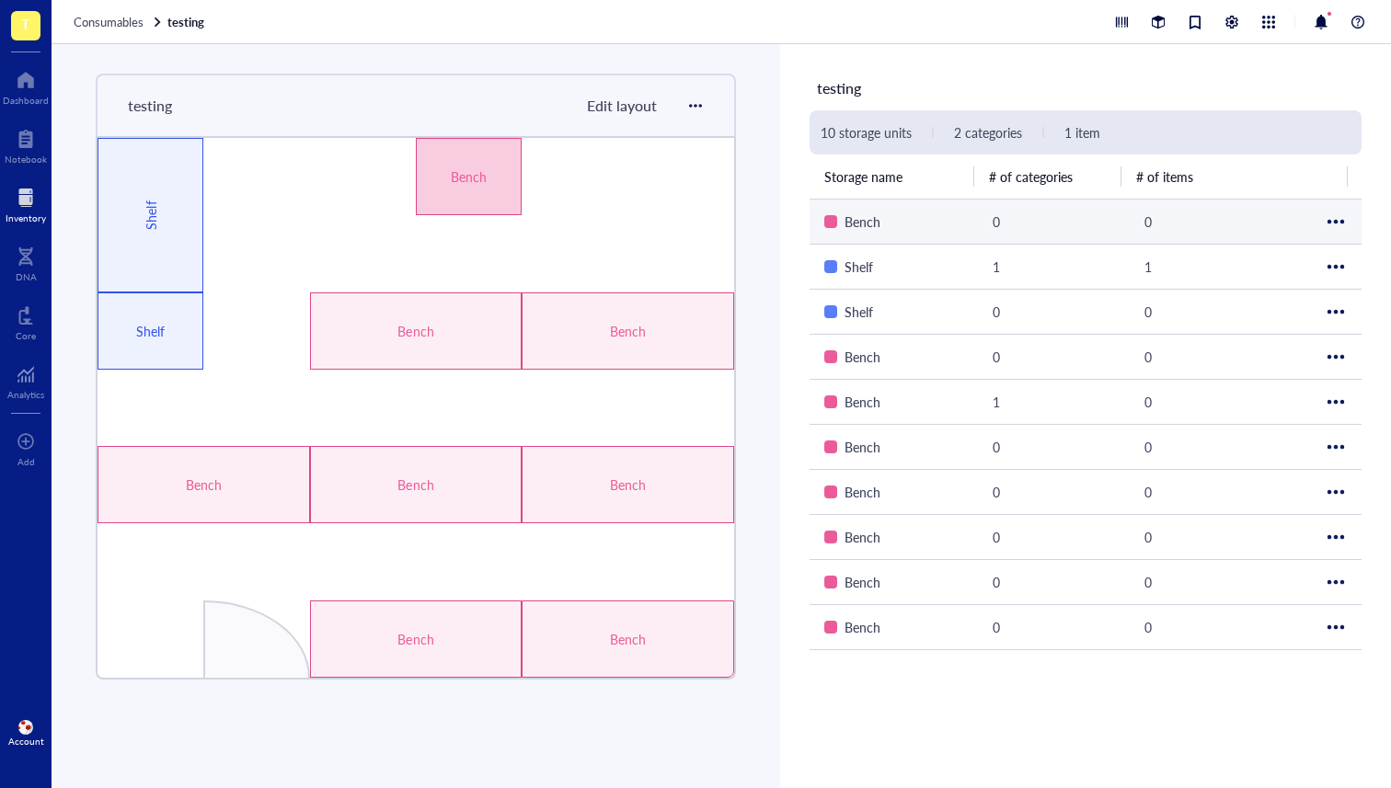
click at [442, 189] on div "Bench" at bounding box center [469, 176] width 106 height 77
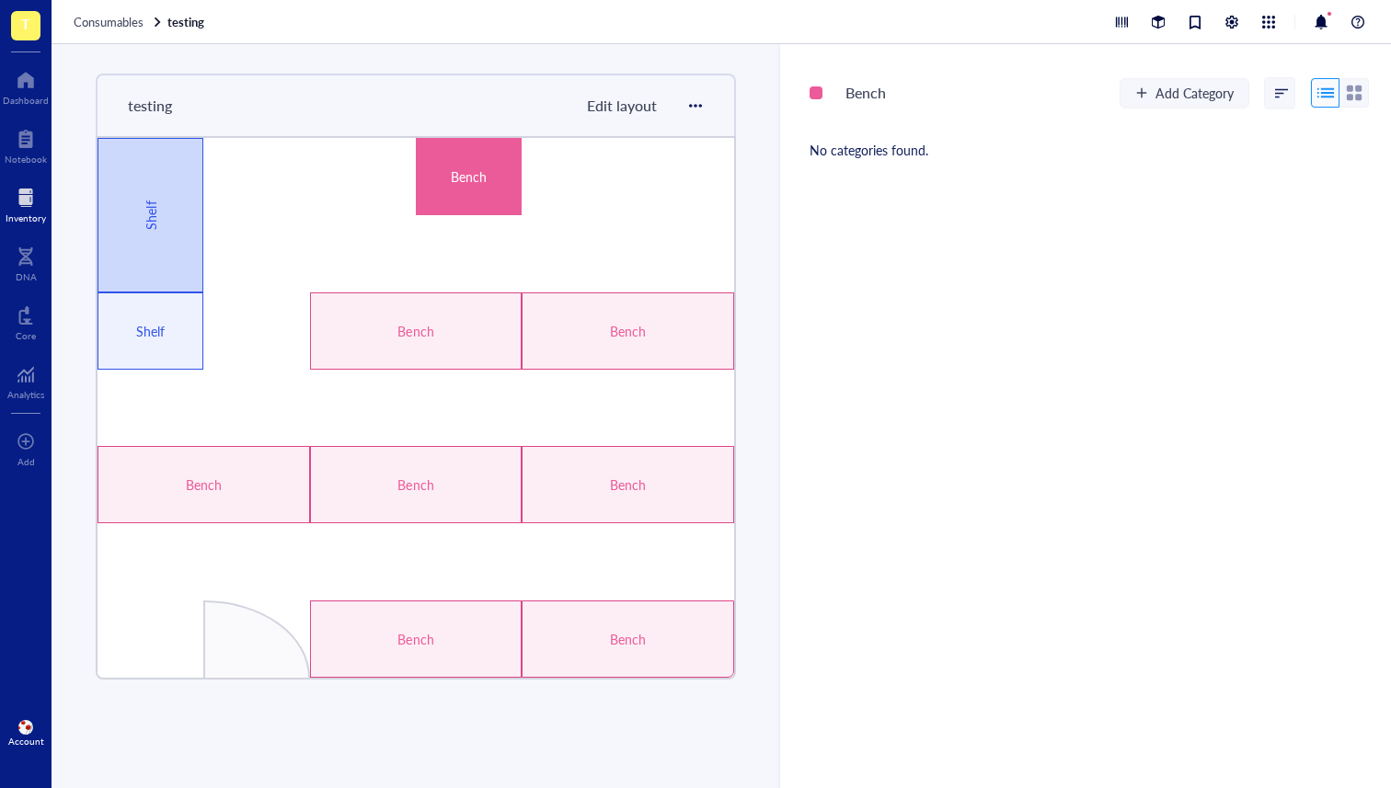
click at [163, 201] on div "Shelf" at bounding box center [150, 215] width 106 height 155
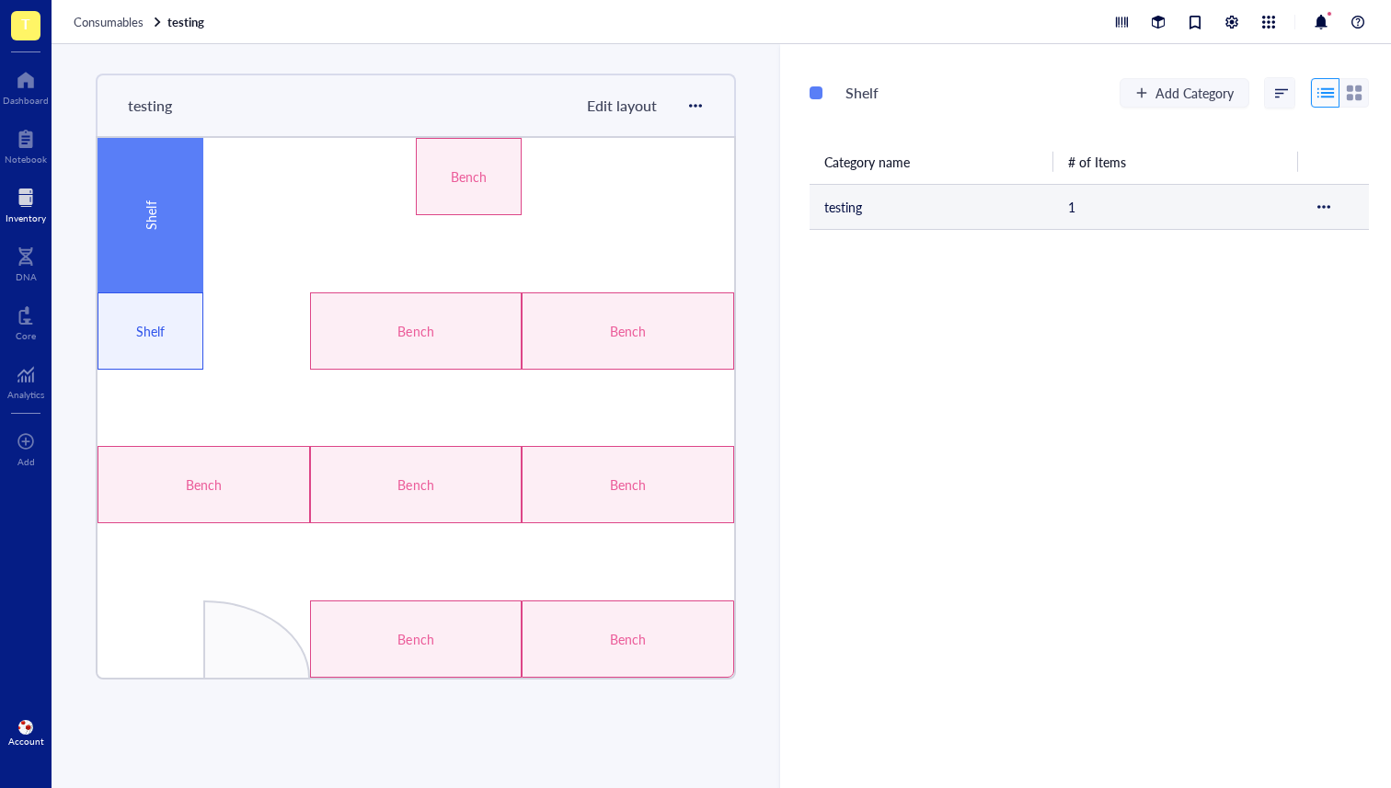
click at [867, 203] on td "testing" at bounding box center [931, 206] width 244 height 45
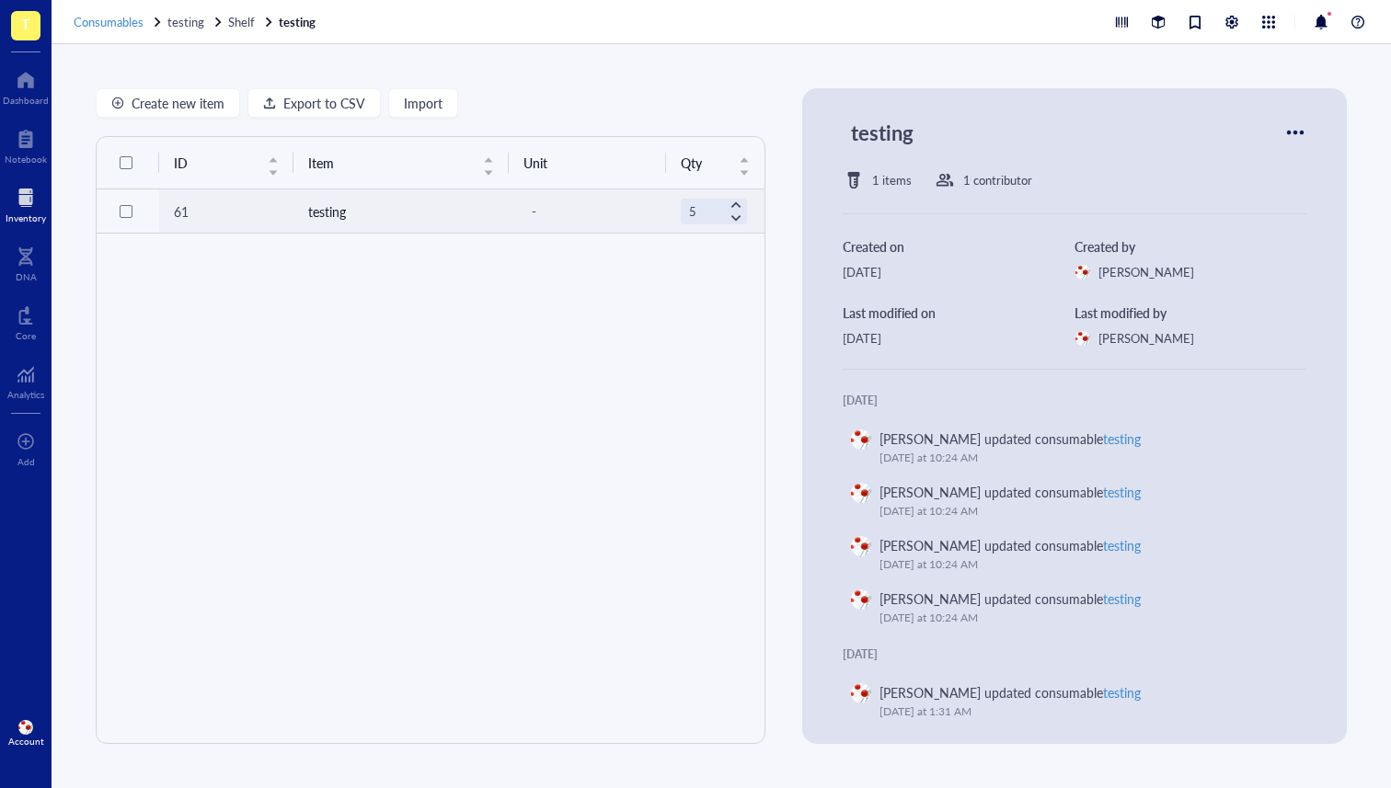
click at [151, 21] on div at bounding box center [157, 22] width 13 height 13
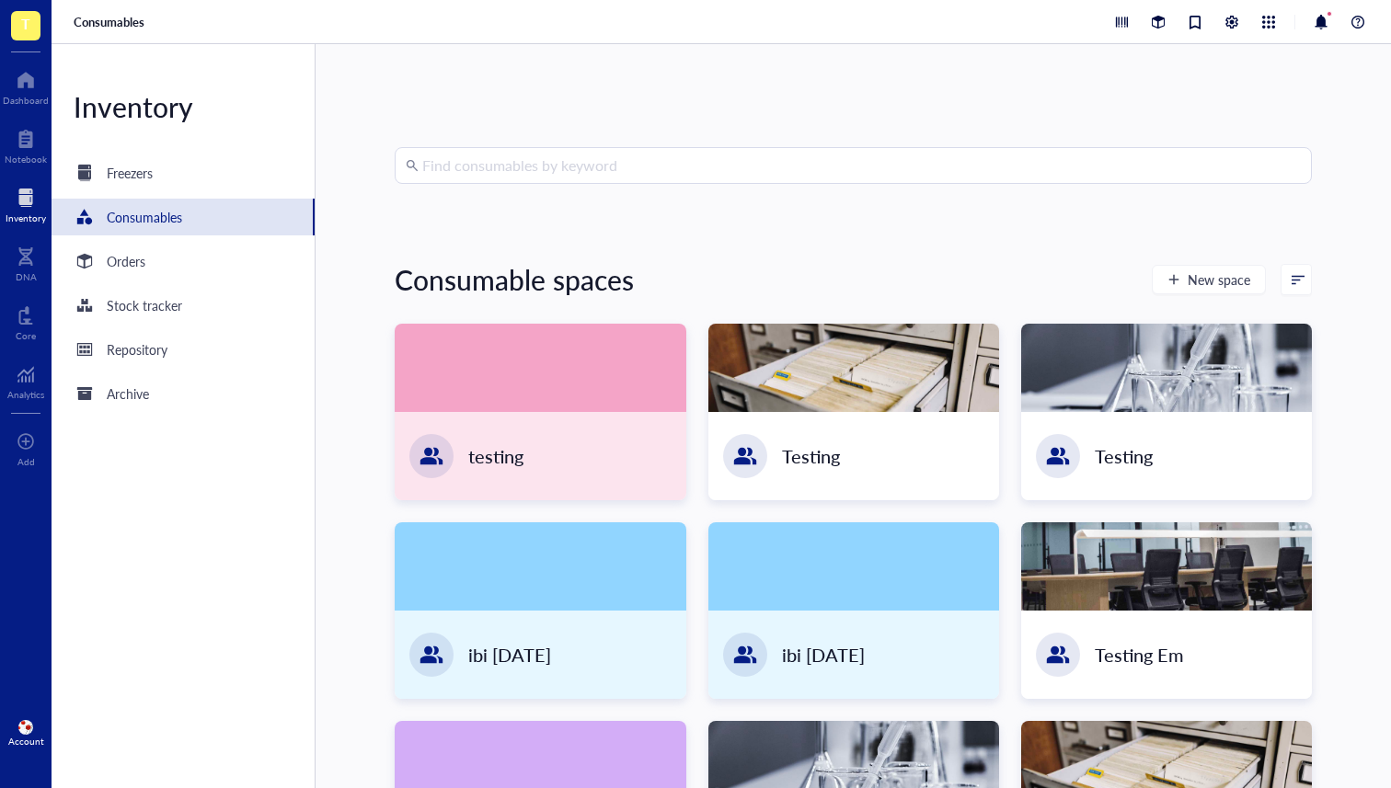
click at [103, 29] on div "Consumables" at bounding box center [721, 22] width 1339 height 44
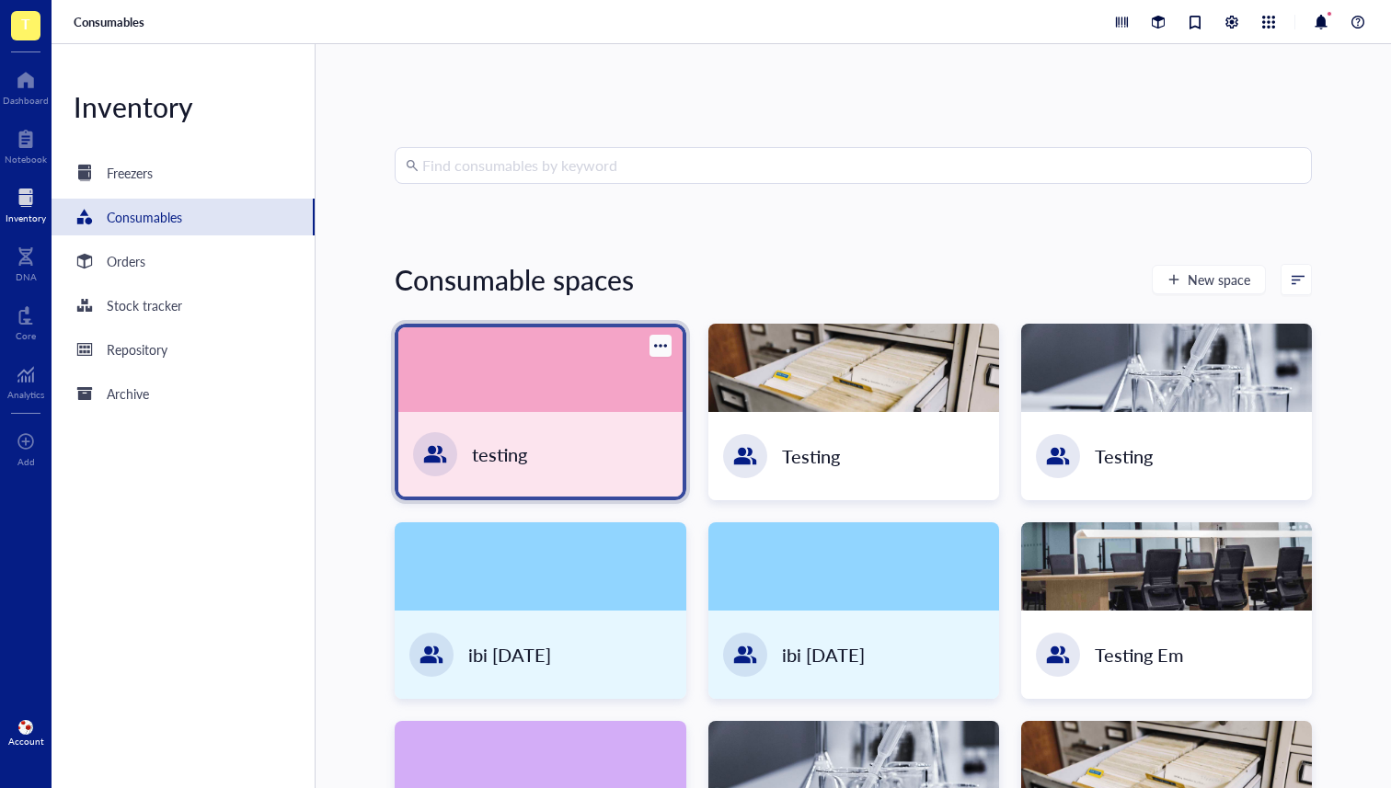
click at [563, 441] on div "testing" at bounding box center [539, 454] width 283 height 85
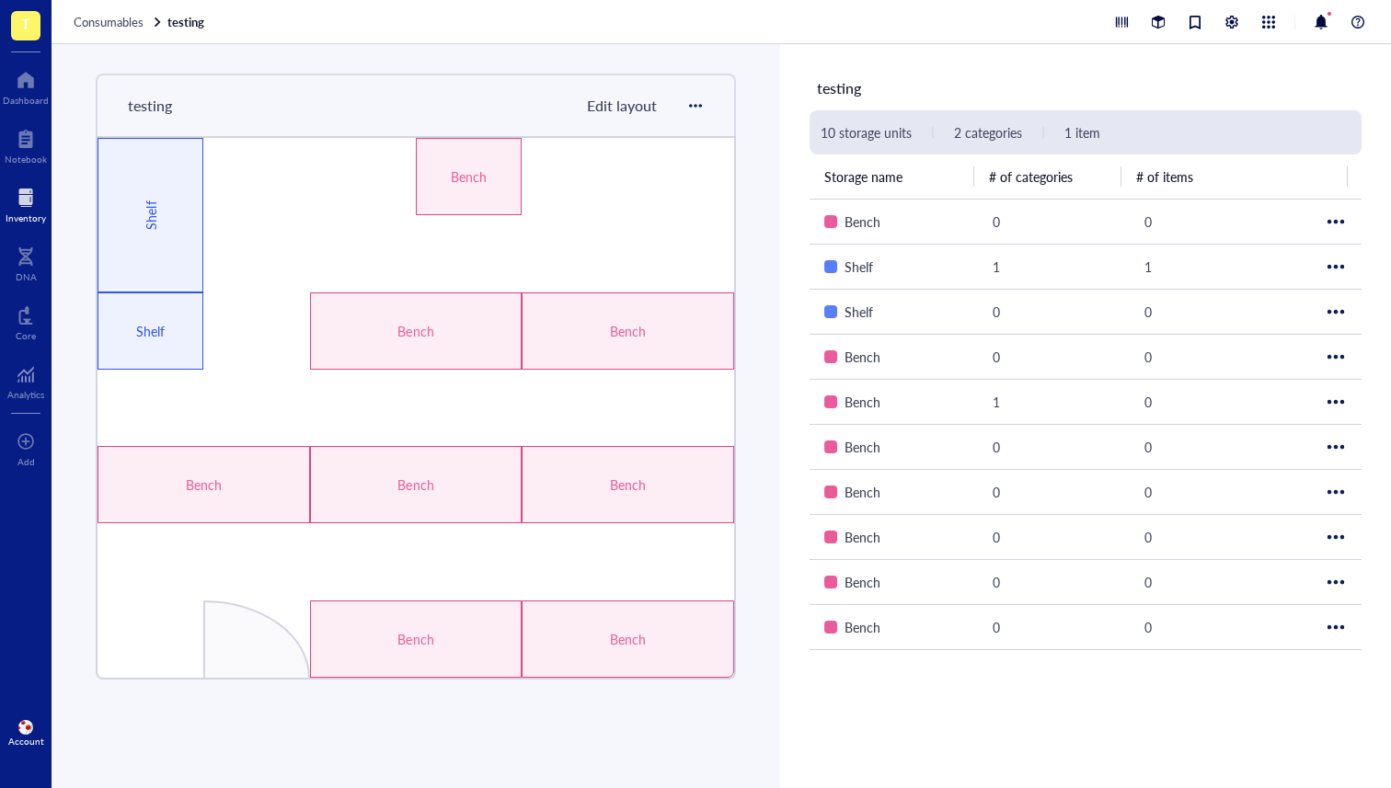
click at [613, 104] on span "Edit layout" at bounding box center [622, 105] width 70 height 21
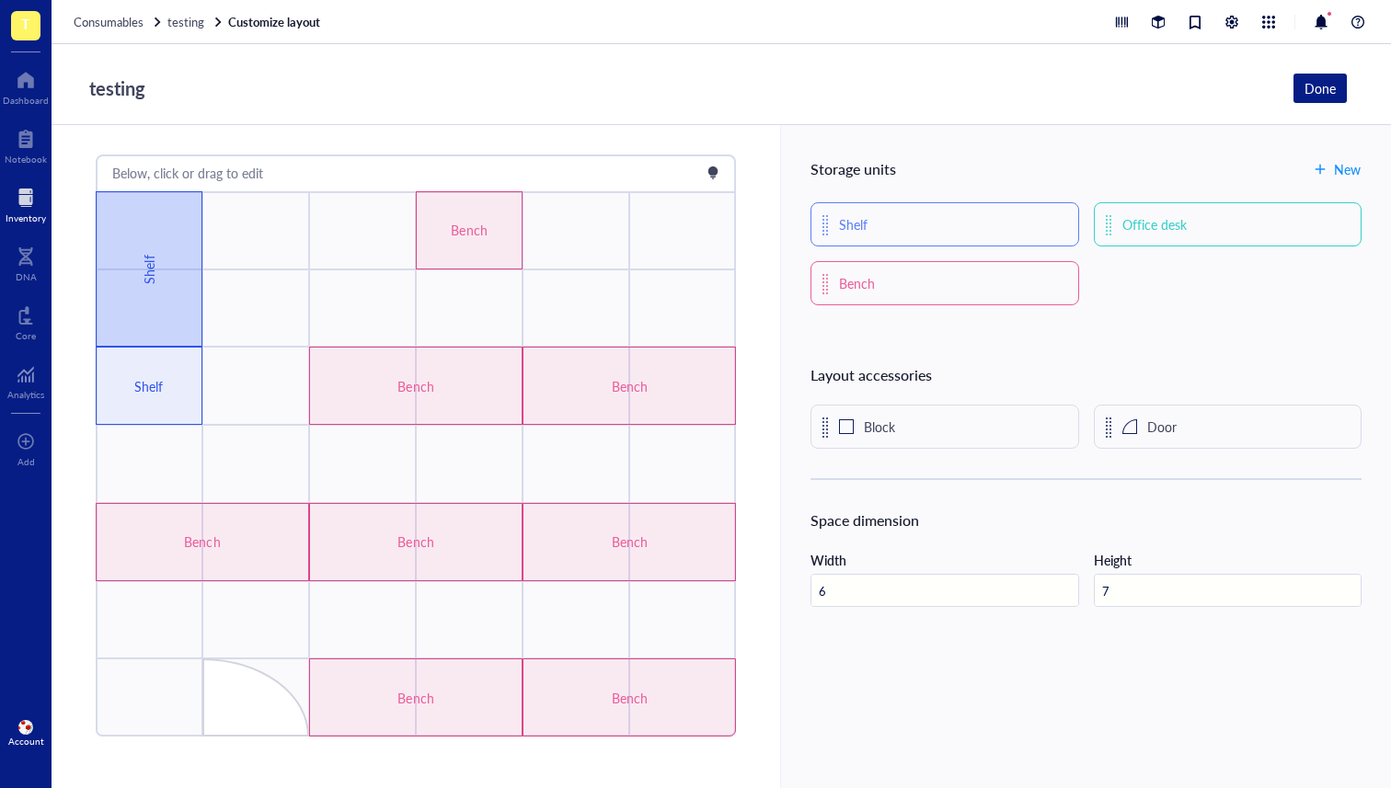
click at [159, 251] on div "Shelf" at bounding box center [149, 268] width 107 height 155
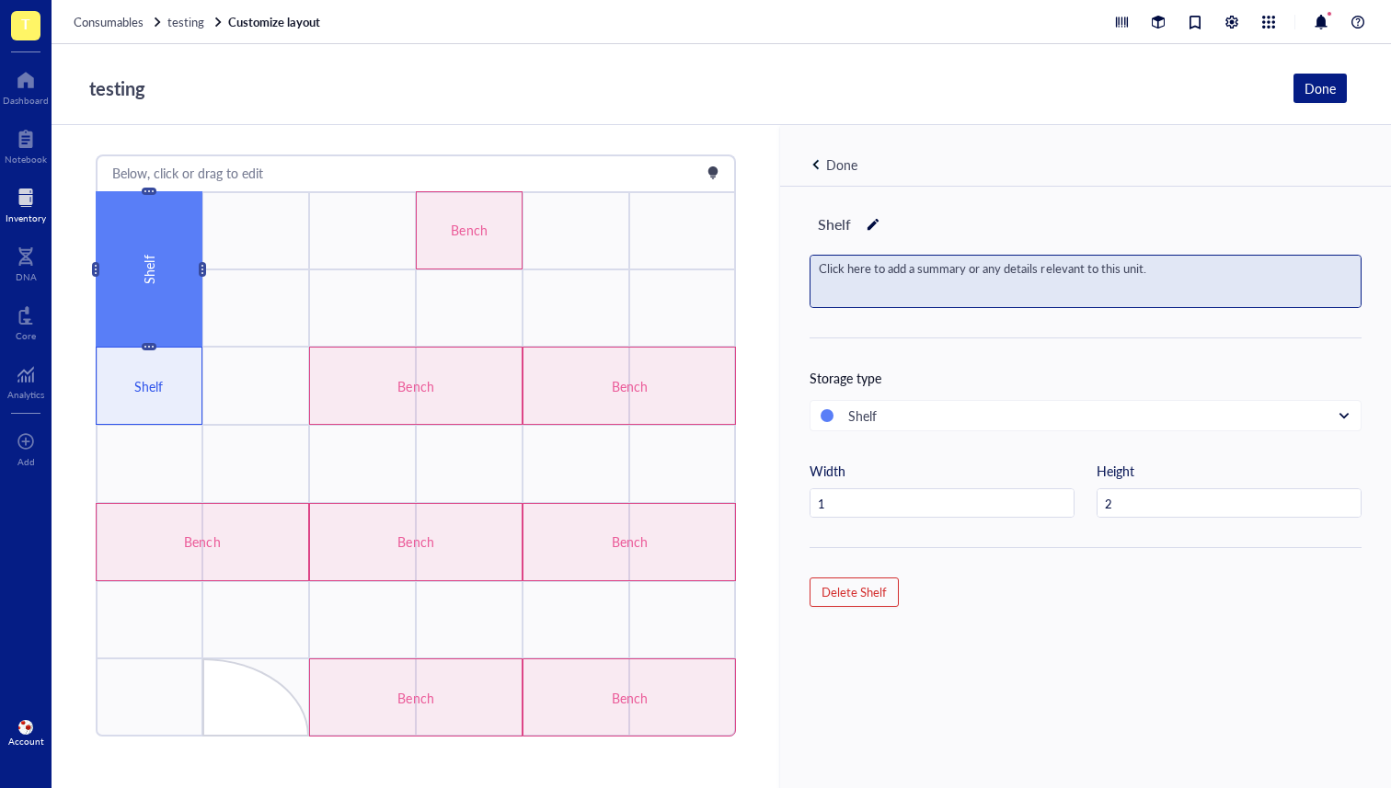
click at [874, 281] on div "Click here to add a summary or any details relevant to this unit." at bounding box center [1085, 282] width 550 height 52
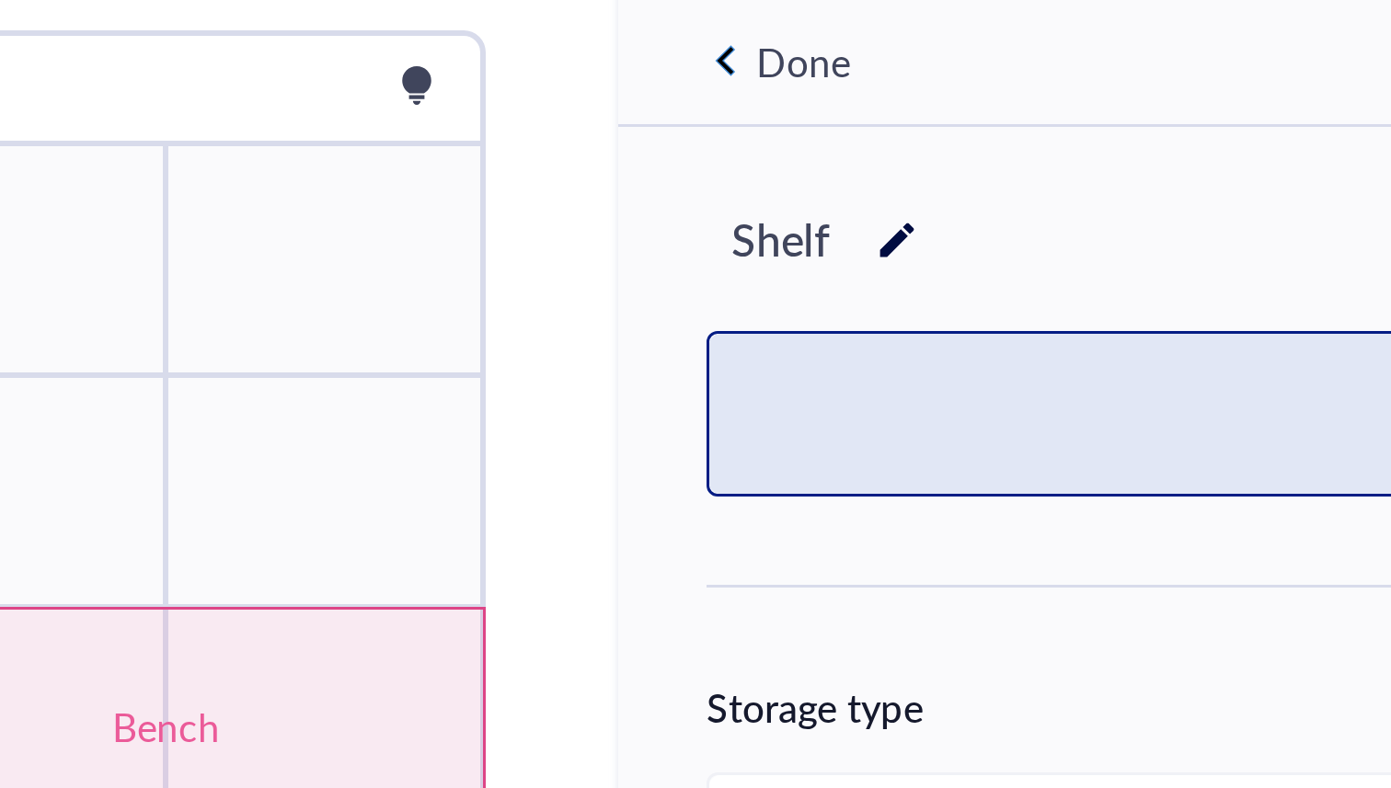
click at [819, 263] on textarea at bounding box center [862, 283] width 103 height 52
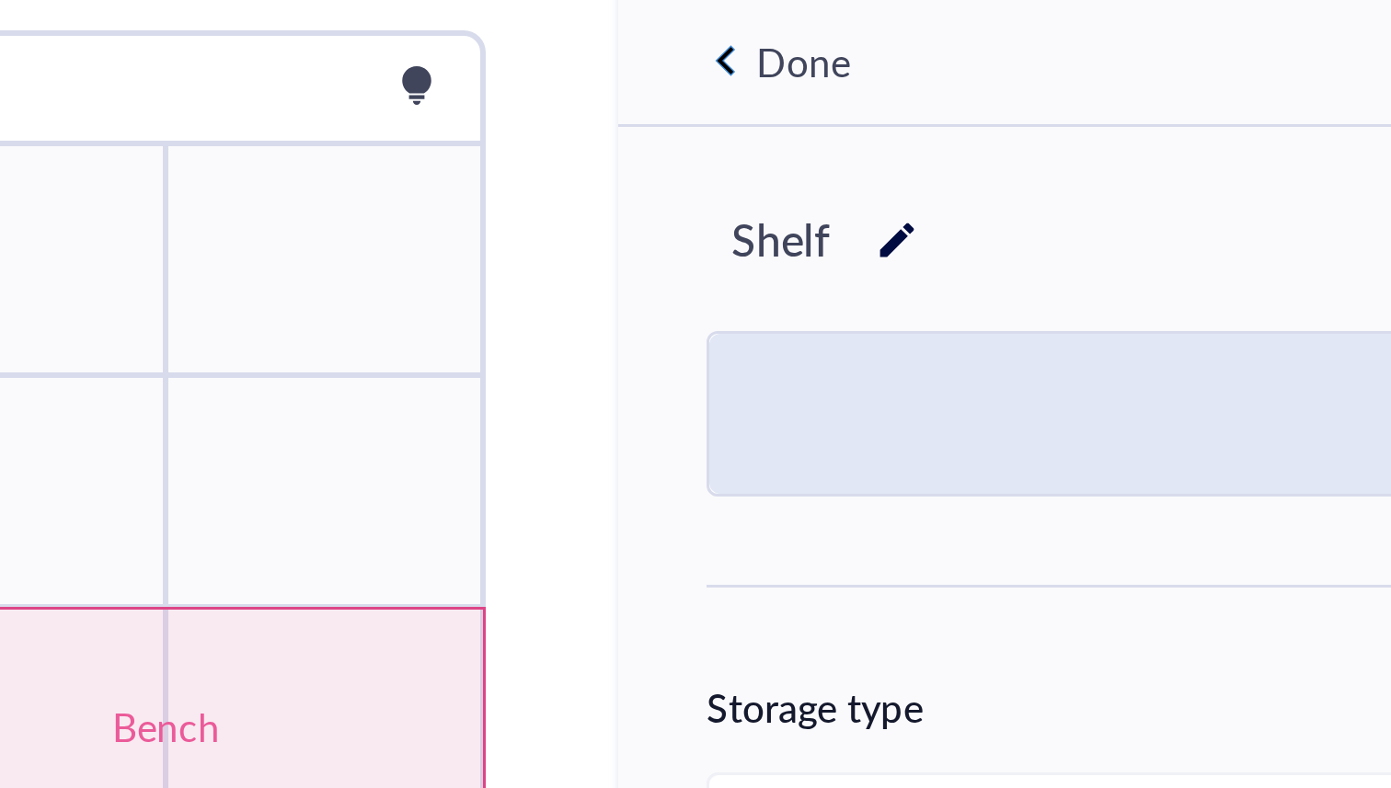
click at [818, 244] on div "Shelf Storage type Shelf Width 1 Height 2 Delete Shelf" at bounding box center [1085, 518] width 611 height 663
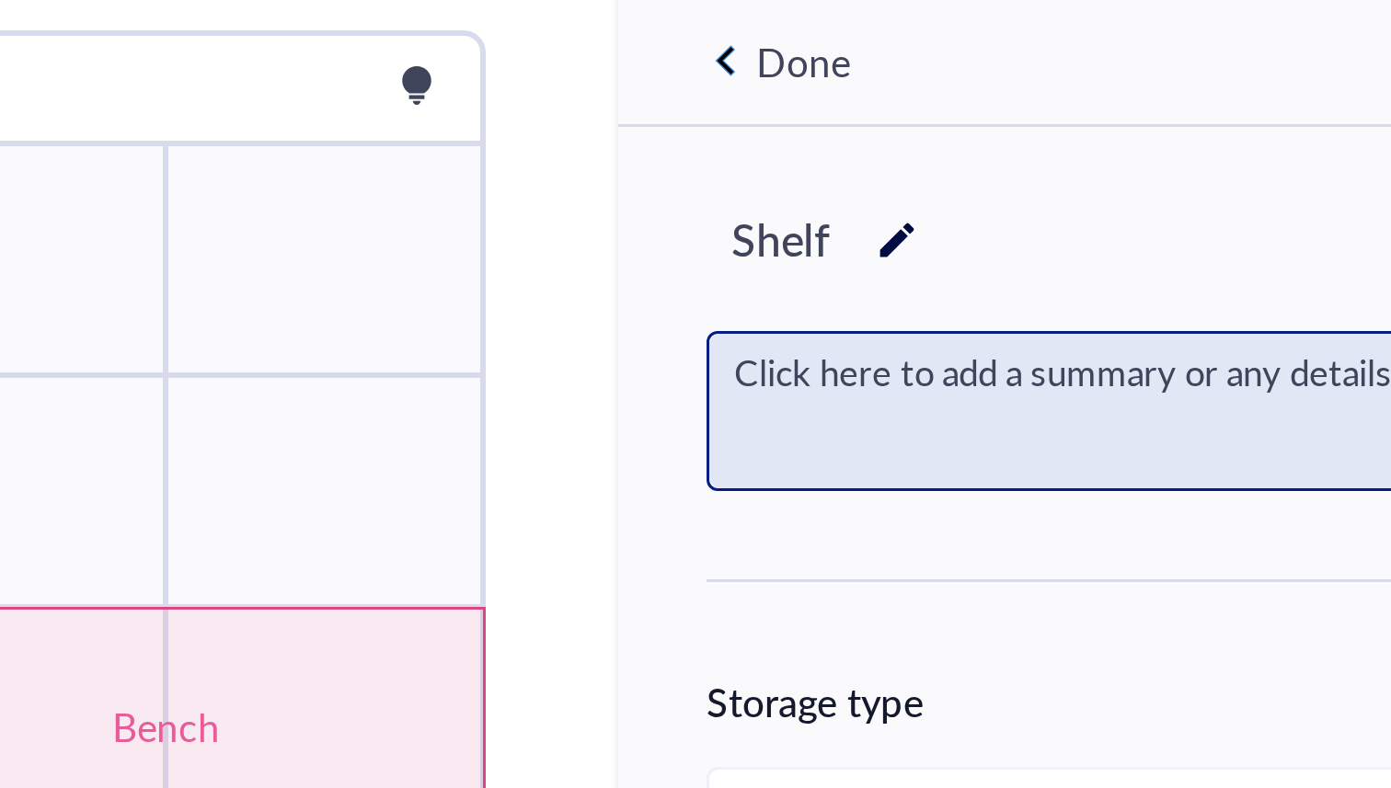
click at [821, 262] on div "Click here to add a summary or any details relevant to this unit." at bounding box center [1085, 282] width 550 height 52
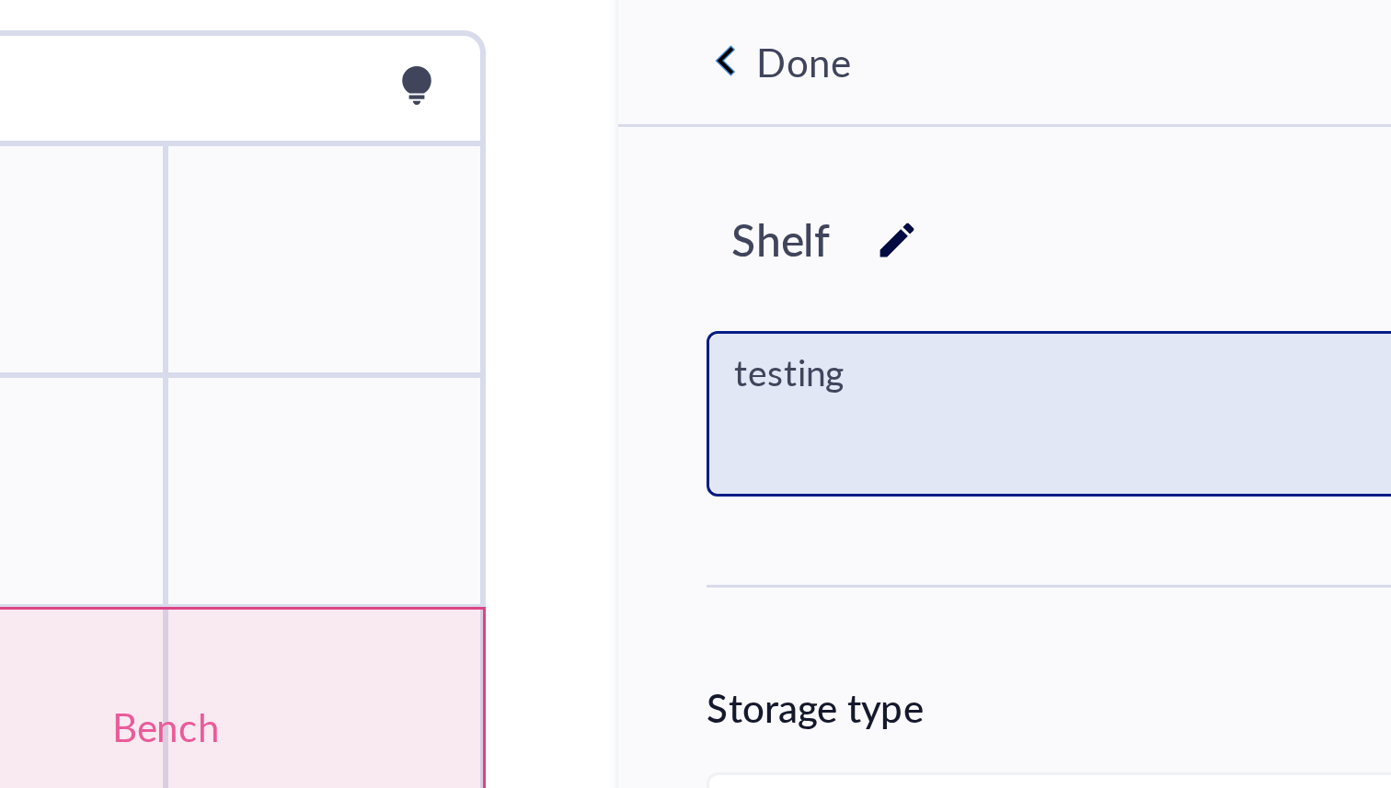
type textarea "testing"
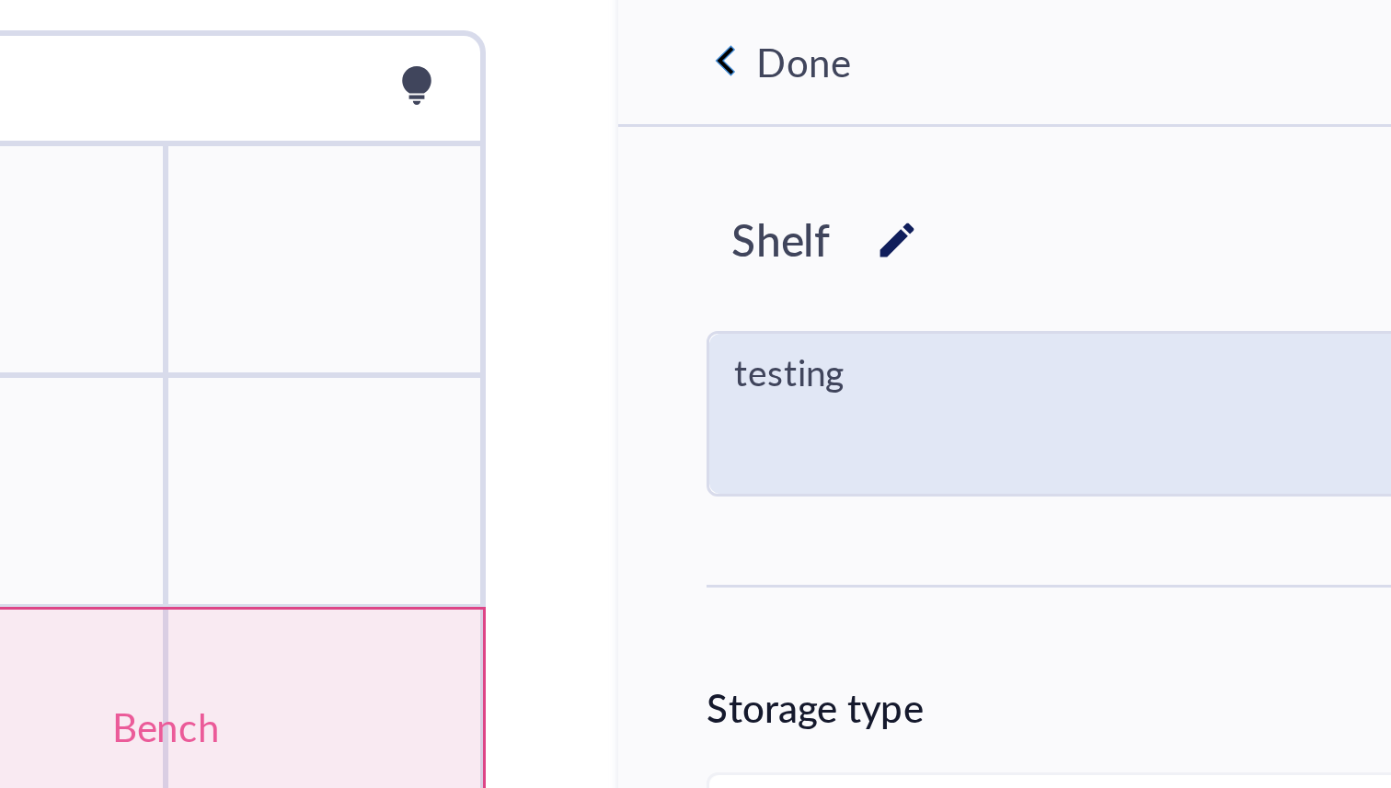
click at [931, 235] on div "Shelf" at bounding box center [1085, 224] width 552 height 31
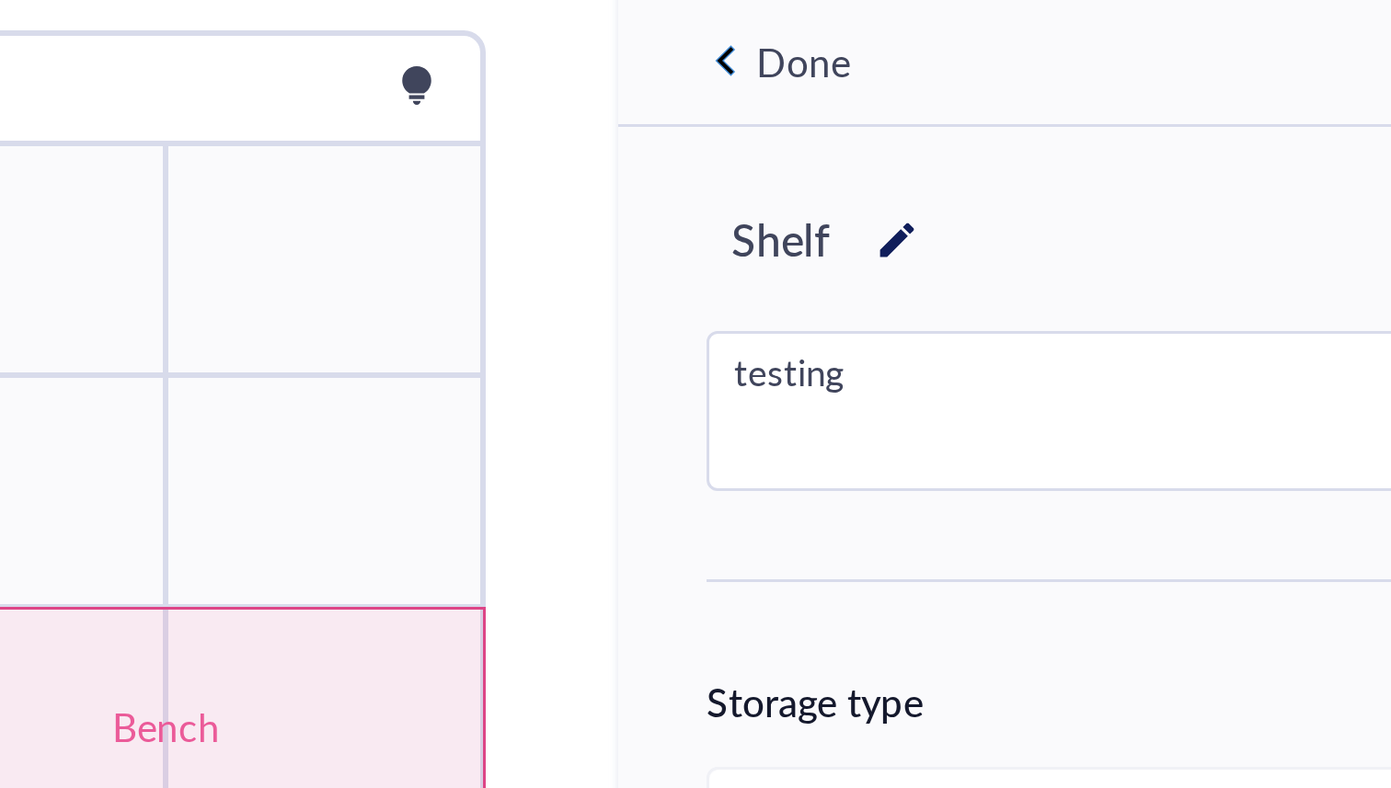
click at [944, 214] on div "Shelf" at bounding box center [1085, 224] width 552 height 31
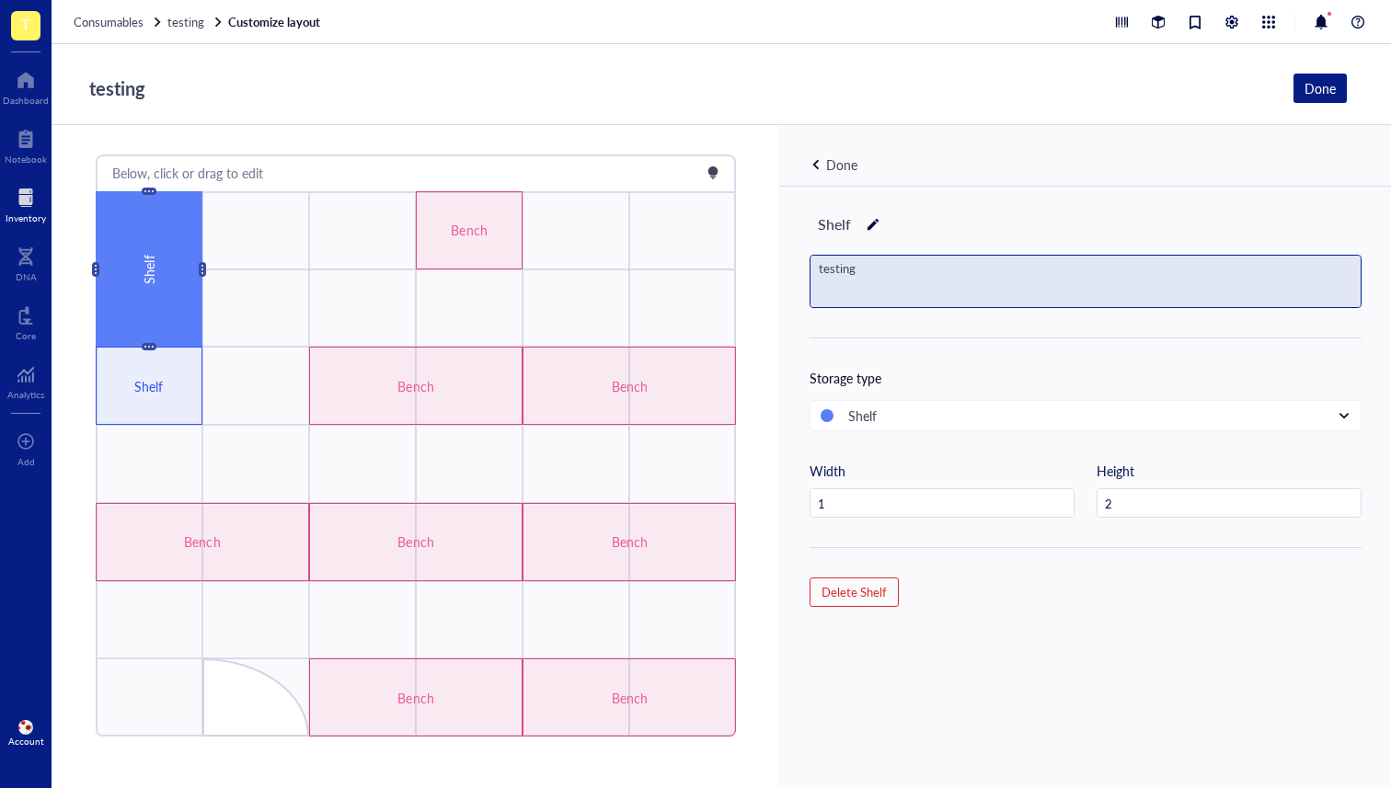
click at [849, 263] on div "testing" at bounding box center [1085, 282] width 550 height 52
drag, startPoint x: 872, startPoint y: 280, endPoint x: 812, endPoint y: 275, distance: 60.0
click at [812, 275] on textarea "testing" at bounding box center [888, 283] width 155 height 52
click at [1068, 191] on div "Shelf Storage type Shelf Width 1 Height 2 Delete Shelf" at bounding box center [1085, 518] width 611 height 663
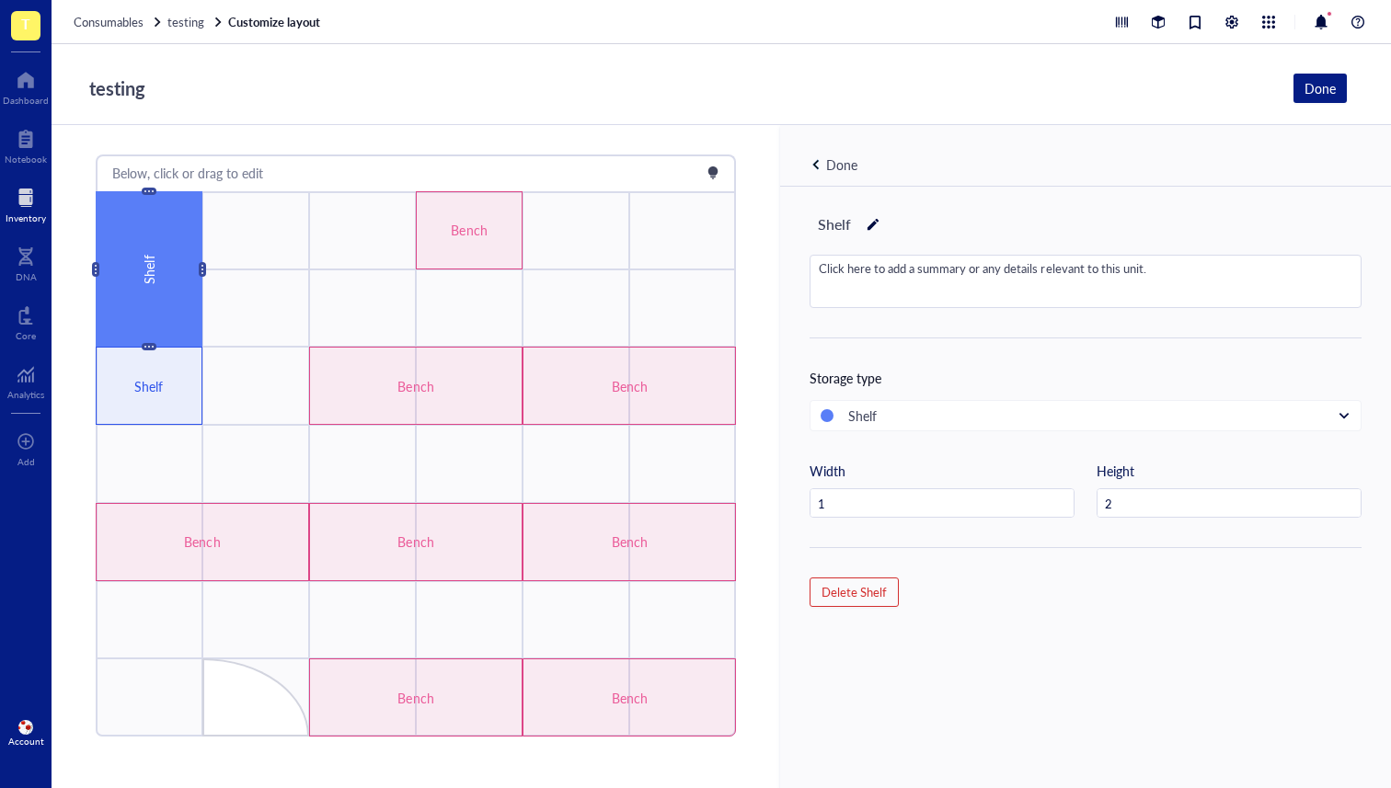
click at [819, 159] on div "Done" at bounding box center [841, 165] width 64 height 20
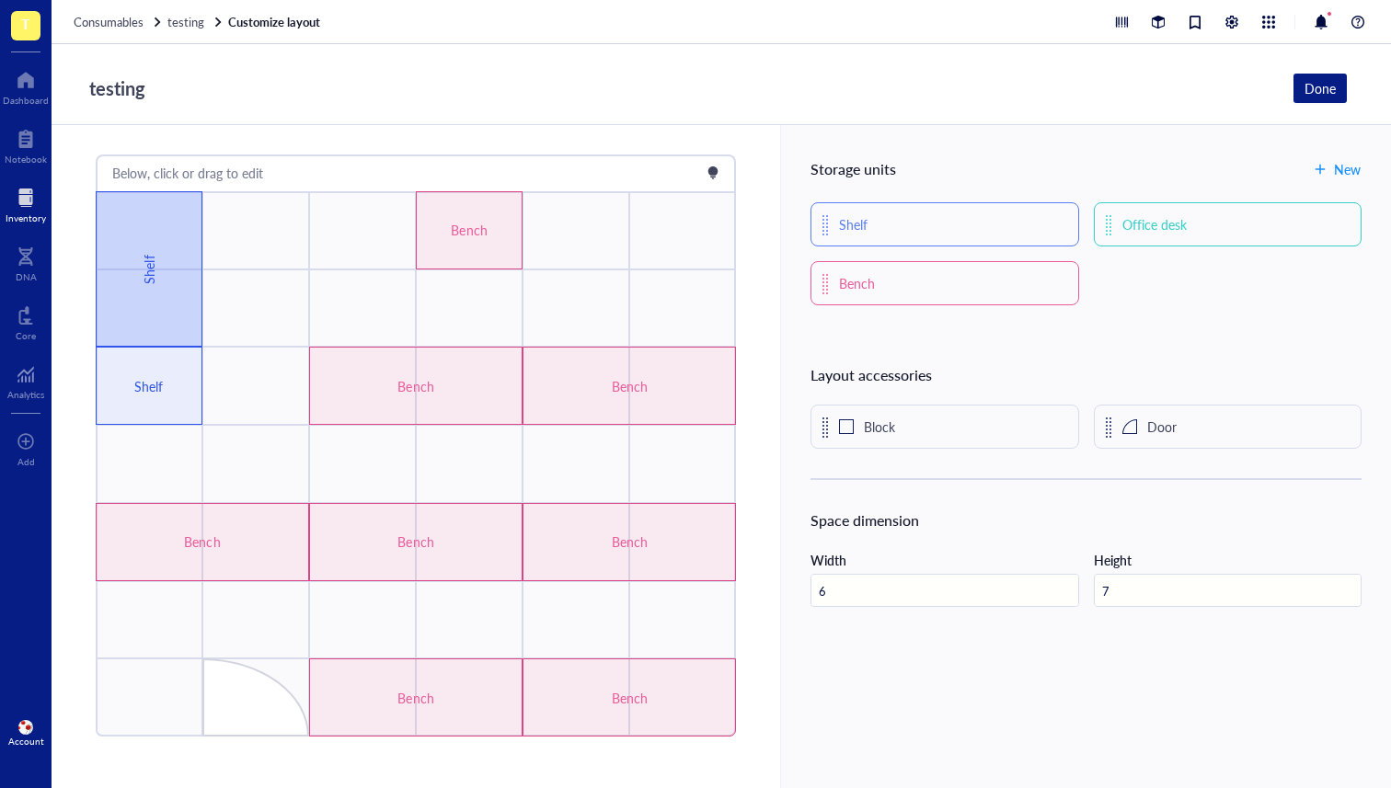
click at [148, 261] on div "Shelf" at bounding box center [149, 269] width 20 height 126
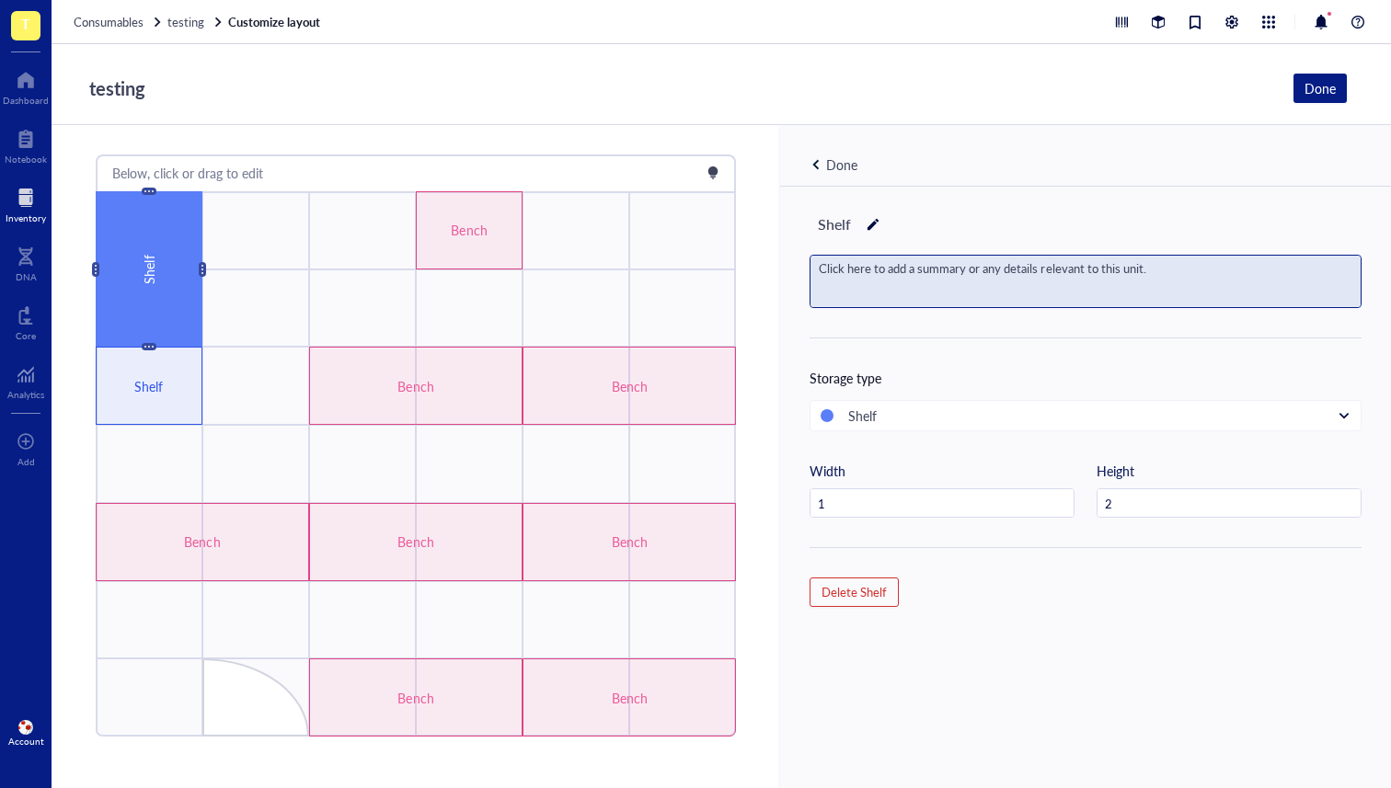
click at [1094, 283] on div "Click here to add a summary or any details relevant to this unit." at bounding box center [1085, 282] width 550 height 52
click at [1031, 221] on div "Shelf" at bounding box center [1085, 224] width 552 height 31
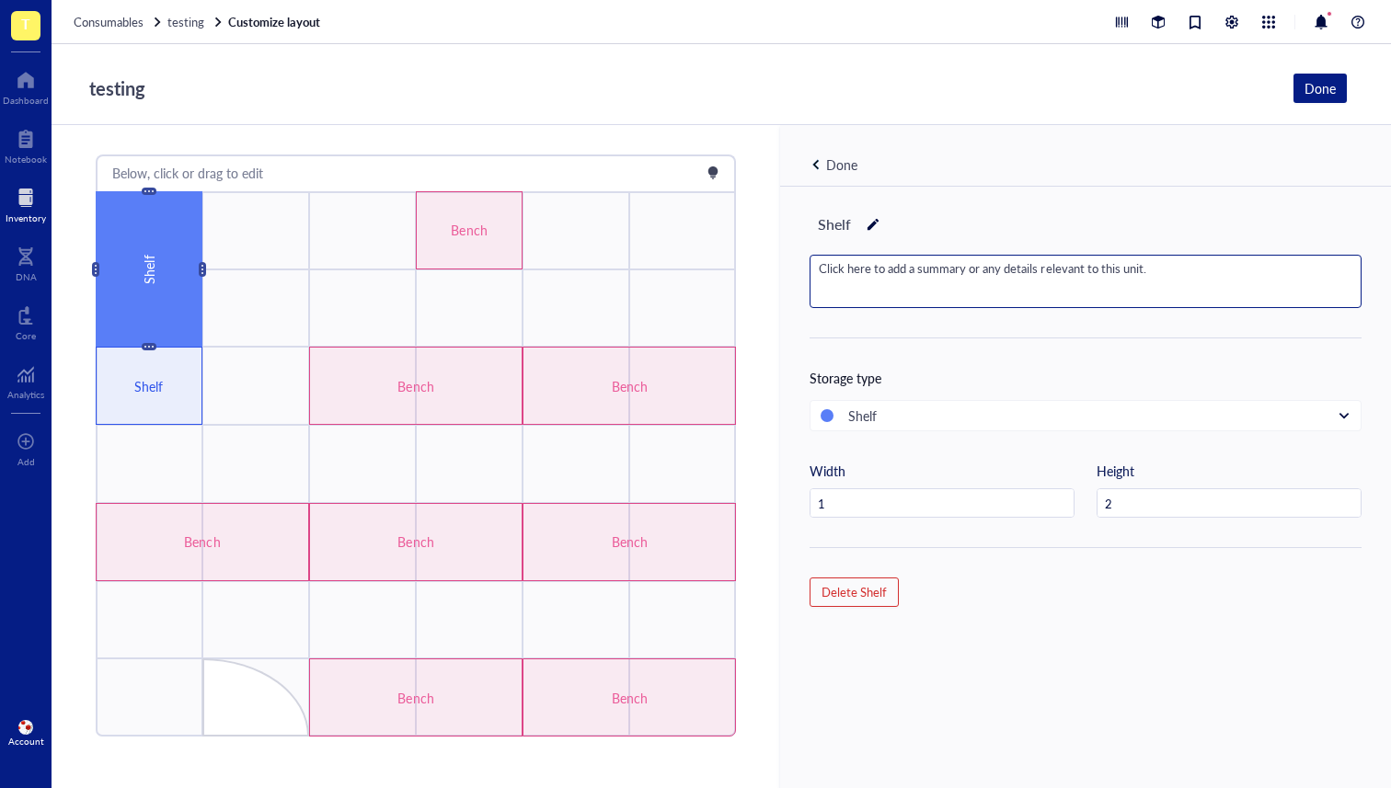
click at [147, 248] on div "Shelf" at bounding box center [149, 269] width 20 height 126
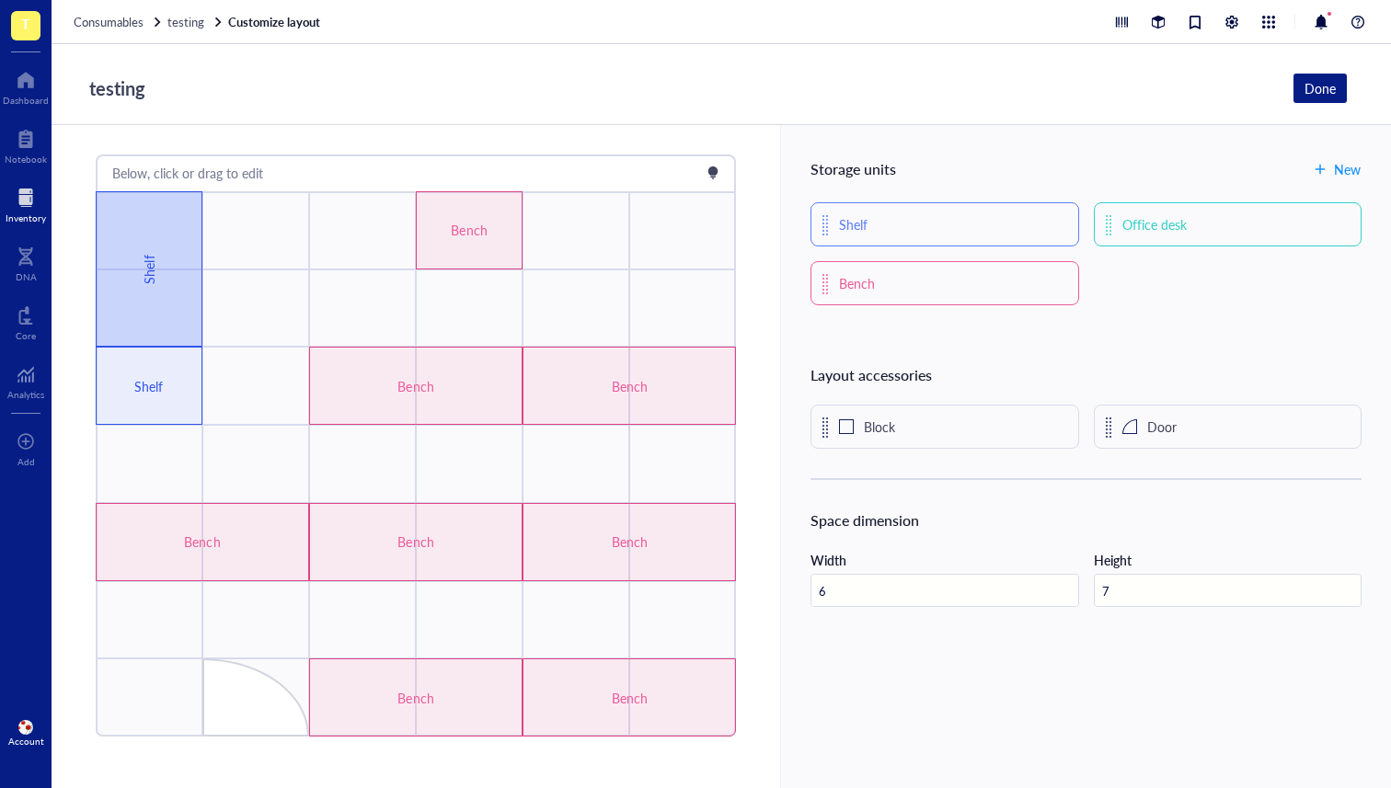
click at [119, 258] on div "Shelf" at bounding box center [149, 268] width 107 height 155
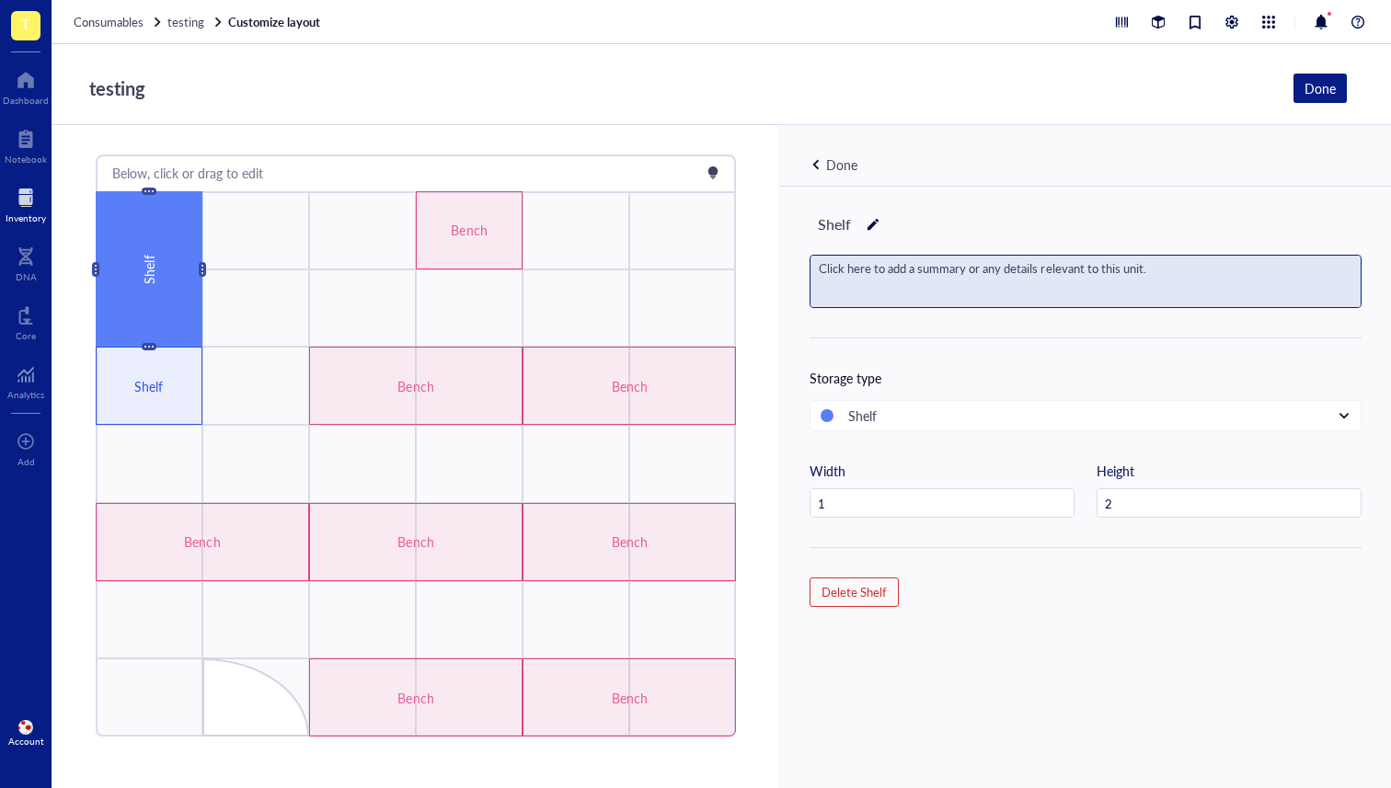
click at [943, 279] on div "Click here to add a summary or any details relevant to this unit." at bounding box center [1085, 282] width 550 height 52
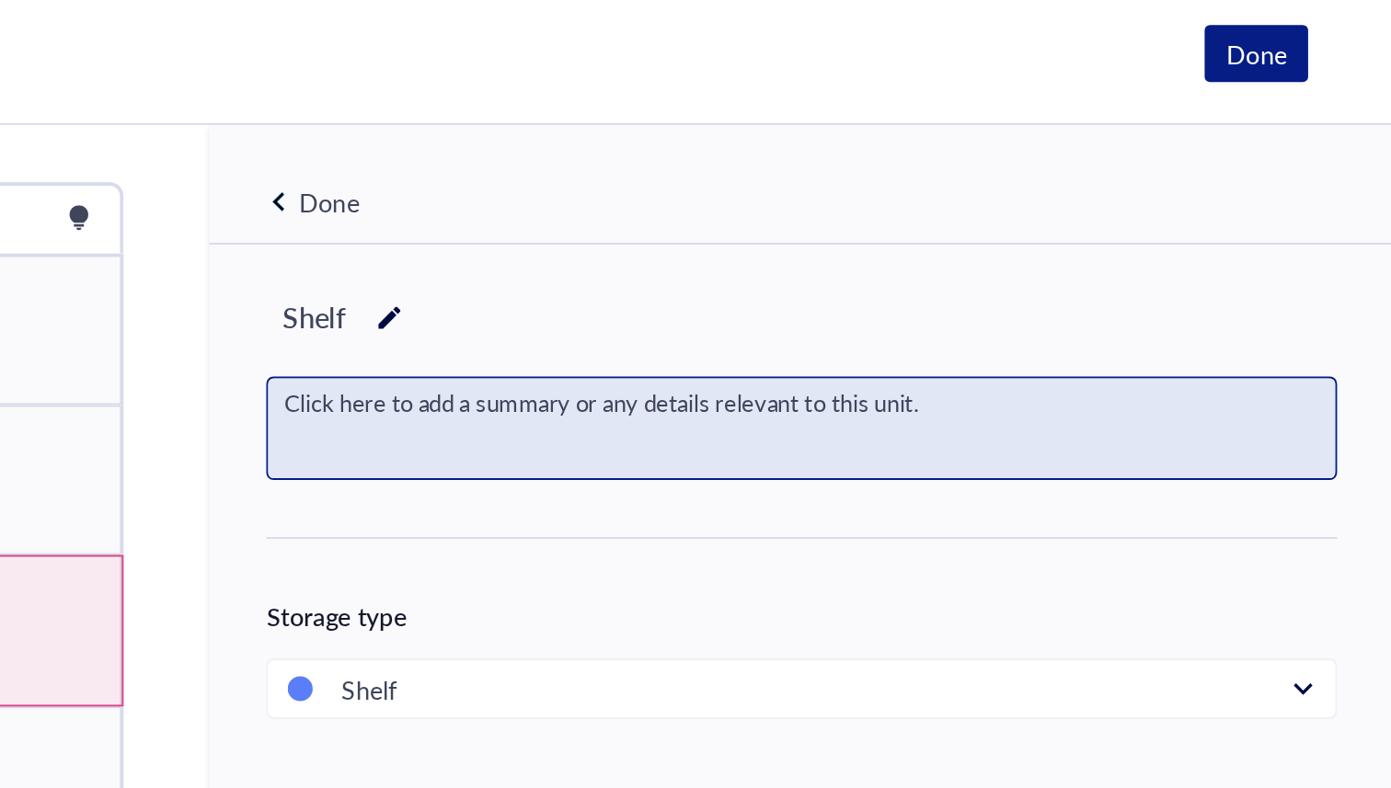
click at [866, 276] on div "Click here to add a summary or any details relevant to this unit." at bounding box center [1085, 282] width 550 height 52
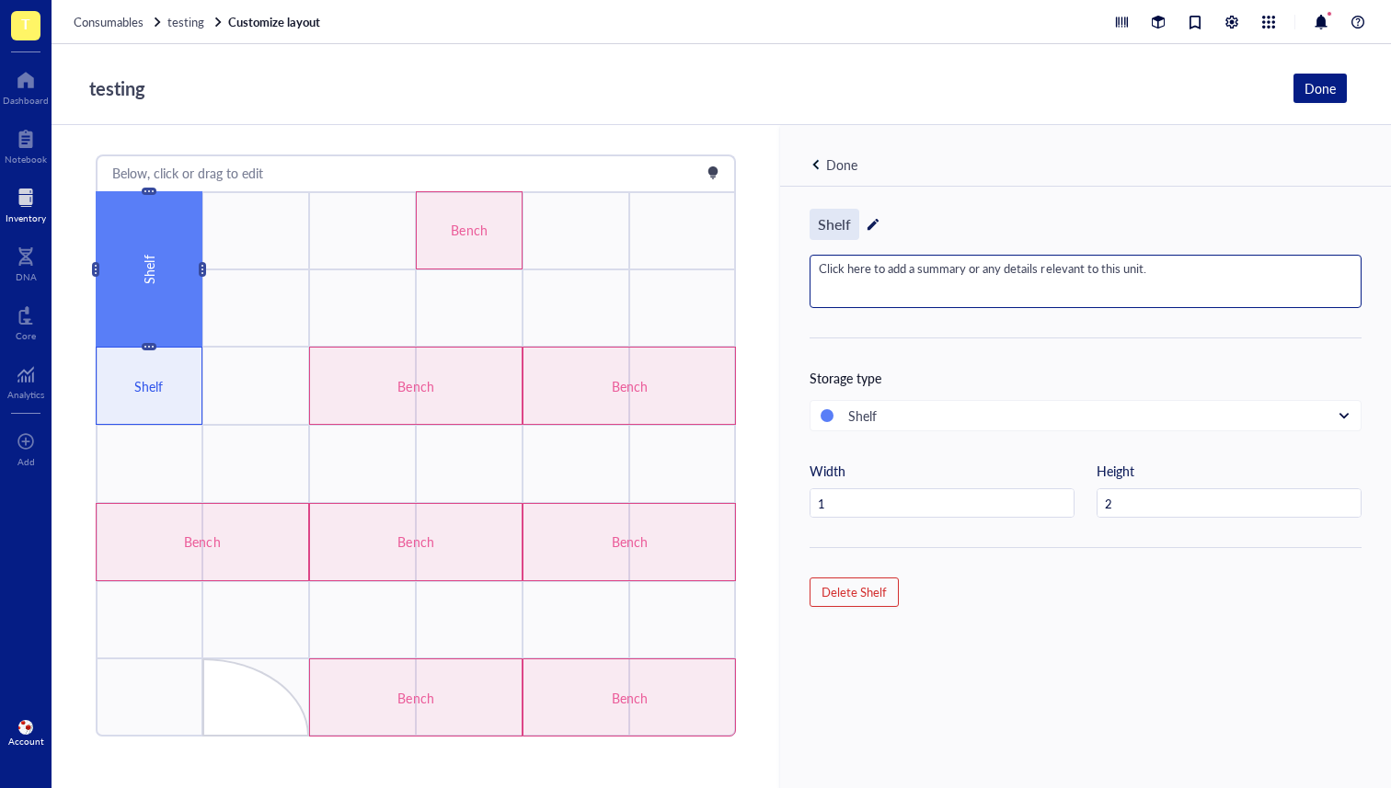
click at [822, 225] on div "Shelf" at bounding box center [834, 224] width 50 height 31
click at [913, 211] on div "Shelf" at bounding box center [1085, 224] width 552 height 31
click at [836, 224] on div "Shelf" at bounding box center [834, 224] width 50 height 31
click at [938, 192] on div "Shelf Click here to add a summary or any details relevant to this unit. Storage…" at bounding box center [1085, 518] width 611 height 663
click at [187, 9] on div "Consumables testing Customize layout" at bounding box center [721, 22] width 1339 height 44
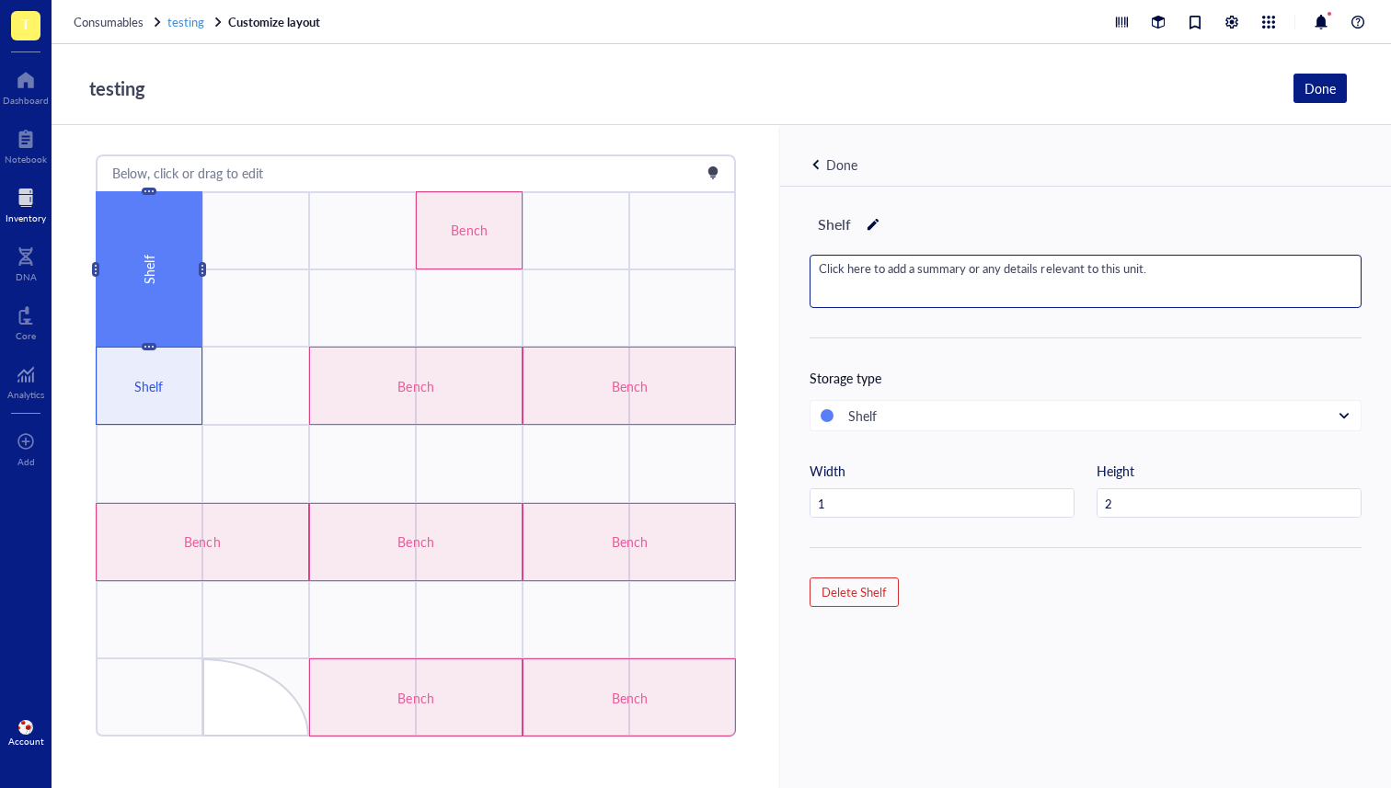
click at [189, 21] on span "testing" at bounding box center [185, 21] width 37 height 17
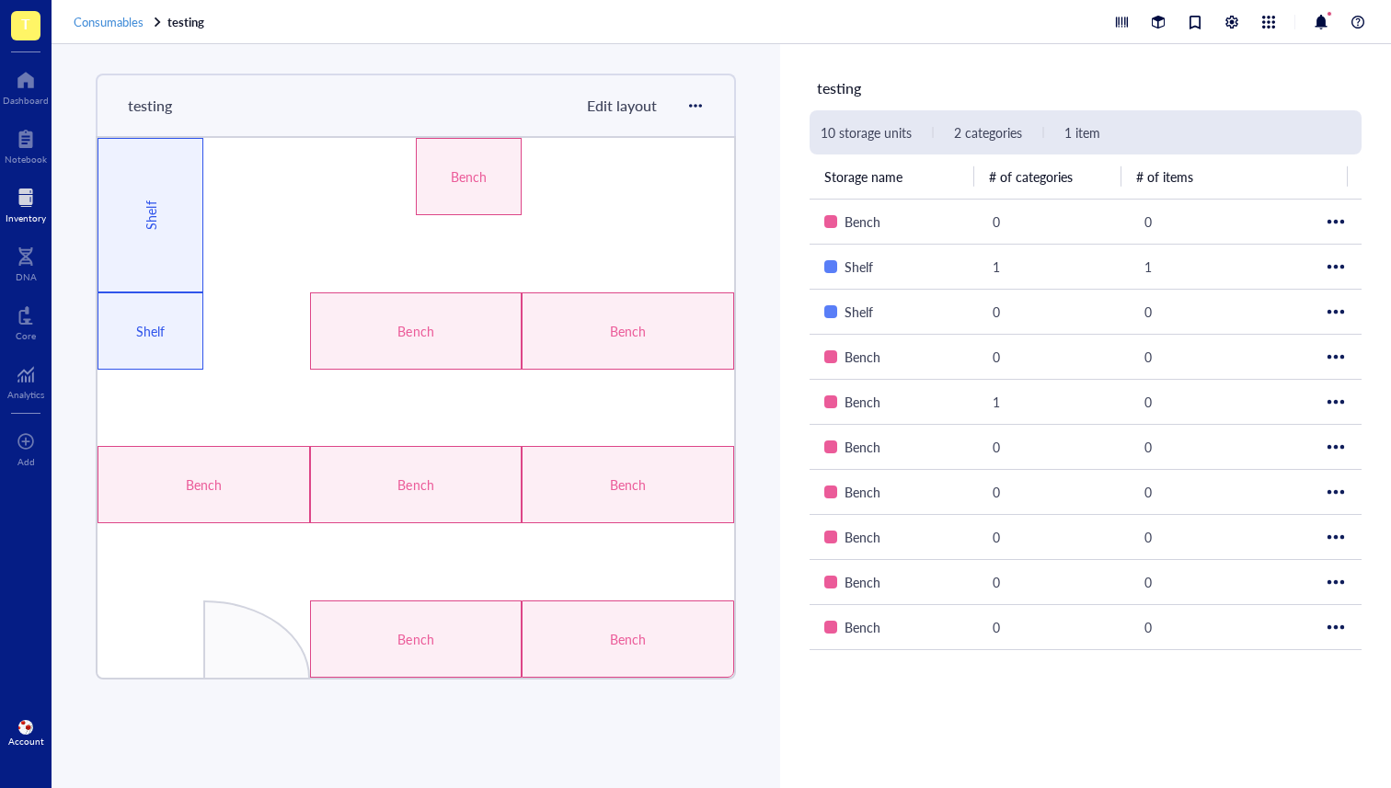
click at [115, 19] on span "Consumables" at bounding box center [109, 21] width 70 height 17
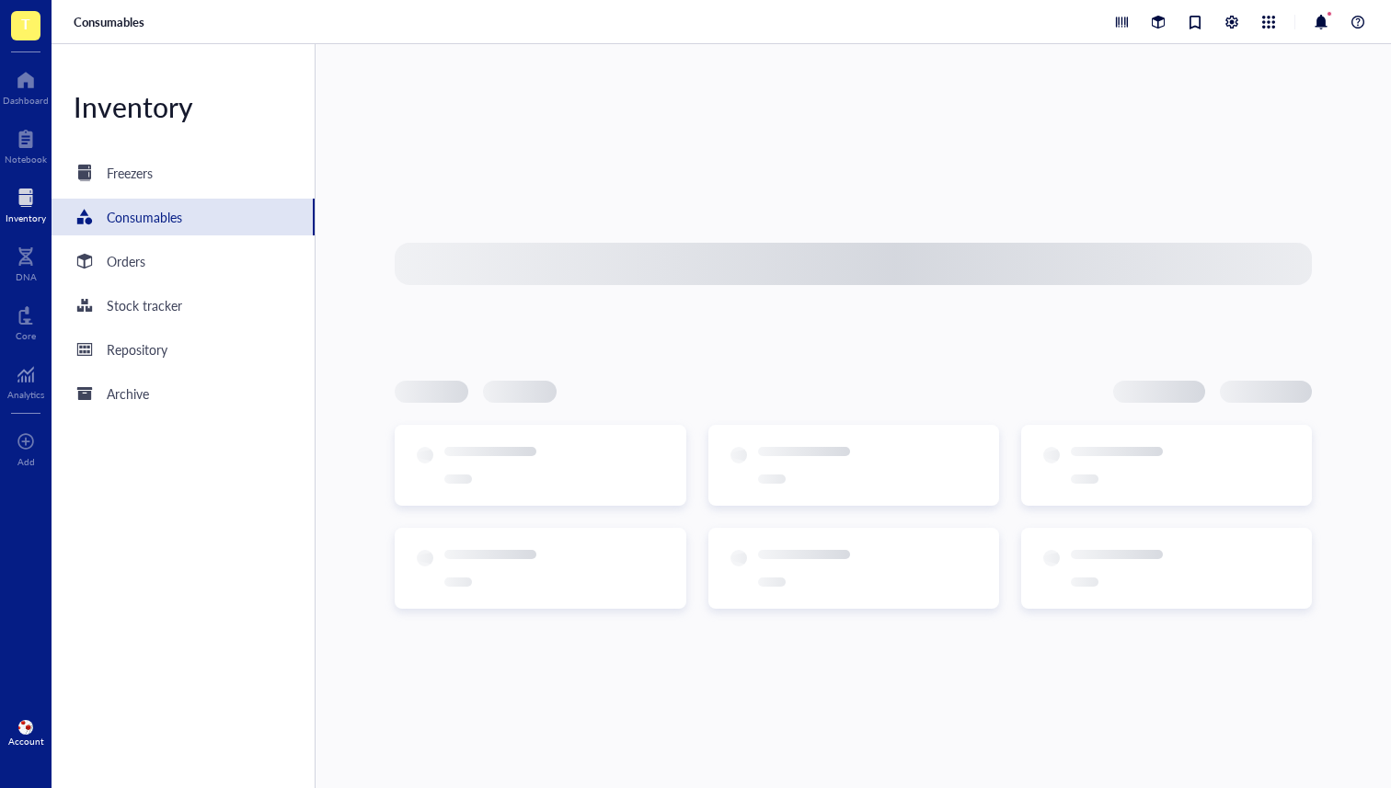
click at [195, 21] on div "Consumables" at bounding box center [721, 22] width 1339 height 44
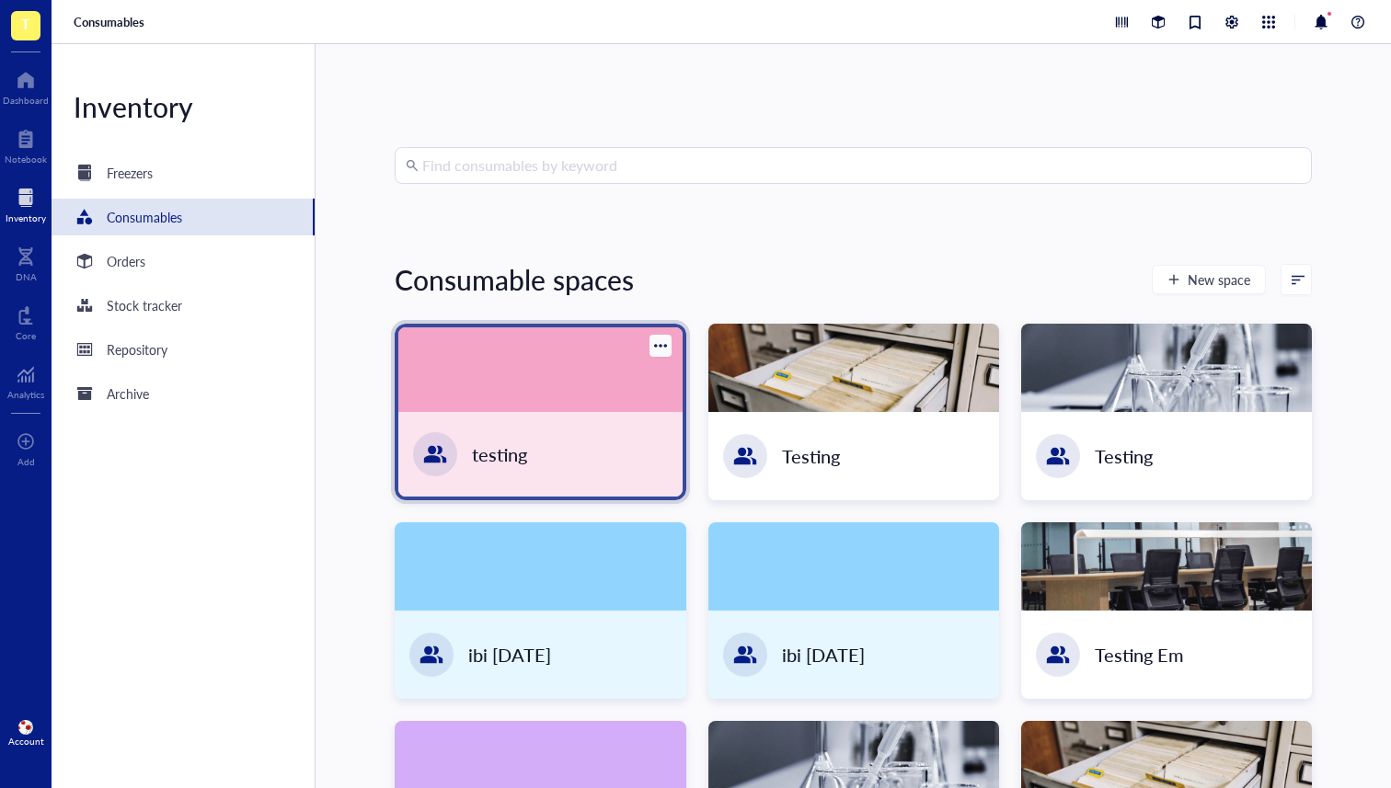
click at [629, 419] on div "testing" at bounding box center [539, 454] width 283 height 85
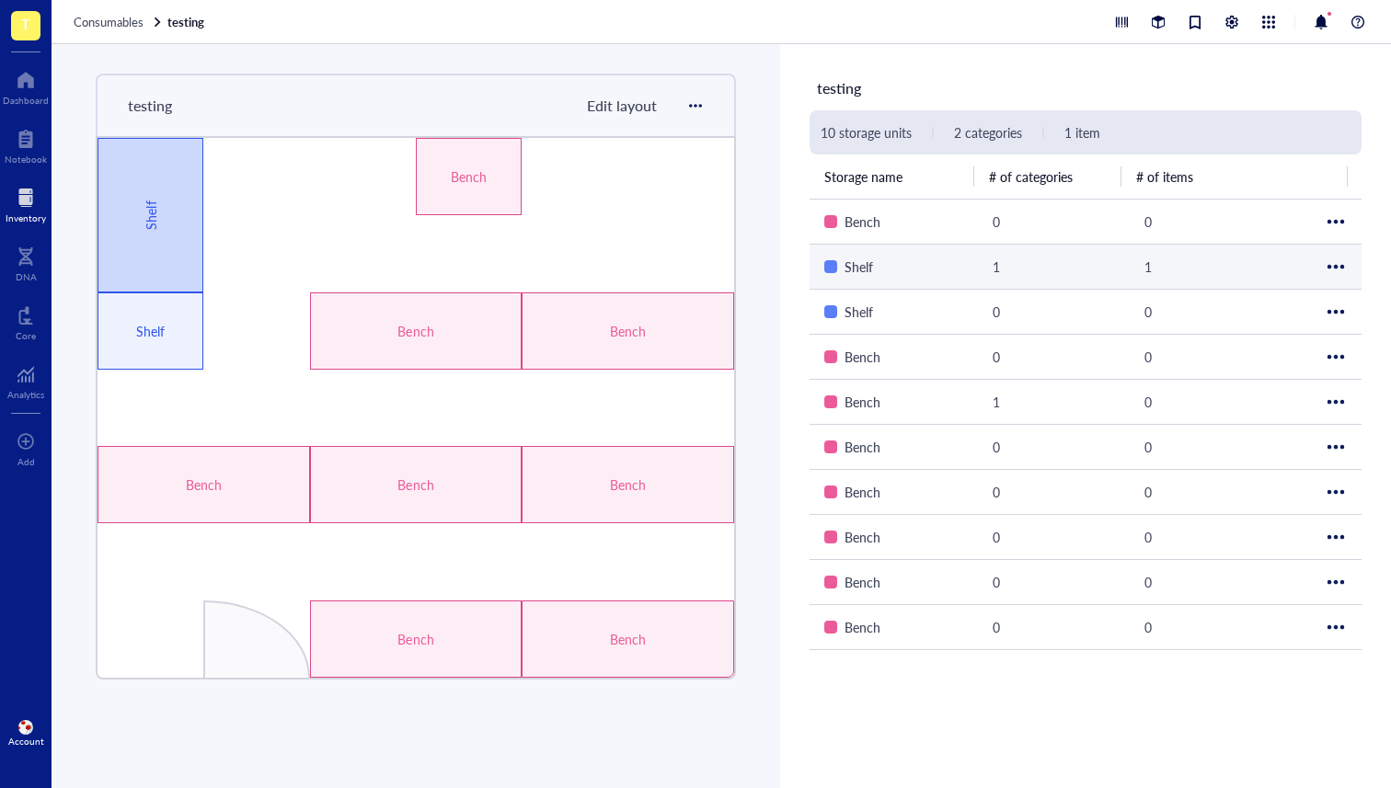
click at [178, 217] on div "Shelf" at bounding box center [150, 215] width 106 height 155
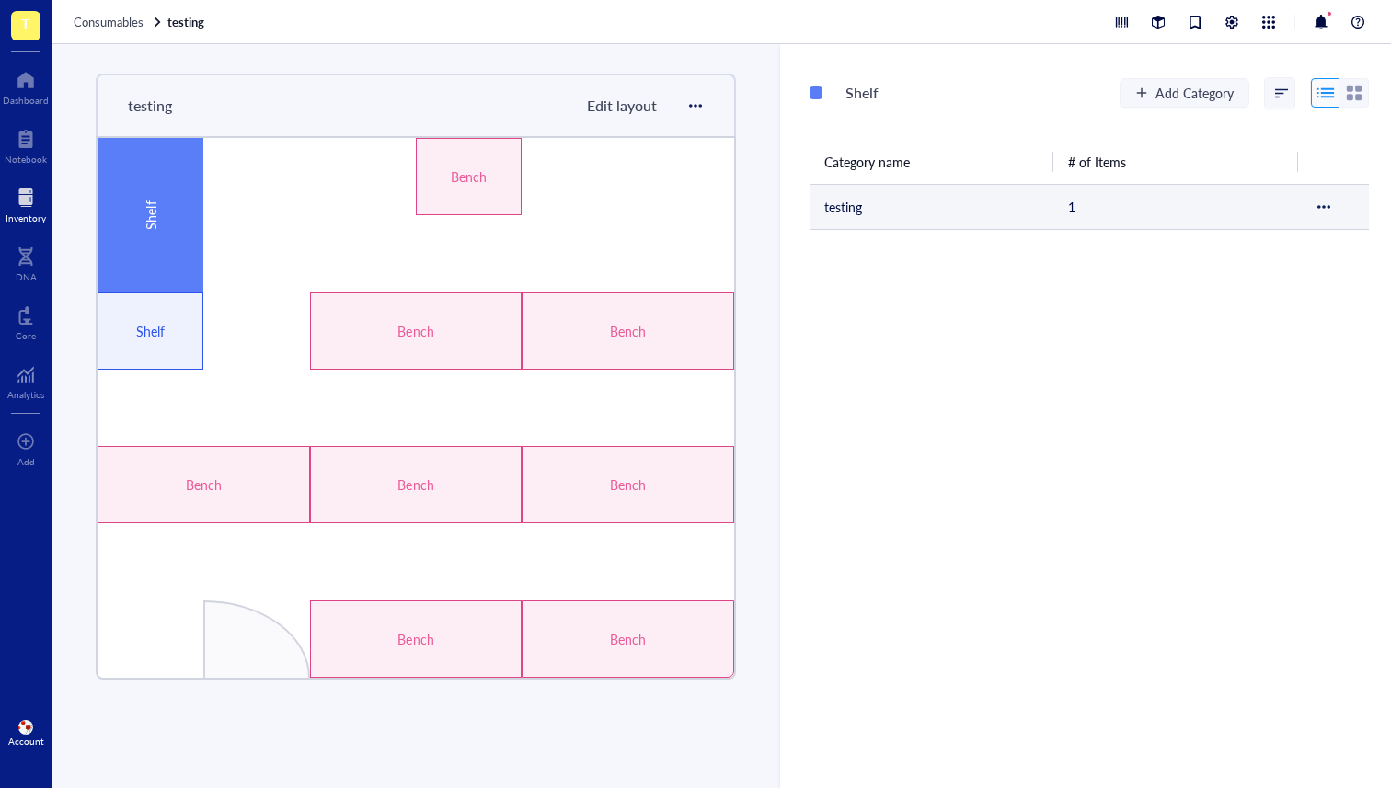
click at [909, 209] on td "testing" at bounding box center [931, 206] width 244 height 45
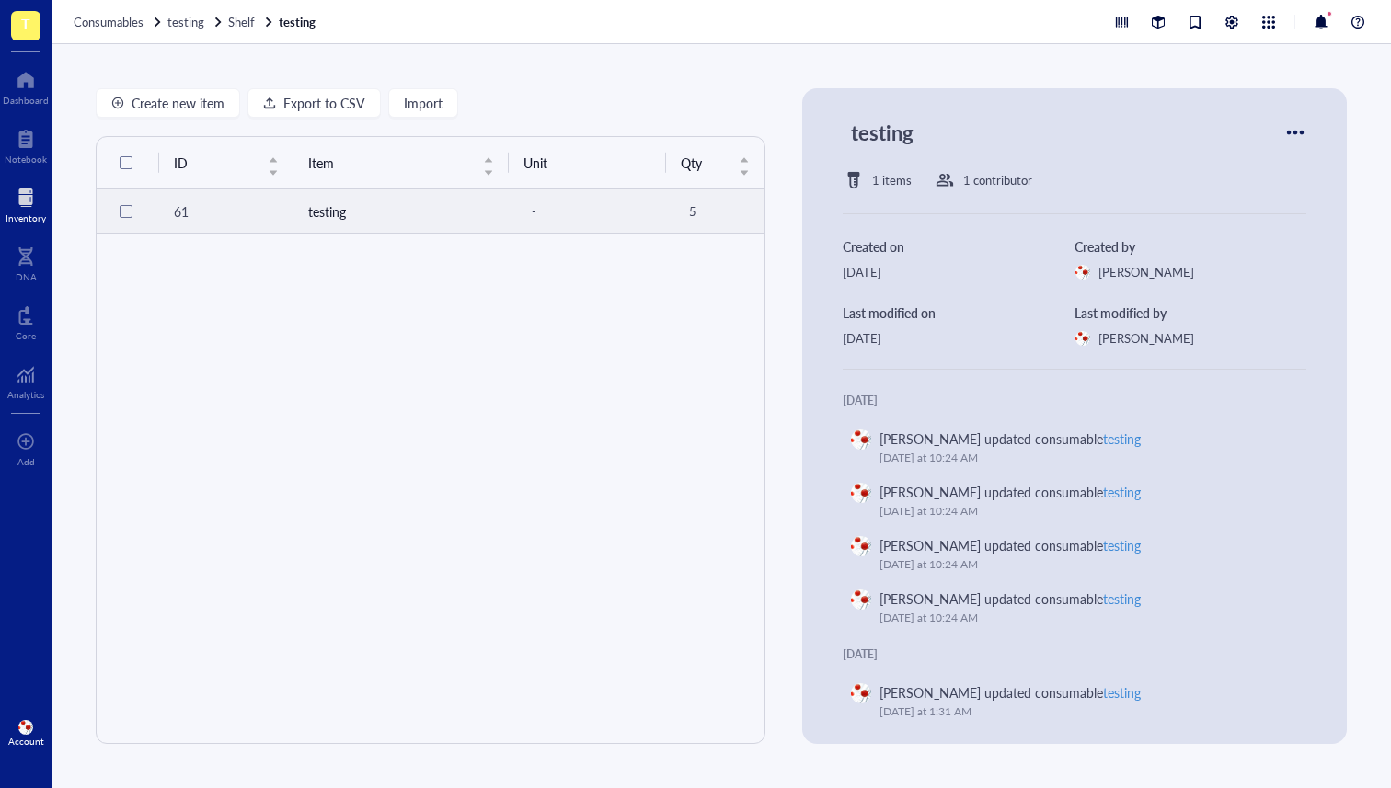
click at [293, 216] on td "testing" at bounding box center [400, 211] width 215 height 44
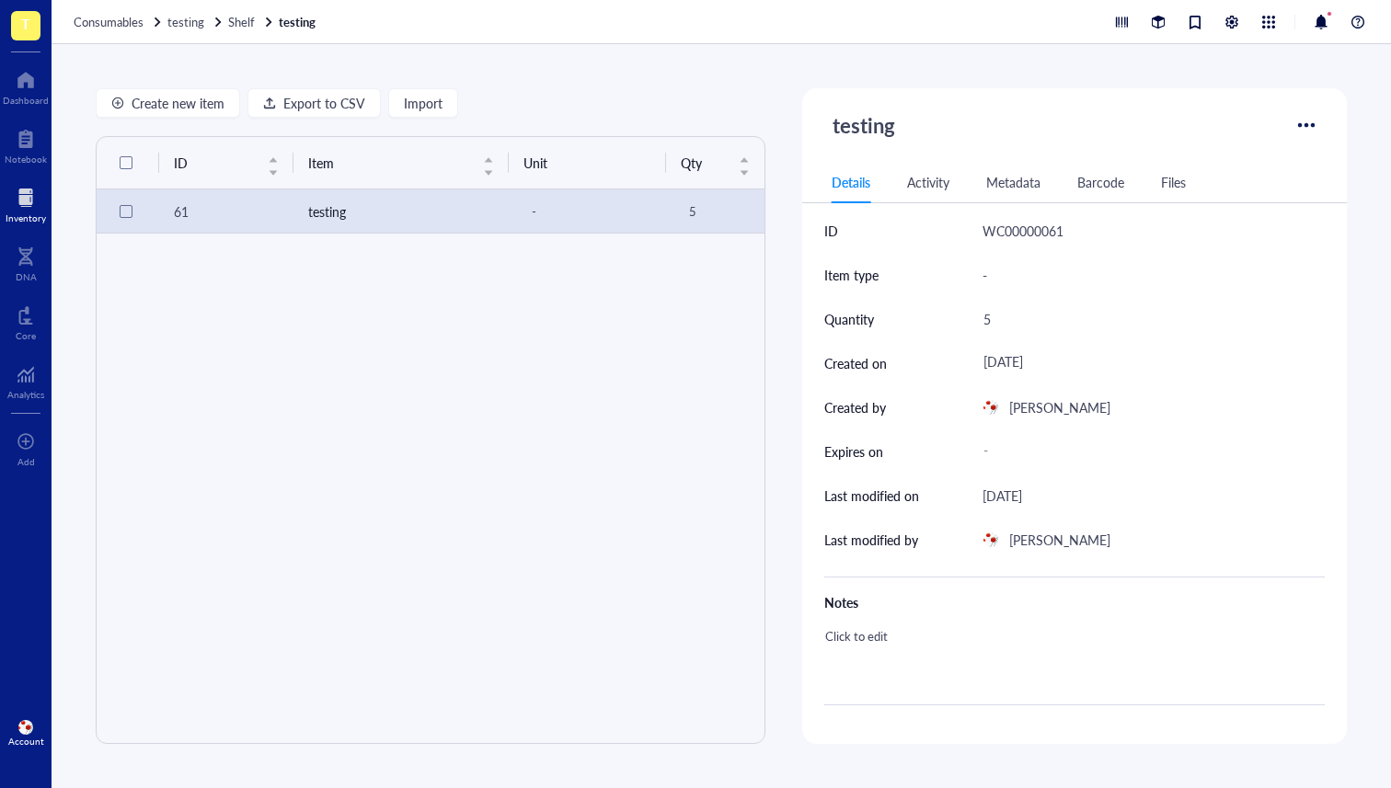
click at [1010, 179] on div "Metadata" at bounding box center [1013, 182] width 54 height 20
click at [1010, 183] on div "Metadata" at bounding box center [1013, 182] width 54 height 20
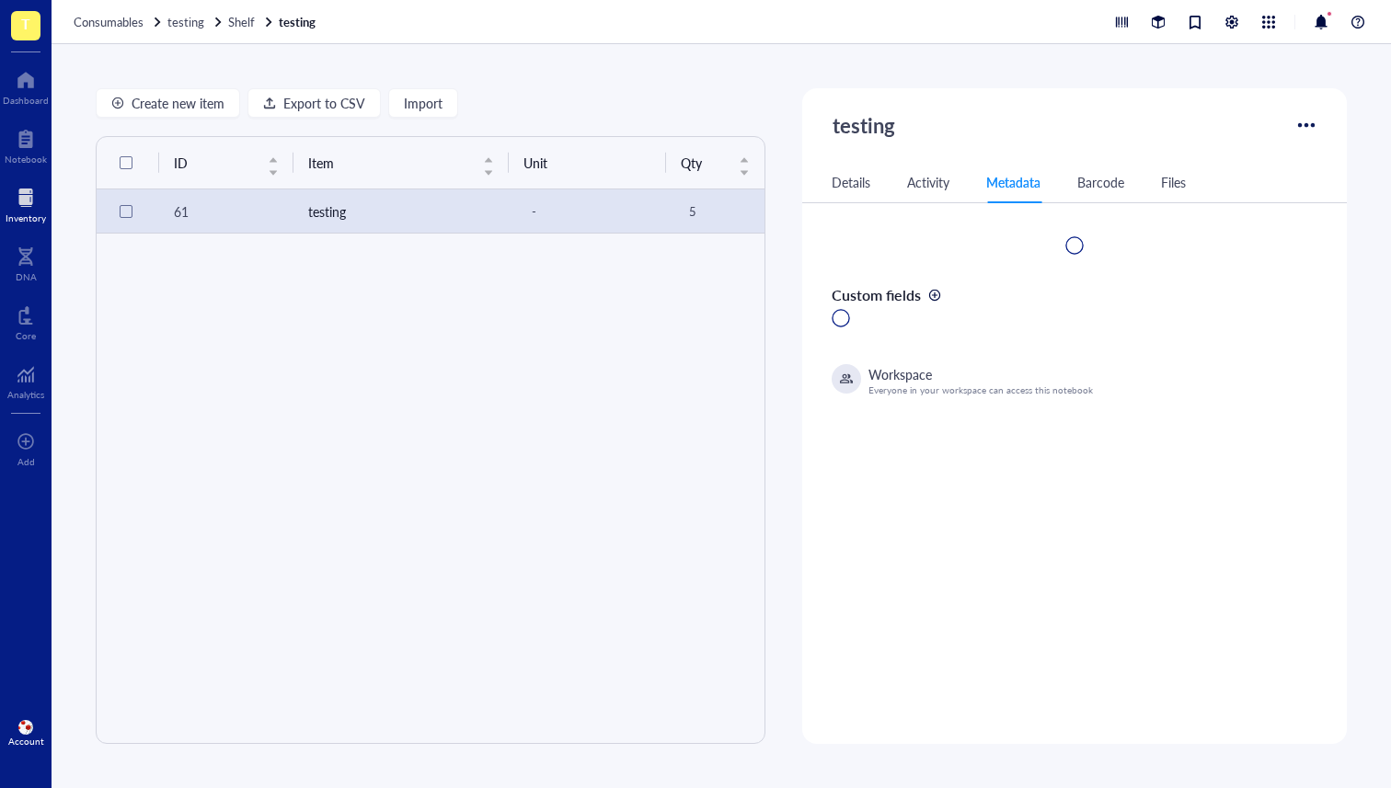
click at [1092, 196] on div "Details Activity Metadata Barcode Files" at bounding box center [1074, 182] width 544 height 41
click at [1163, 193] on div "Details Activity Metadata Barcode Files" at bounding box center [1074, 182] width 544 height 41
click at [1089, 183] on div "Barcode" at bounding box center [1100, 182] width 47 height 20
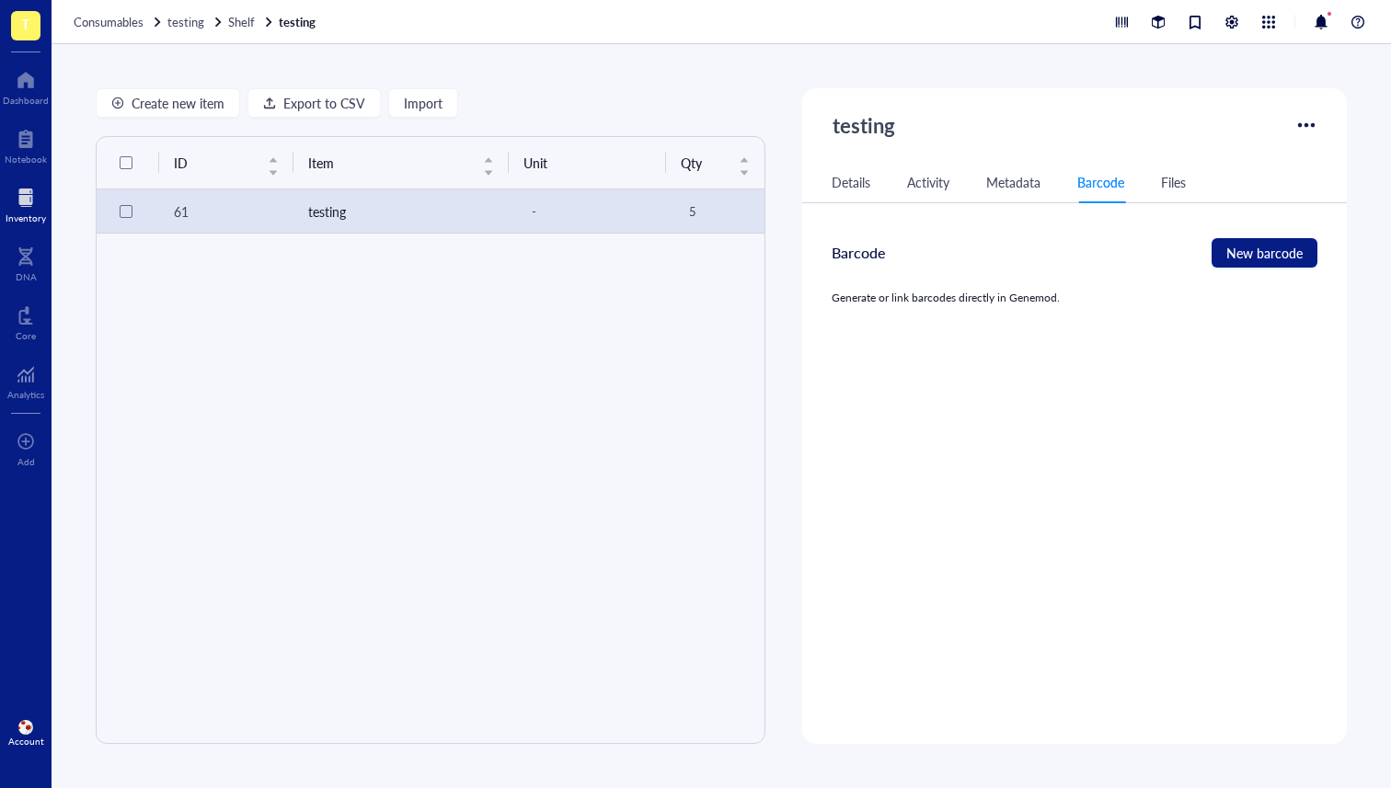
drag, startPoint x: 930, startPoint y: 178, endPoint x: 871, endPoint y: 189, distance: 59.9
click at [927, 179] on div "Activity" at bounding box center [928, 182] width 42 height 20
click at [841, 185] on div "Details" at bounding box center [850, 182] width 39 height 20
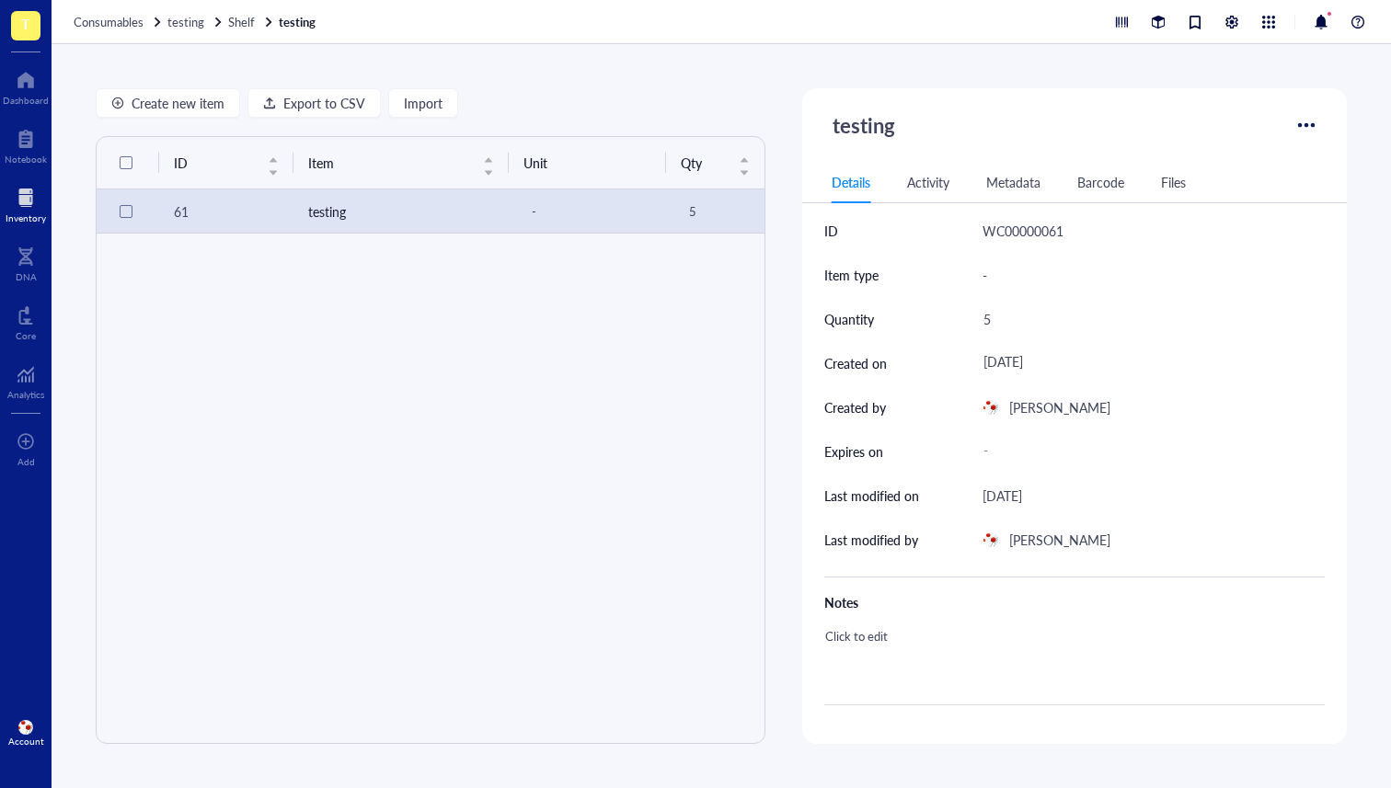
click at [1003, 186] on div "Metadata" at bounding box center [1013, 182] width 54 height 20
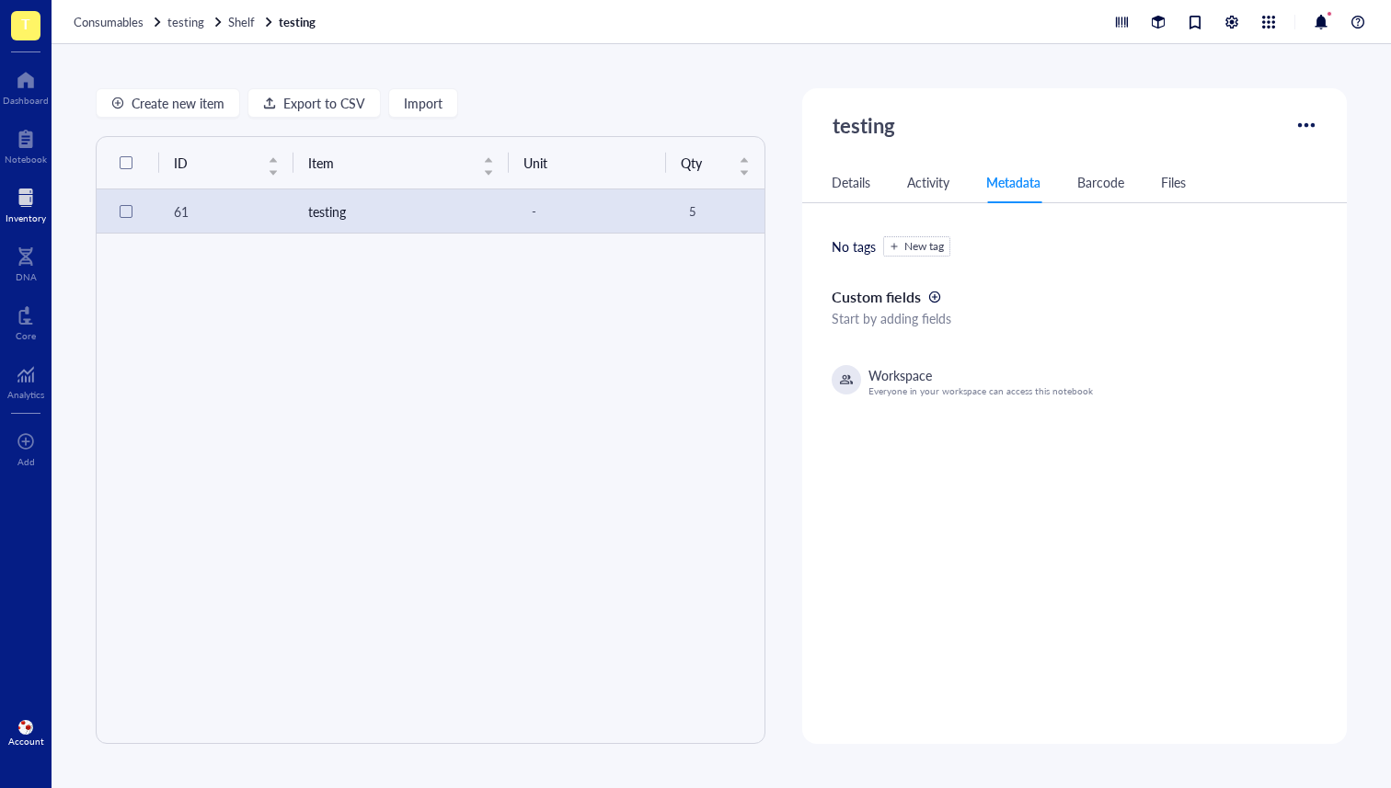
click at [888, 241] on div at bounding box center [894, 246] width 13 height 13
click at [1073, 292] on div "Custom fields" at bounding box center [1074, 297] width 486 height 22
click at [888, 251] on div at bounding box center [894, 246] width 13 height 13
click at [920, 315] on div "Testing" at bounding box center [961, 327] width 155 height 39
click at [1144, 270] on div "Testing New tag Custom fields Start by adding fields Workspace Everyone in your…" at bounding box center [1074, 316] width 544 height 171
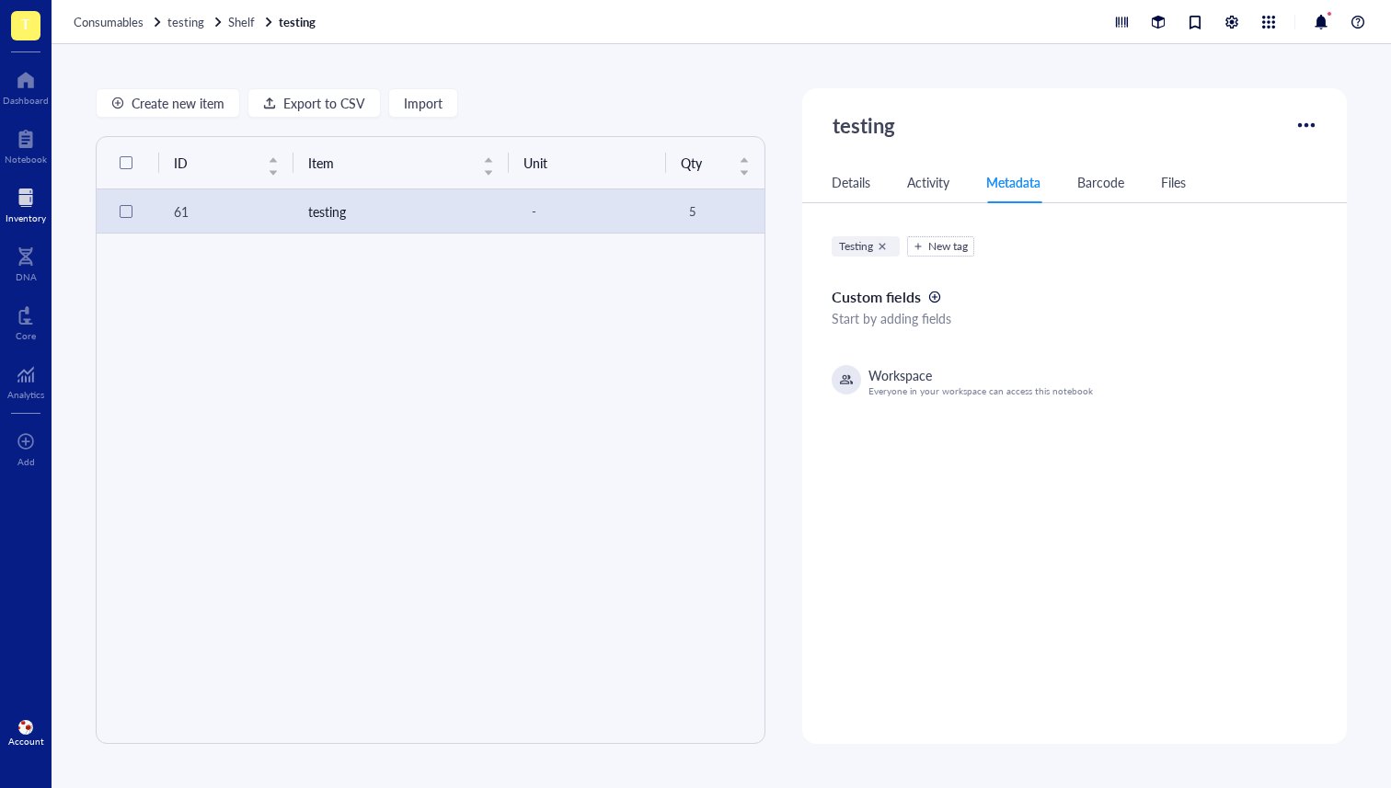
click at [1091, 183] on div "Barcode" at bounding box center [1100, 182] width 47 height 20
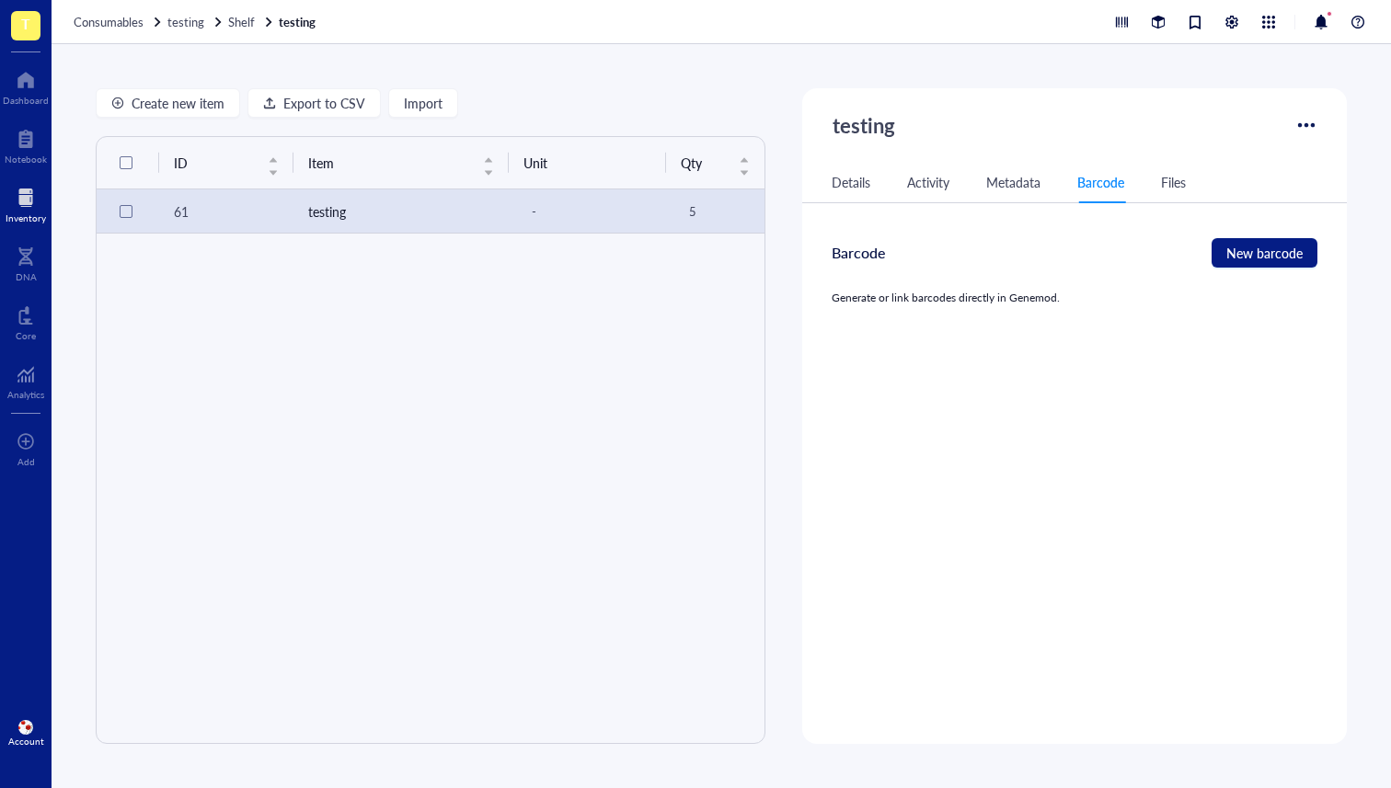
click at [1024, 186] on div "Metadata" at bounding box center [1013, 182] width 54 height 20
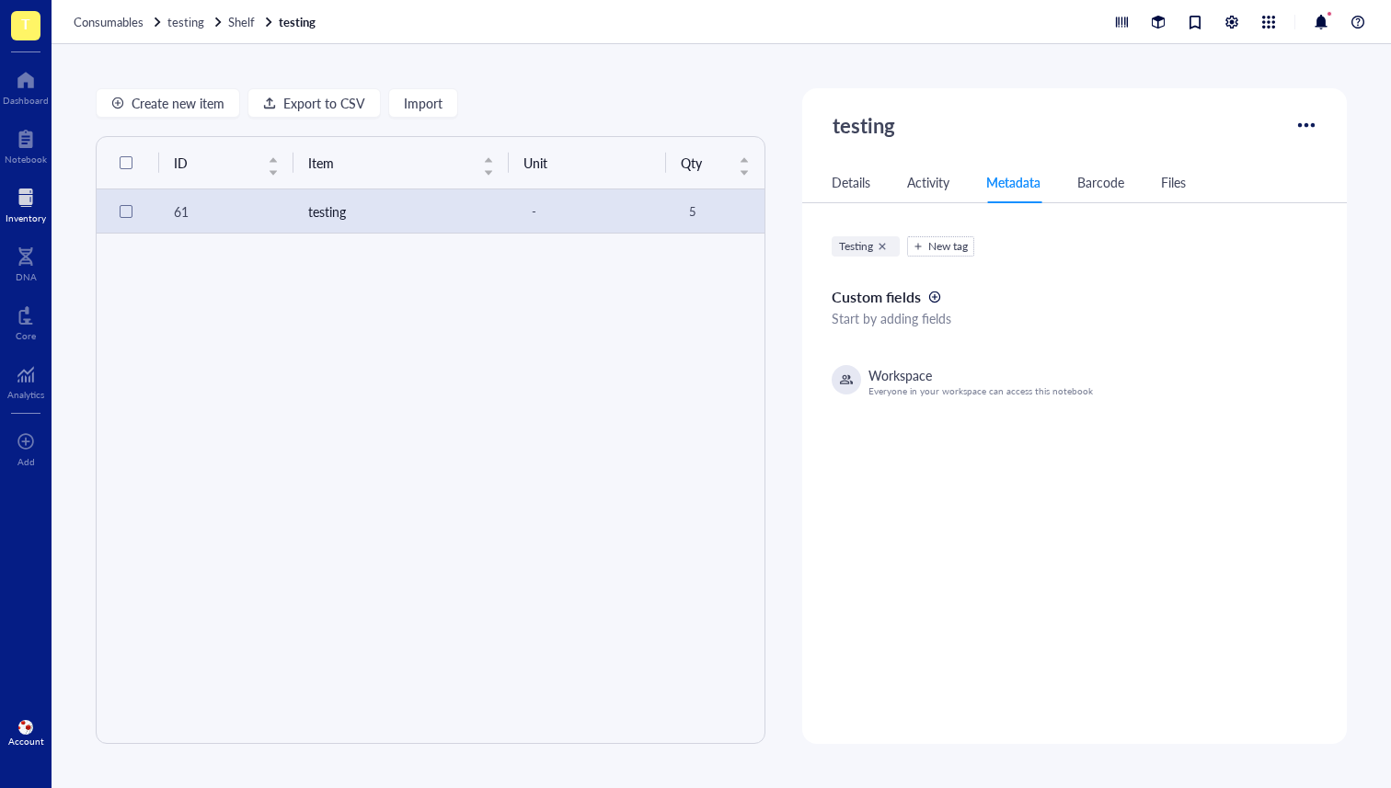
click at [224, 21] on div "Consumables testing Shelf testing" at bounding box center [197, 22] width 246 height 17
click at [254, 21] on div "Shelf" at bounding box center [251, 22] width 47 height 17
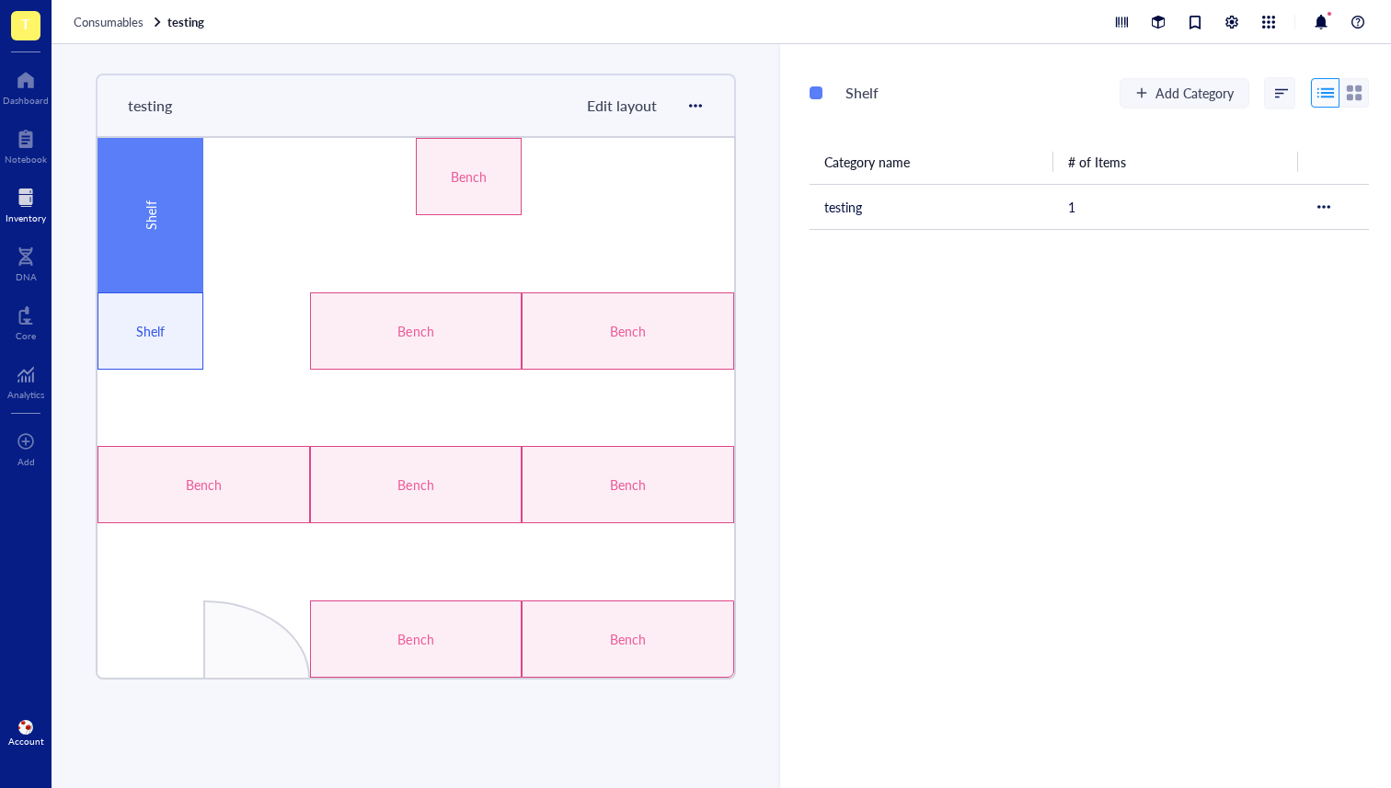
click at [110, 192] on div "Shelf" at bounding box center [150, 215] width 106 height 155
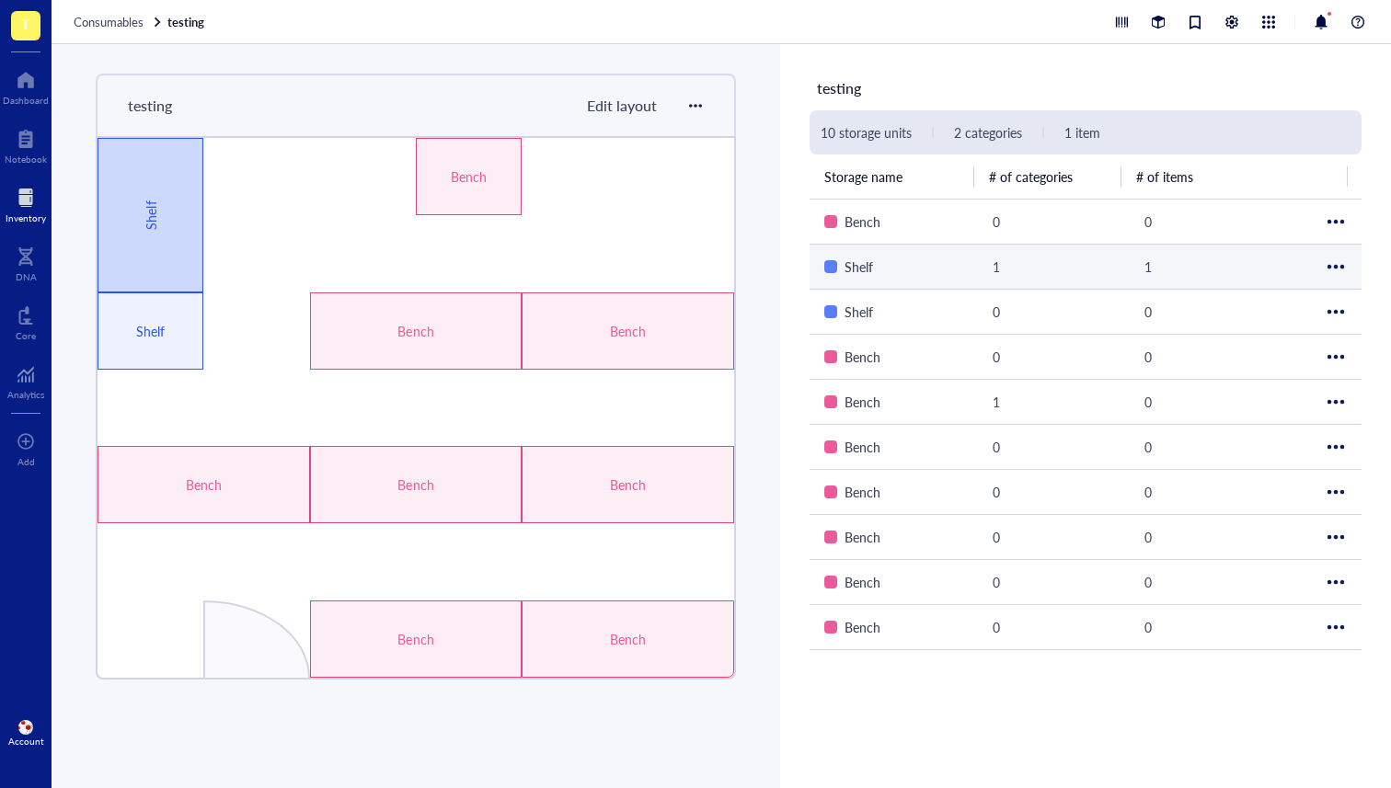
click at [187, 229] on div "Shelf" at bounding box center [150, 215] width 106 height 155
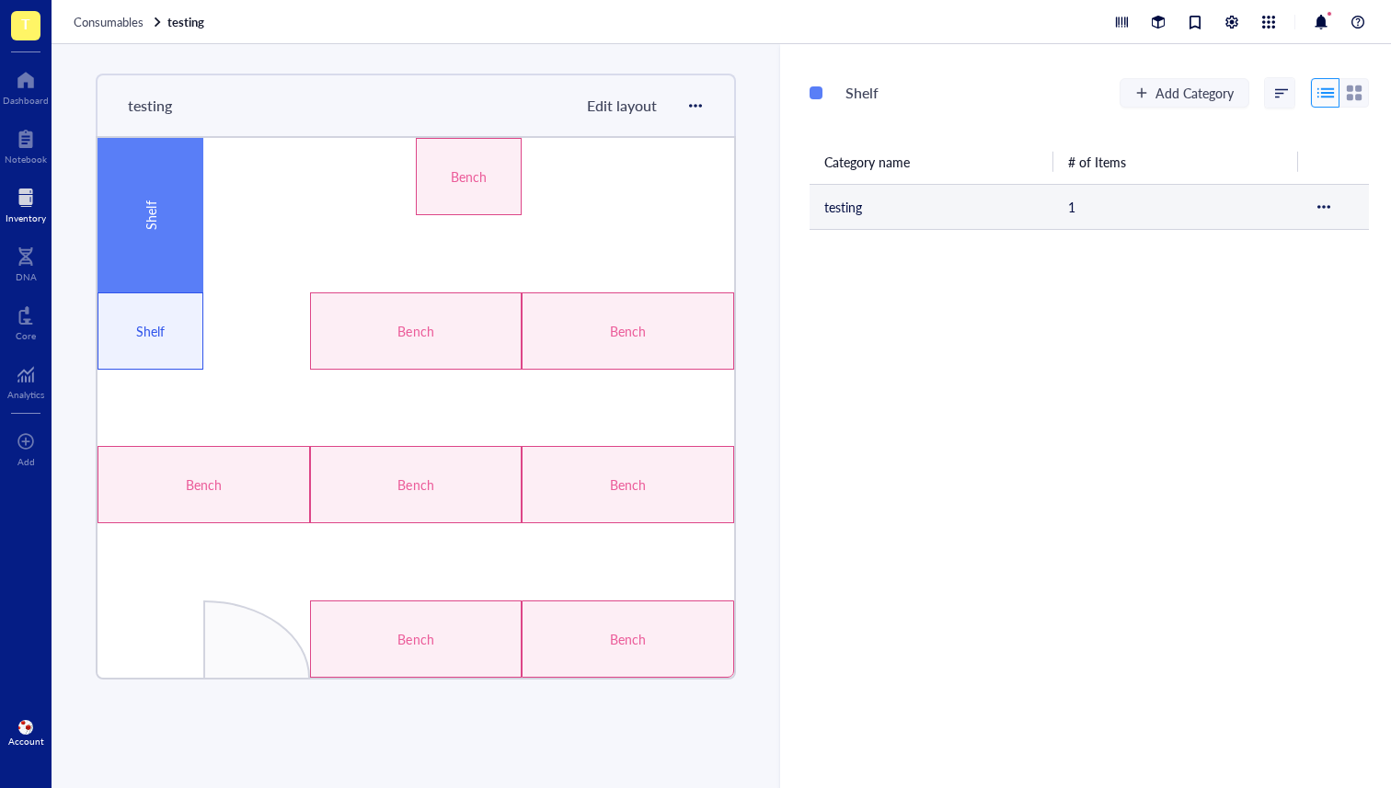
click at [976, 222] on td "testing" at bounding box center [931, 206] width 244 height 45
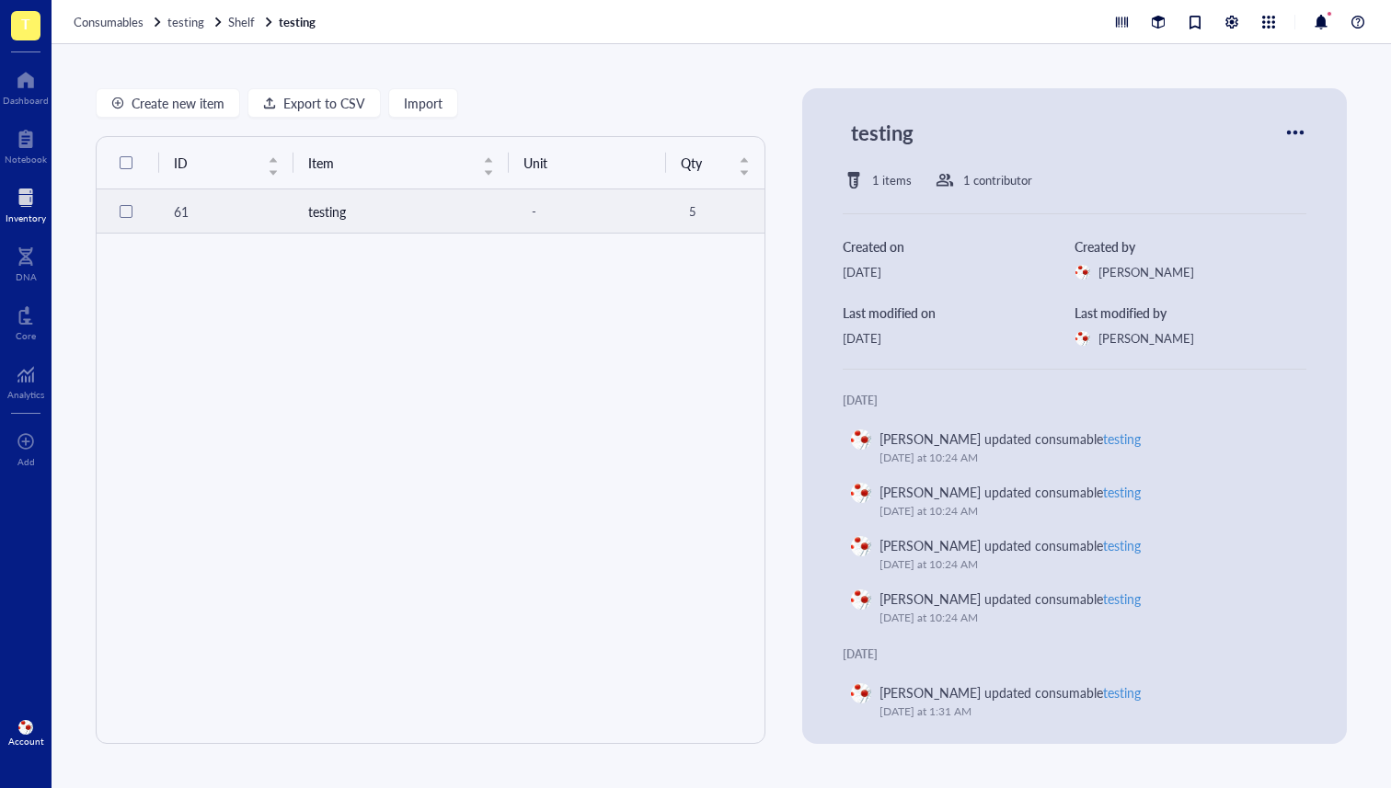
drag, startPoint x: 386, startPoint y: 210, endPoint x: 465, endPoint y: 216, distance: 79.4
click at [385, 211] on td "testing" at bounding box center [400, 211] width 215 height 44
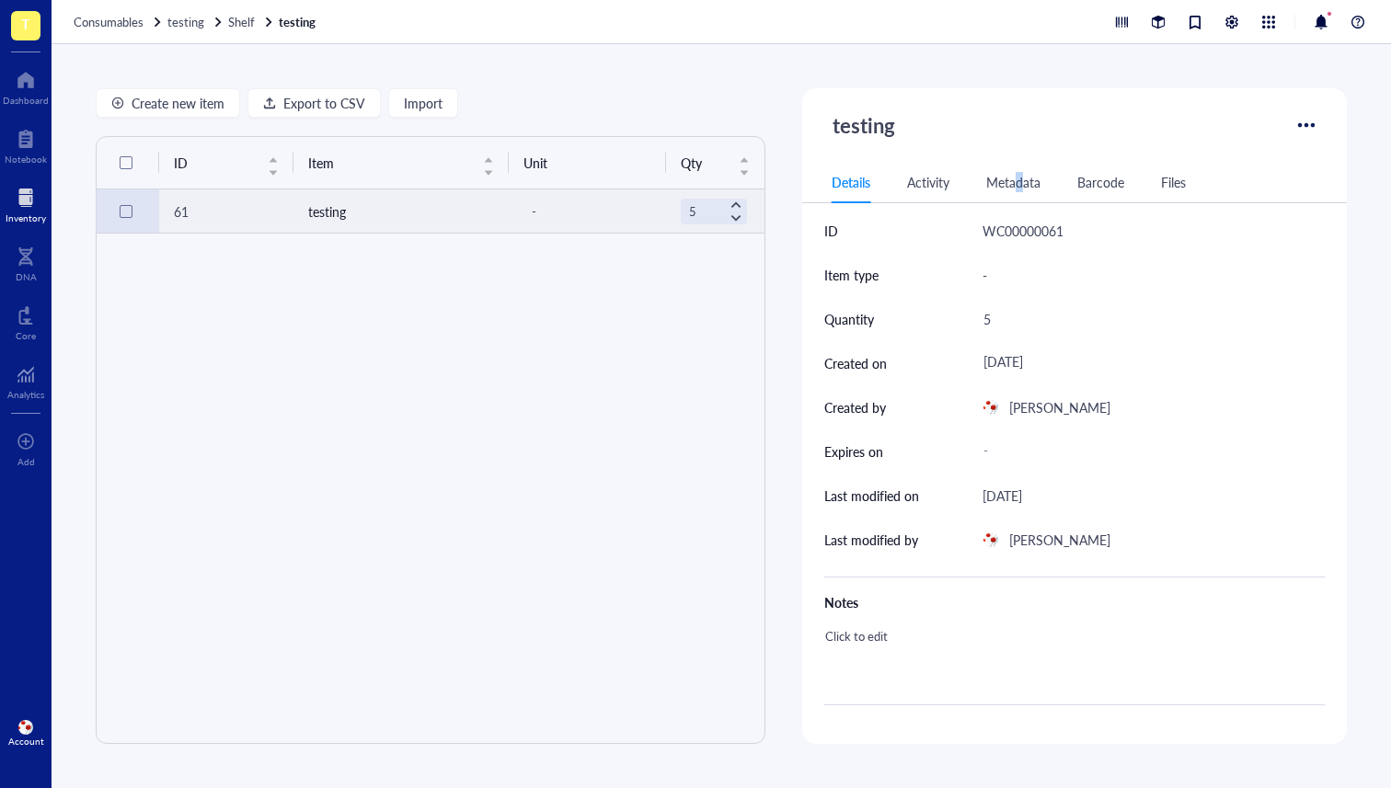
click at [1014, 179] on div "Metadata" at bounding box center [1013, 182] width 54 height 20
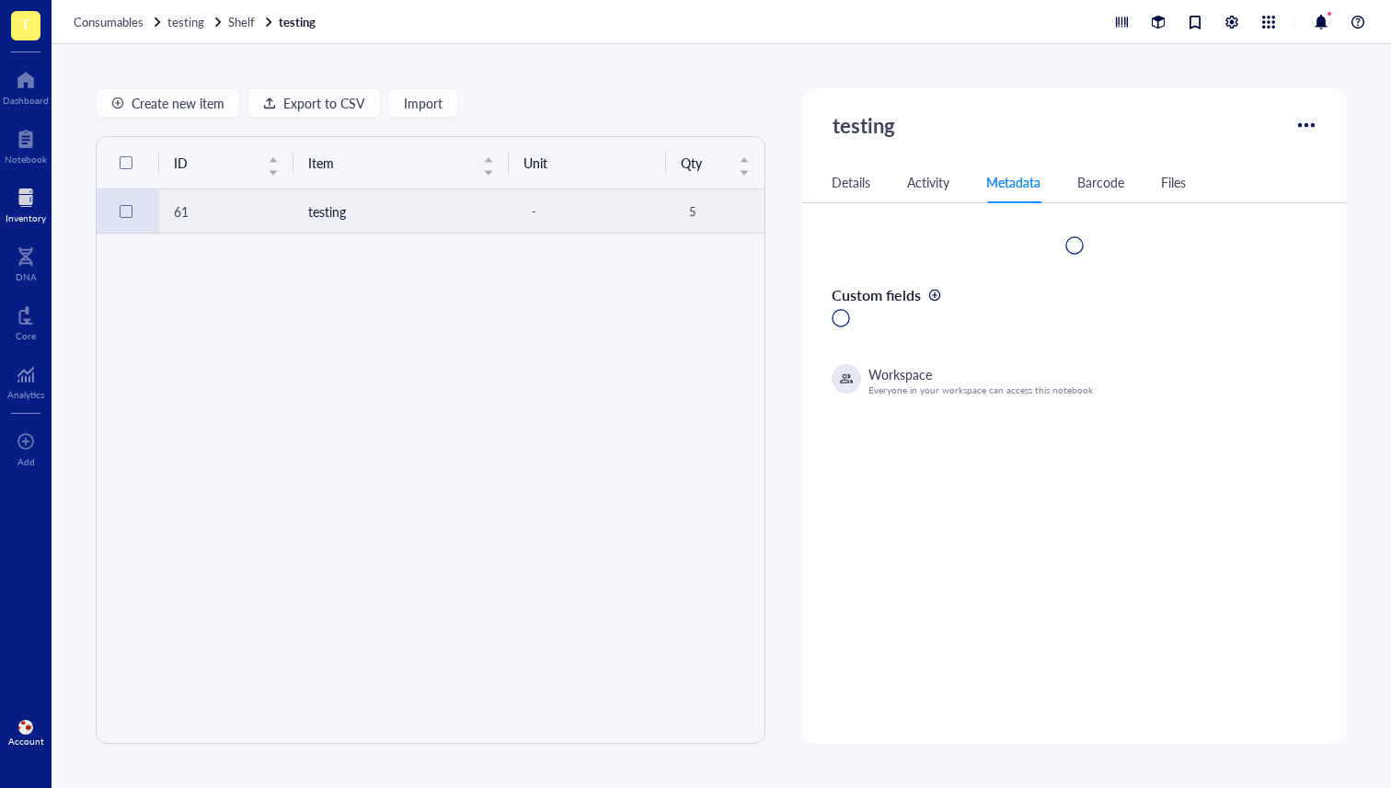
click at [1366, 216] on div "Create new item Export to CSV Import ID Item Unit Qty 61 testing - 5 testing De…" at bounding box center [721, 416] width 1339 height 744
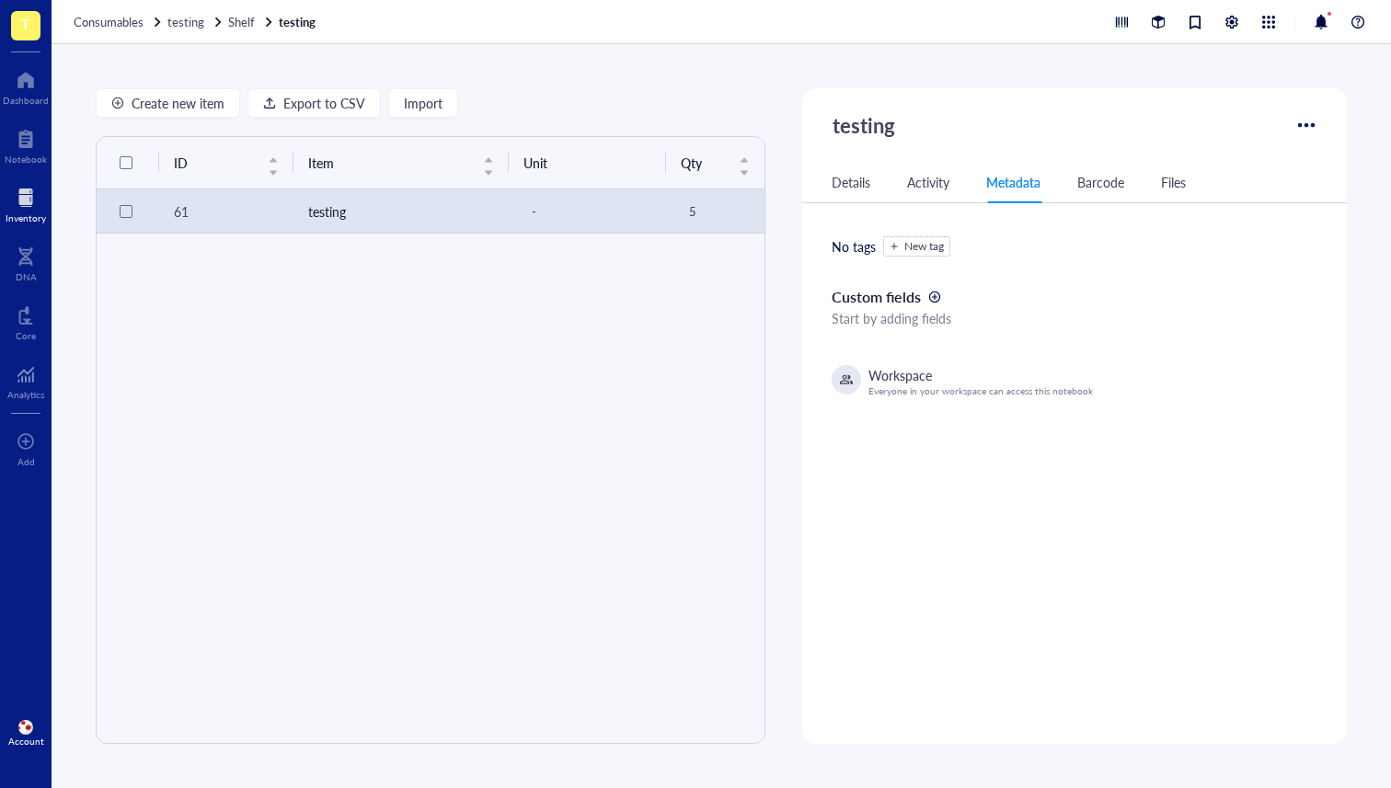
click at [356, 253] on div "ID Item Unit Qty 61 testing - 5" at bounding box center [431, 440] width 670 height 608
click at [1176, 184] on div "Files" at bounding box center [1173, 182] width 25 height 20
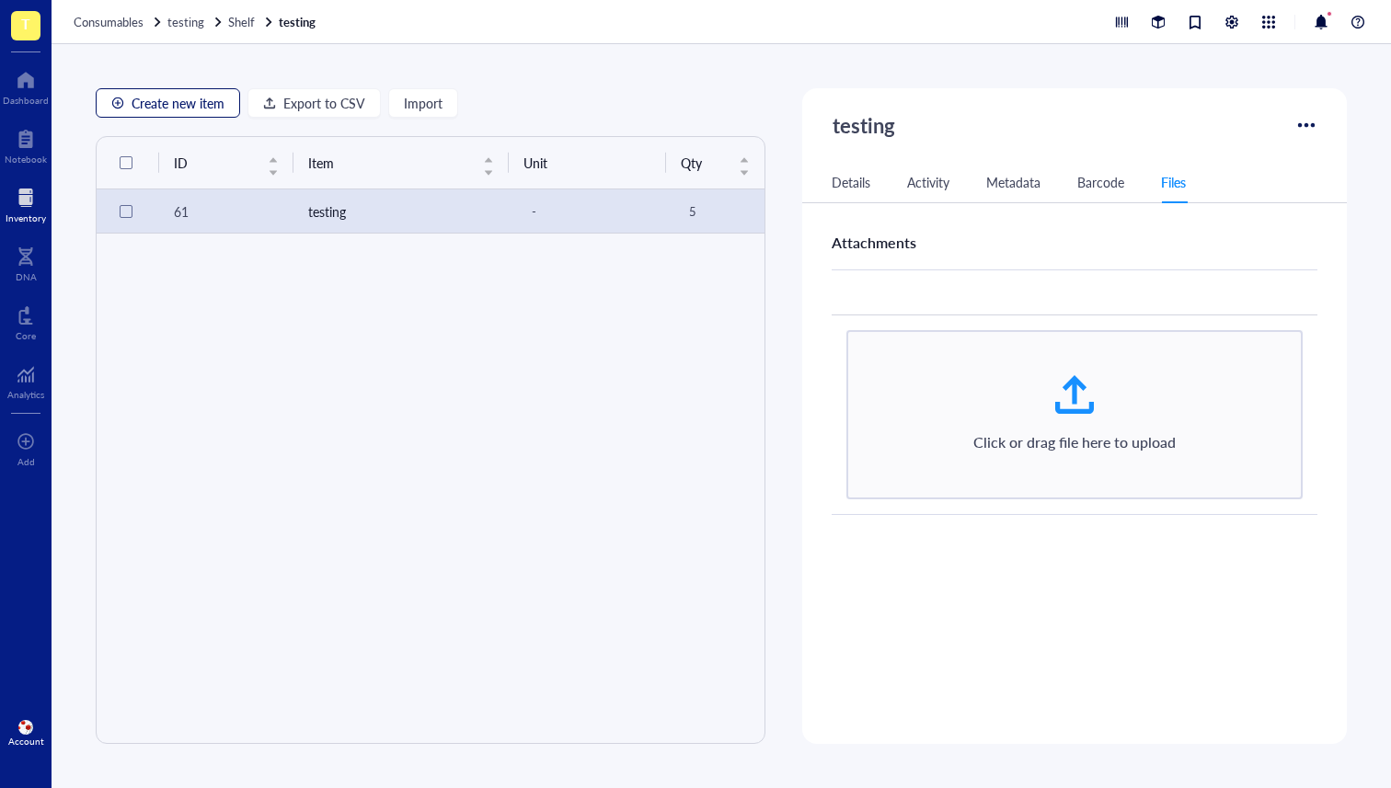
click at [177, 102] on span "Create new item" at bounding box center [178, 103] width 93 height 15
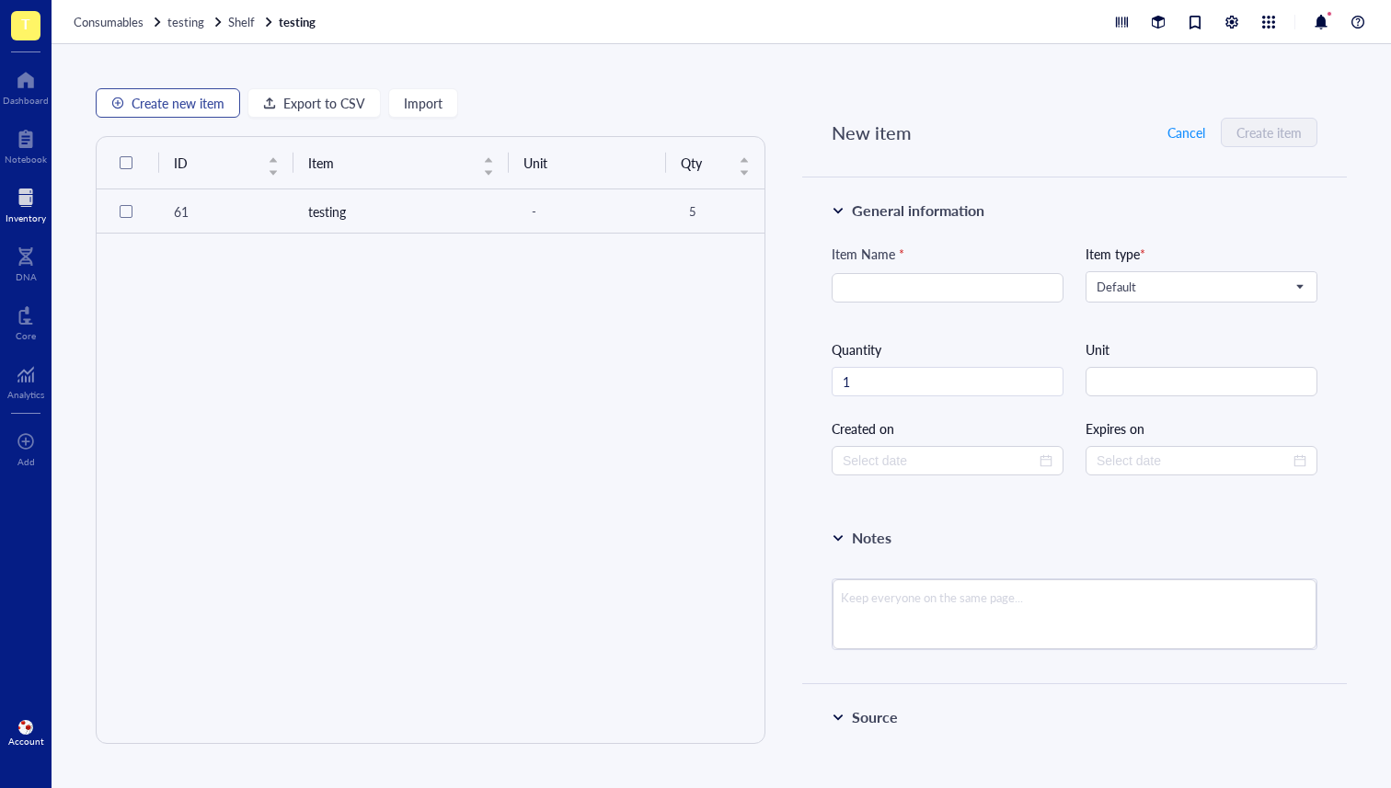
type input "2025-09-10"
click at [761, 398] on div "Create new item Export to CSV Import ID Item Unit Qty 61 testing - 5 New item C…" at bounding box center [721, 416] width 1339 height 744
click at [571, 433] on div "ID Item Unit Qty 61 testing - 5" at bounding box center [431, 440] width 670 height 608
click at [388, 205] on td "testing" at bounding box center [400, 211] width 215 height 44
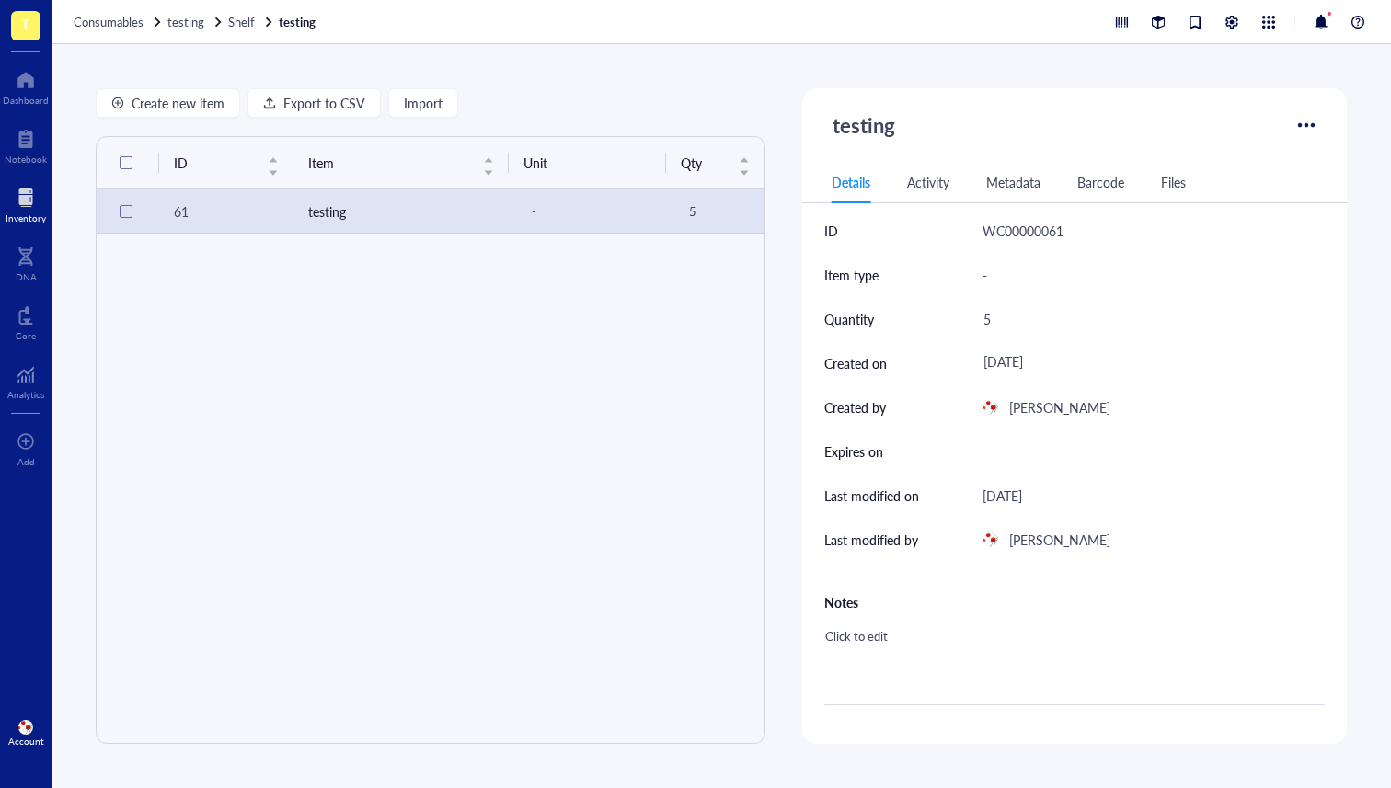
click at [612, 105] on div "Create new item Export to CSV Import" at bounding box center [431, 102] width 670 height 29
click at [173, 108] on span "Create new item" at bounding box center [178, 103] width 93 height 15
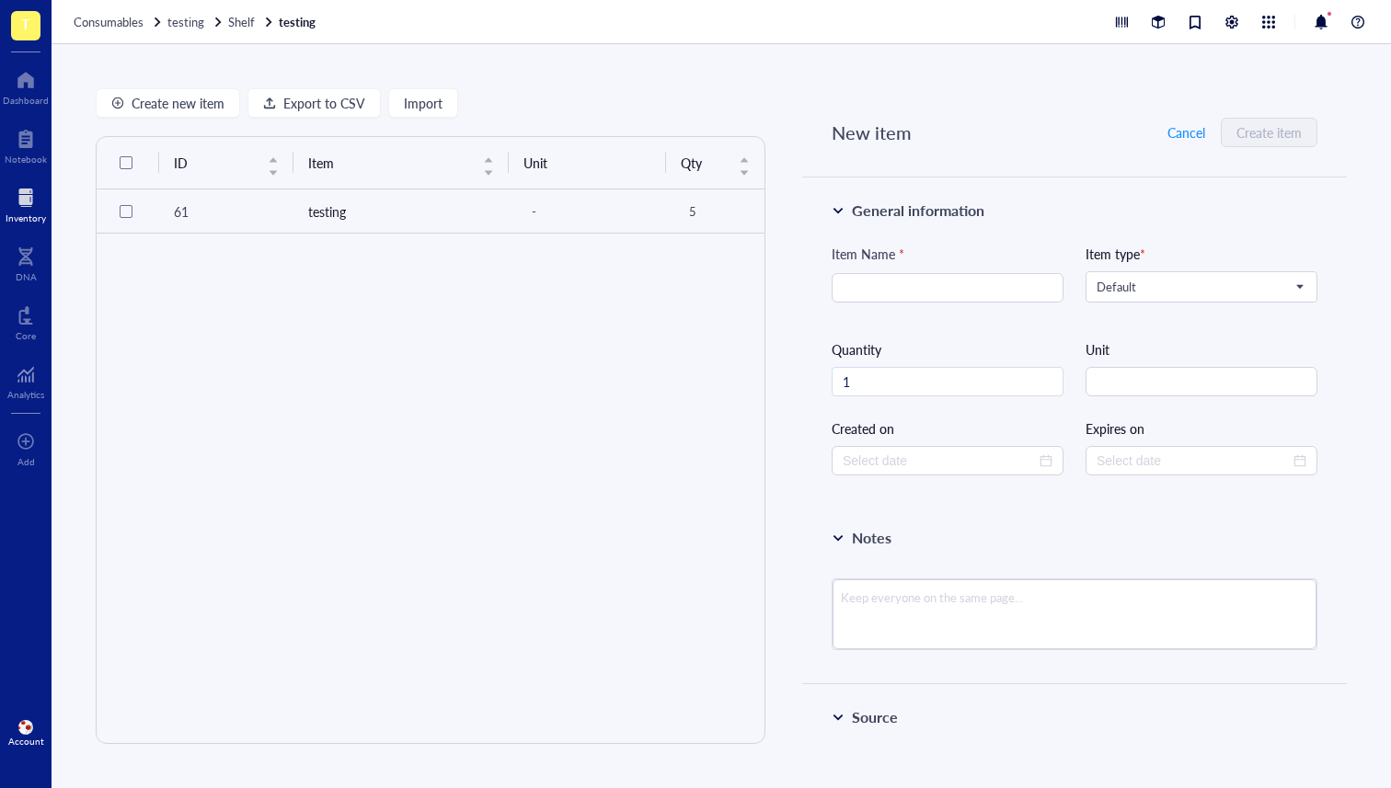
type input "2025-09-10"
click at [29, 189] on div at bounding box center [26, 197] width 40 height 29
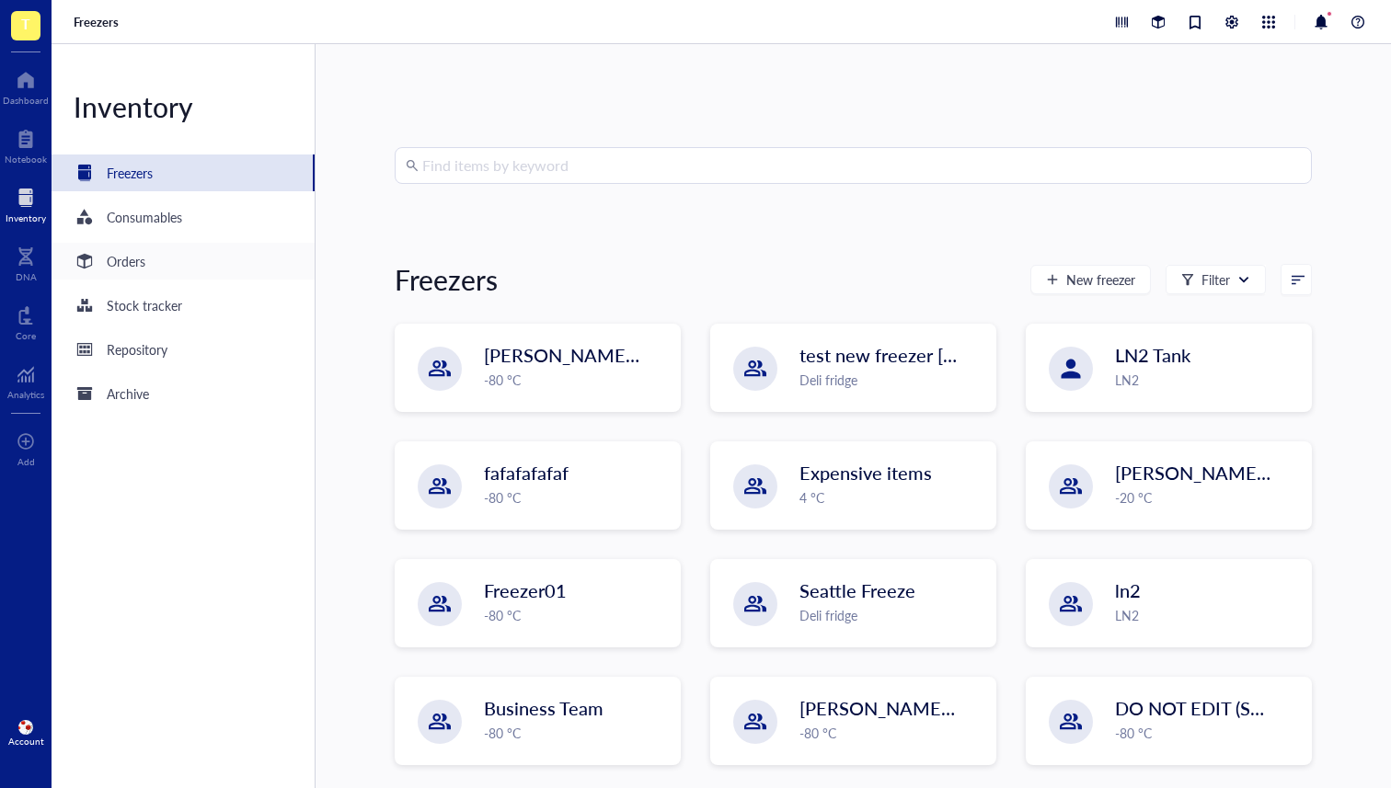
click at [179, 258] on div "Orders" at bounding box center [183, 261] width 263 height 37
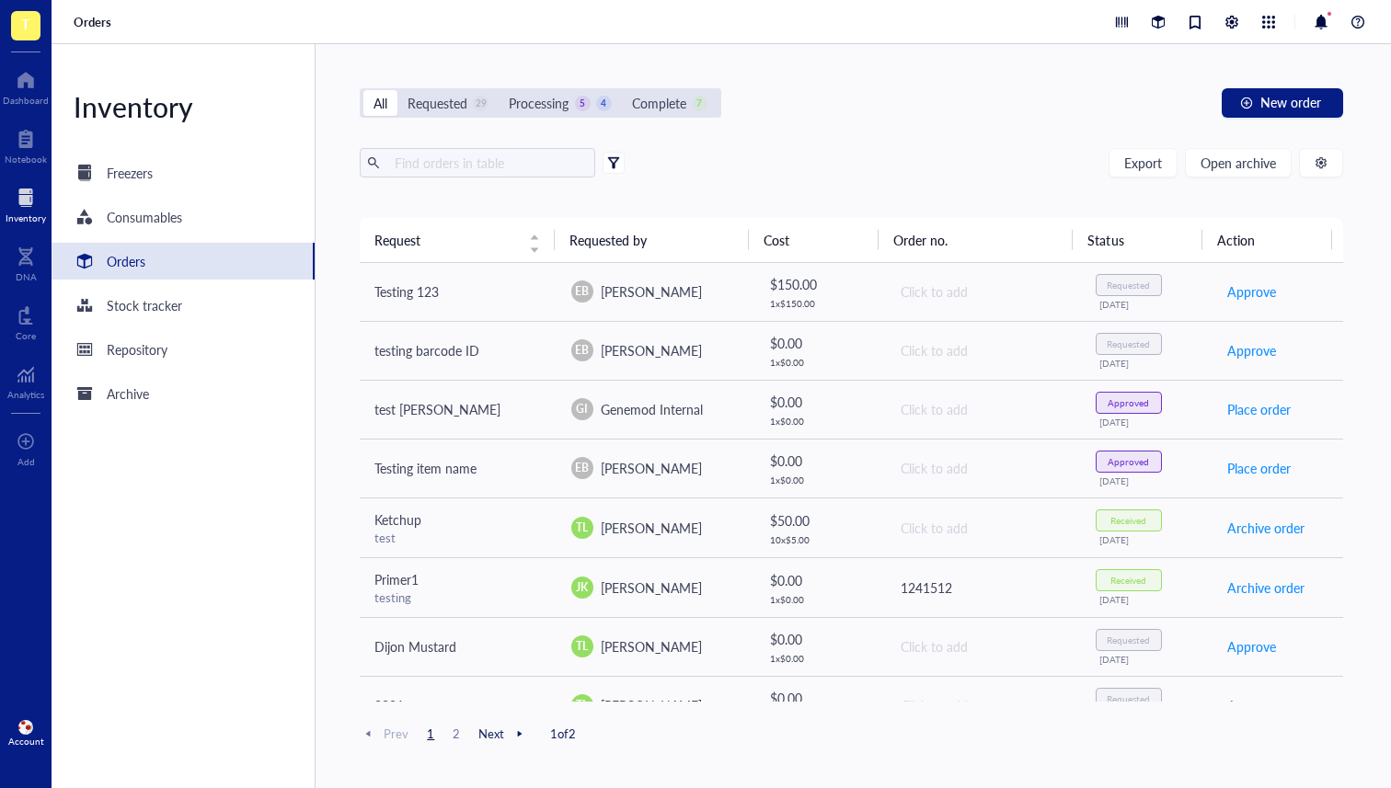
click at [614, 165] on div at bounding box center [613, 162] width 13 height 13
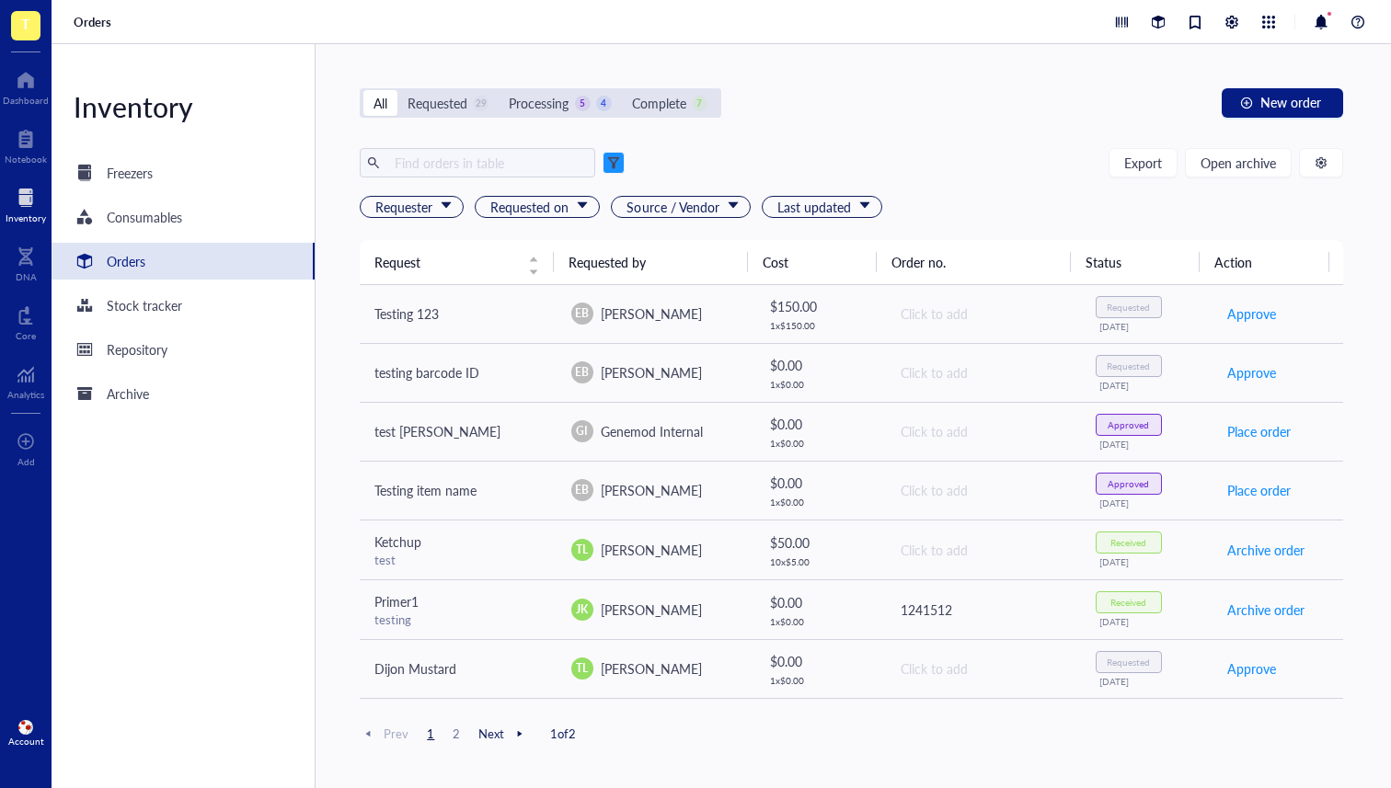
click at [758, 156] on div "Export Open archive" at bounding box center [851, 162] width 982 height 29
click at [621, 169] on span at bounding box center [613, 163] width 22 height 22
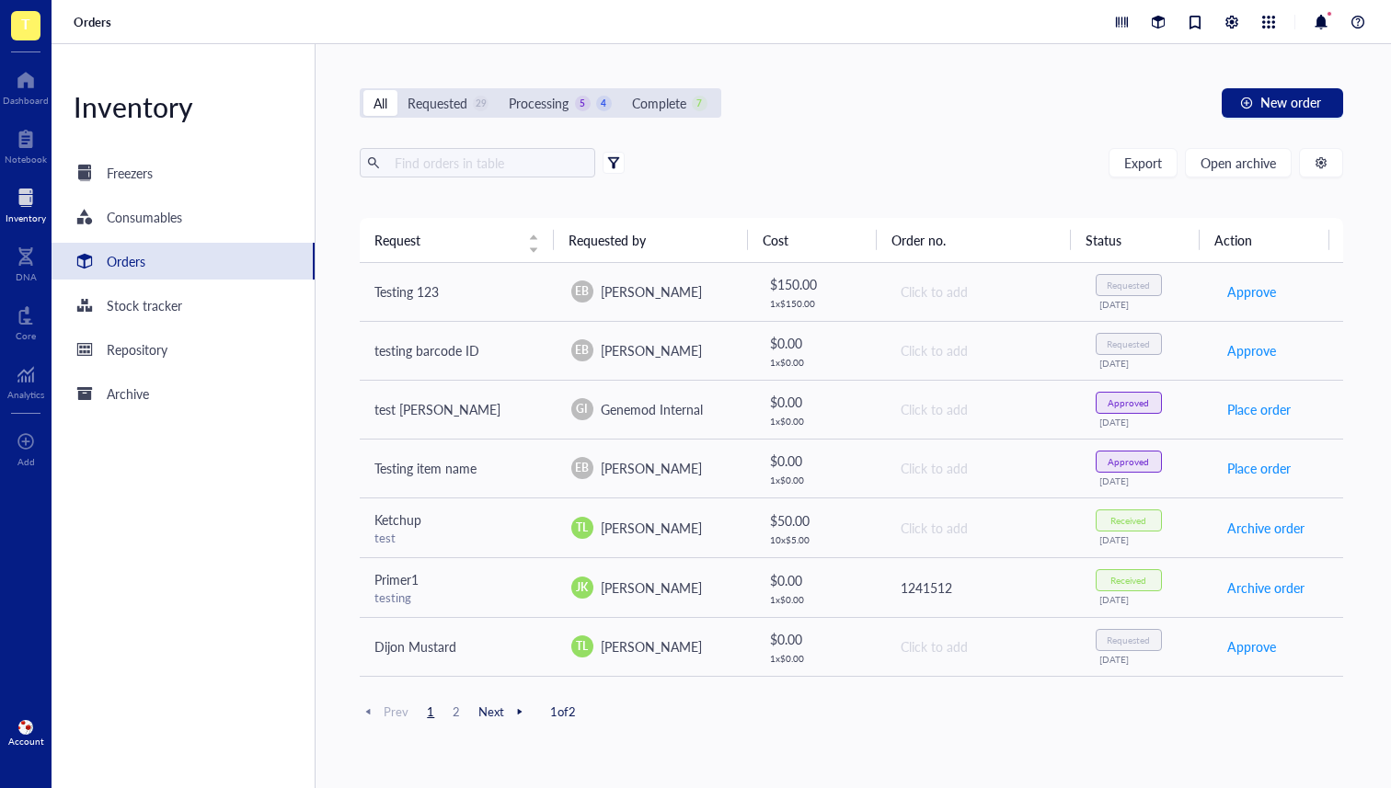
click at [621, 165] on span at bounding box center [613, 163] width 22 height 22
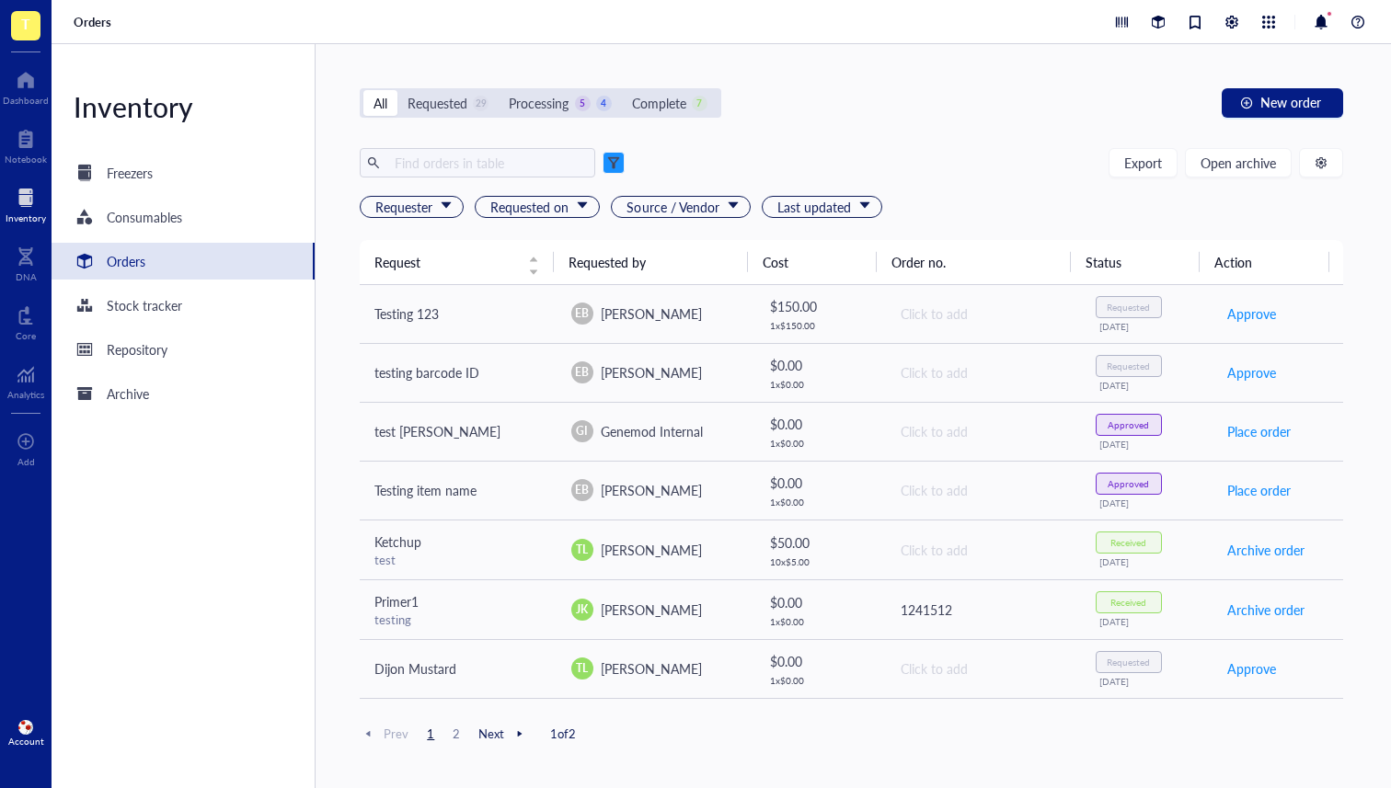
click at [707, 165] on div "Export Open archive" at bounding box center [851, 162] width 982 height 29
click at [613, 164] on div at bounding box center [613, 162] width 13 height 13
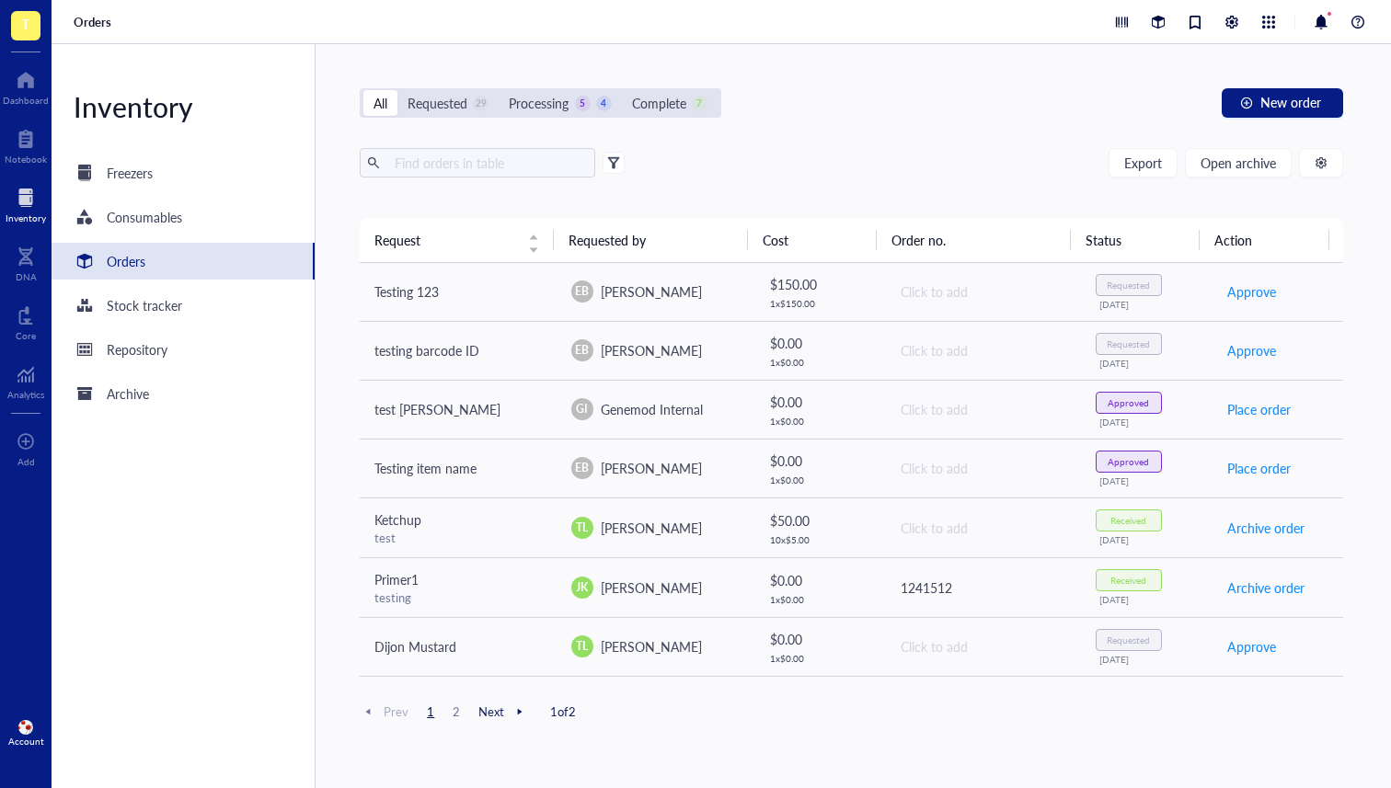
click at [679, 162] on div "Export Open archive" at bounding box center [851, 162] width 982 height 29
click at [614, 162] on div at bounding box center [613, 162] width 13 height 13
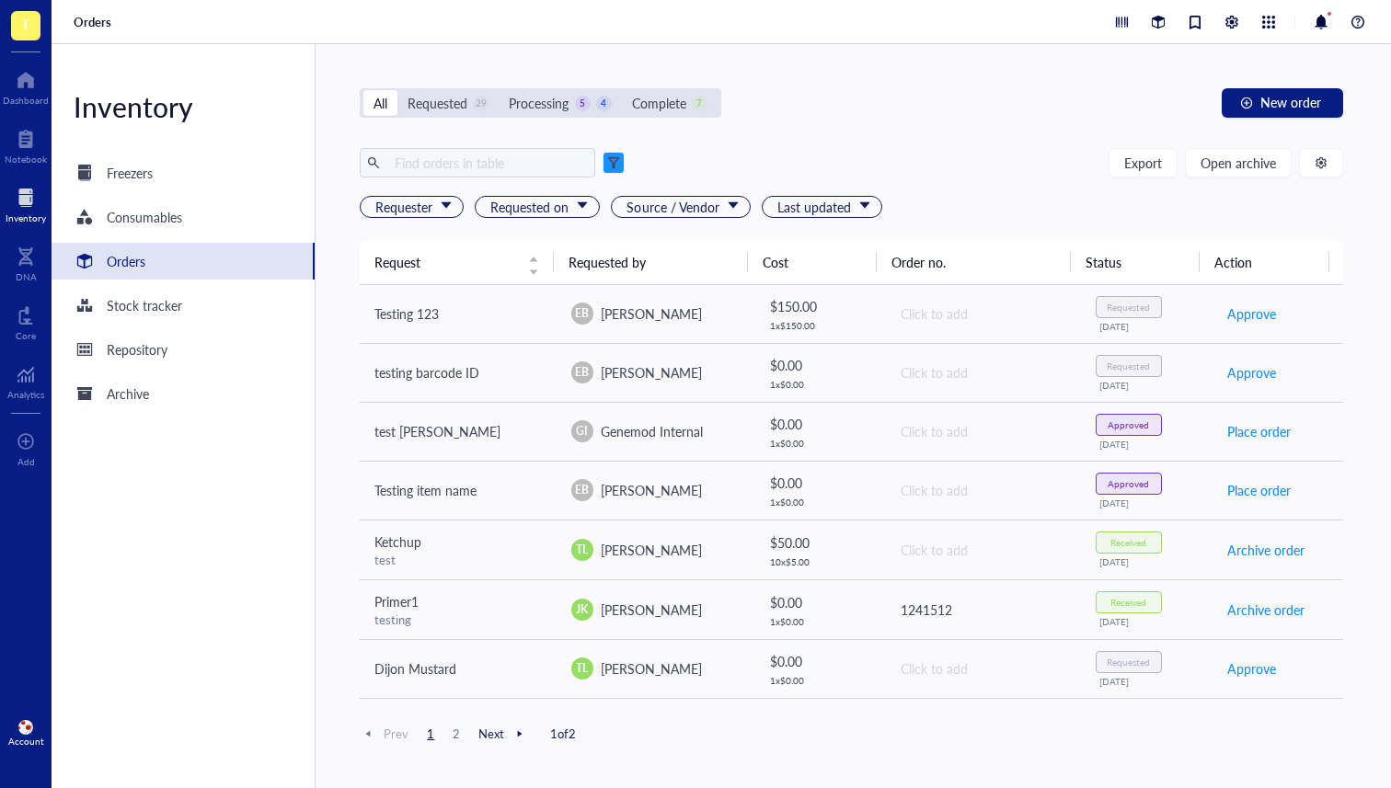
click at [702, 163] on div "Export Open archive" at bounding box center [851, 162] width 982 height 29
click at [638, 158] on div "Export Open archive" at bounding box center [851, 162] width 982 height 29
click at [617, 166] on div at bounding box center [613, 162] width 13 height 13
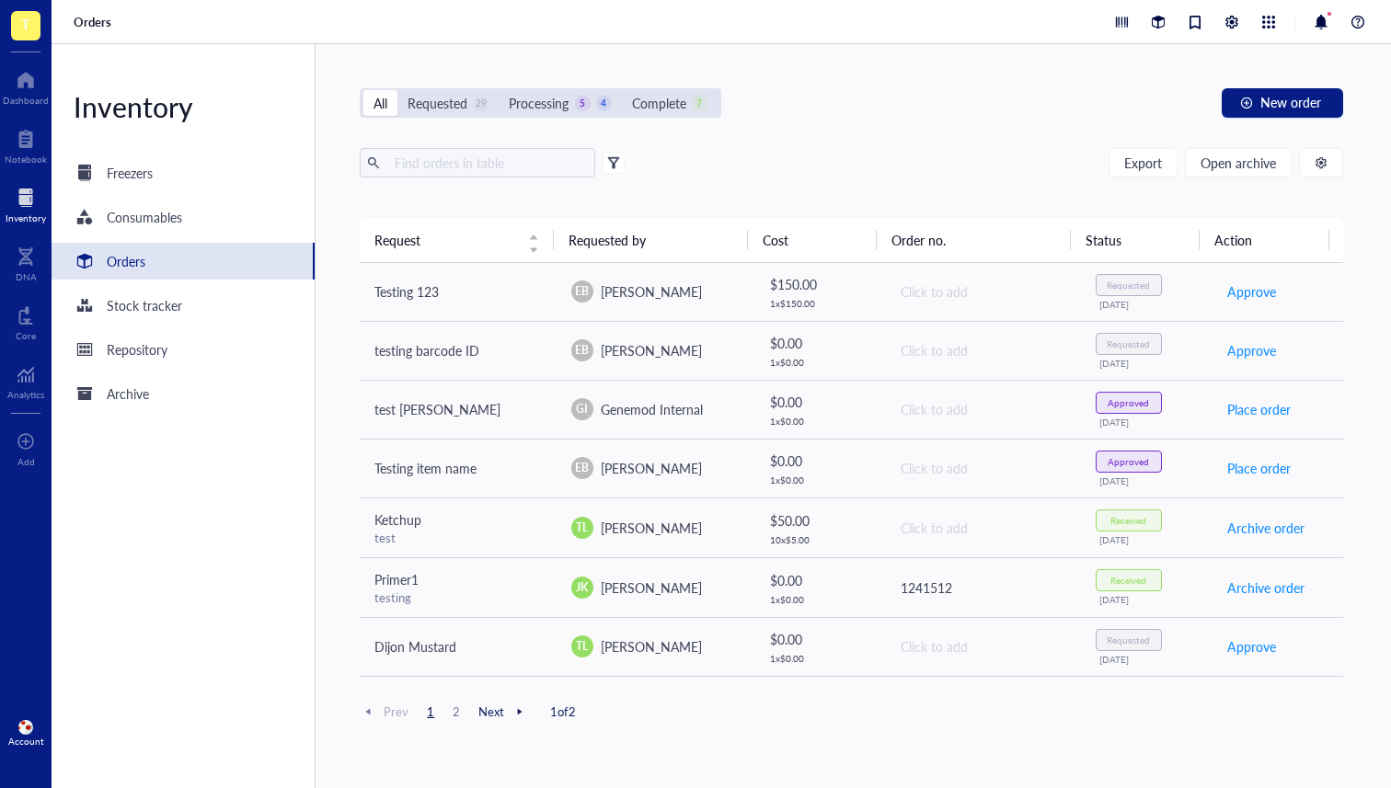
click at [772, 158] on div "Export Open archive" at bounding box center [851, 162] width 982 height 29
click at [609, 166] on div at bounding box center [613, 162] width 13 height 13
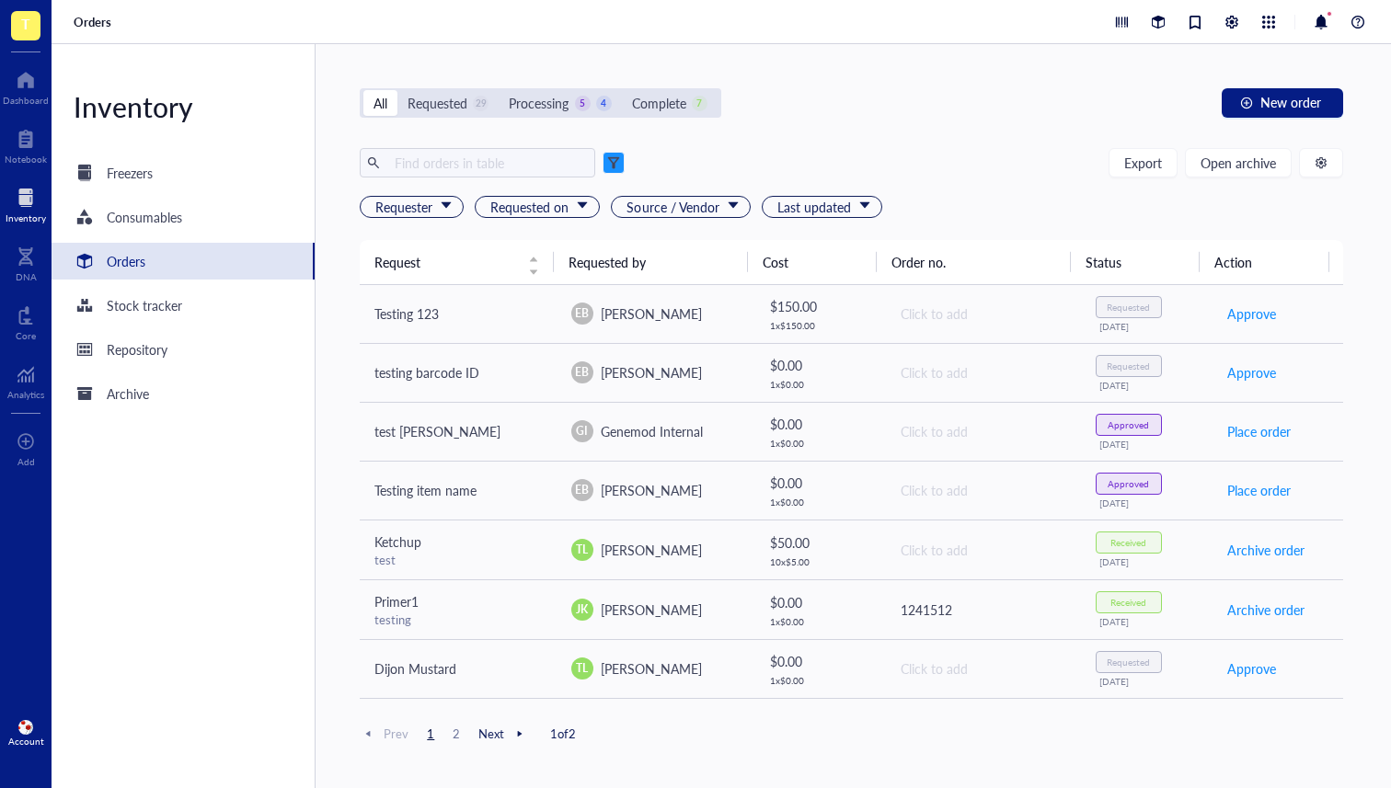
click at [810, 175] on div "Export Open archive" at bounding box center [851, 162] width 982 height 29
click at [615, 165] on div at bounding box center [613, 162] width 13 height 13
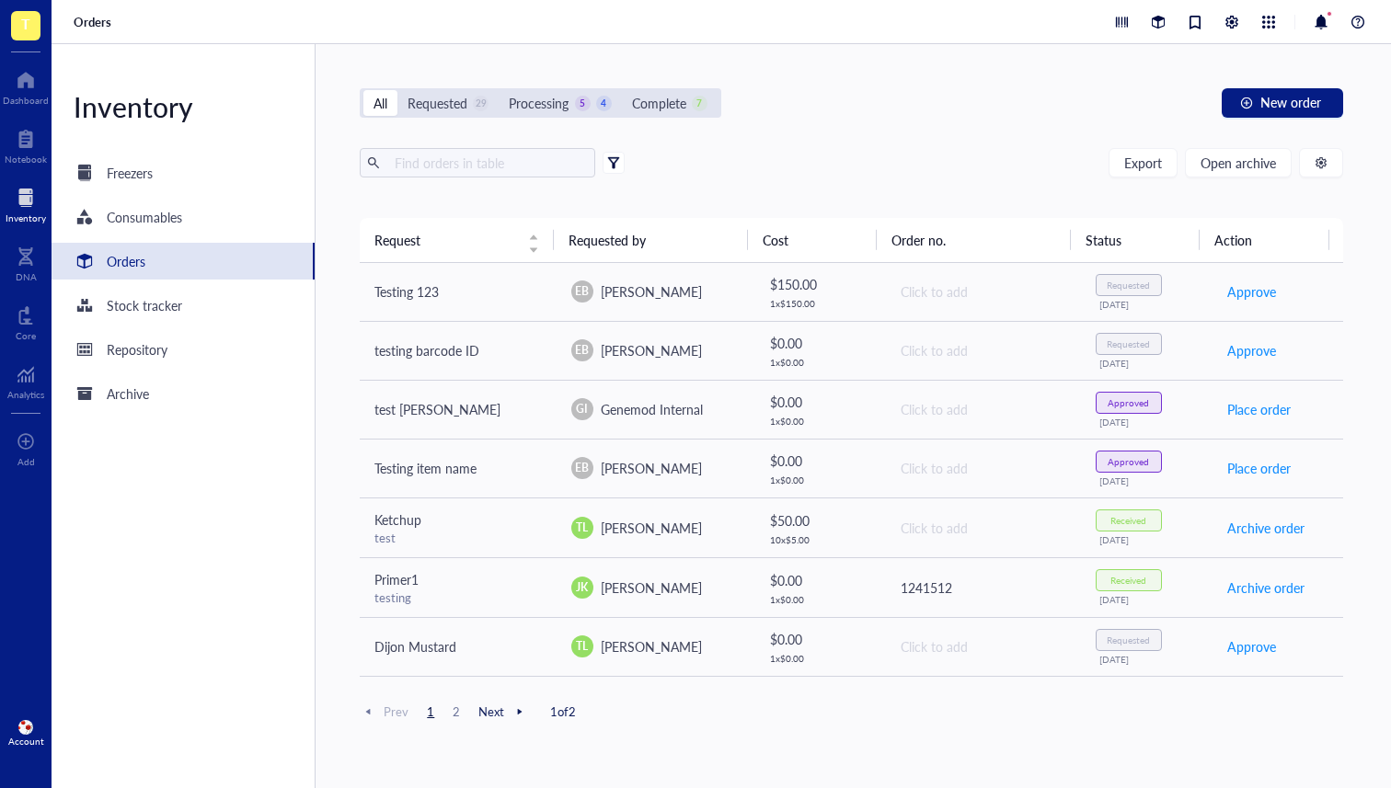
click at [613, 156] on div at bounding box center [613, 162] width 13 height 13
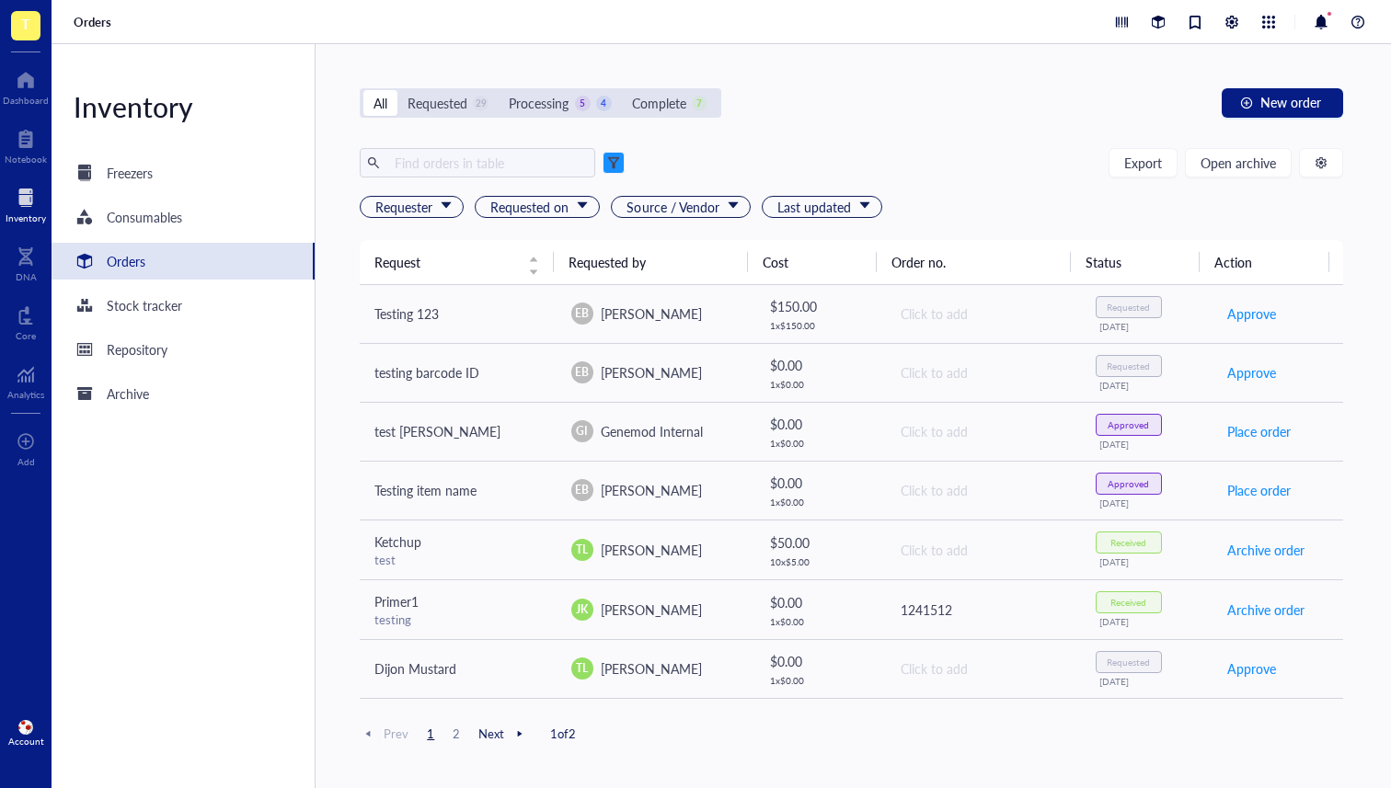
click at [798, 152] on div "Export Open archive" at bounding box center [851, 162] width 982 height 29
click at [716, 166] on div "Export Open archive" at bounding box center [851, 162] width 982 height 29
click at [616, 157] on div at bounding box center [613, 162] width 13 height 13
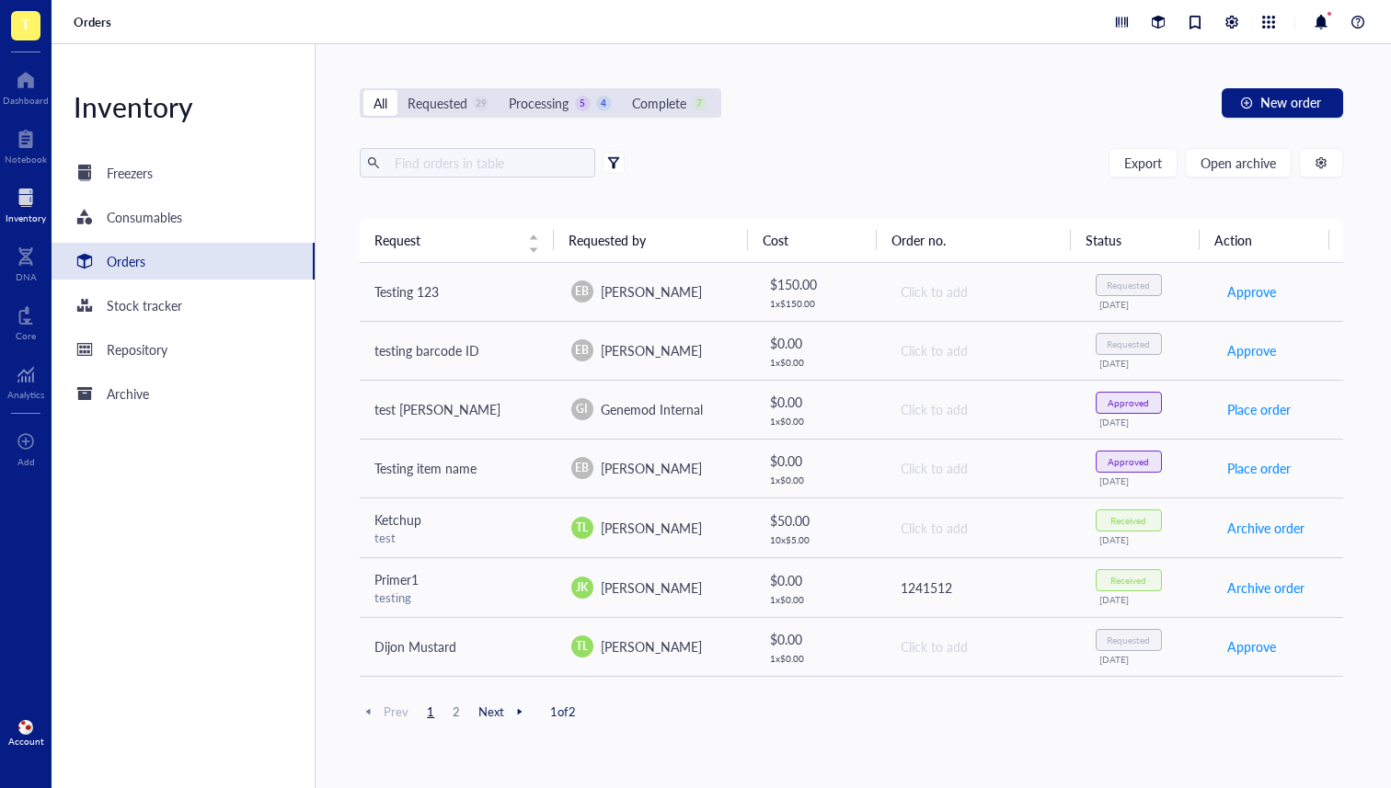
click at [614, 161] on div at bounding box center [613, 162] width 13 height 13
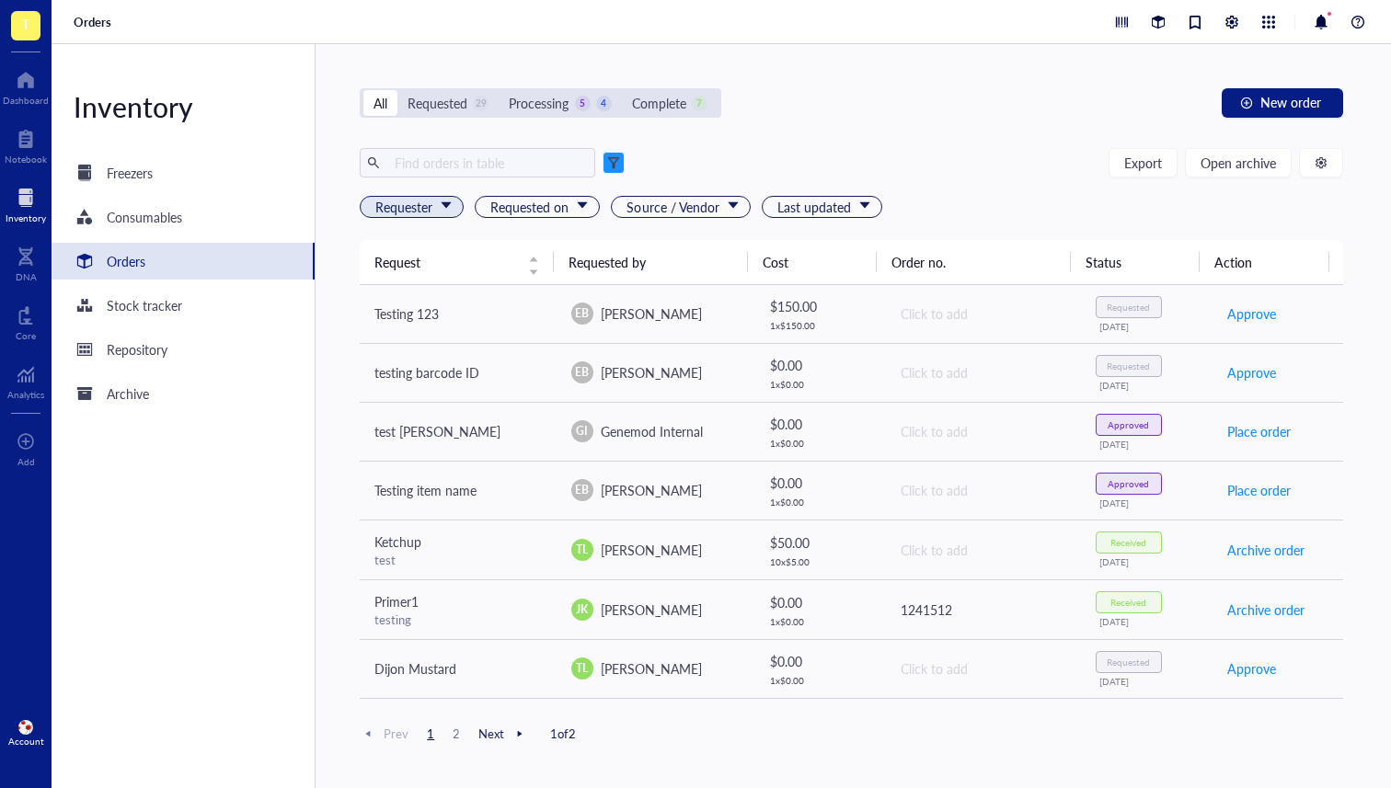
click at [433, 203] on span "Requester" at bounding box center [413, 207] width 76 height 20
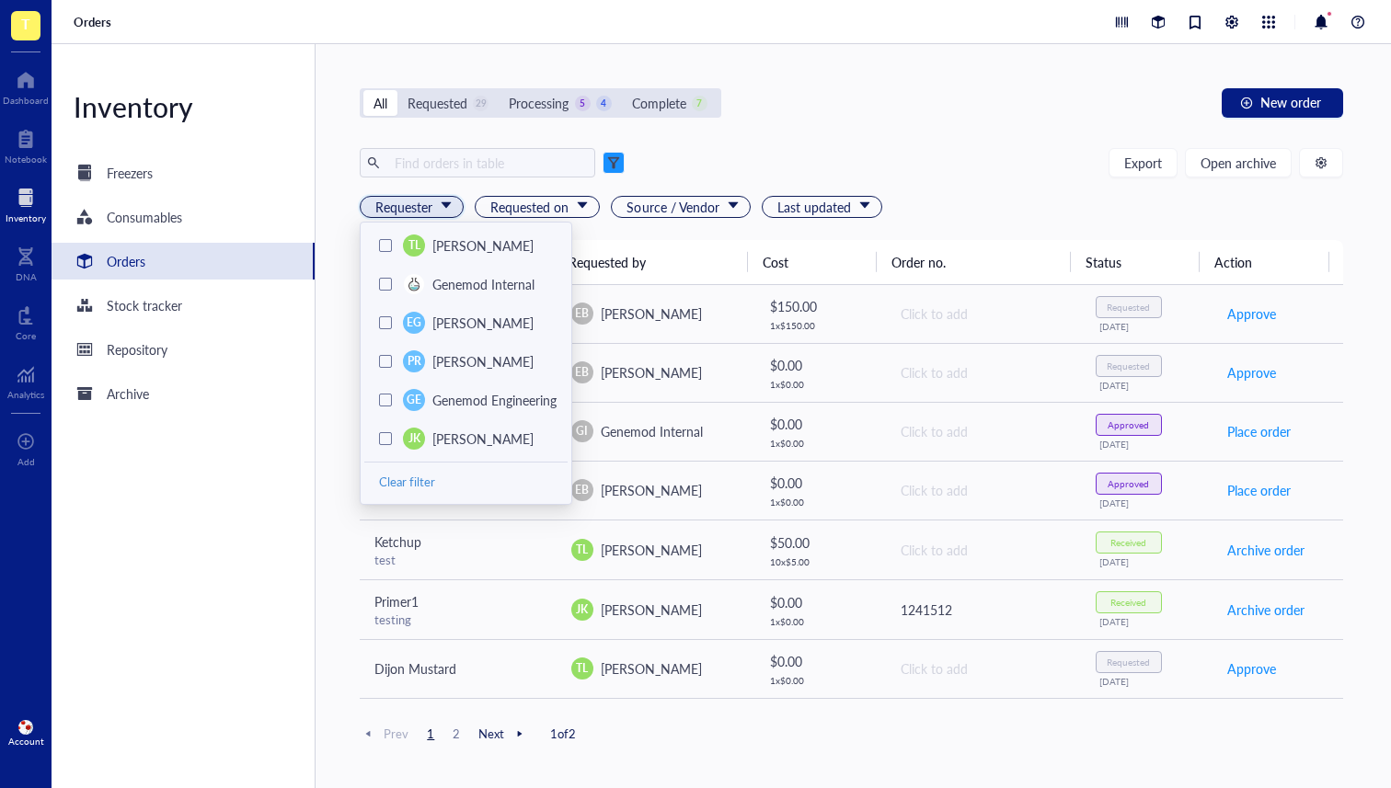
click at [433, 203] on span "Requester" at bounding box center [413, 207] width 76 height 20
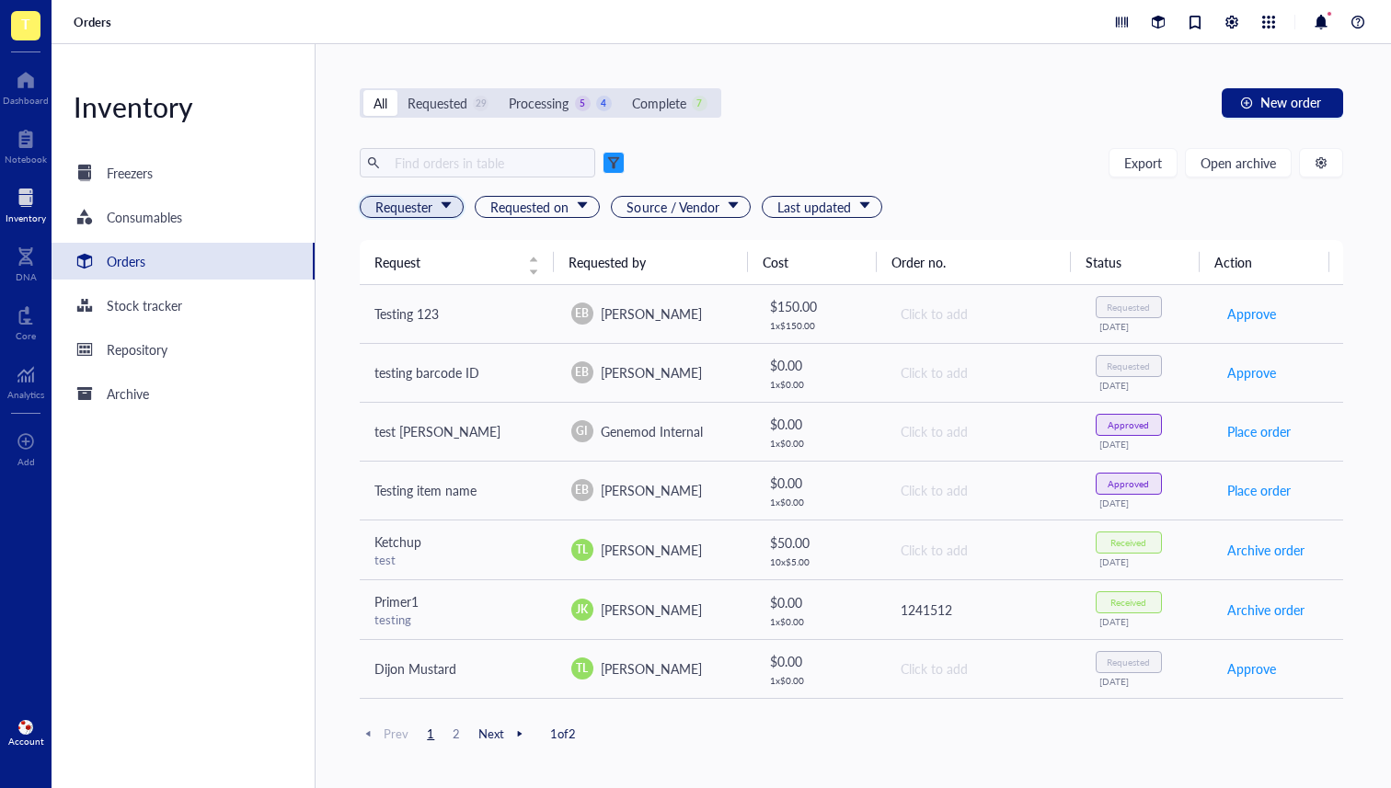
click at [413, 212] on span "Requester" at bounding box center [413, 207] width 76 height 20
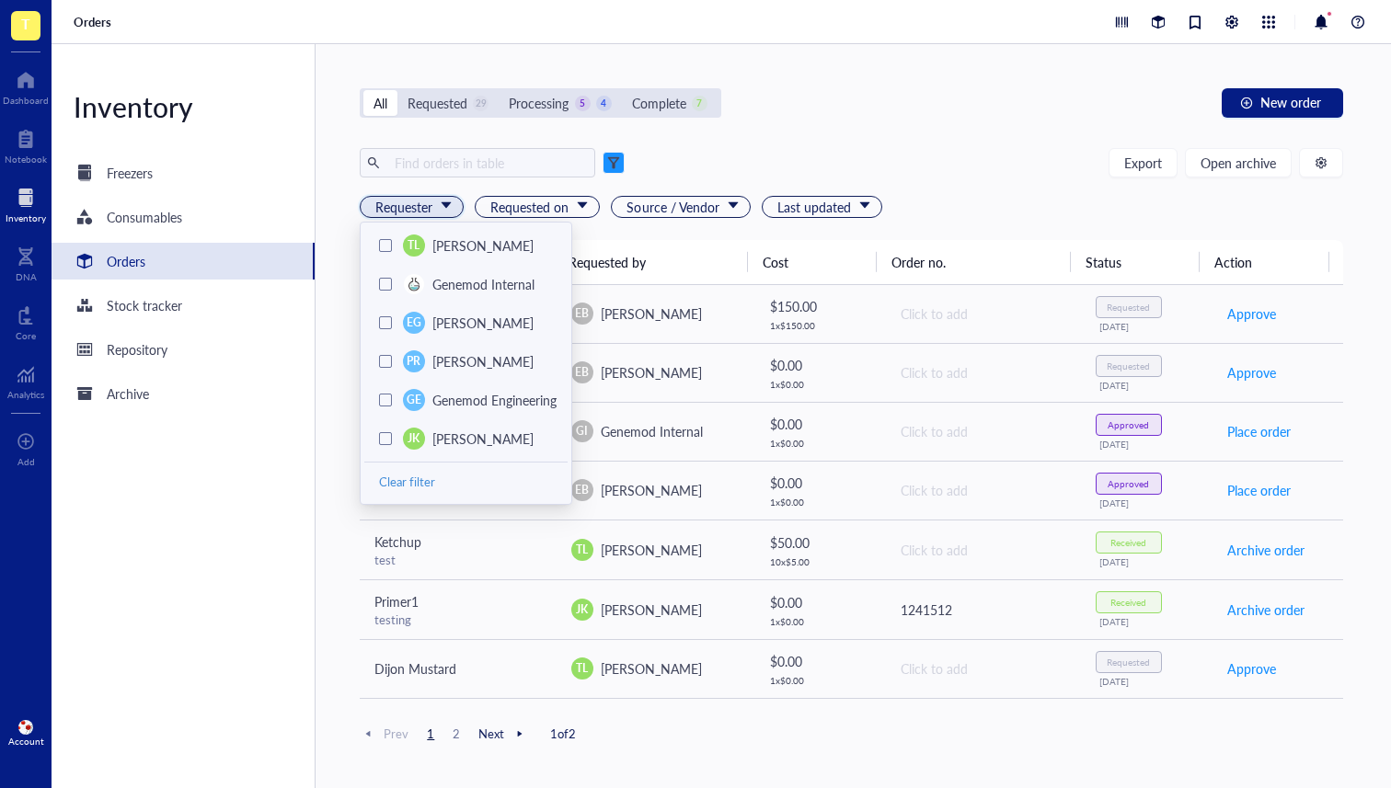
click at [424, 212] on span "Requester" at bounding box center [413, 207] width 76 height 20
click at [451, 207] on span "Requester" at bounding box center [413, 207] width 76 height 20
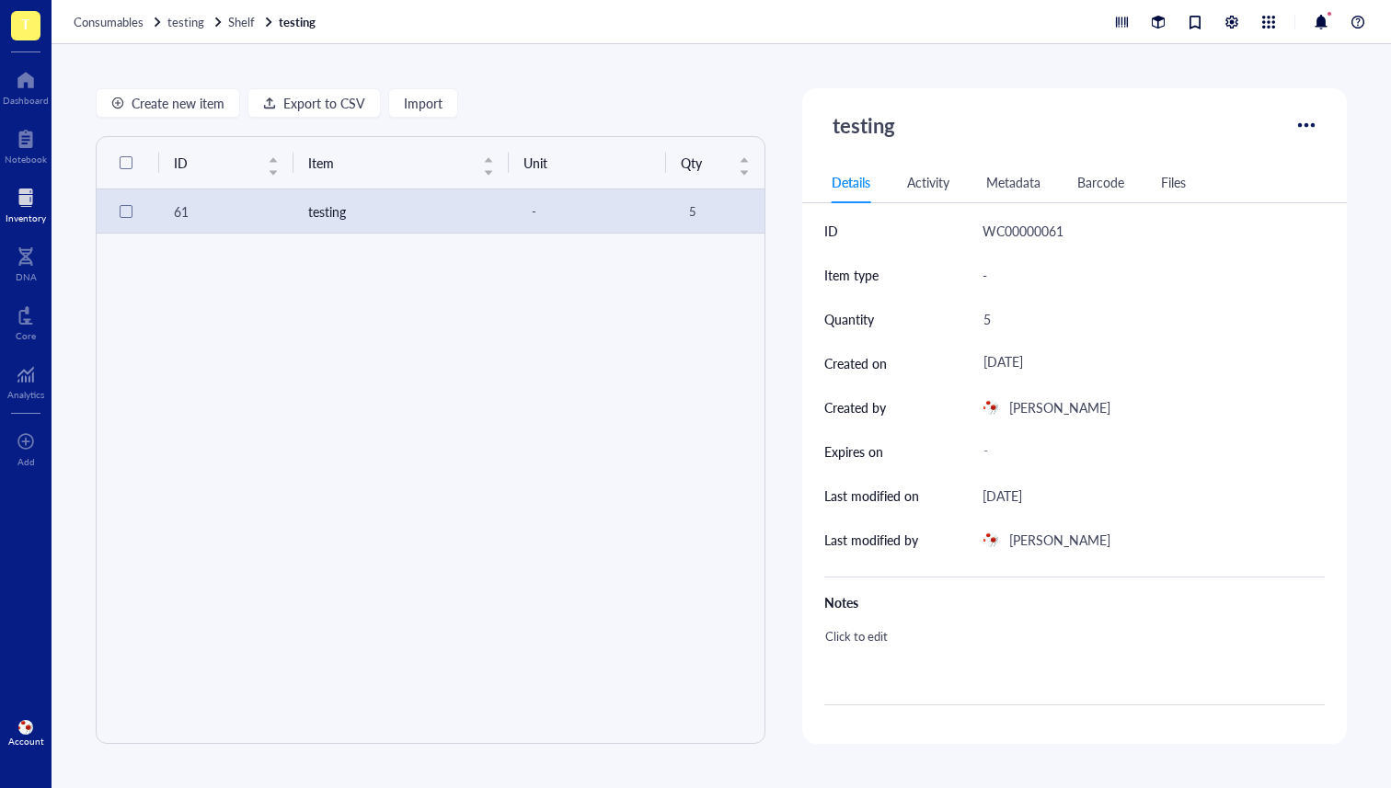
click at [30, 209] on div at bounding box center [26, 197] width 40 height 29
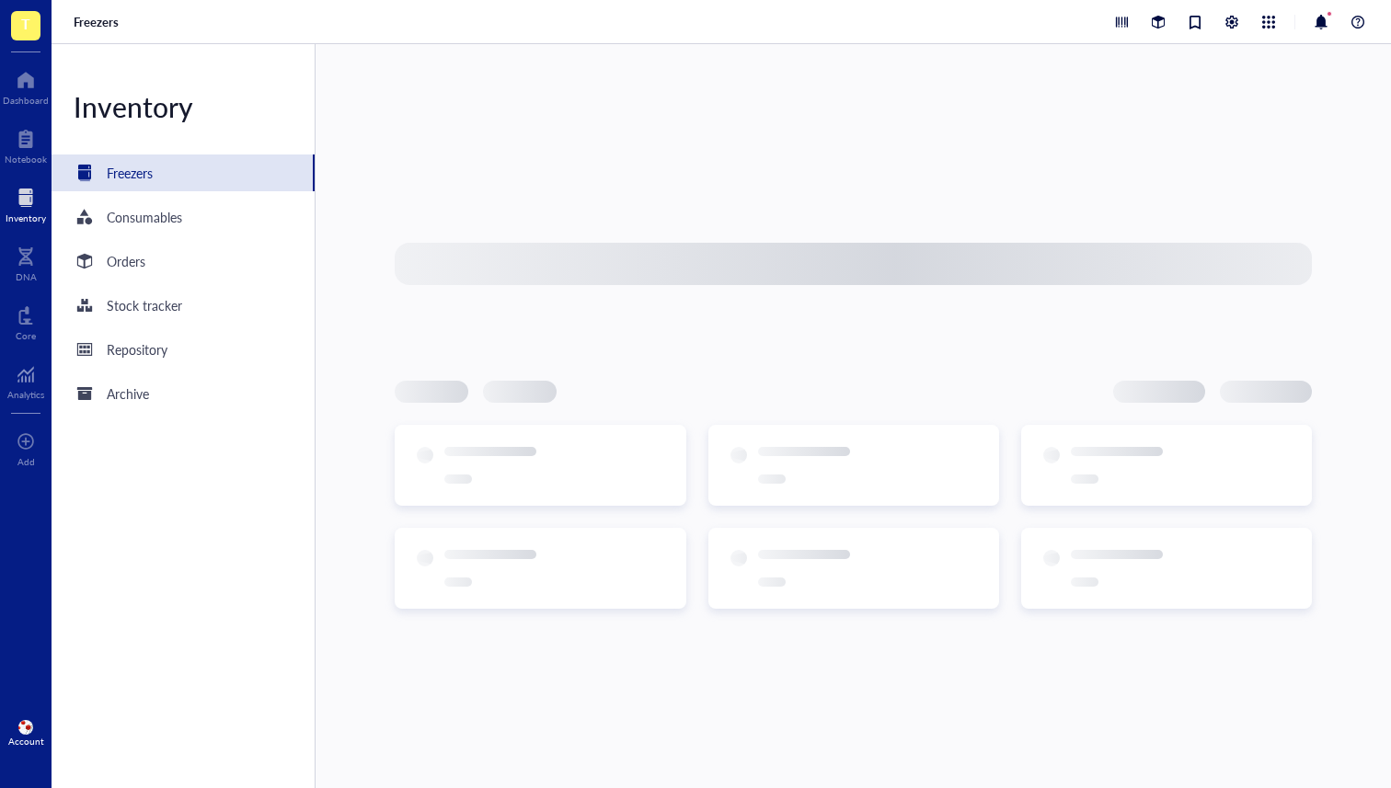
click at [140, 180] on div "Freezers" at bounding box center [130, 173] width 46 height 20
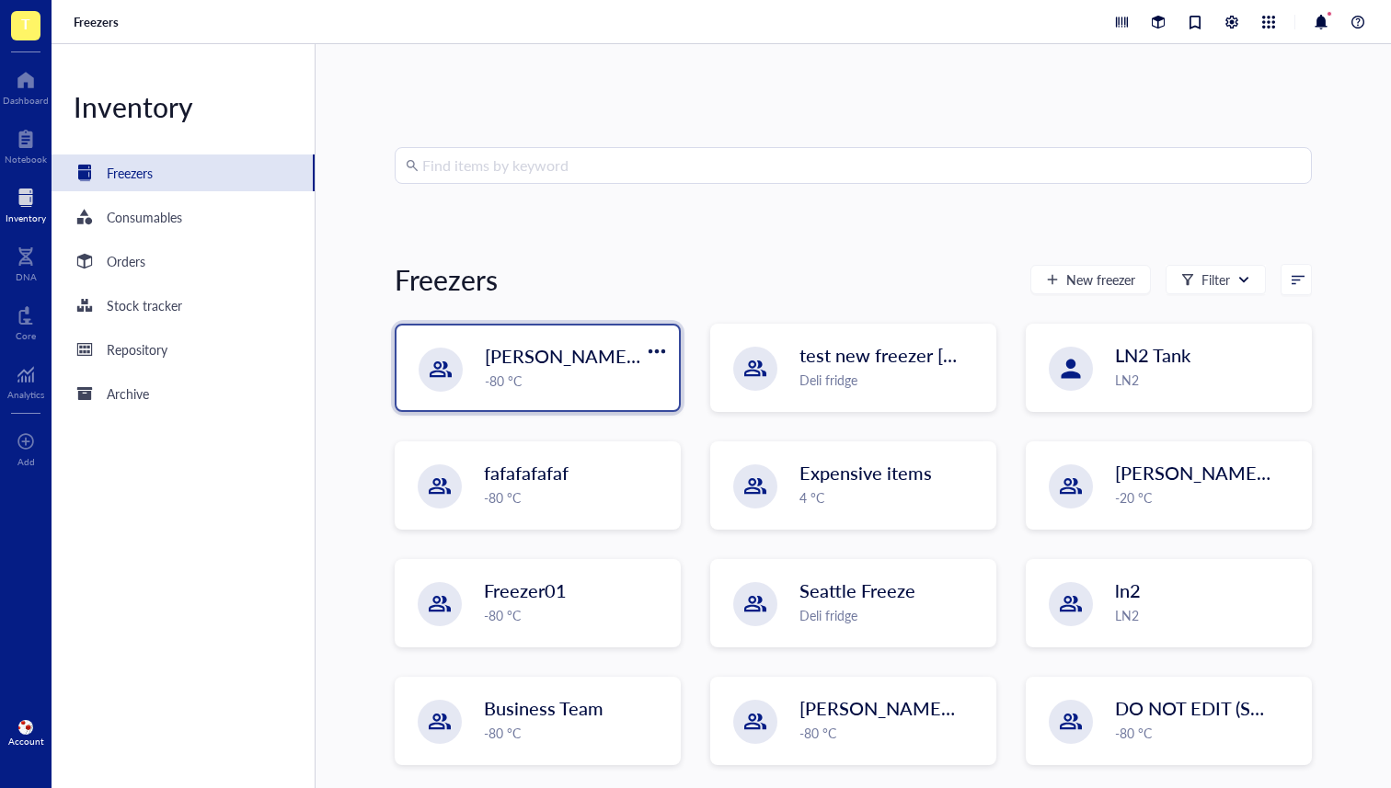
click at [524, 338] on div "[PERSON_NAME] `[DATE] -80 °C" at bounding box center [537, 368] width 282 height 85
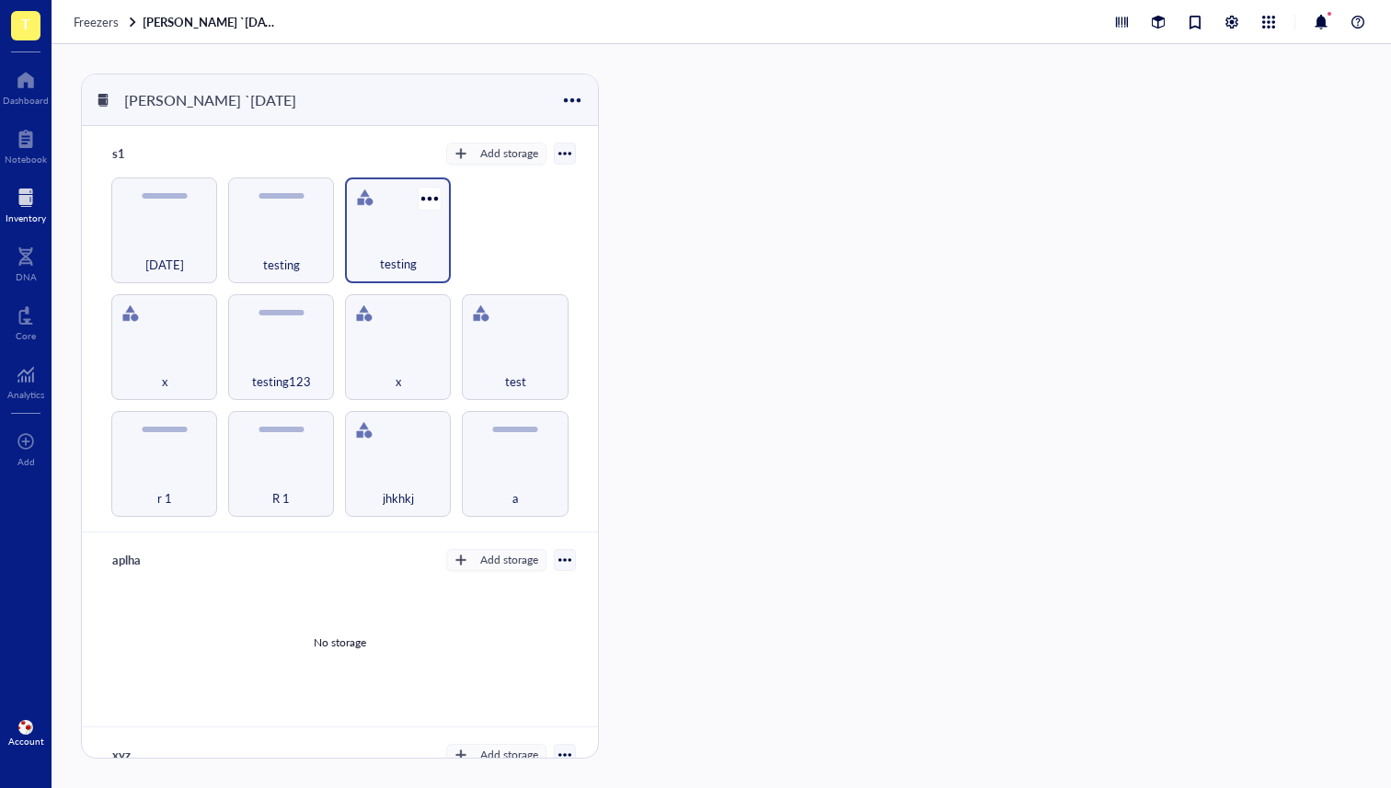
click at [147, 235] on div "[DATE]" at bounding box center [164, 255] width 89 height 40
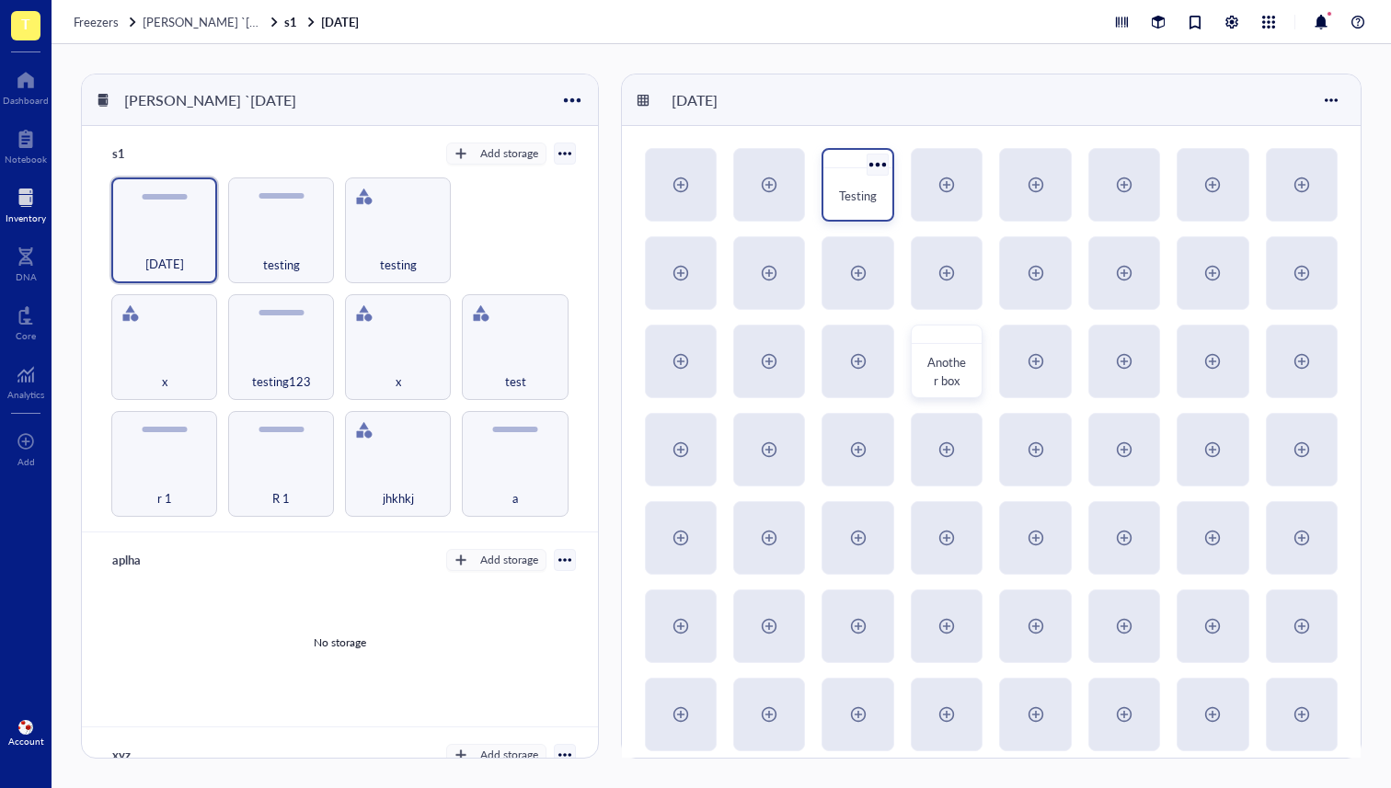
click at [857, 194] on span "Testing" at bounding box center [858, 195] width 38 height 17
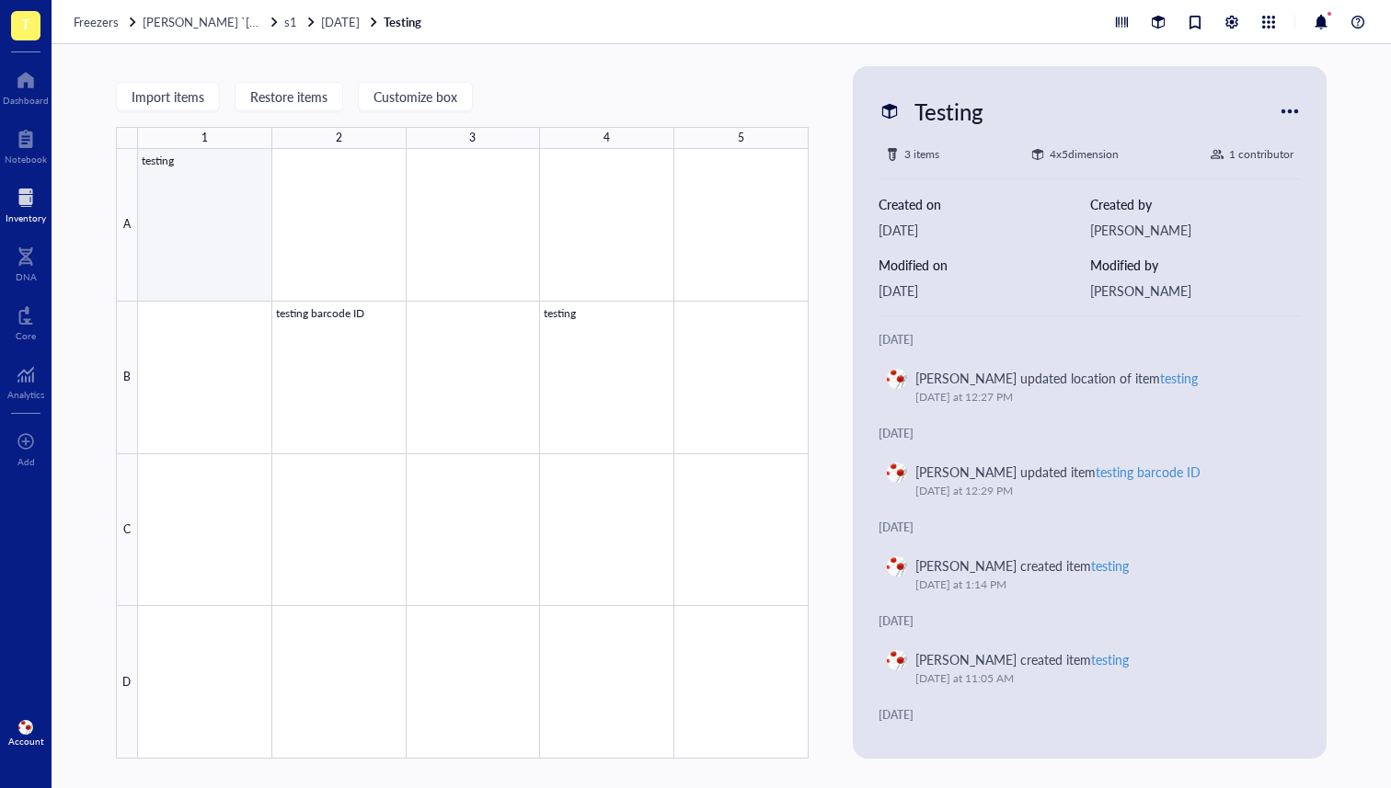
click at [223, 214] on div at bounding box center [473, 454] width 670 height 610
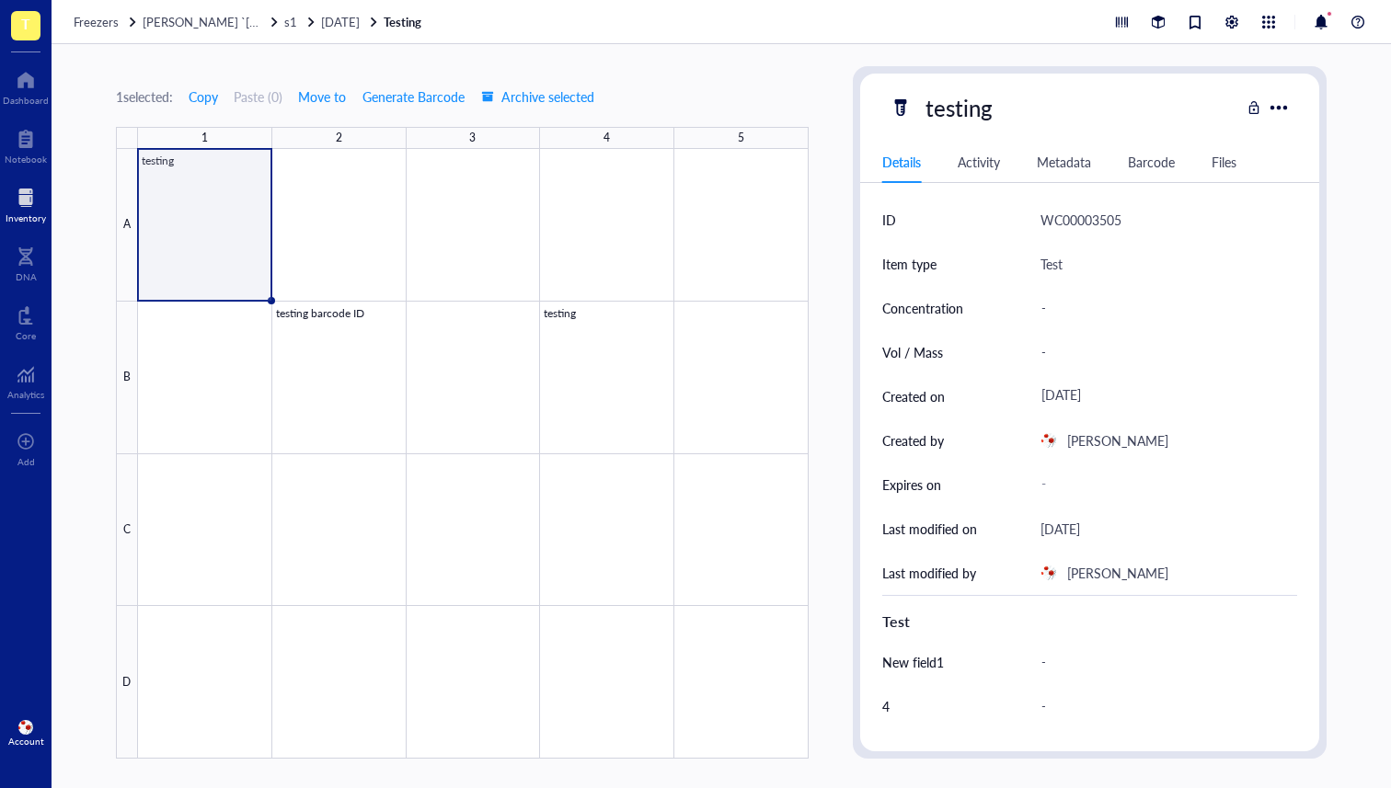
click at [968, 160] on div "Activity" at bounding box center [978, 162] width 42 height 20
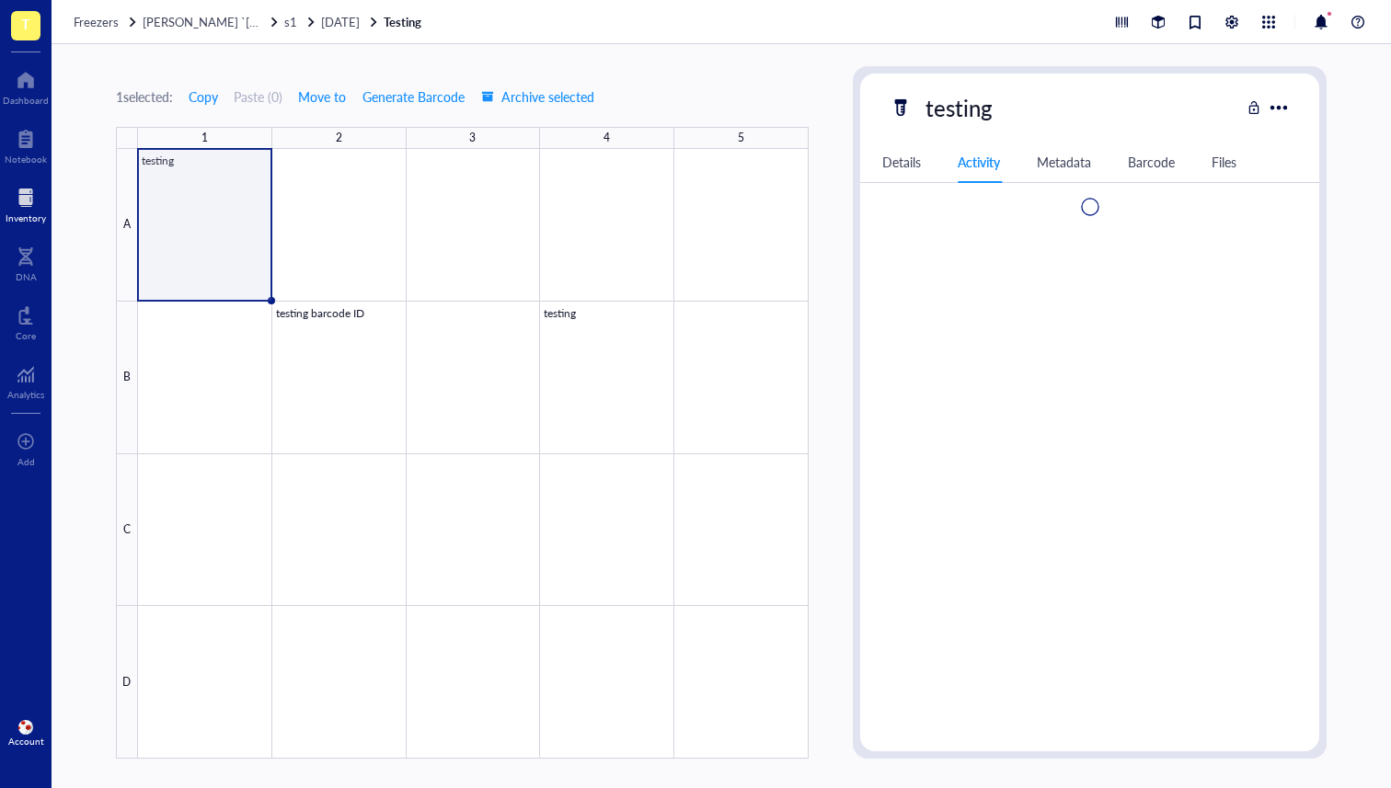
click at [1091, 165] on div "Metadata" at bounding box center [1064, 162] width 54 height 20
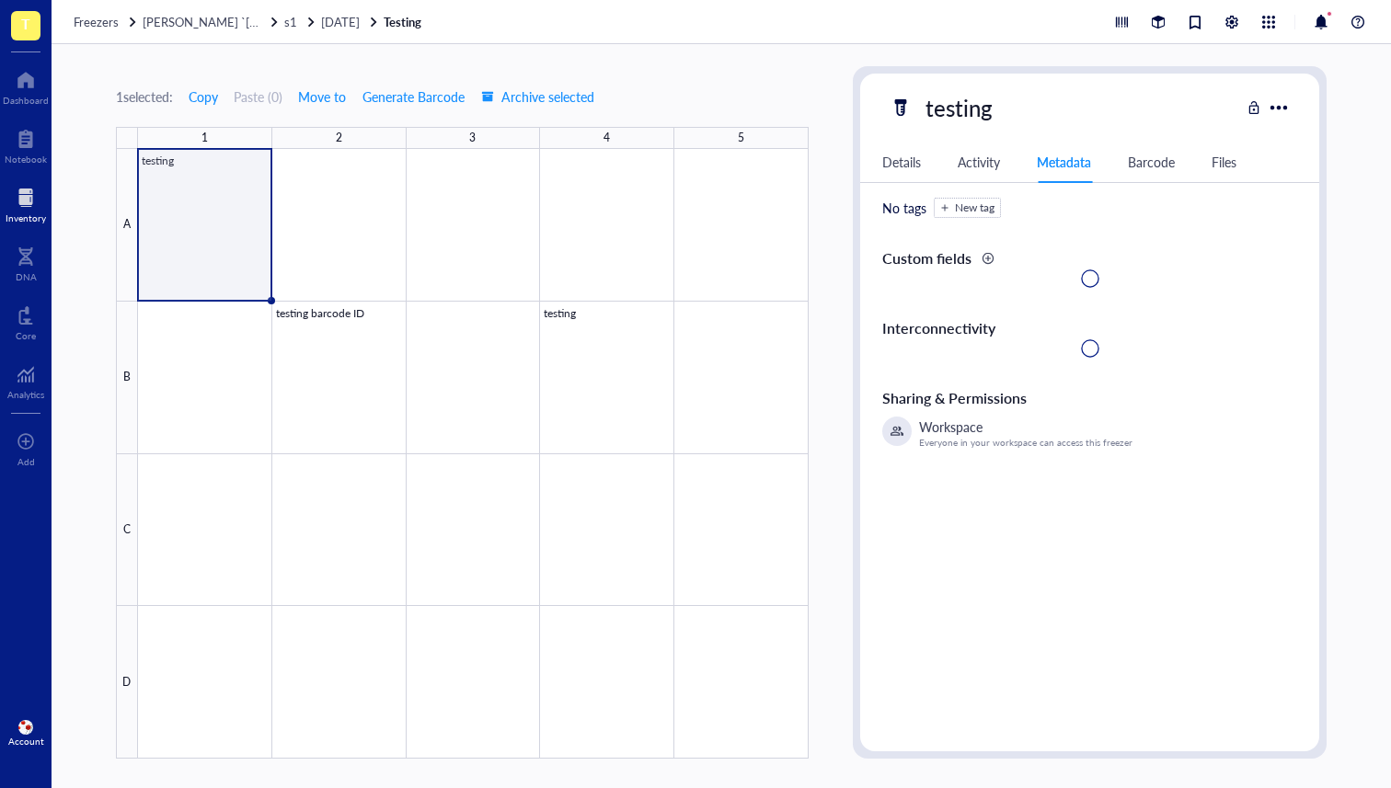
click at [1177, 170] on div "Details Activity Metadata Barcode Files" at bounding box center [1089, 162] width 459 height 41
click at [1221, 162] on div "Files" at bounding box center [1223, 162] width 25 height 20
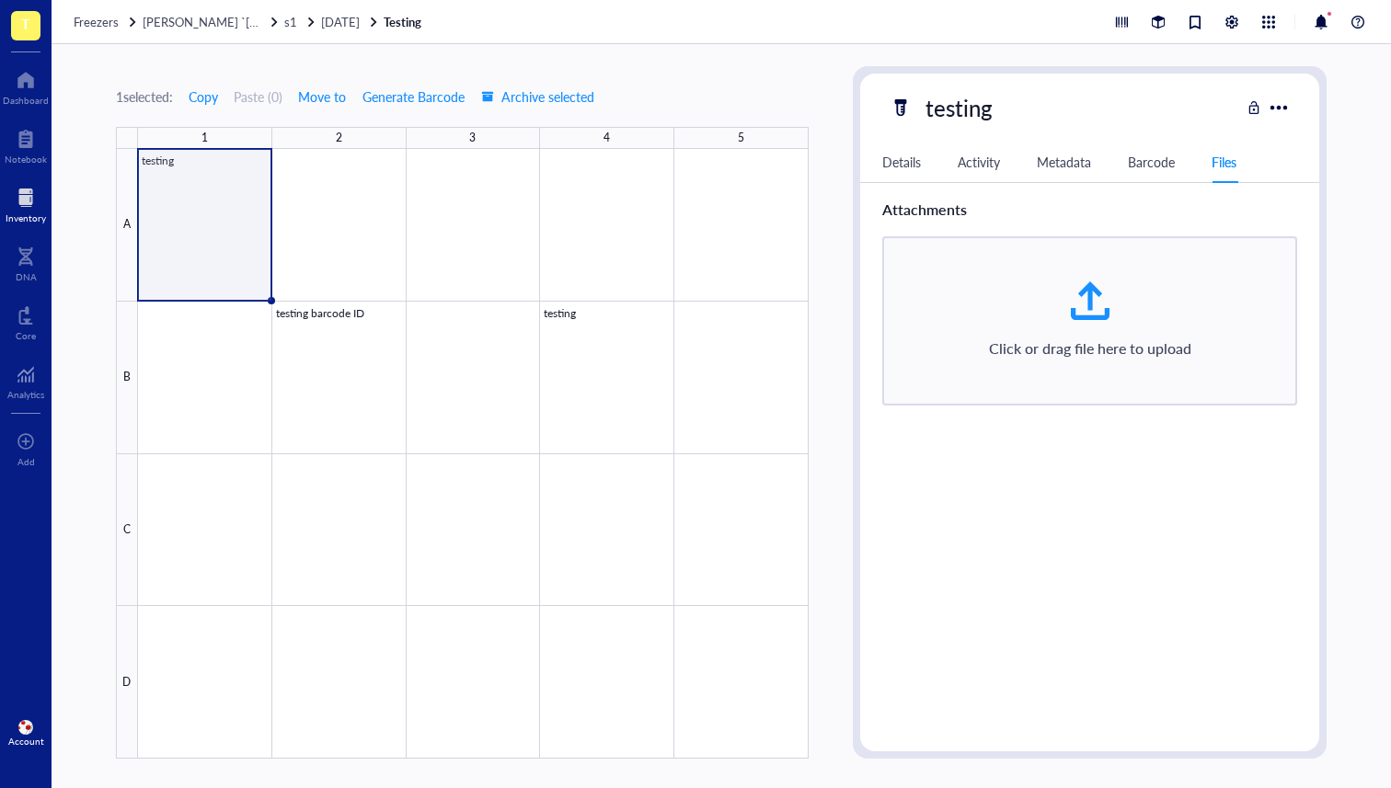
click at [1283, 152] on div "Details Activity Metadata Barcode Files" at bounding box center [1089, 162] width 459 height 41
click at [1303, 472] on div "ID WC00003505 Item type Test Concentration - Vol / Mass - Created on July 30, 2…" at bounding box center [1089, 467] width 459 height 539
